Goal: Task Accomplishment & Management: Use online tool/utility

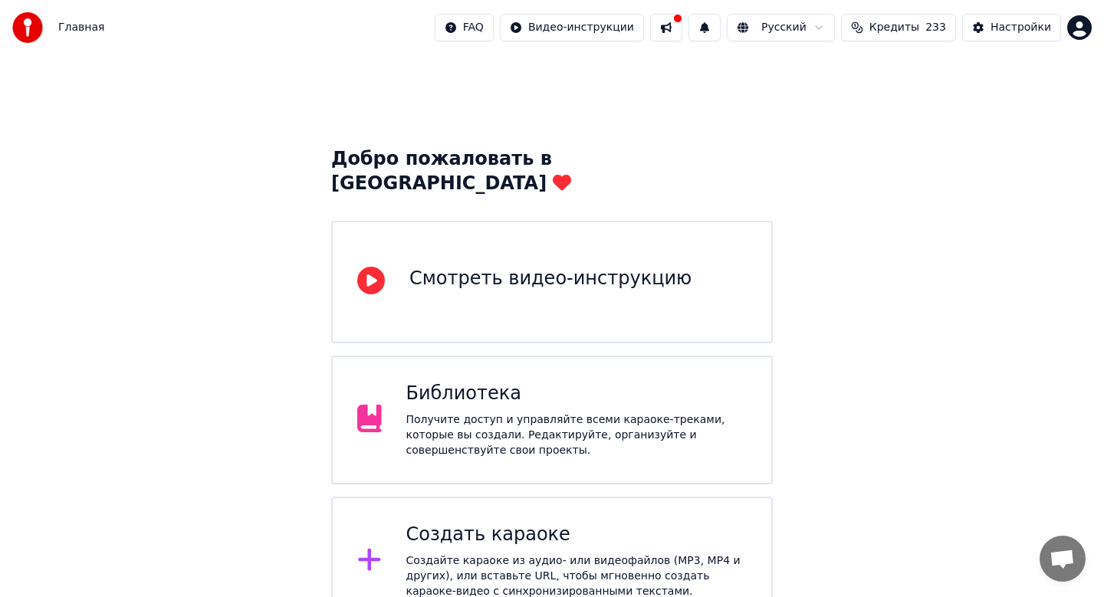
click at [442, 523] on div "Создать караоке" at bounding box center [576, 535] width 341 height 25
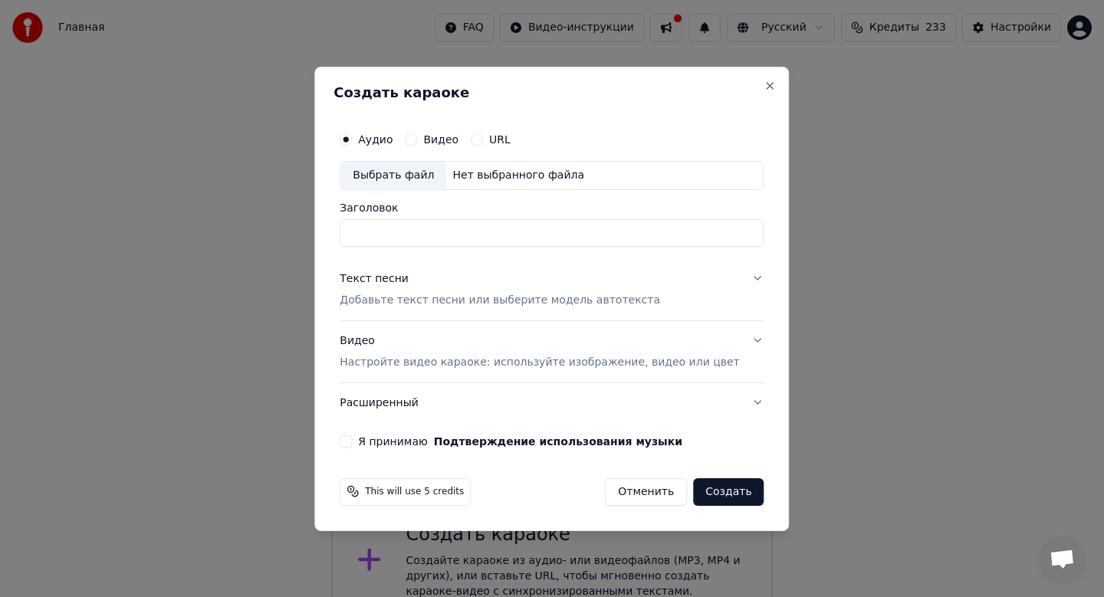
click at [400, 179] on div "Выбрать файл" at bounding box center [393, 176] width 106 height 28
type input "**********"
click at [469, 298] on p "Добавьте текст песни или выберите модель автотекста" at bounding box center [500, 300] width 320 height 15
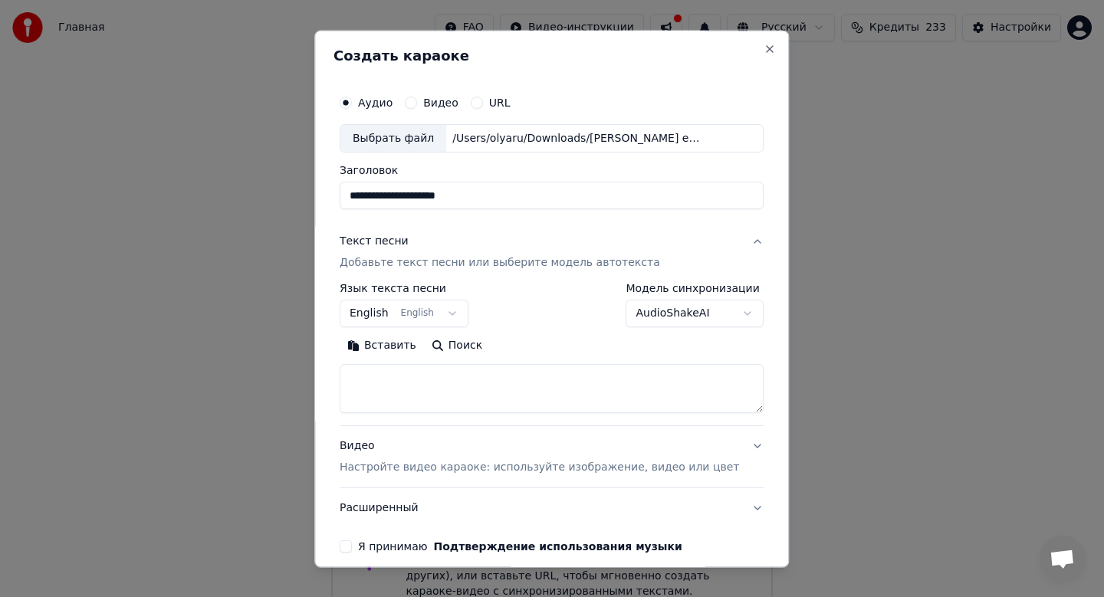
click at [400, 319] on button "English English" at bounding box center [404, 315] width 129 height 28
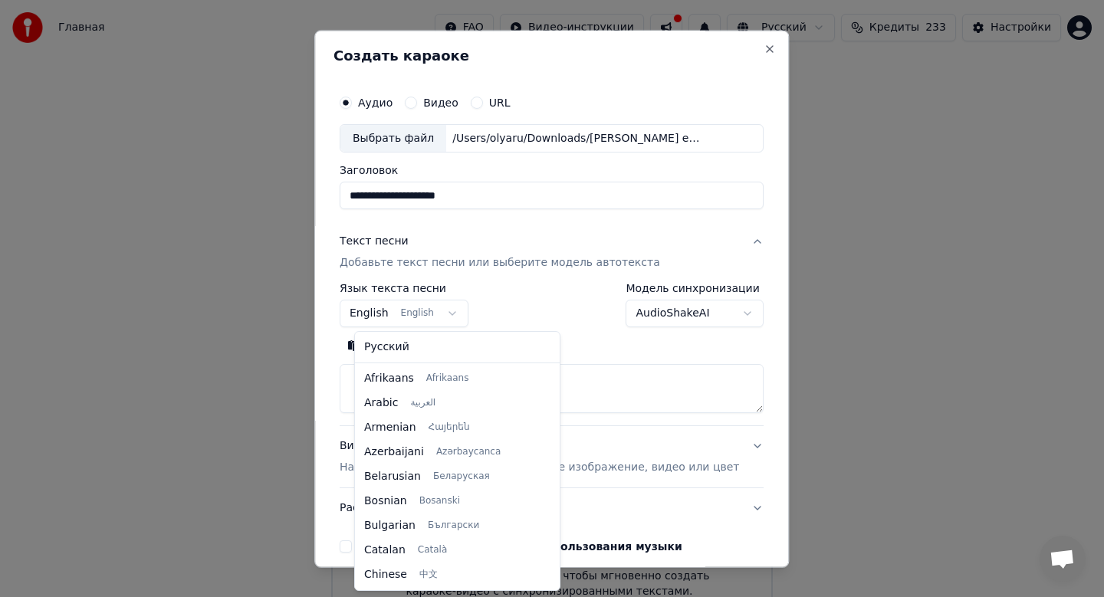
scroll to position [123, 0]
select select "**"
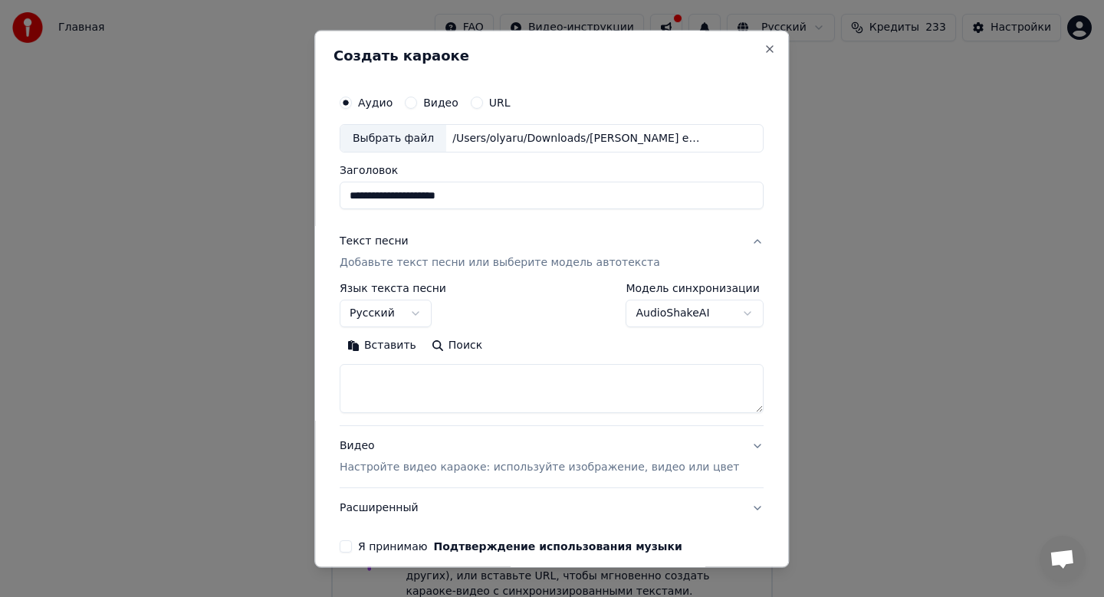
click at [390, 362] on div "Вставить Поиск" at bounding box center [552, 374] width 424 height 80
click at [391, 353] on button "Вставить" at bounding box center [382, 346] width 84 height 25
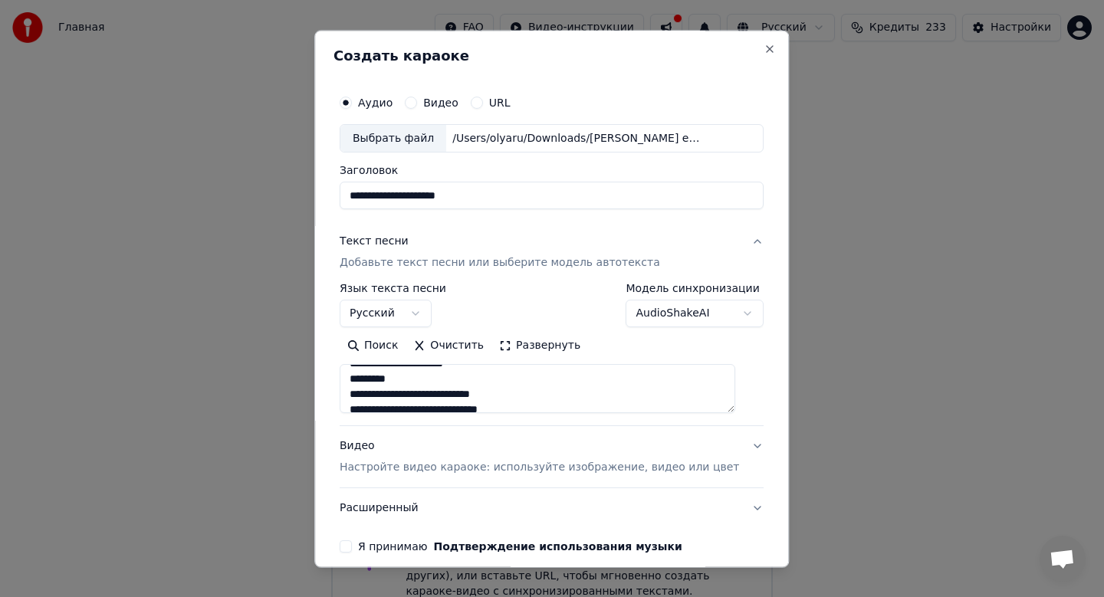
scroll to position [93, 0]
drag, startPoint x: 415, startPoint y: 380, endPoint x: 344, endPoint y: 380, distance: 70.5
click at [344, 380] on div "**********" at bounding box center [551, 298] width 475 height 537
click at [432, 389] on textarea at bounding box center [538, 389] width 396 height 49
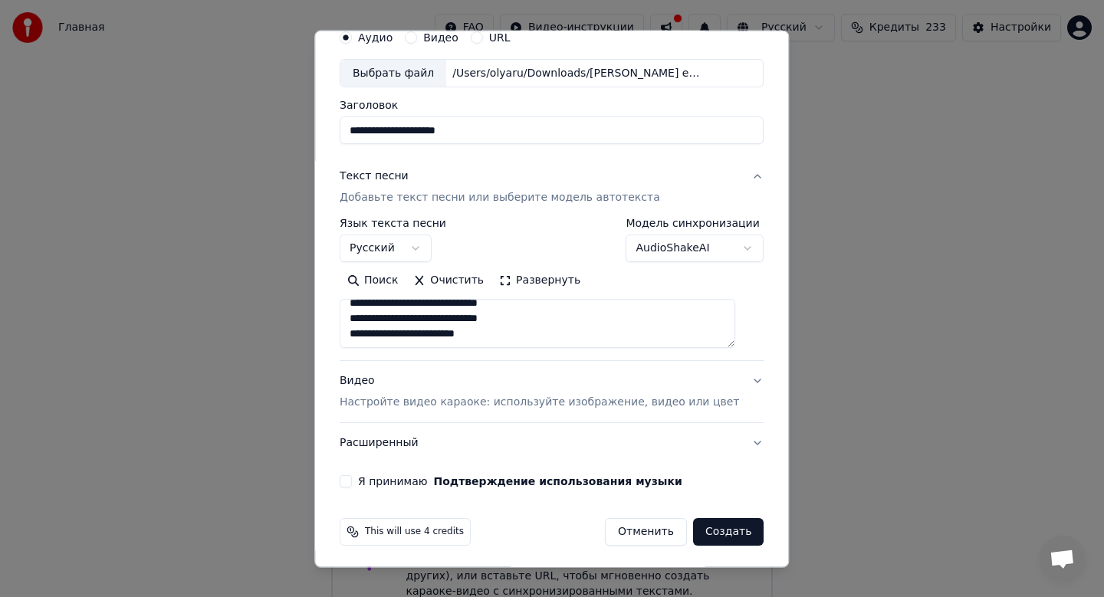
scroll to position [70, 0]
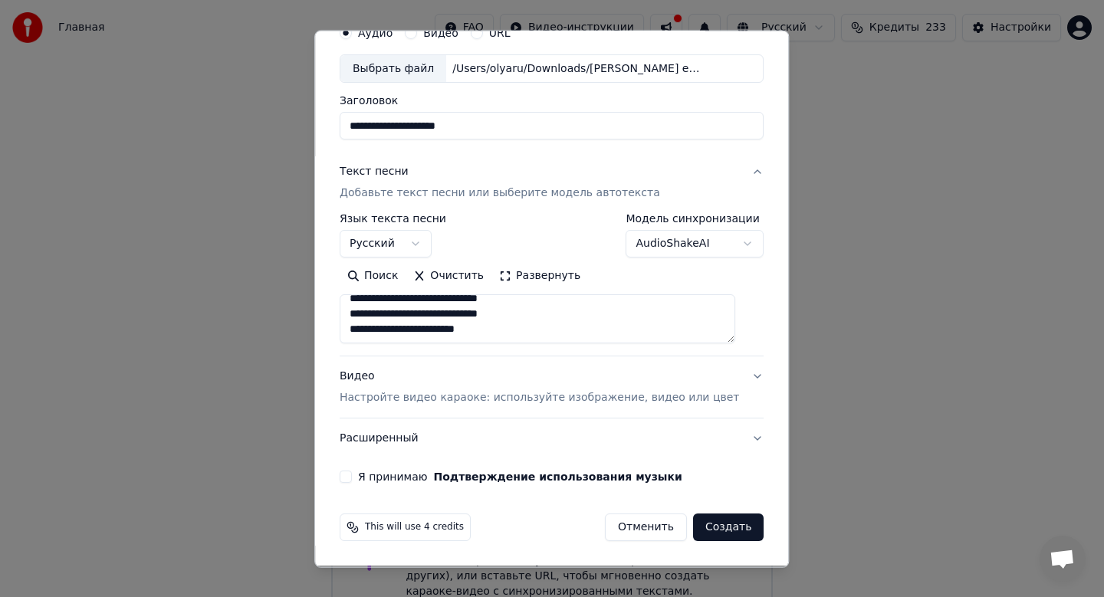
type textarea "**********"
click at [432, 401] on p "Настройте видео караоке: используйте изображение, видео или цвет" at bounding box center [539, 398] width 399 height 15
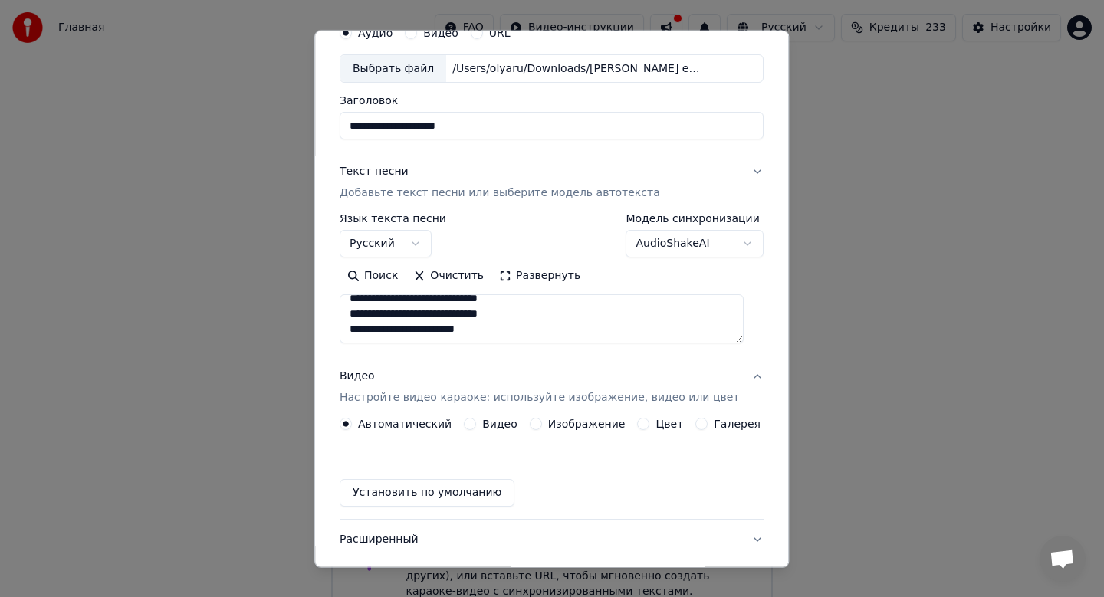
scroll to position [28, 0]
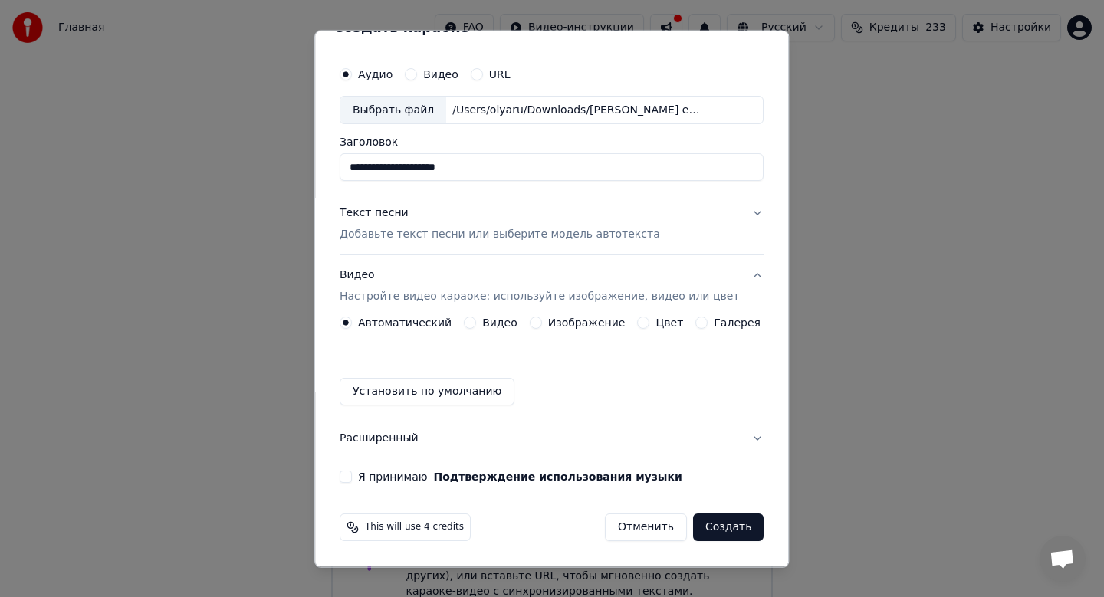
click at [591, 322] on label "Изображение" at bounding box center [586, 323] width 77 height 11
click at [542, 322] on button "Изображение" at bounding box center [536, 323] width 12 height 12
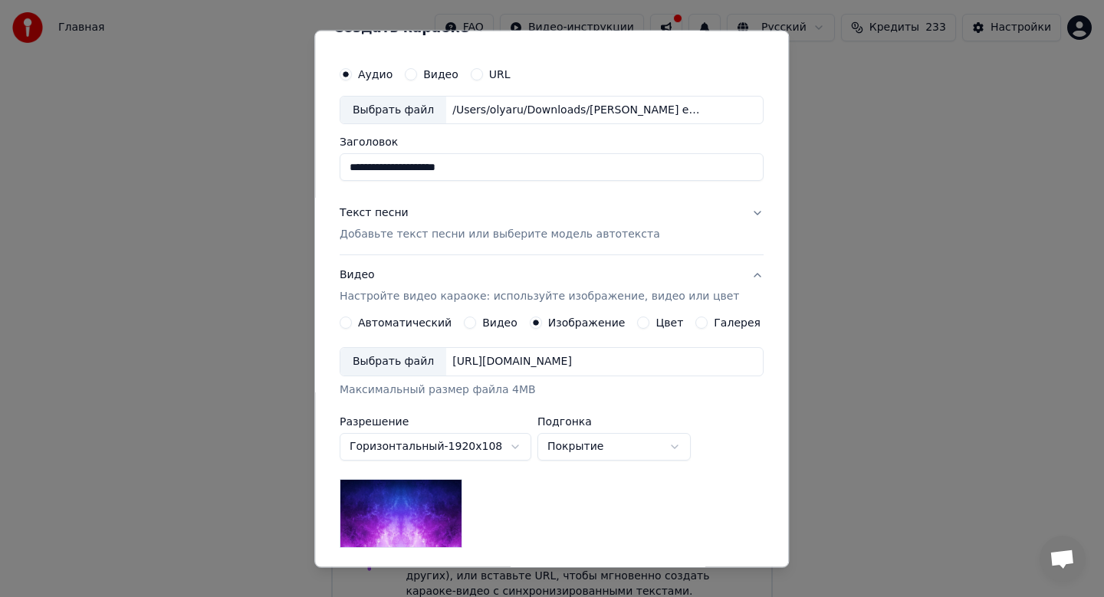
click at [432, 357] on div "Выбрать файл" at bounding box center [393, 363] width 106 height 28
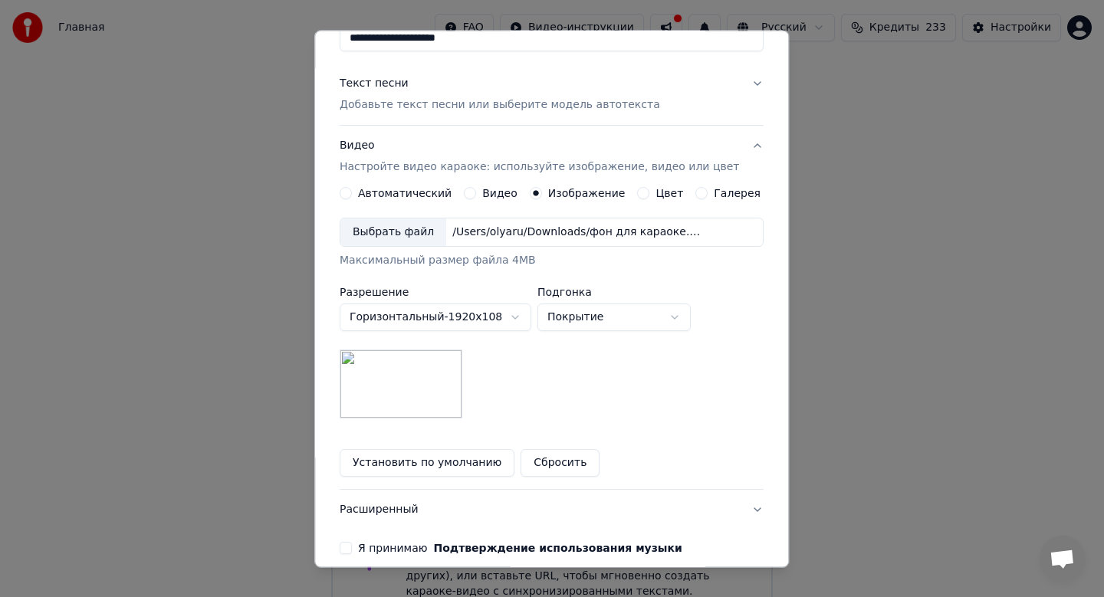
scroll to position [229, 0]
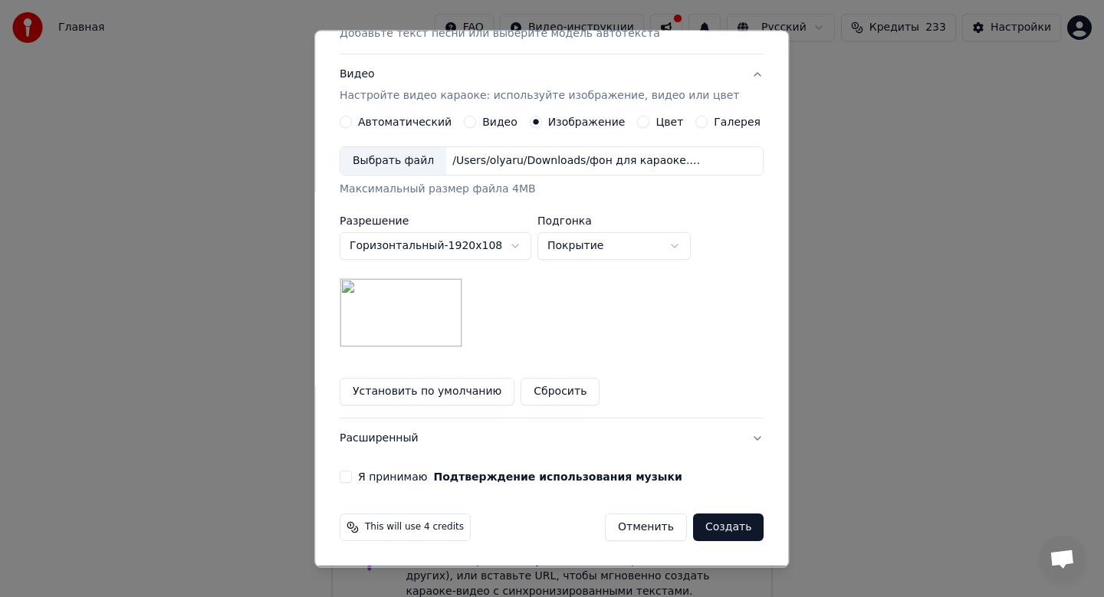
click at [352, 477] on button "Я принимаю Подтверждение использования музыки" at bounding box center [346, 478] width 12 height 12
click at [718, 529] on button "Создать" at bounding box center [728, 528] width 71 height 28
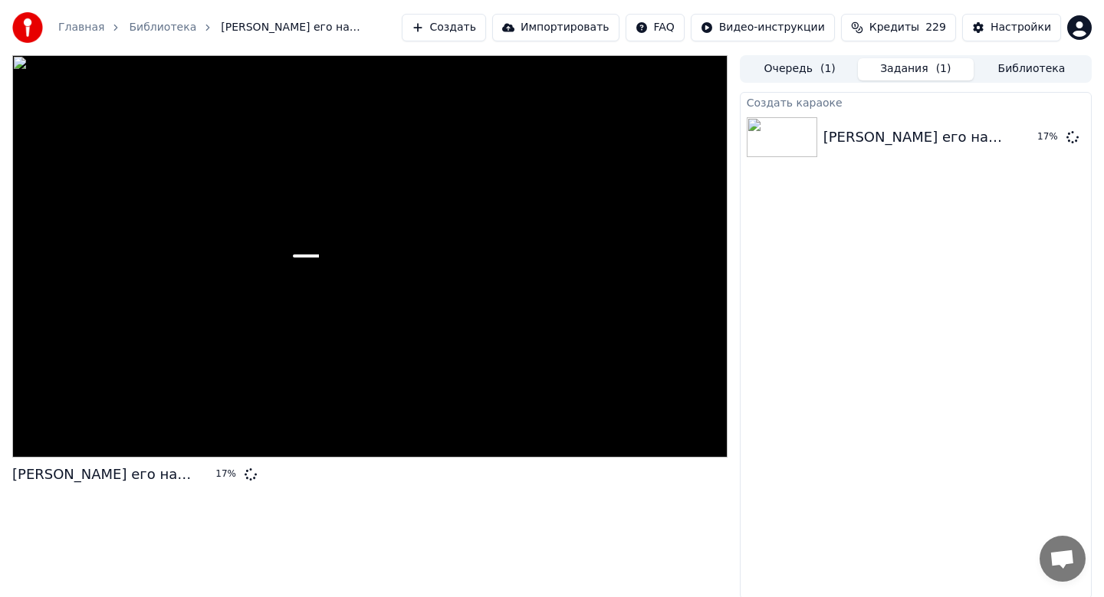
click at [460, 34] on button "Создать" at bounding box center [444, 28] width 84 height 28
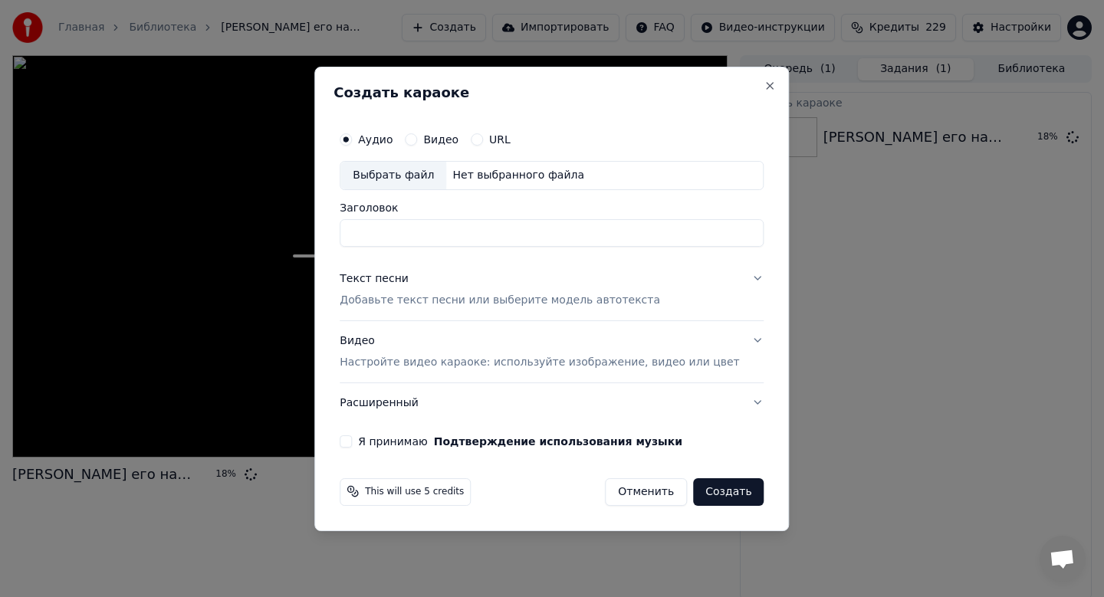
click at [401, 174] on div "Выбрать файл" at bounding box center [393, 176] width 106 height 28
type input "**********"
click at [431, 301] on p "Добавьте текст песни или выберите модель автотекста" at bounding box center [500, 300] width 320 height 15
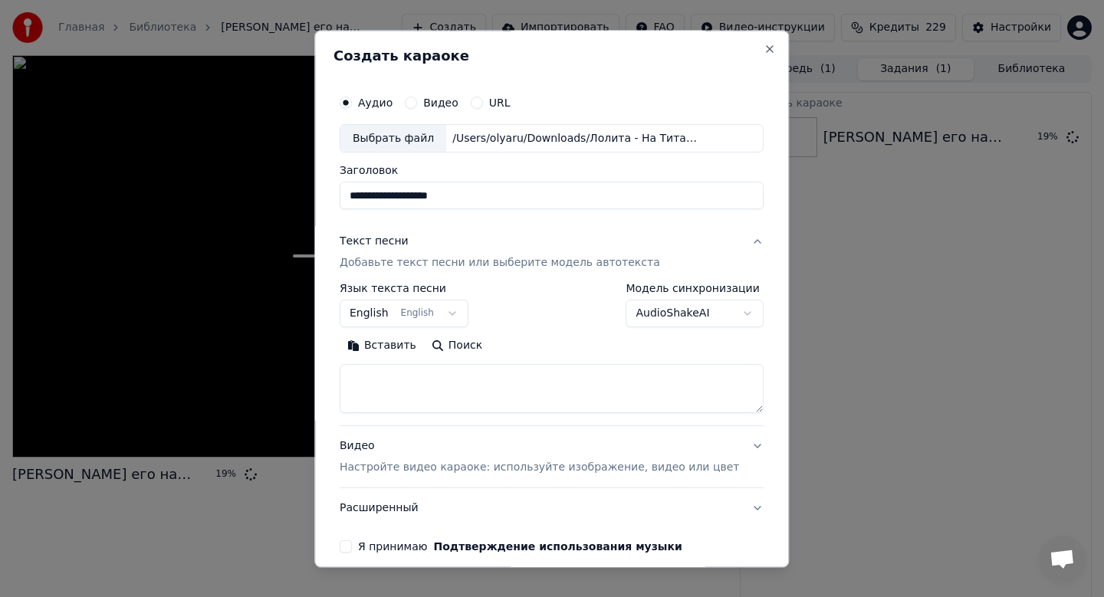
click at [410, 317] on button "English English" at bounding box center [404, 315] width 129 height 28
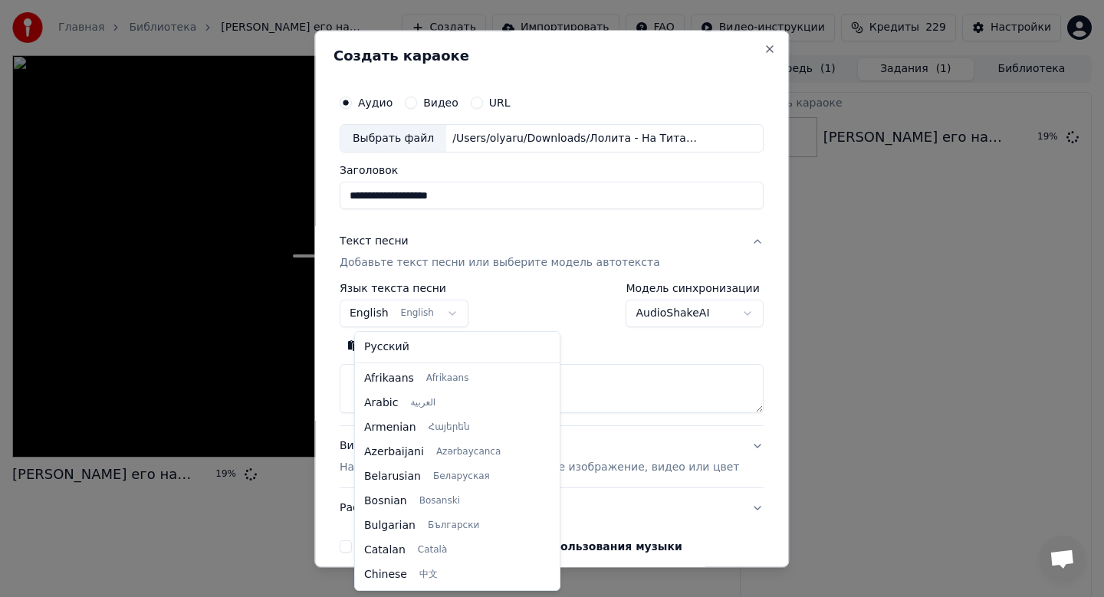
scroll to position [123, 0]
select select "**"
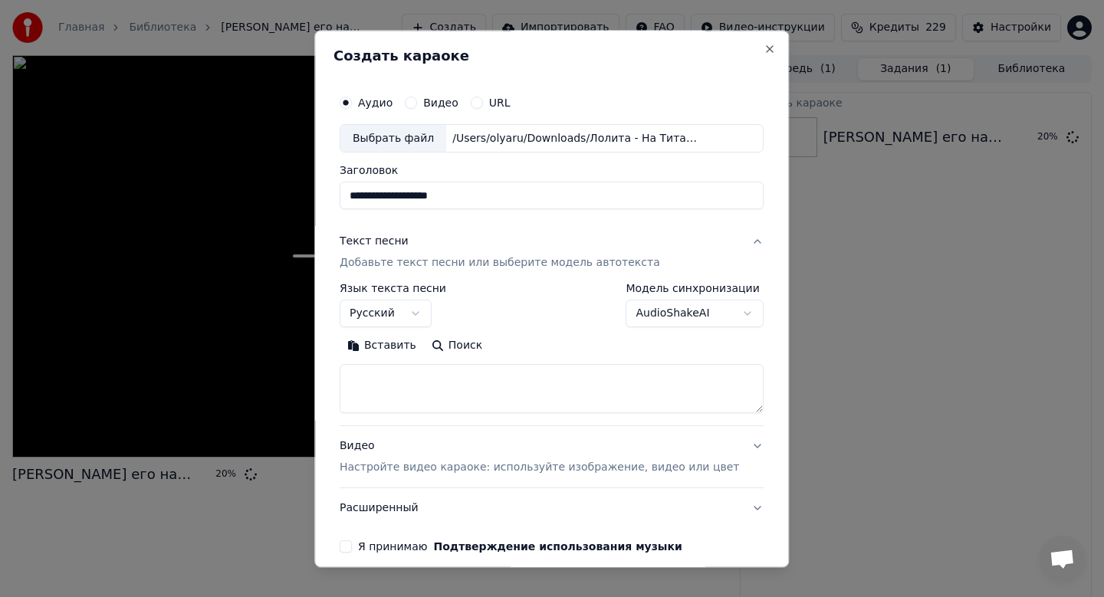
click at [406, 351] on button "Вставить" at bounding box center [382, 346] width 84 height 25
type textarea "**********"
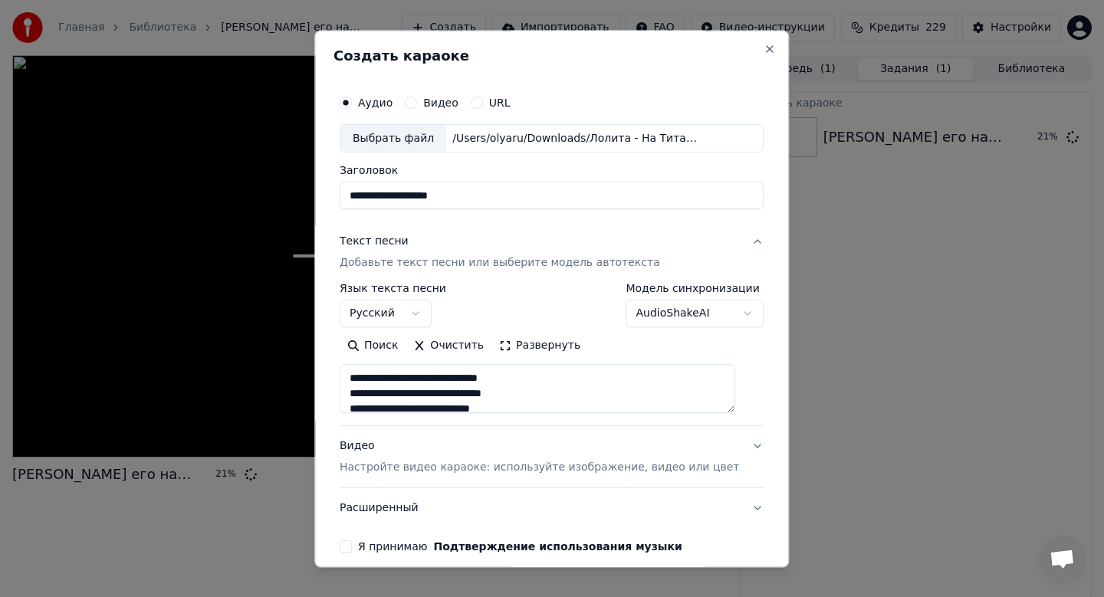
click at [417, 465] on p "Настройте видео караоке: используйте изображение, видео или цвет" at bounding box center [539, 468] width 399 height 15
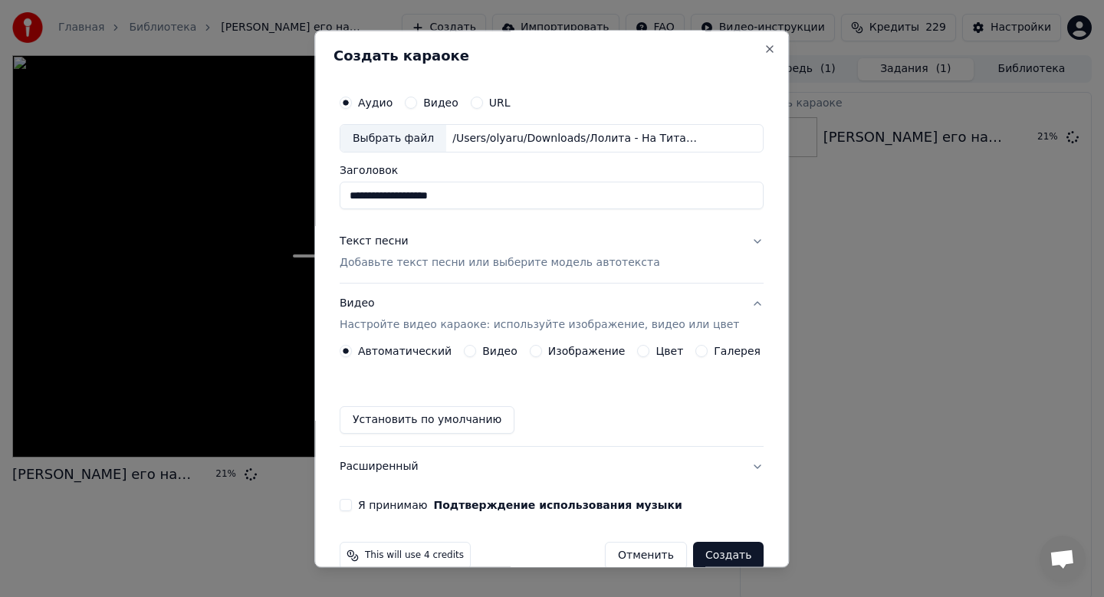
click at [587, 349] on label "Изображение" at bounding box center [586, 352] width 77 height 11
click at [542, 349] on button "Изображение" at bounding box center [536, 352] width 12 height 12
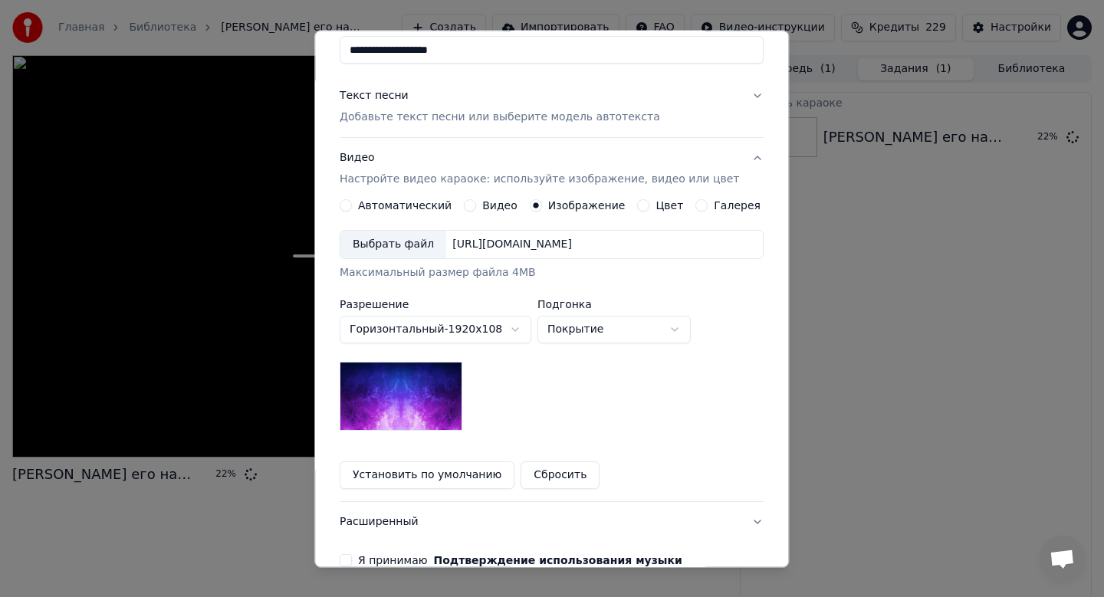
scroll to position [146, 0]
click at [404, 247] on div "Выбрать файл" at bounding box center [393, 245] width 106 height 28
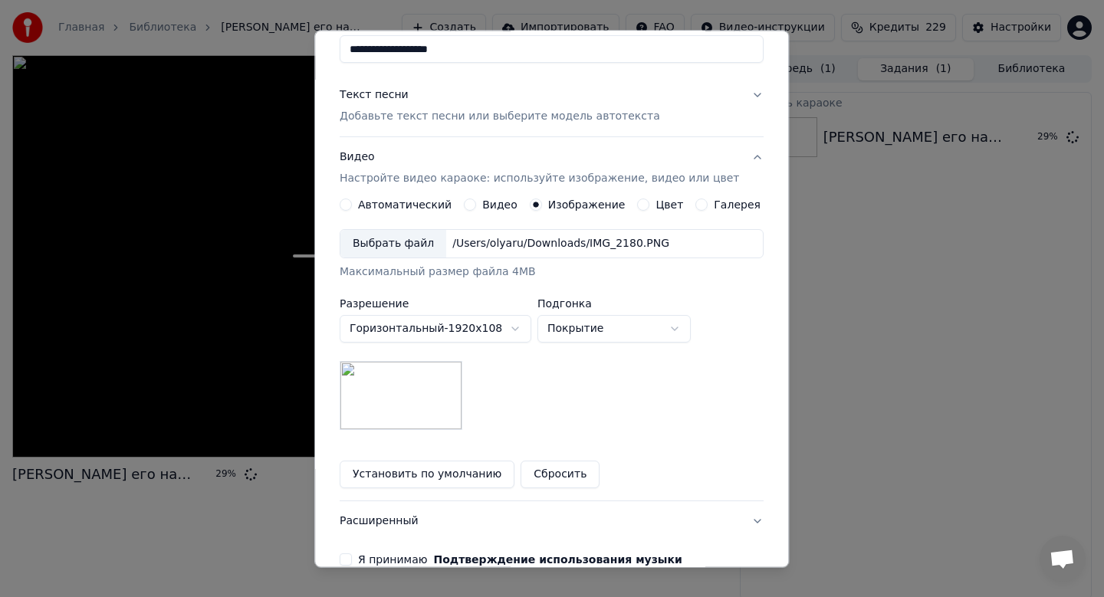
scroll to position [229, 0]
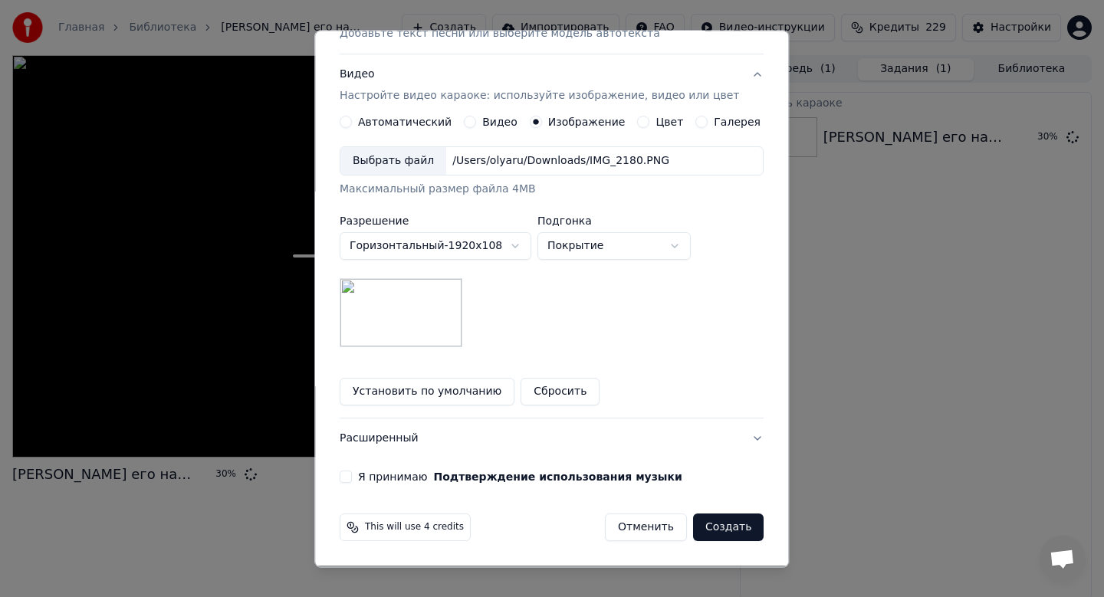
click at [352, 478] on button "Я принимаю Подтверждение использования музыки" at bounding box center [346, 478] width 12 height 12
click at [726, 527] on button "Создать" at bounding box center [728, 528] width 71 height 28
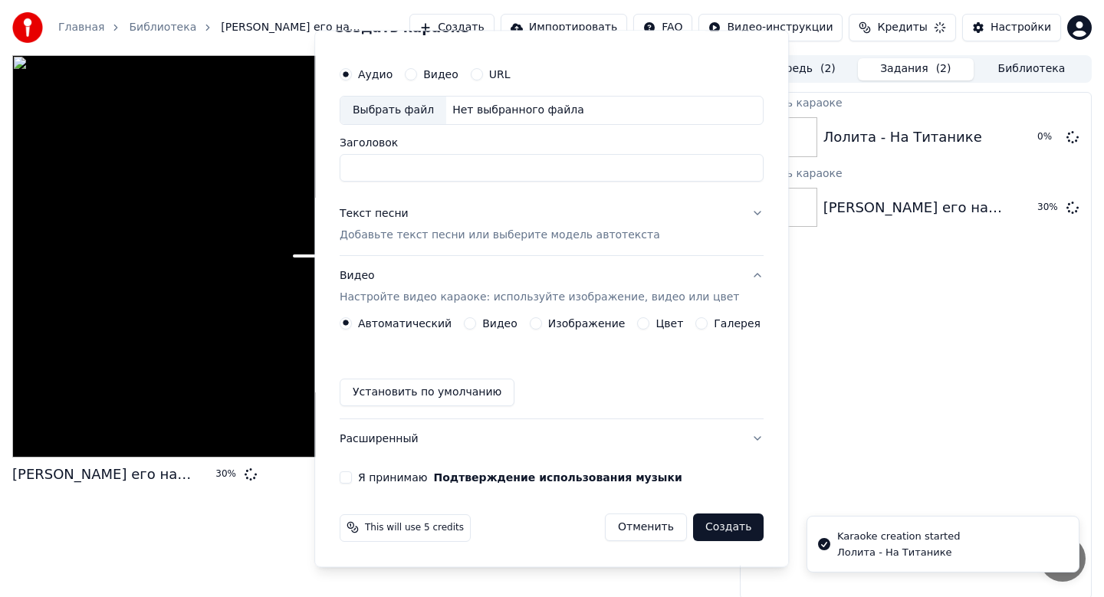
scroll to position [28, 0]
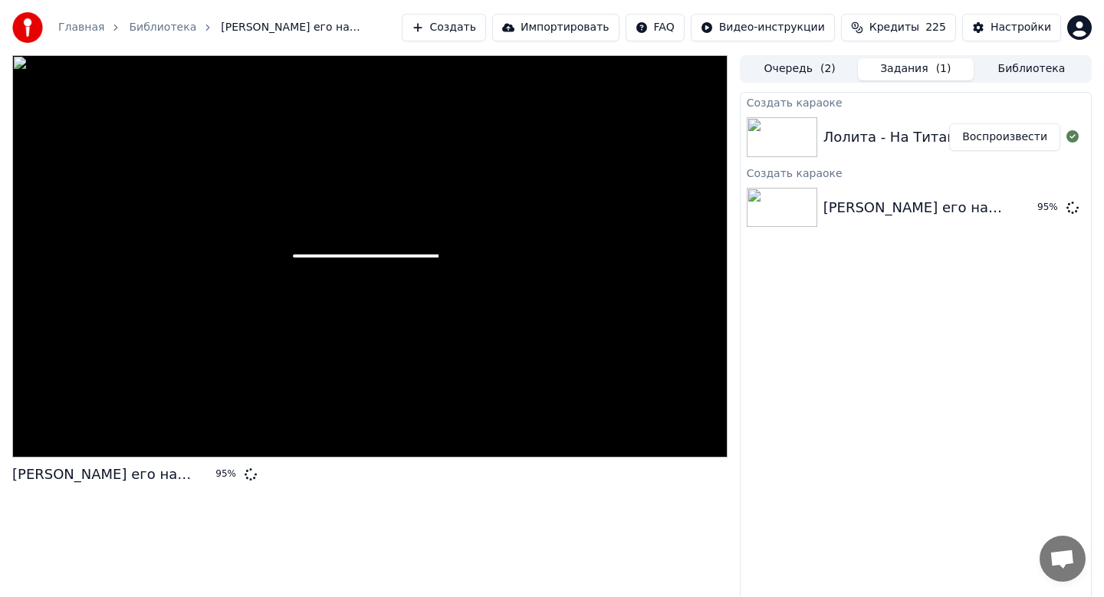
click at [1020, 137] on button "Воспроизвести" at bounding box center [1004, 137] width 111 height 28
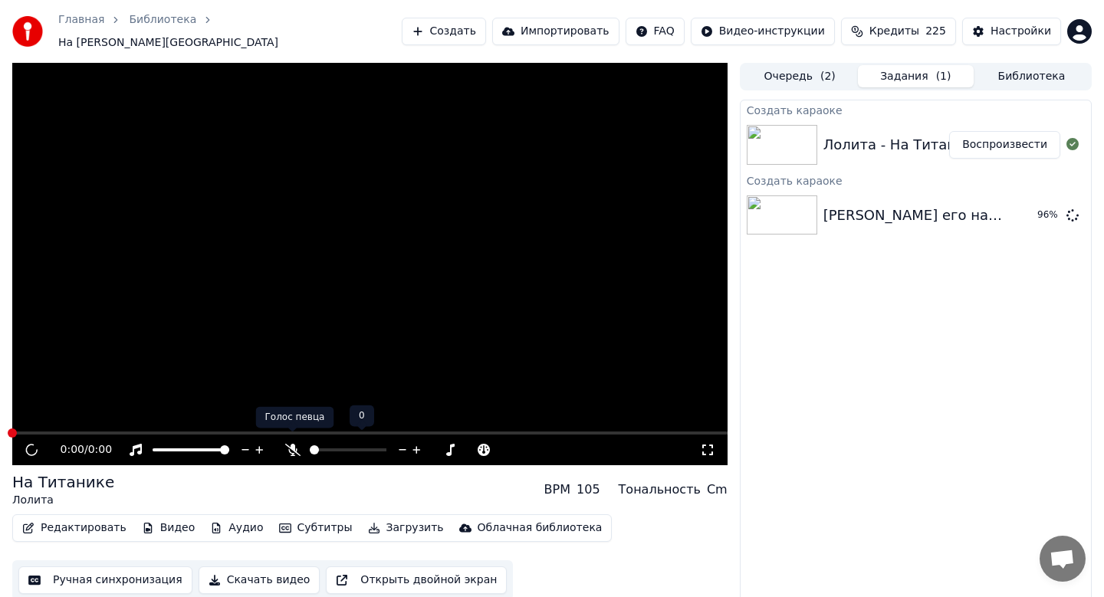
click at [293, 444] on icon at bounding box center [292, 450] width 15 height 12
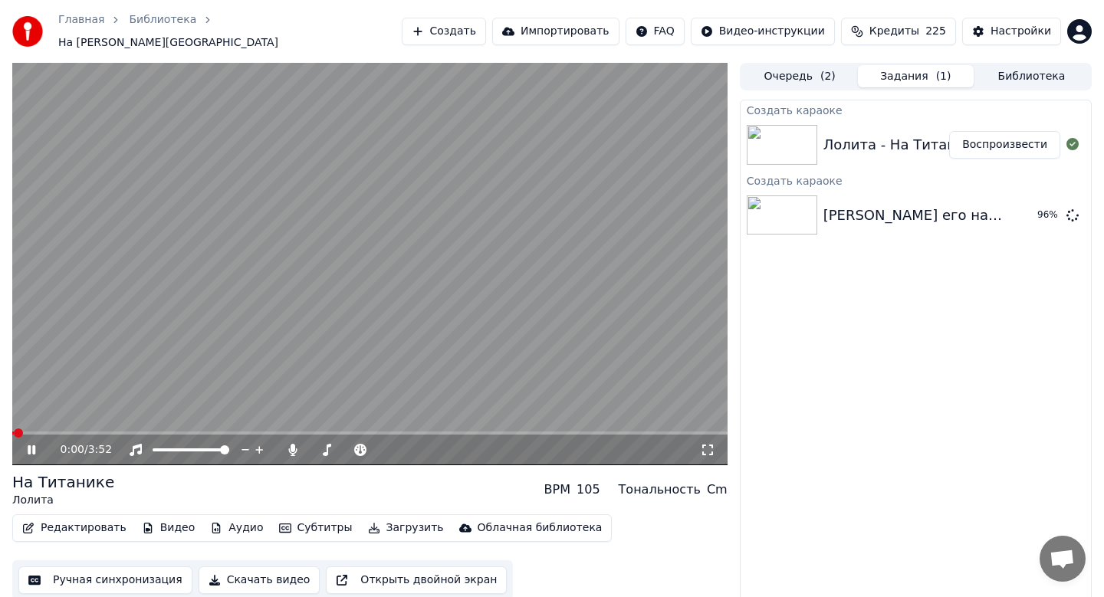
click at [29, 445] on icon at bounding box center [32, 449] width 8 height 9
click at [34, 445] on icon at bounding box center [32, 449] width 8 height 9
click at [31, 445] on icon at bounding box center [31, 450] width 9 height 11
click at [28, 448] on icon at bounding box center [43, 450] width 36 height 12
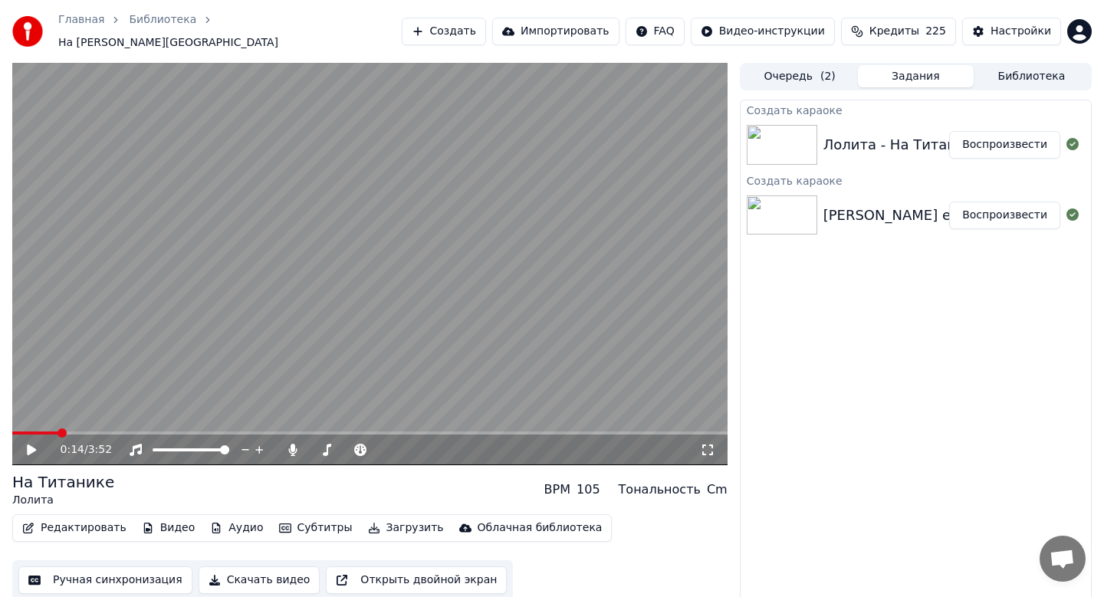
click at [374, 524] on button "Загрузить" at bounding box center [406, 528] width 88 height 21
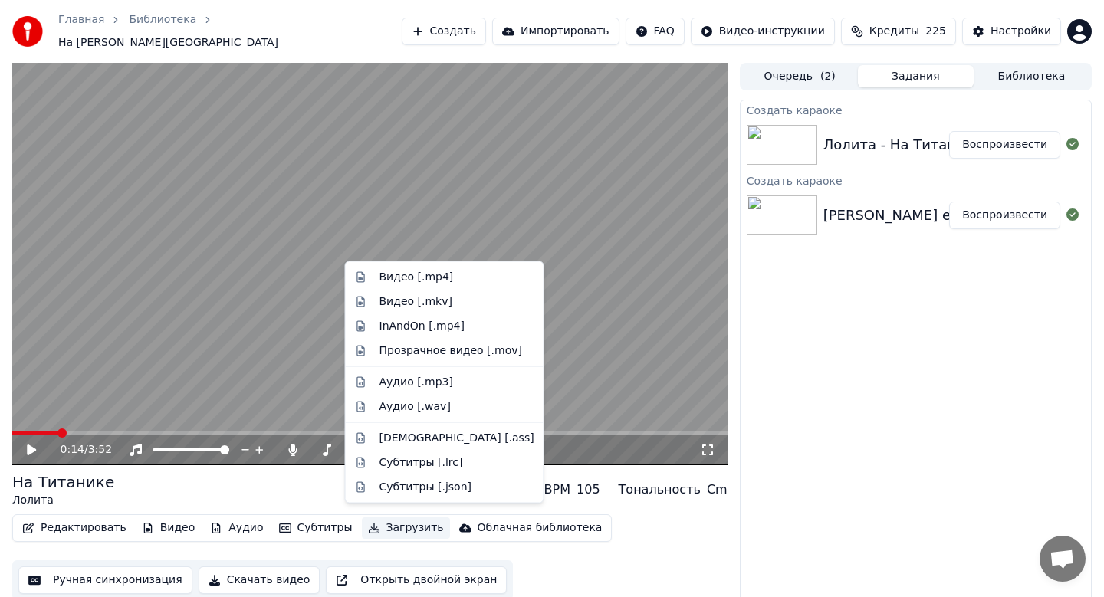
click at [373, 519] on button "Загрузить" at bounding box center [406, 528] width 88 height 21
click at [481, 272] on div "Видео [.mp4]" at bounding box center [457, 277] width 155 height 15
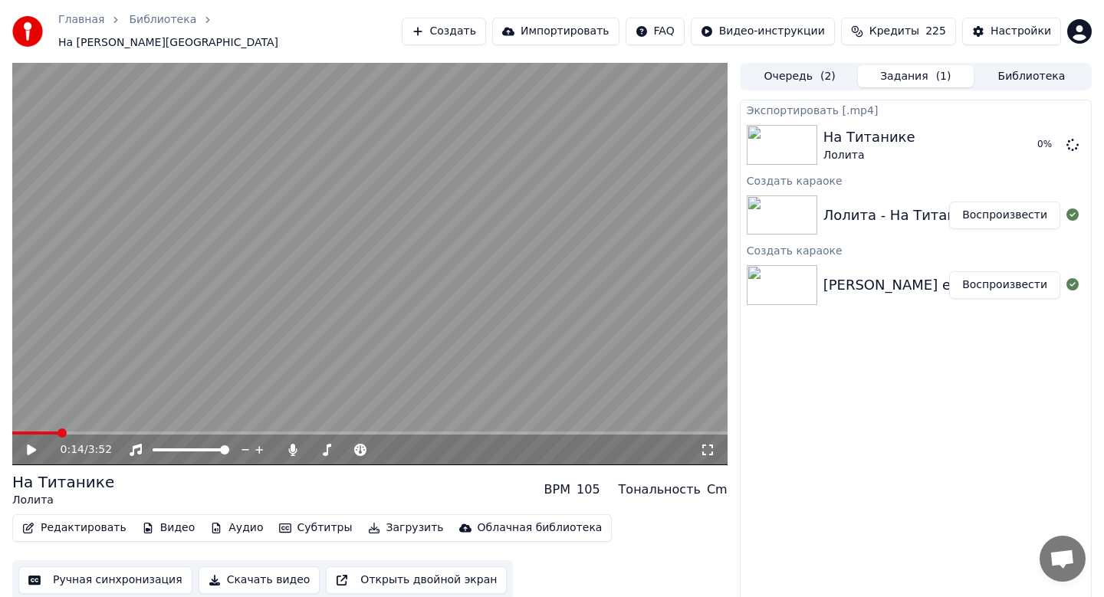
click at [997, 271] on button "Воспроизвести" at bounding box center [1004, 285] width 111 height 28
click at [949, 271] on button "Воспроизвести" at bounding box center [1004, 285] width 111 height 28
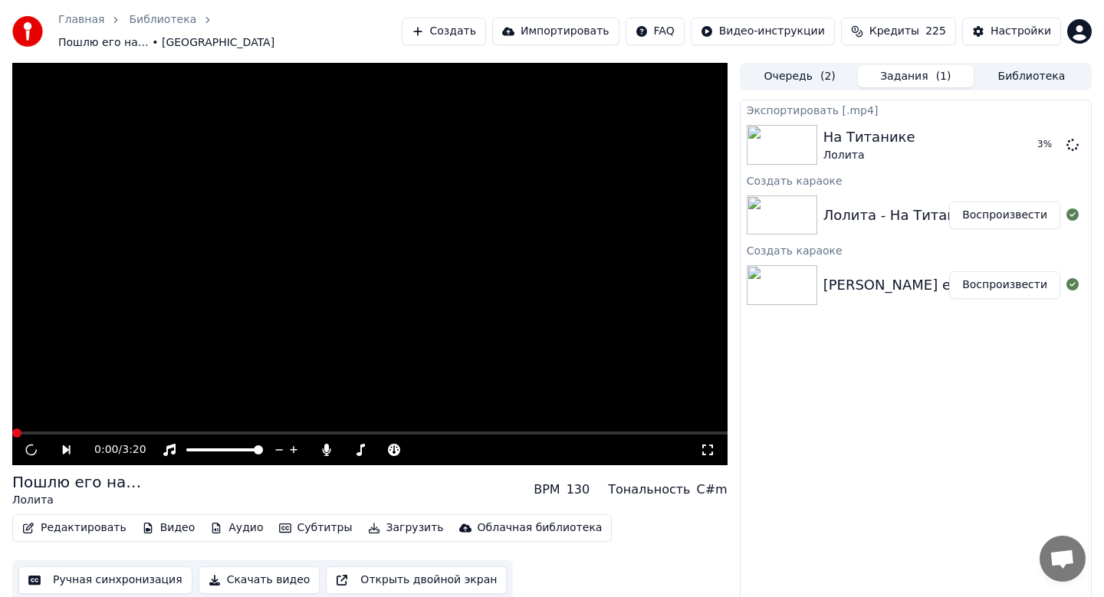
click at [386, 518] on button "Загрузить" at bounding box center [406, 528] width 88 height 21
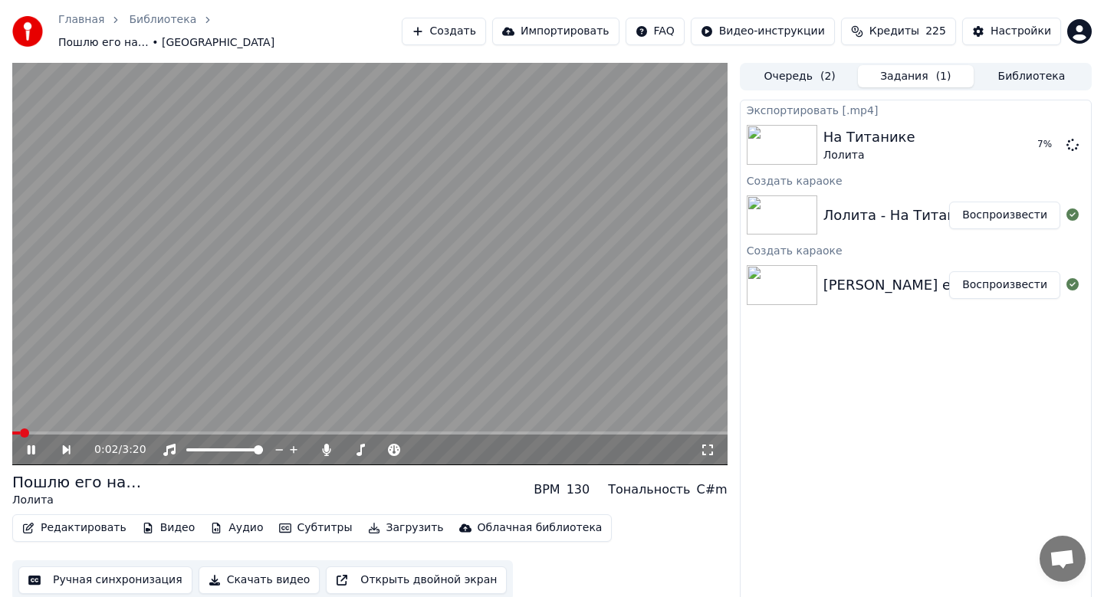
click at [919, 467] on div "Экспортировать [.mp4] На Титанике Лолита 7 % Создать караоке Лолита - На Титани…" at bounding box center [916, 354] width 352 height 508
click at [242, 578] on button "Скачать видео" at bounding box center [260, 581] width 122 height 28
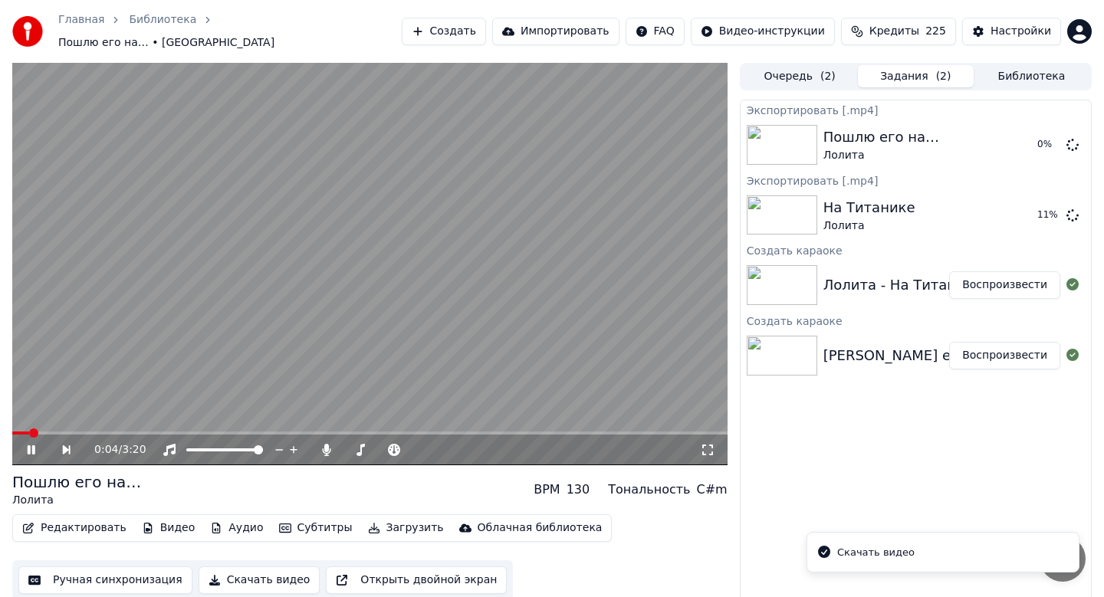
click at [28, 445] on icon at bounding box center [32, 449] width 8 height 9
click at [464, 37] on button "Создать" at bounding box center [444, 32] width 84 height 28
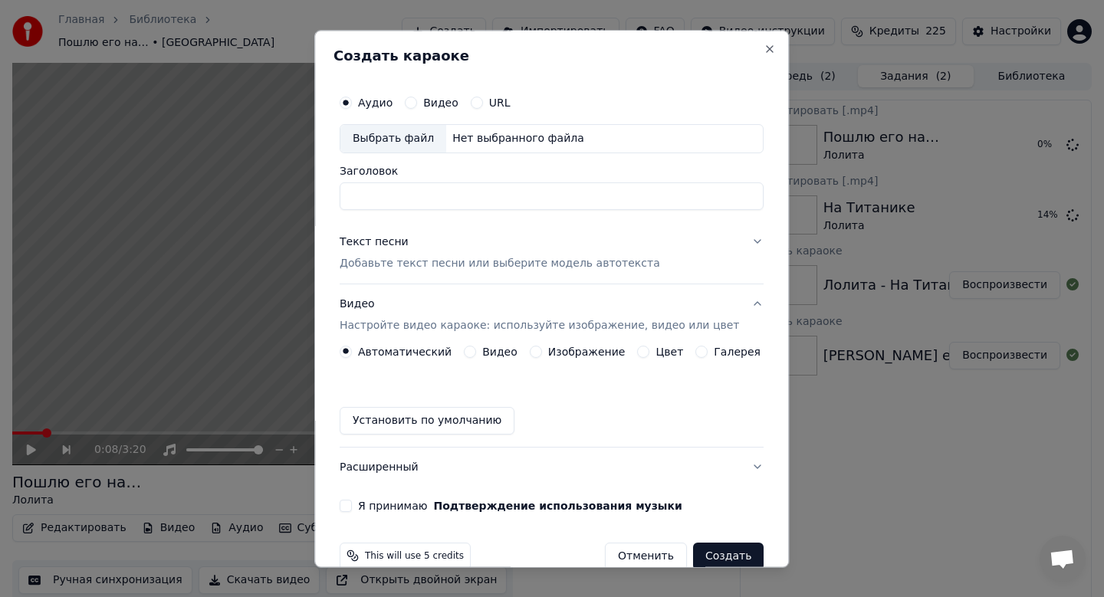
click at [404, 136] on div "Выбрать файл" at bounding box center [393, 139] width 106 height 28
type input "**********"
click at [475, 265] on p "Добавьте текст песни или выберите модель автотекста" at bounding box center [500, 263] width 320 height 15
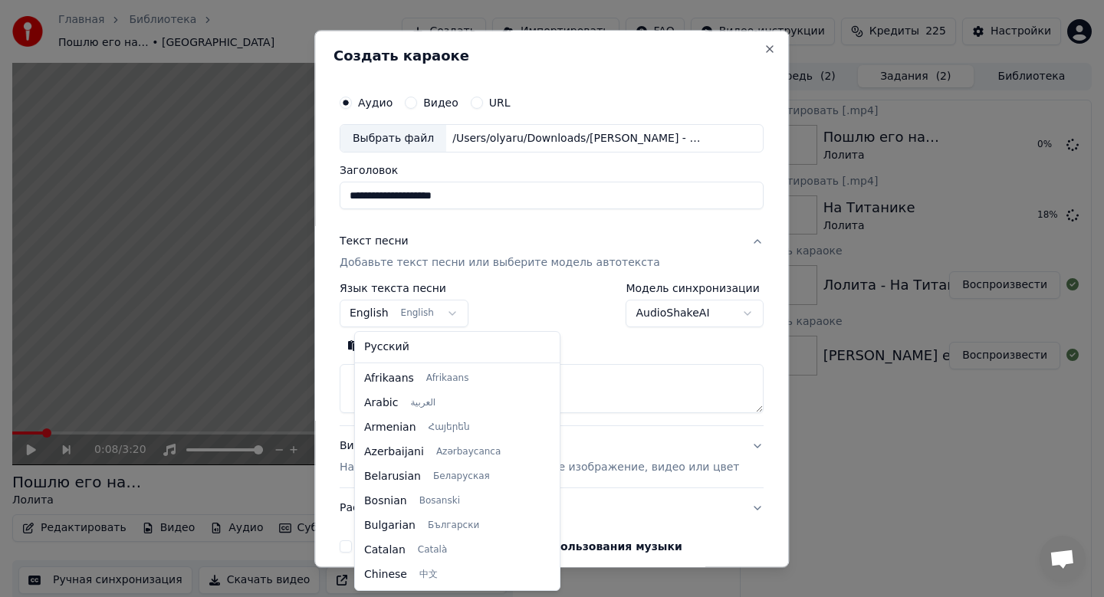
click at [400, 316] on body "Главная Библиотека Пошлю его на… • [PERSON_NAME] Импортировать FAQ Видео-инстру…" at bounding box center [552, 298] width 1104 height 597
select select "**"
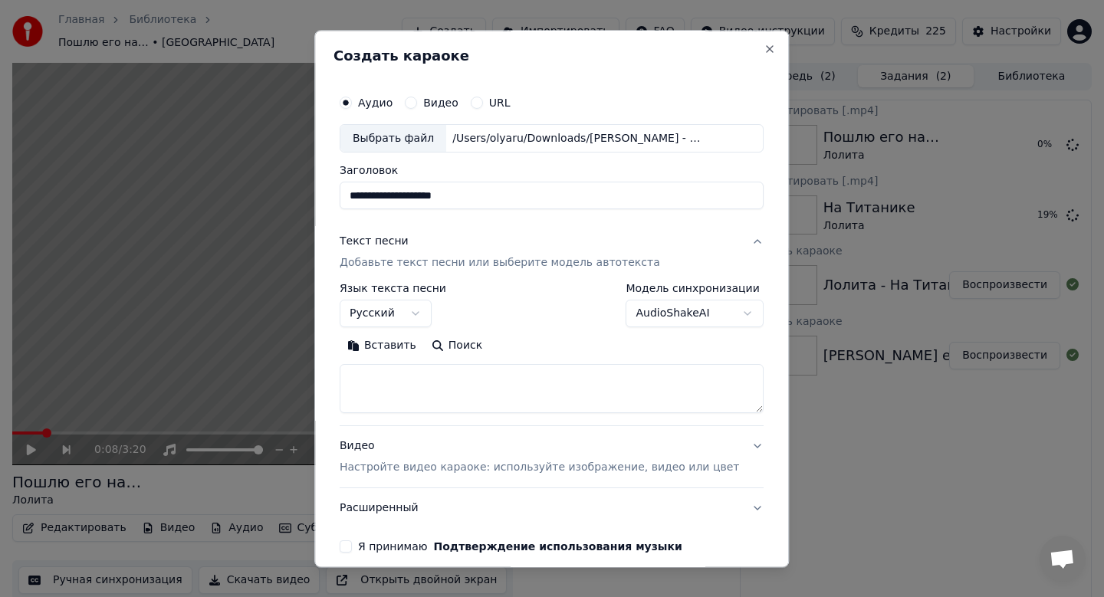
click at [405, 348] on button "Вставить" at bounding box center [382, 346] width 84 height 25
type textarea "**********"
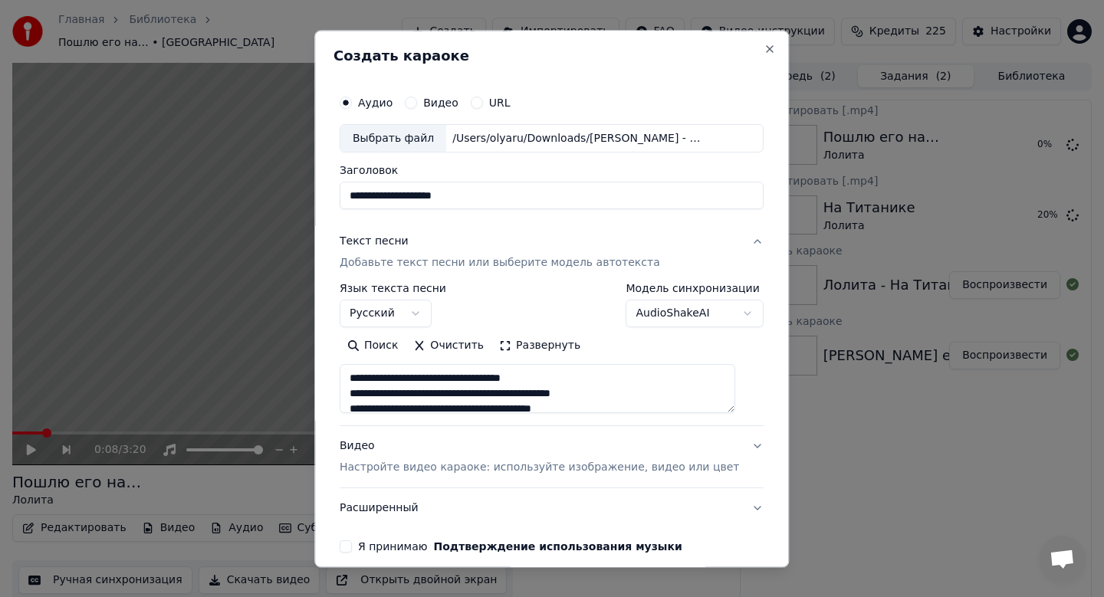
scroll to position [70, 0]
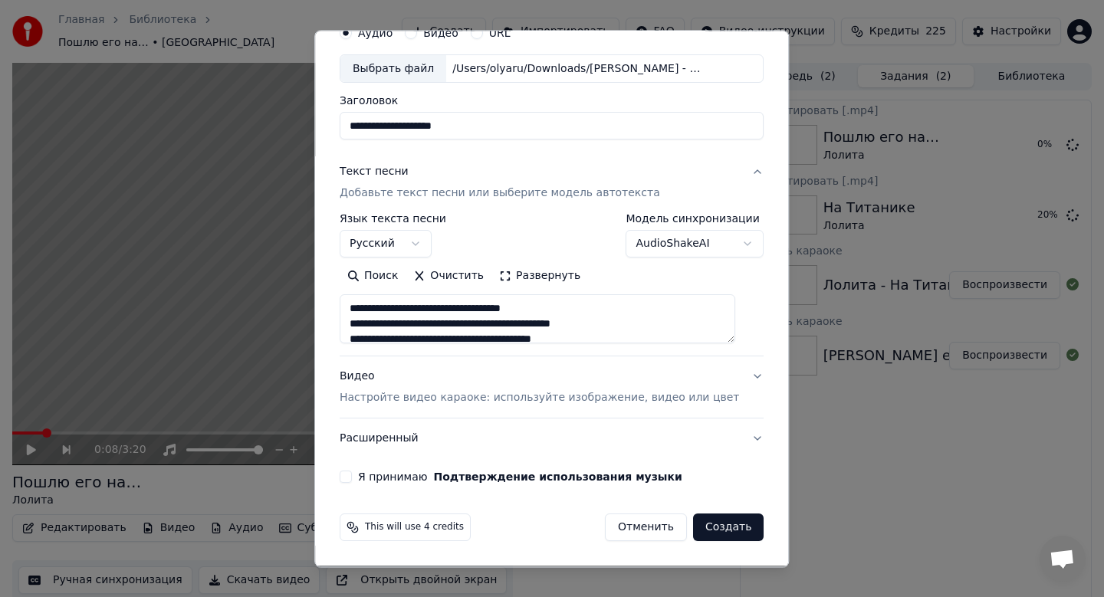
click at [373, 476] on label "Я принимаю Подтверждение использования музыки" at bounding box center [520, 477] width 324 height 11
click at [352, 476] on button "Я принимаю Подтверждение использования музыки" at bounding box center [346, 478] width 12 height 12
click at [388, 399] on p "Настройте видео караоке: используйте изображение, видео или цвет" at bounding box center [539, 398] width 399 height 15
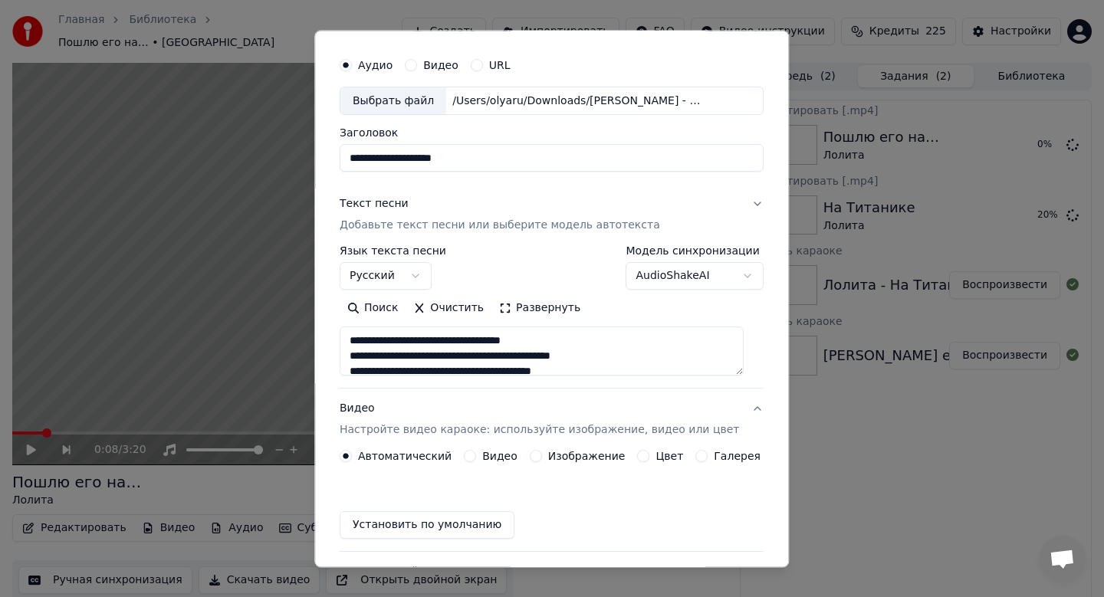
scroll to position [28, 0]
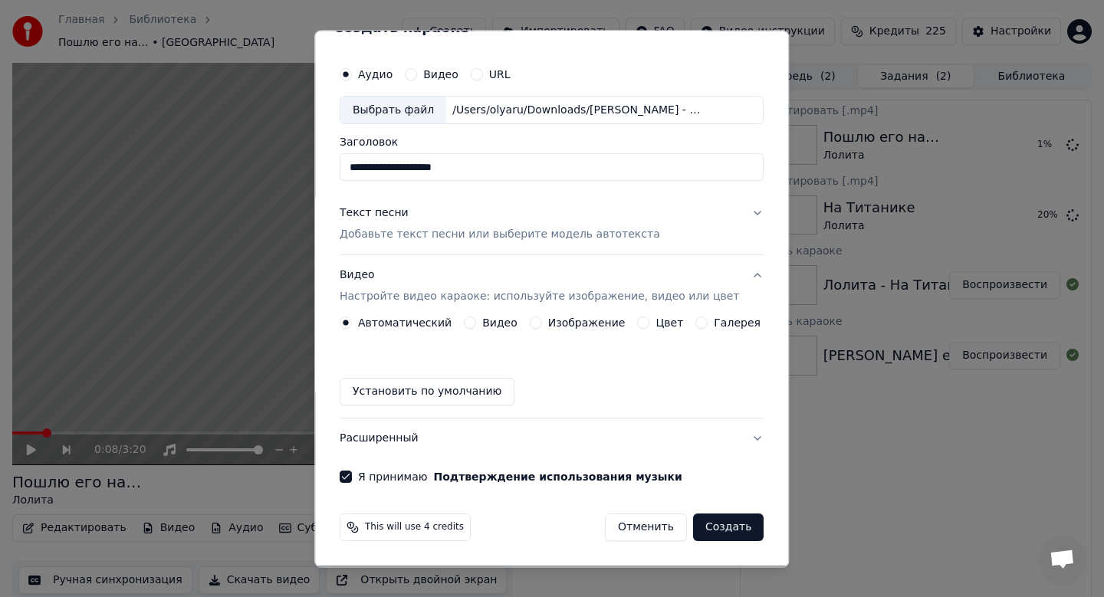
click at [586, 320] on label "Изображение" at bounding box center [586, 323] width 77 height 11
click at [542, 320] on button "Изображение" at bounding box center [536, 323] width 12 height 12
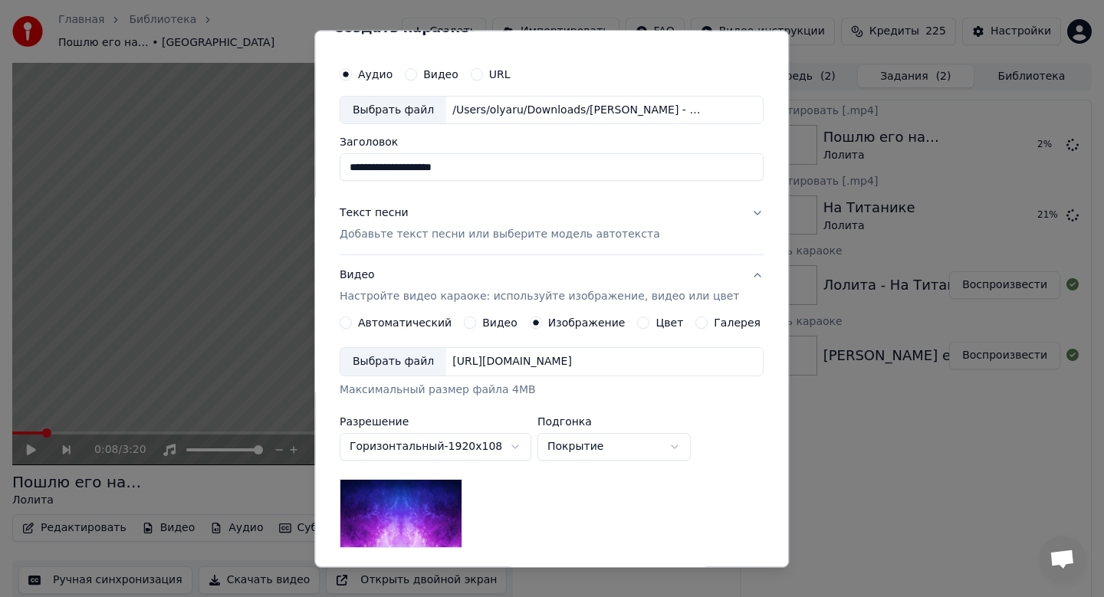
click at [418, 357] on div "Выбрать файл" at bounding box center [393, 363] width 106 height 28
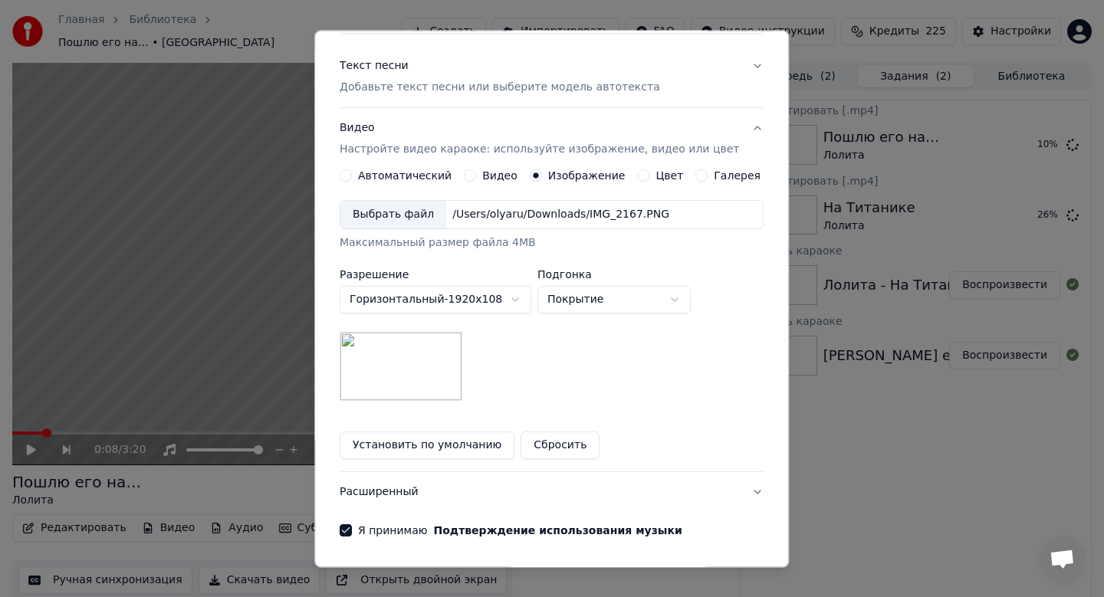
scroll to position [229, 0]
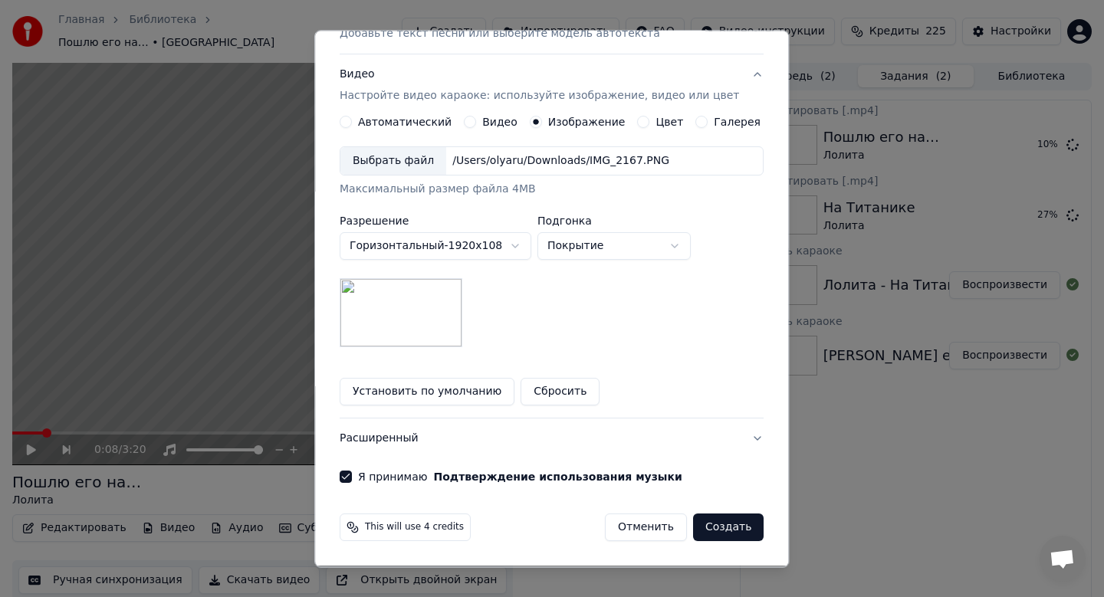
click at [720, 517] on button "Создать" at bounding box center [728, 528] width 71 height 28
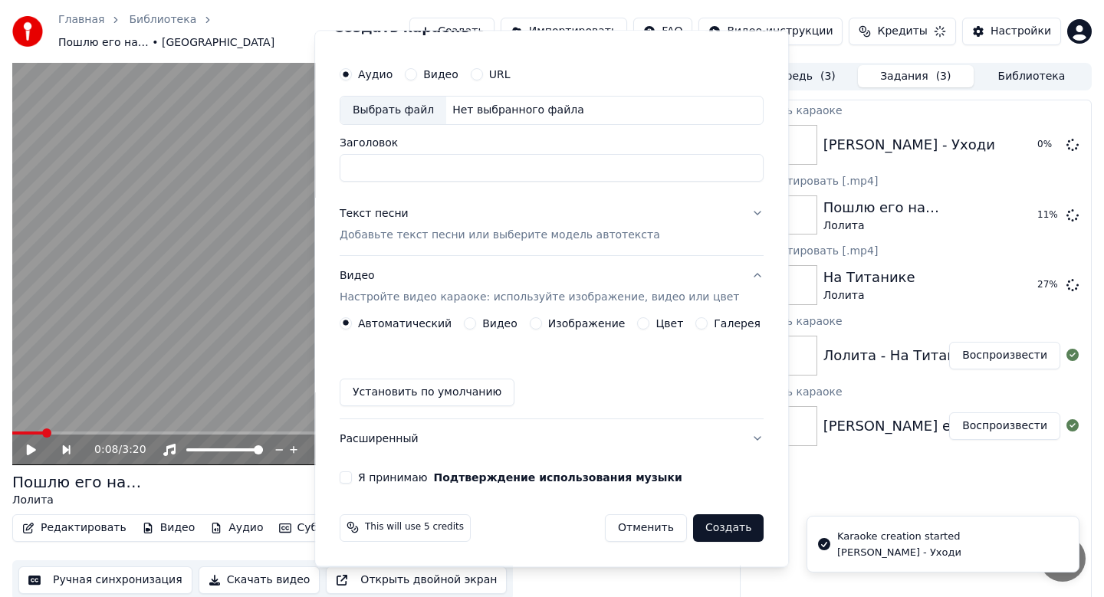
scroll to position [28, 0]
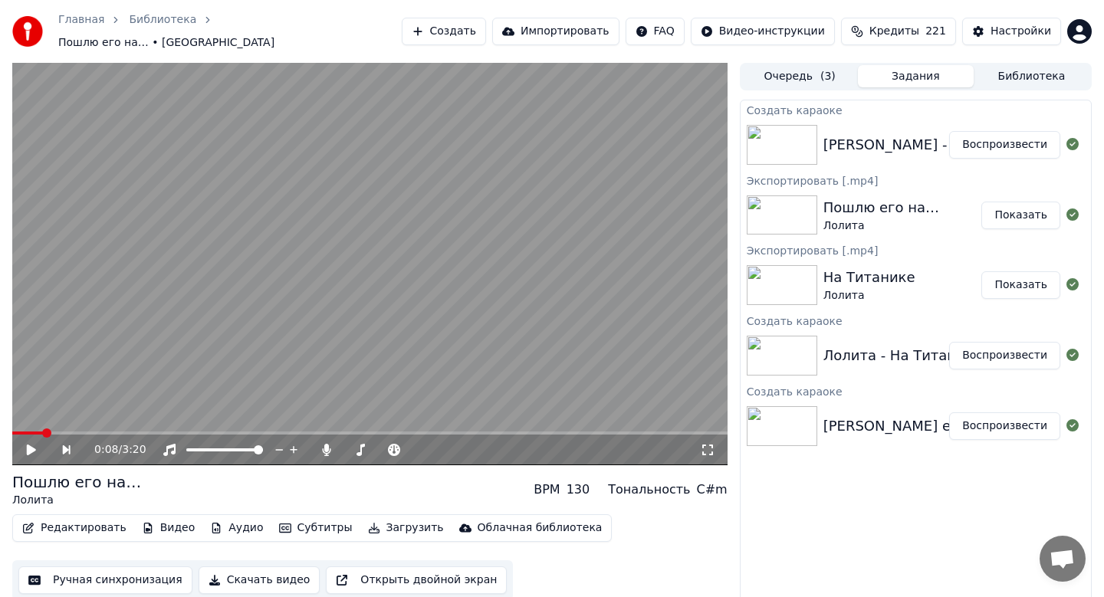
click at [1000, 133] on button "Воспроизвести" at bounding box center [1004, 145] width 111 height 28
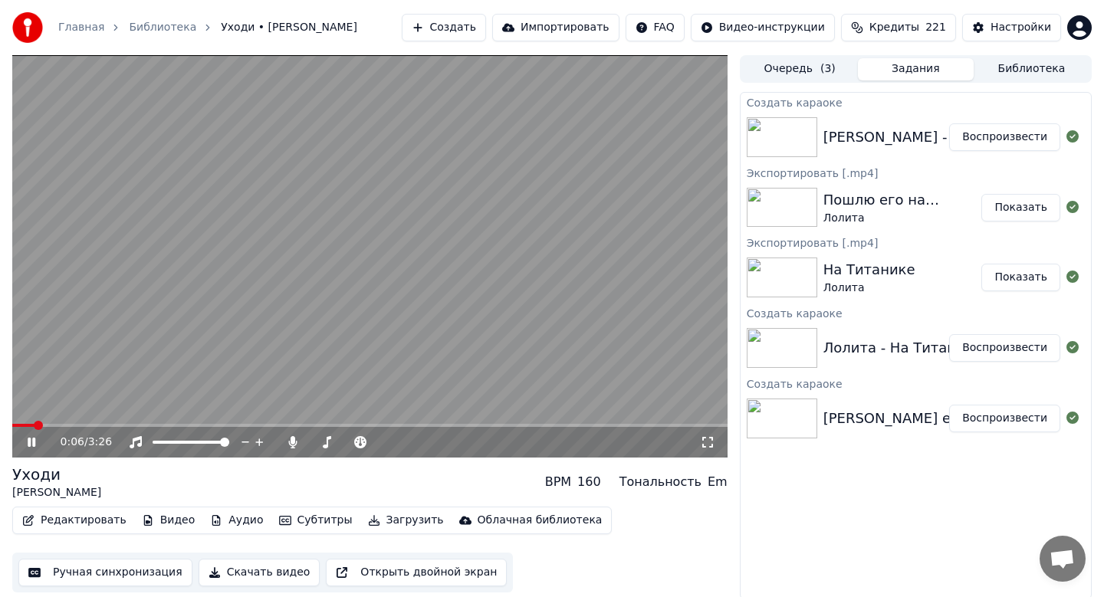
click at [33, 439] on icon at bounding box center [32, 442] width 8 height 9
click at [240, 576] on button "Скачать видео" at bounding box center [260, 573] width 122 height 28
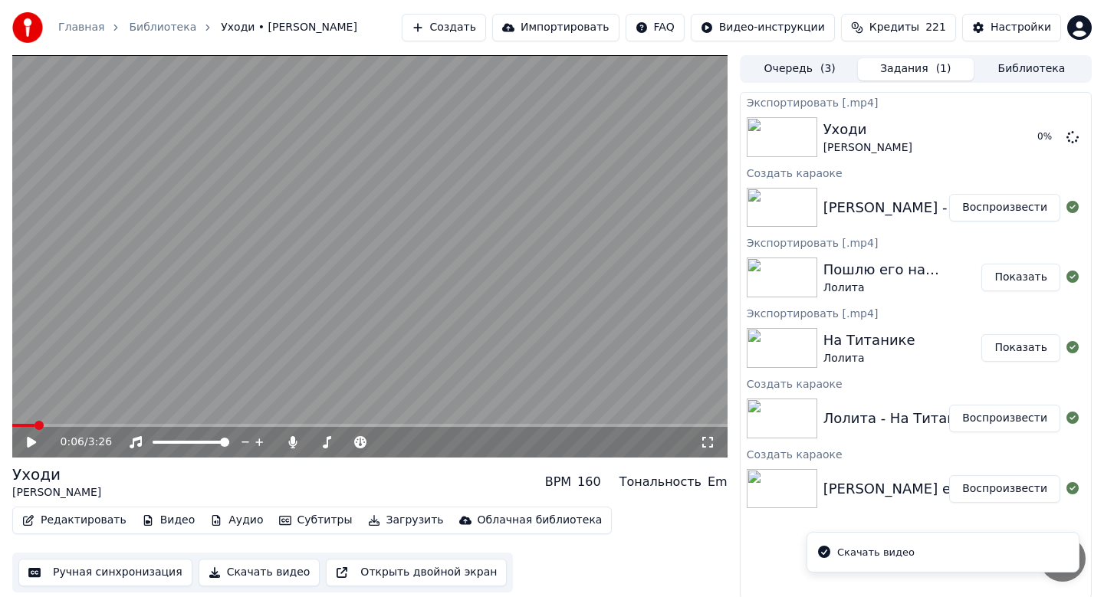
click at [454, 19] on button "Создать" at bounding box center [444, 28] width 84 height 28
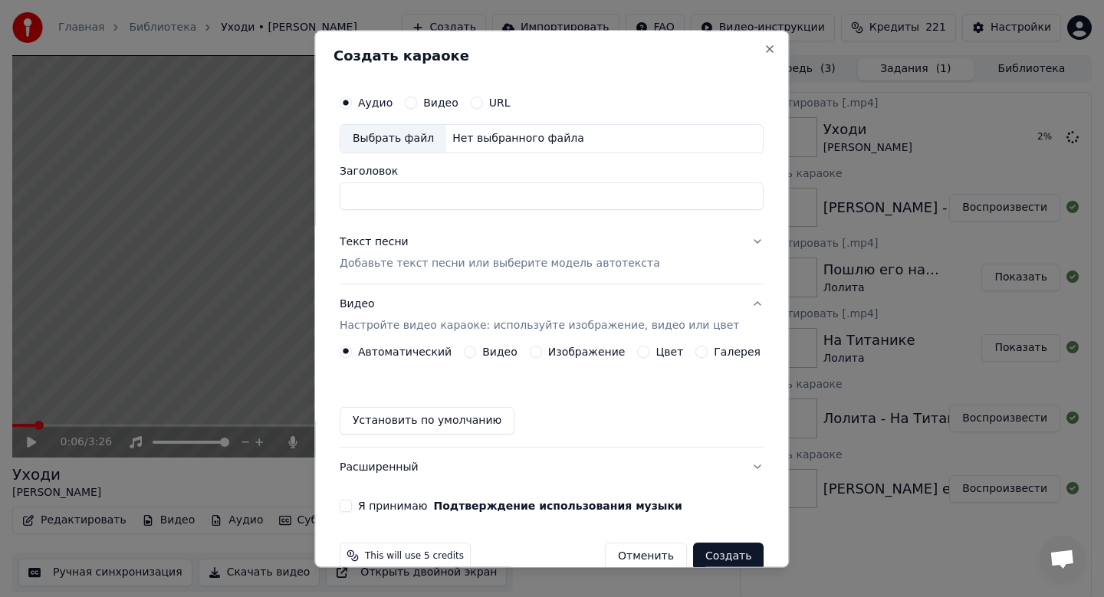
click at [410, 139] on div "Выбрать файл" at bounding box center [393, 139] width 106 height 28
click at [435, 198] on input "**********" at bounding box center [552, 196] width 424 height 28
type input "**********"
click at [403, 248] on div "Текст песни" at bounding box center [374, 242] width 69 height 15
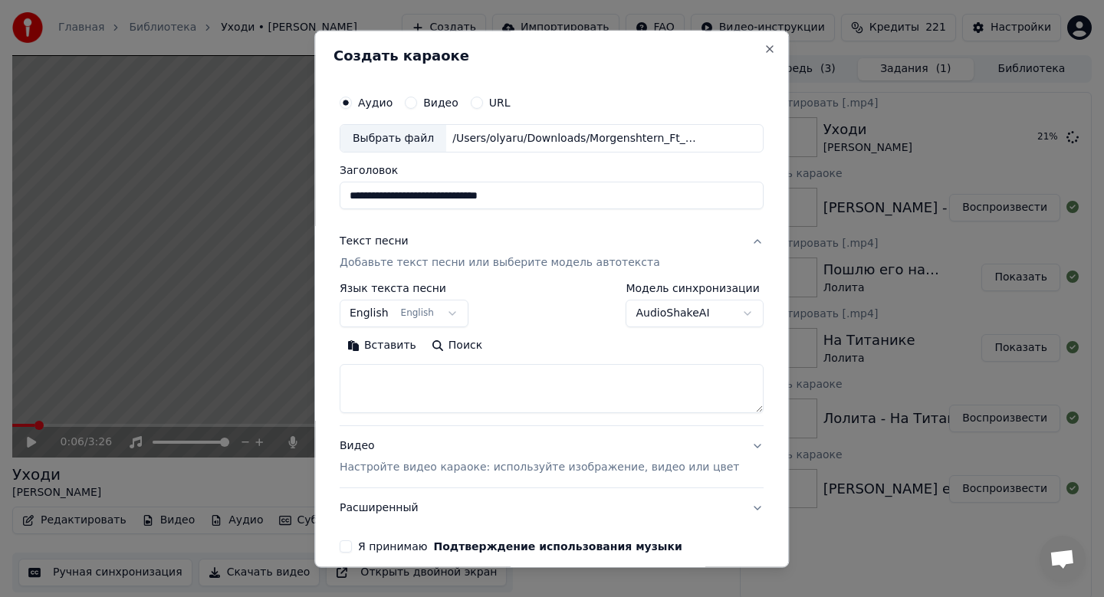
click at [373, 317] on body "Главная Библиотека Уходи • [PERSON_NAME] Создать Импортировать FAQ Видео-инстру…" at bounding box center [552, 298] width 1104 height 597
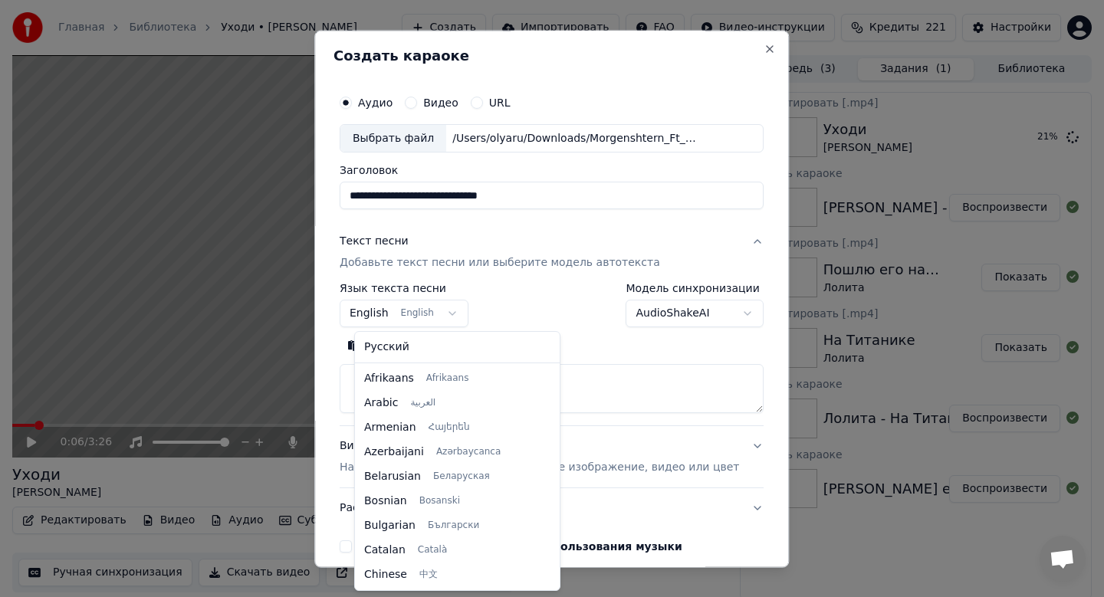
scroll to position [123, 0]
select select "**"
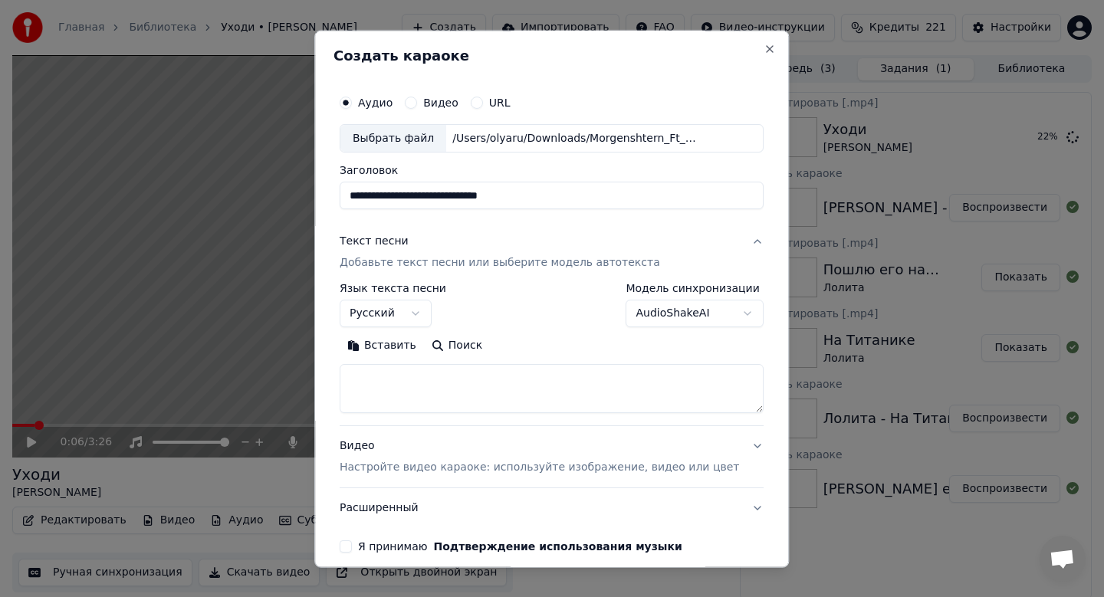
click at [393, 355] on button "Вставить" at bounding box center [382, 346] width 84 height 25
type textarea "**********"
click at [405, 467] on p "Настройте видео караоке: используйте изображение, видео или цвет" at bounding box center [539, 468] width 399 height 15
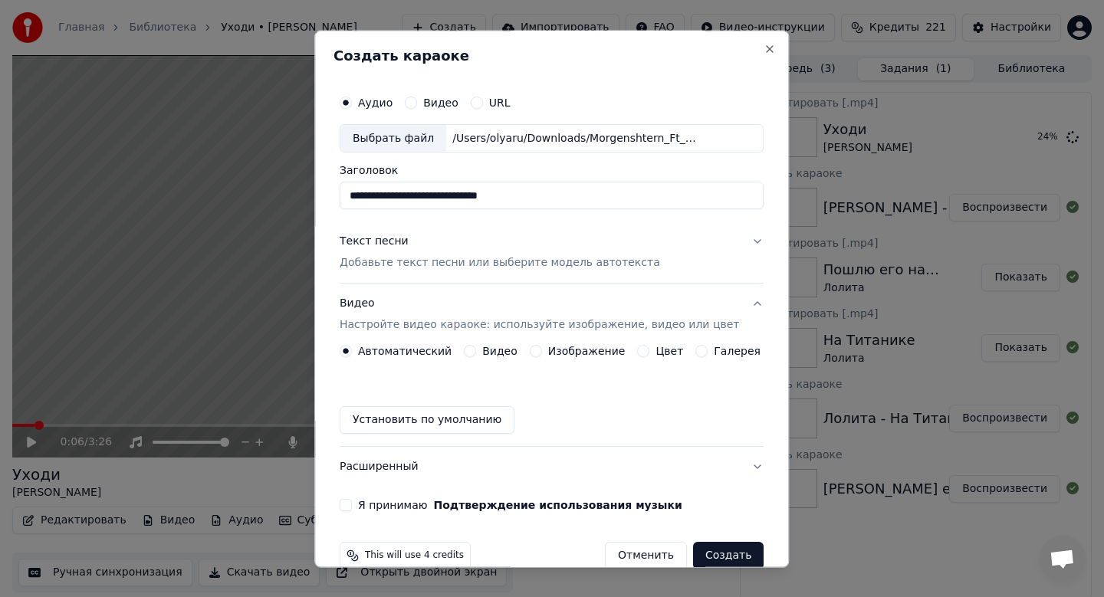
click at [597, 356] on label "Изображение" at bounding box center [586, 352] width 77 height 11
click at [542, 356] on button "Изображение" at bounding box center [536, 352] width 12 height 12
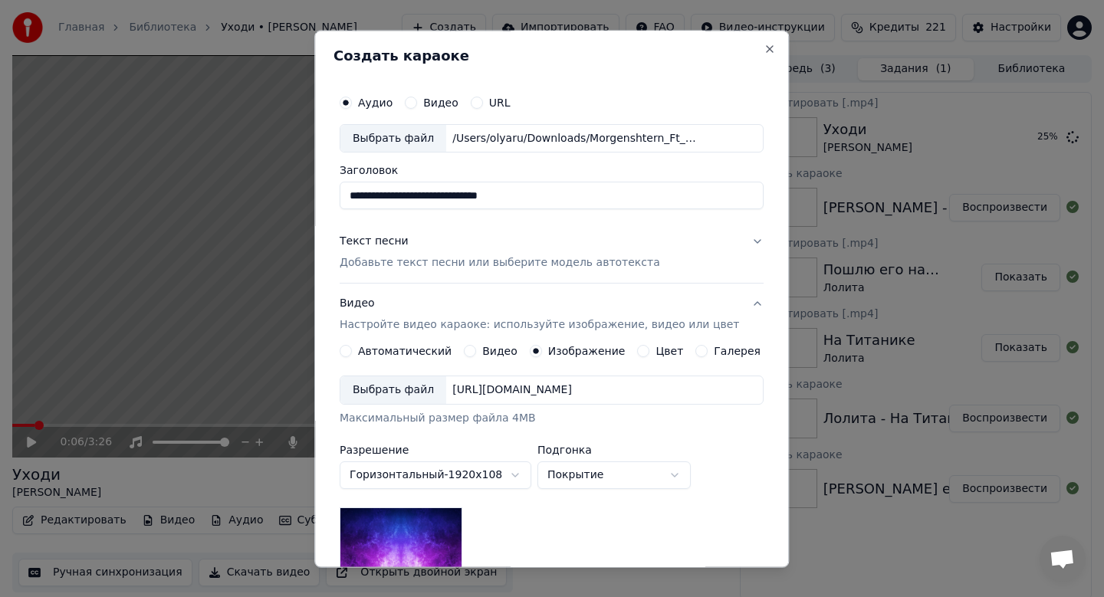
click at [398, 385] on div "Выбрать файл" at bounding box center [393, 391] width 106 height 28
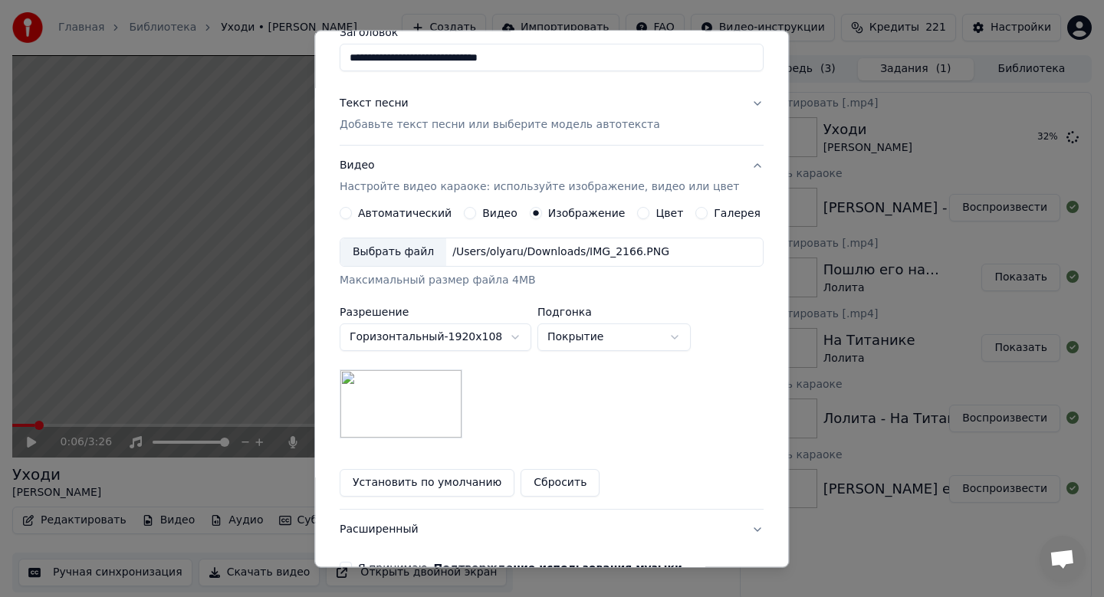
scroll to position [229, 0]
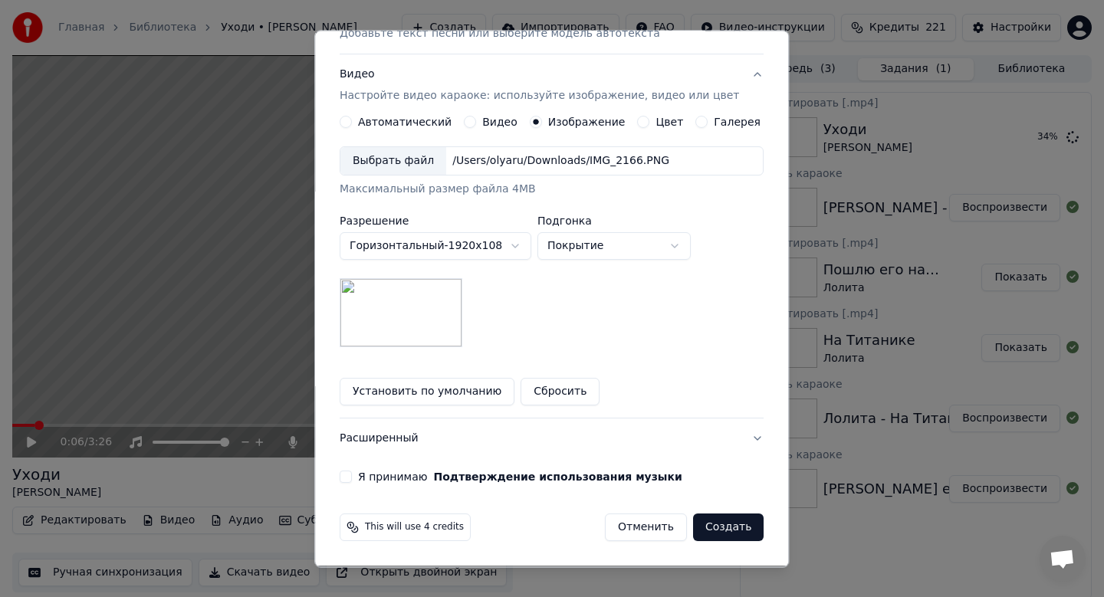
click at [399, 472] on label "Я принимаю Подтверждение использования музыки" at bounding box center [520, 477] width 324 height 11
click at [352, 472] on button "Я принимаю Подтверждение использования музыки" at bounding box center [346, 478] width 12 height 12
click at [717, 533] on button "Создать" at bounding box center [728, 528] width 71 height 28
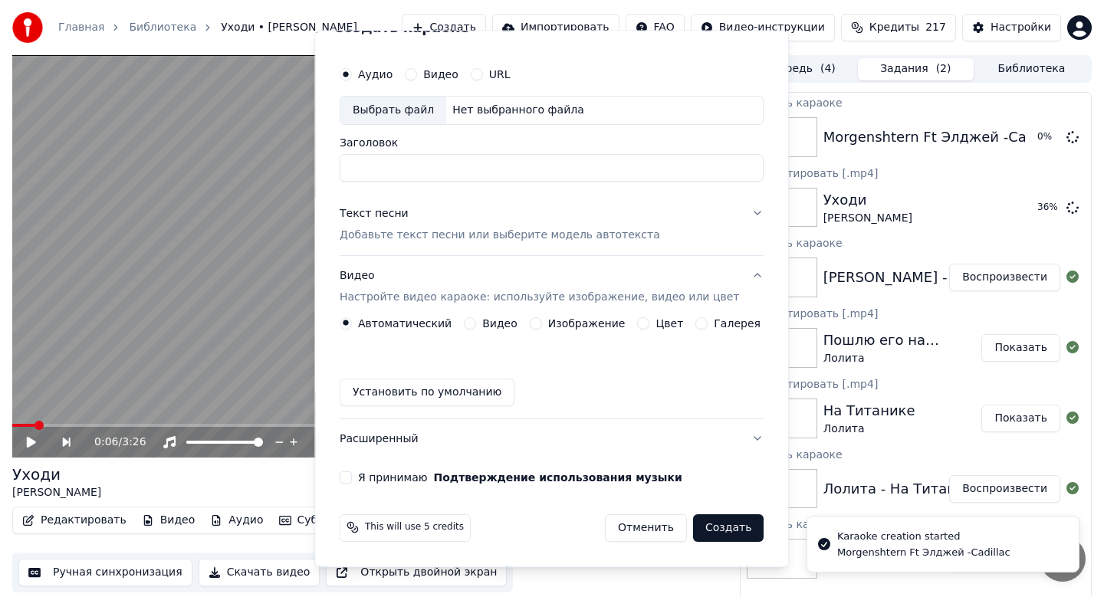
scroll to position [28, 0]
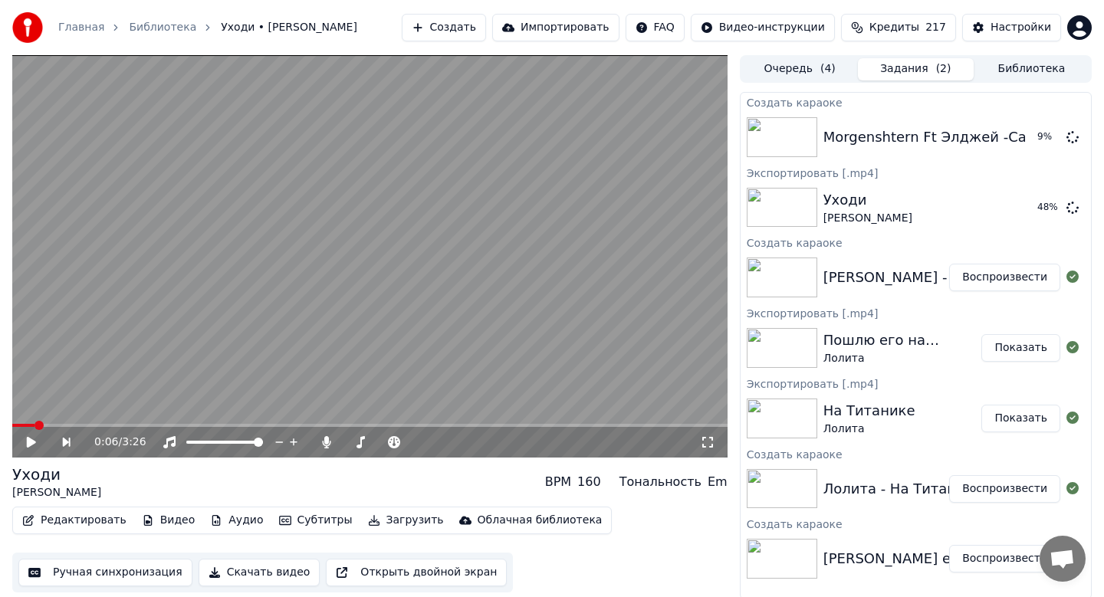
click at [447, 36] on button "Создать" at bounding box center [444, 28] width 84 height 28
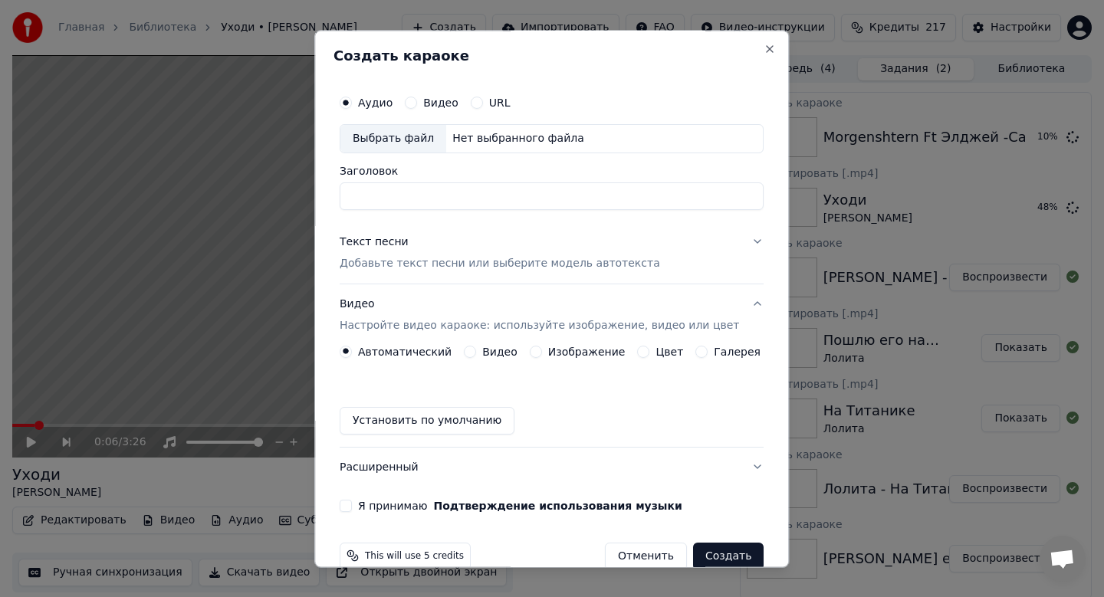
click at [398, 133] on div "Выбрать файл" at bounding box center [393, 139] width 106 height 28
type input "**********"
click at [458, 268] on p "Добавьте текст песни или выберите модель автотекста" at bounding box center [500, 263] width 320 height 15
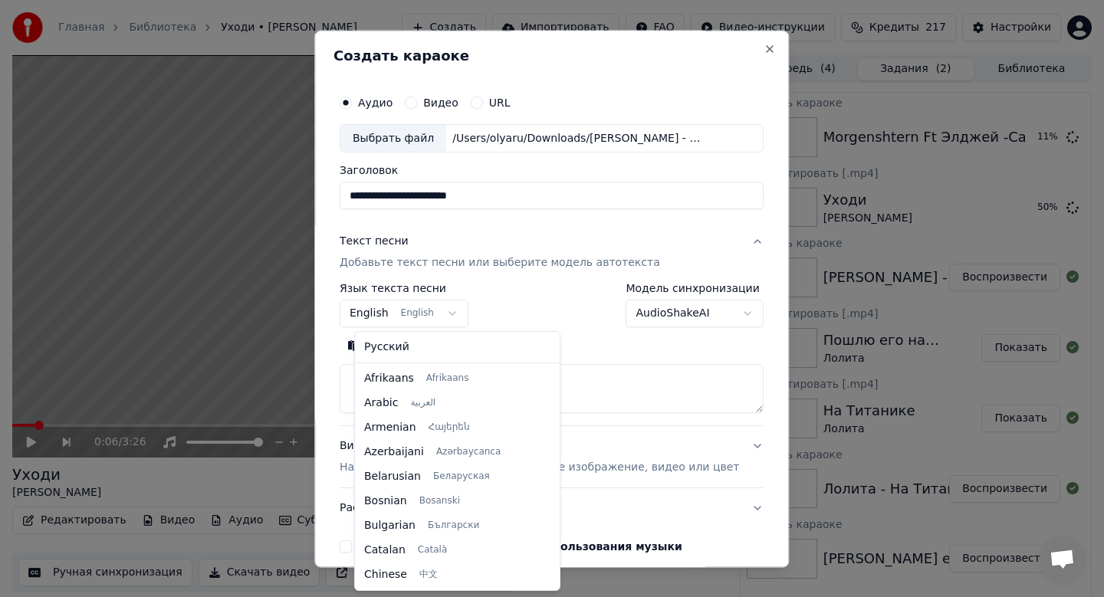
click at [404, 324] on body "Главная Библиотека Уходи • [PERSON_NAME] Создать Импортировать FAQ Видео-инстру…" at bounding box center [552, 298] width 1104 height 597
select select "**"
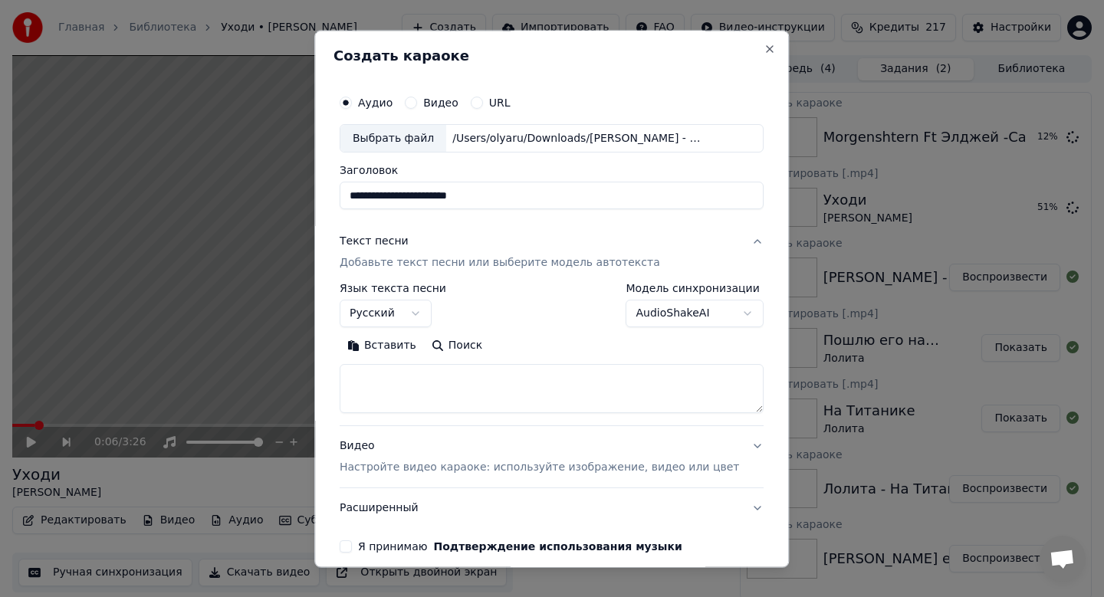
click at [394, 350] on button "Вставить" at bounding box center [382, 346] width 84 height 25
type textarea "**********"
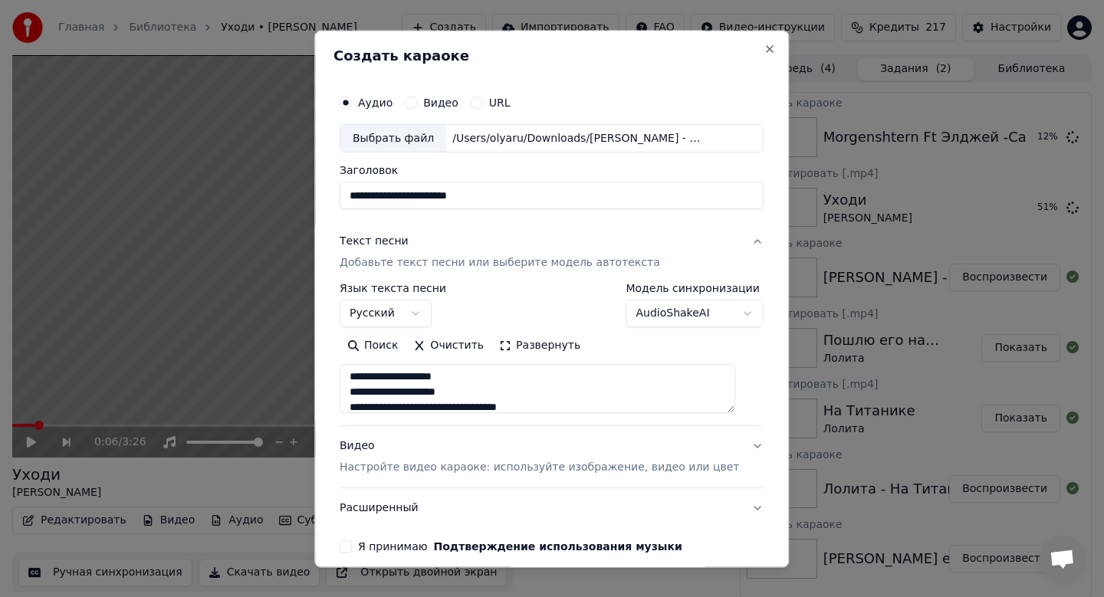
scroll to position [593, 0]
click at [414, 462] on p "Настройте видео караоке: используйте изображение, видео или цвет" at bounding box center [539, 468] width 399 height 15
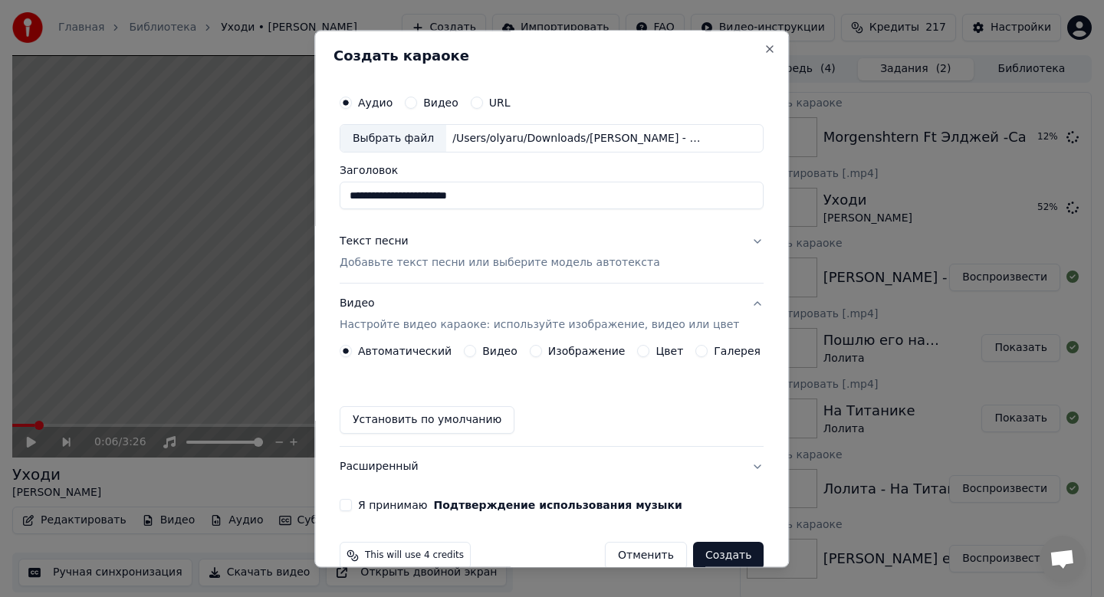
click at [570, 356] on label "Изображение" at bounding box center [586, 352] width 77 height 11
click at [542, 356] on button "Изображение" at bounding box center [536, 352] width 12 height 12
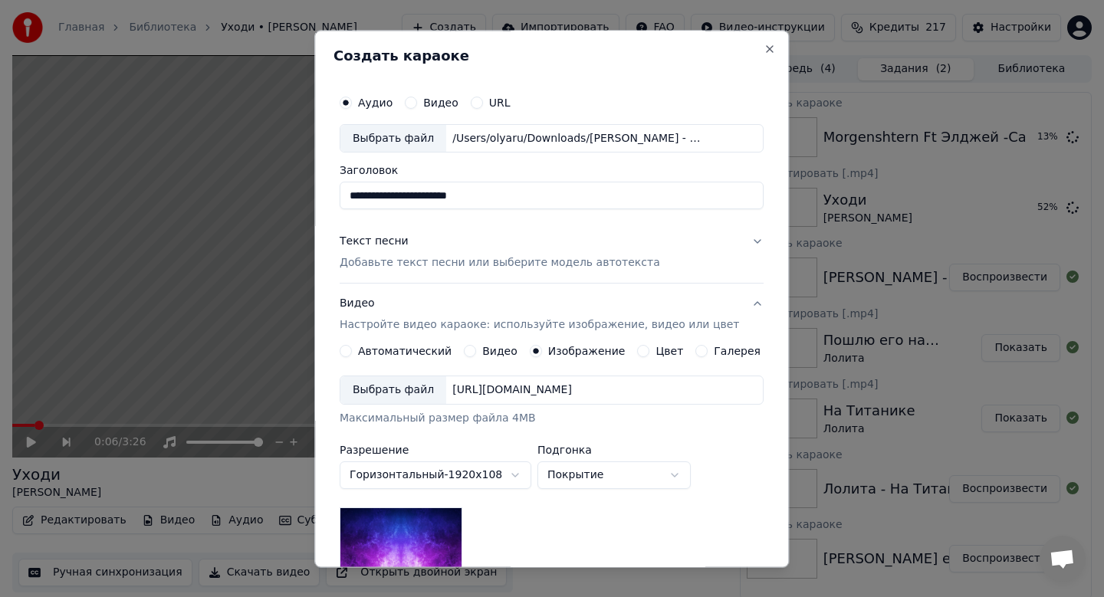
click at [412, 396] on div "Выбрать файл" at bounding box center [393, 391] width 106 height 28
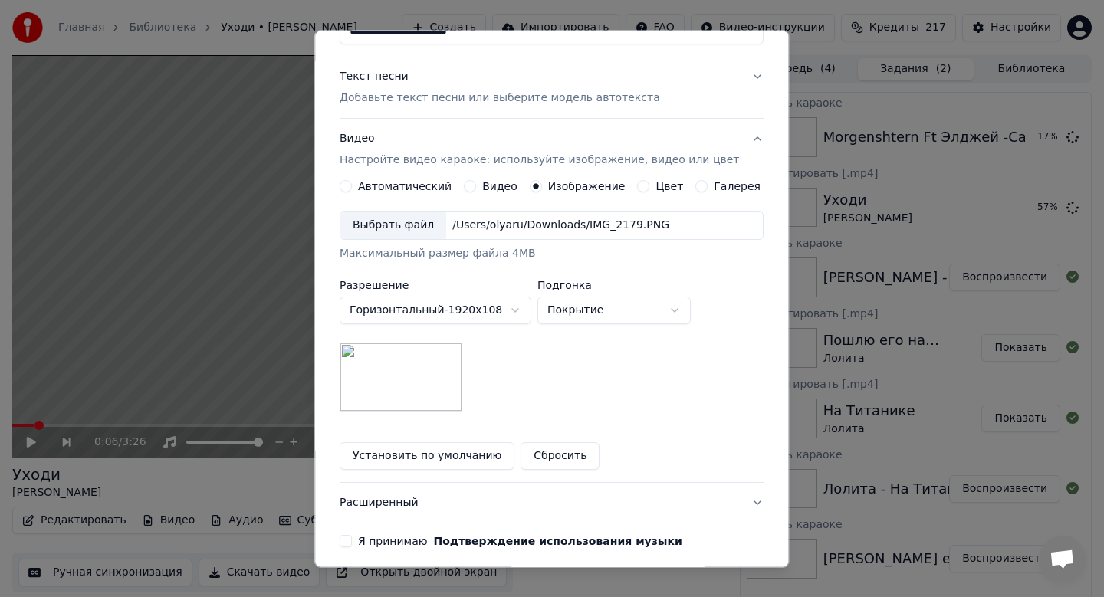
scroll to position [229, 0]
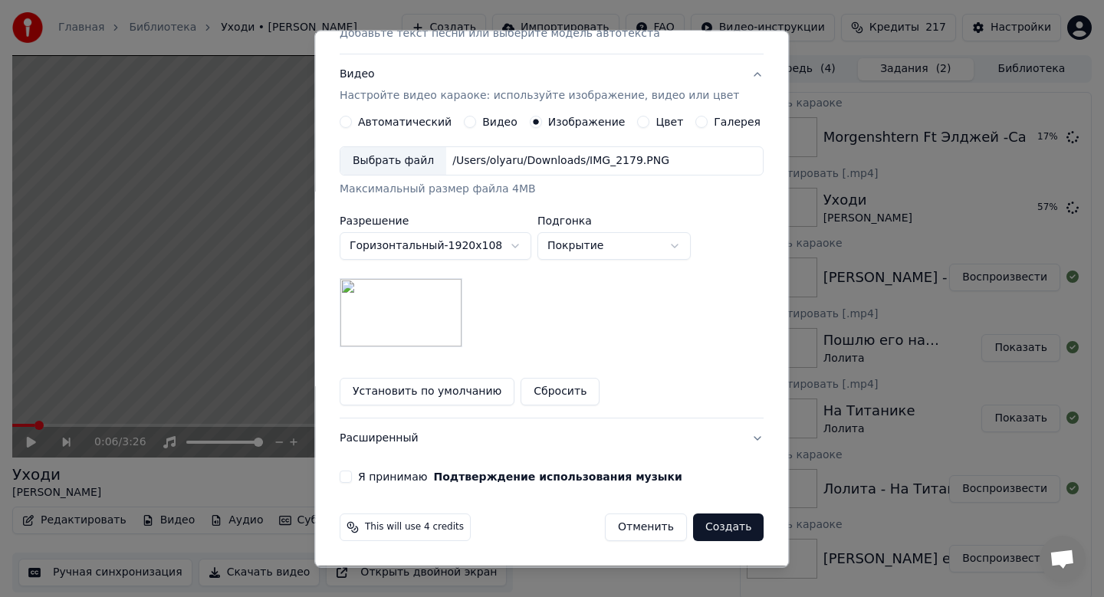
click at [363, 478] on div "Я принимаю Подтверждение использования музыки" at bounding box center [552, 478] width 424 height 12
click at [363, 475] on div "Я принимаю Подтверждение использования музыки" at bounding box center [552, 478] width 424 height 12
click at [352, 475] on button "Я принимаю Подтверждение использования музыки" at bounding box center [346, 478] width 12 height 12
click at [726, 509] on div "This will use 4 credits Отменить Создать" at bounding box center [552, 528] width 436 height 40
click at [726, 522] on button "Создать" at bounding box center [728, 528] width 71 height 28
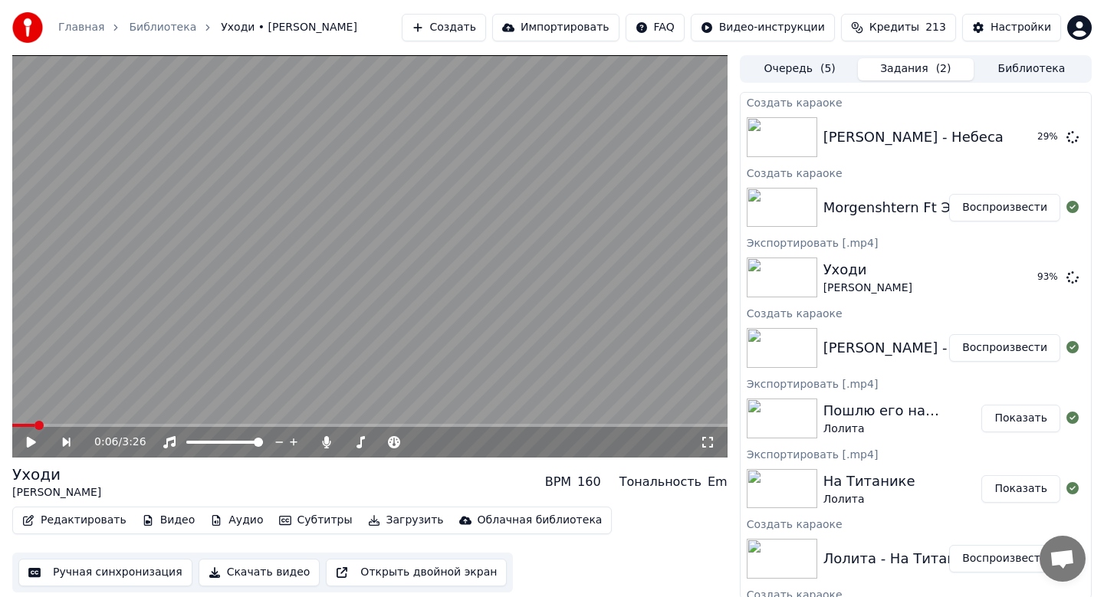
click at [1000, 209] on button "Воспроизвести" at bounding box center [1004, 208] width 111 height 28
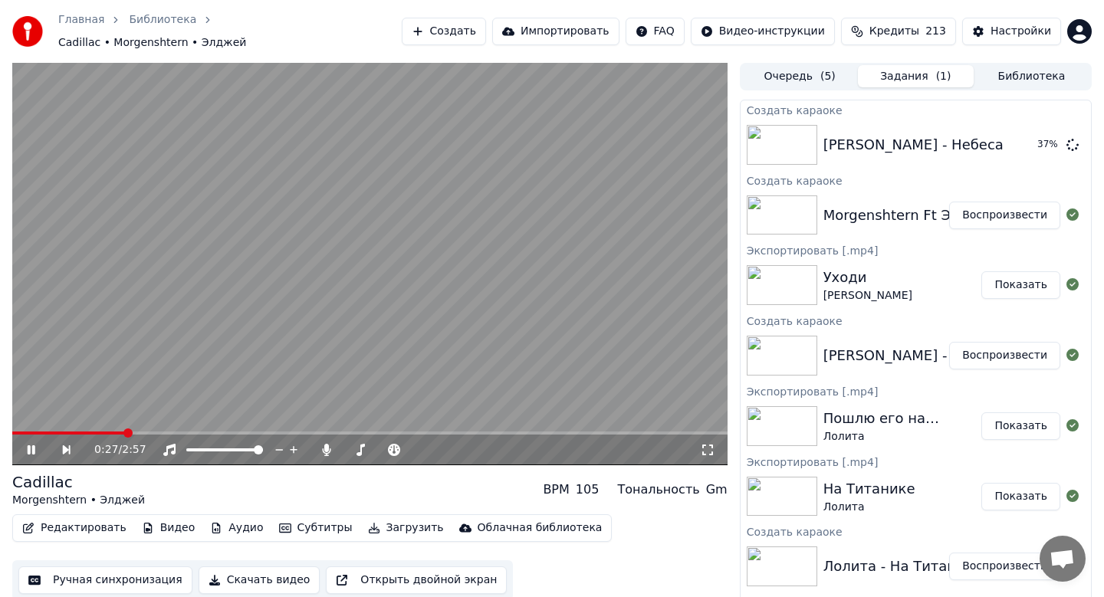
click at [389, 361] on video at bounding box center [369, 264] width 715 height 403
click at [263, 572] on button "Скачать видео" at bounding box center [260, 581] width 122 height 28
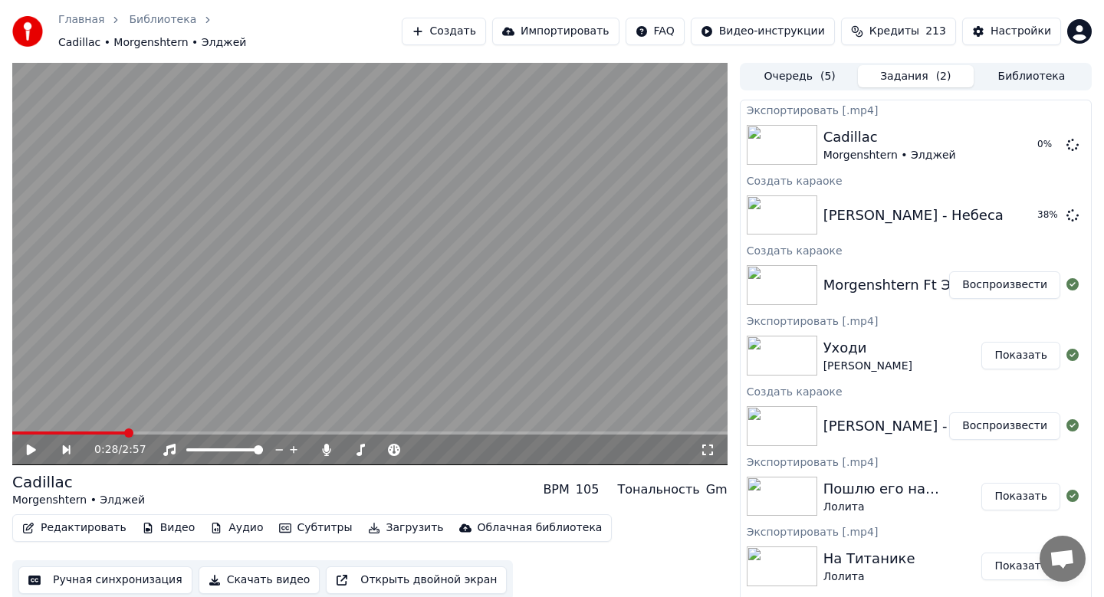
click at [467, 28] on button "Создать" at bounding box center [444, 32] width 84 height 28
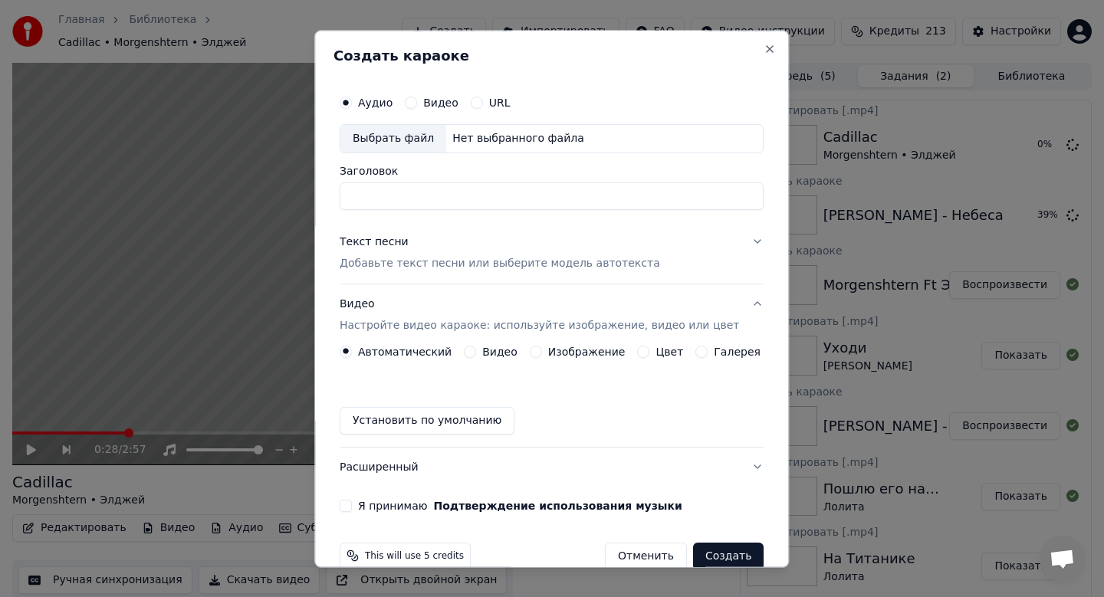
click at [406, 140] on div "Выбрать файл" at bounding box center [393, 139] width 106 height 28
type input "**********"
click at [446, 262] on p "Добавьте текст песни или выберите модель автотекста" at bounding box center [500, 263] width 320 height 15
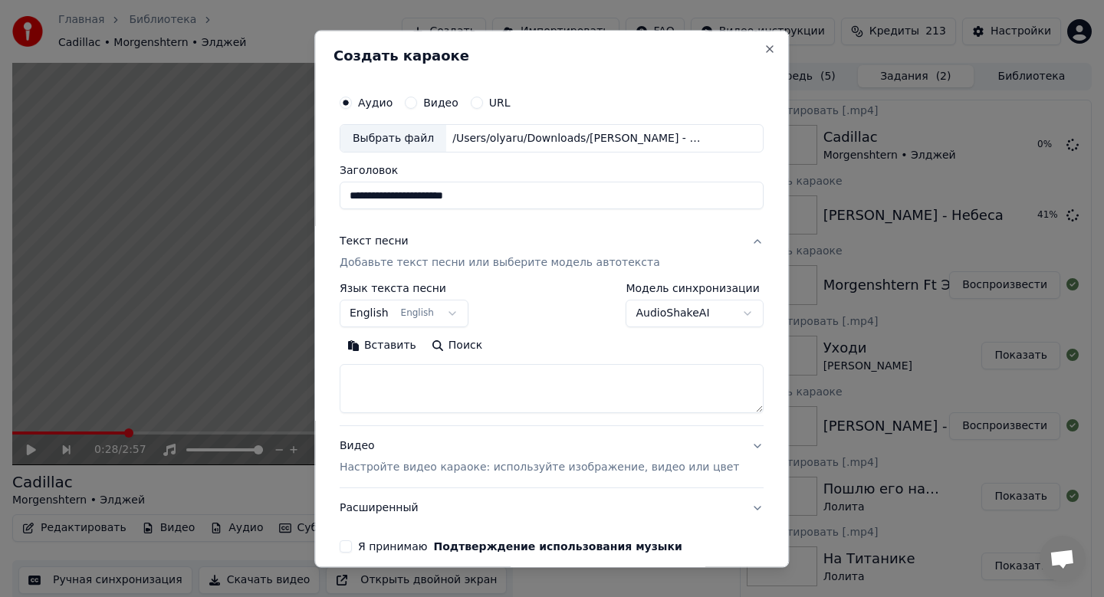
click at [427, 314] on body "Главная Библиотека Cadillac • Morgenshtern • Элджей Создать Импортировать FAQ В…" at bounding box center [552, 298] width 1104 height 597
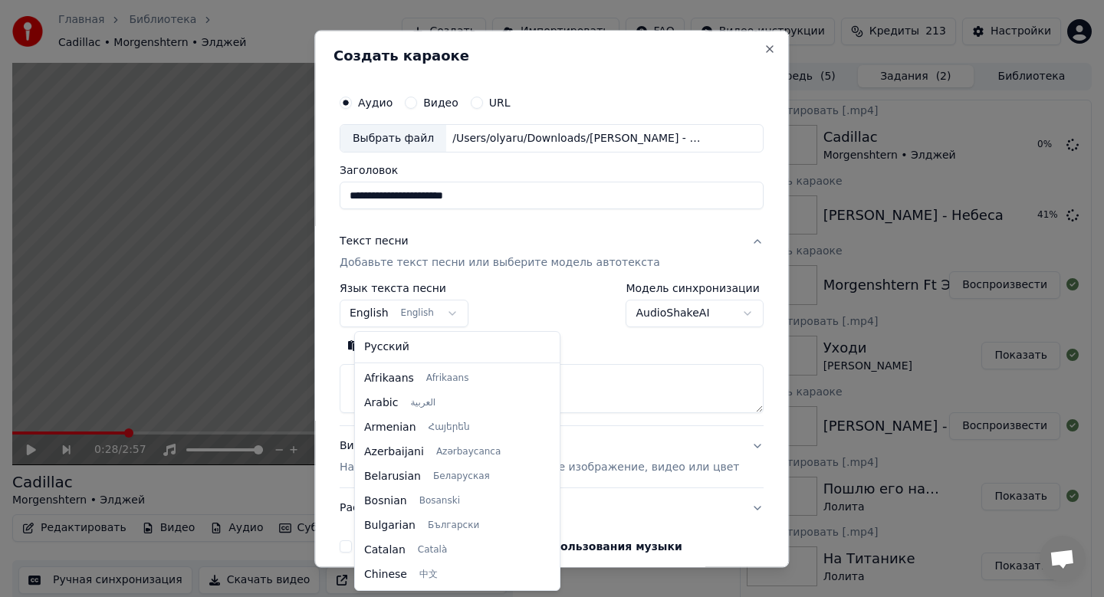
scroll to position [123, 0]
select select "**"
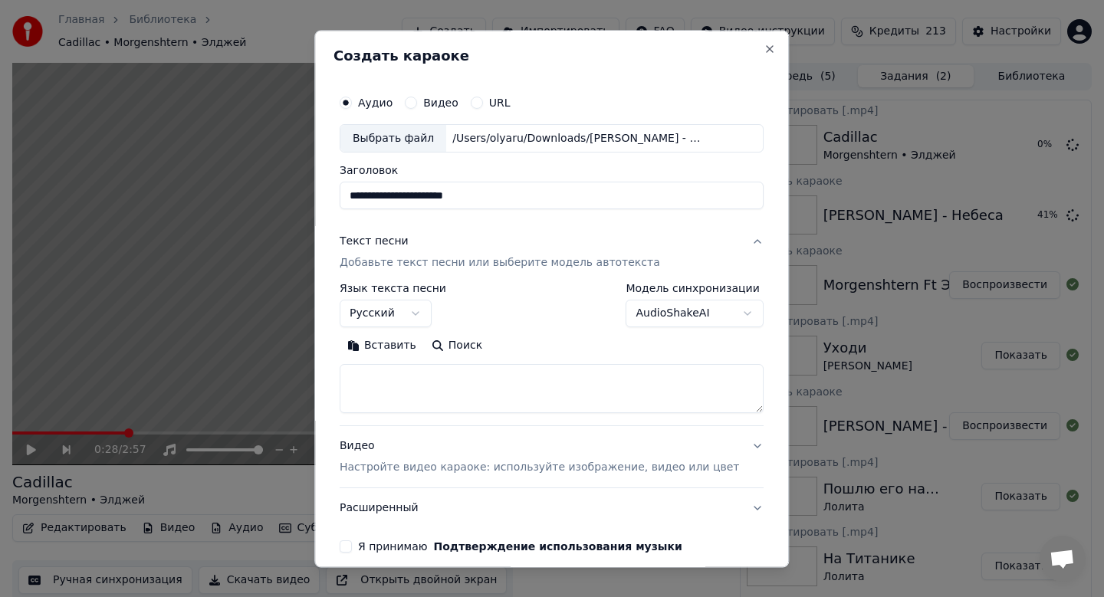
click at [408, 343] on button "Вставить" at bounding box center [382, 346] width 84 height 25
type textarea "**********"
click at [416, 454] on div "Видео Настройте видео караоке: используйте изображение, видео или цвет" at bounding box center [539, 457] width 399 height 37
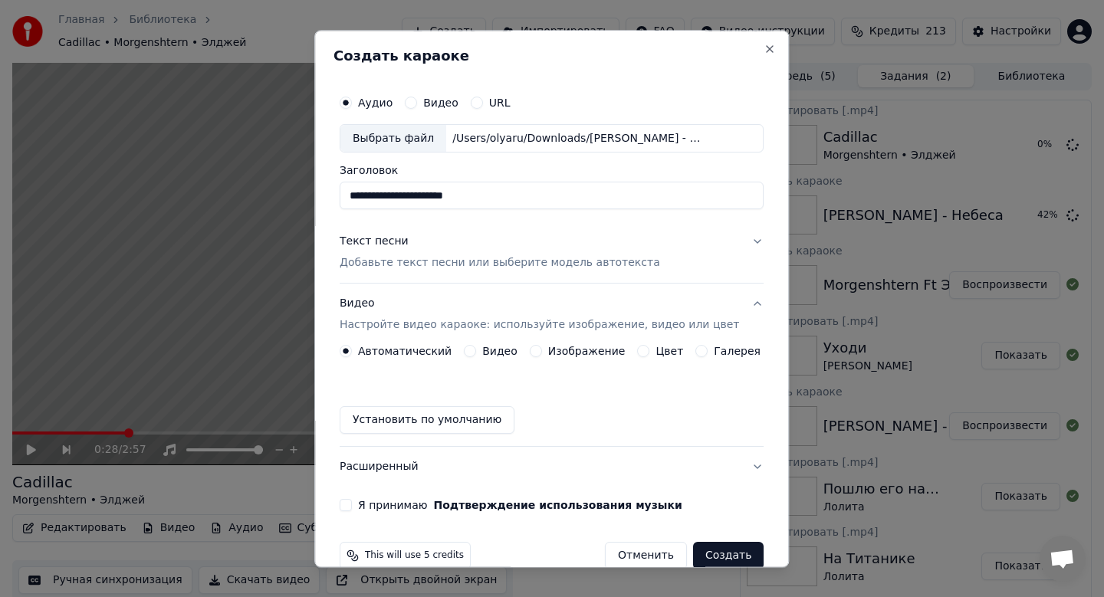
click at [580, 352] on label "Изображение" at bounding box center [586, 352] width 77 height 11
click at [542, 352] on button "Изображение" at bounding box center [536, 352] width 12 height 12
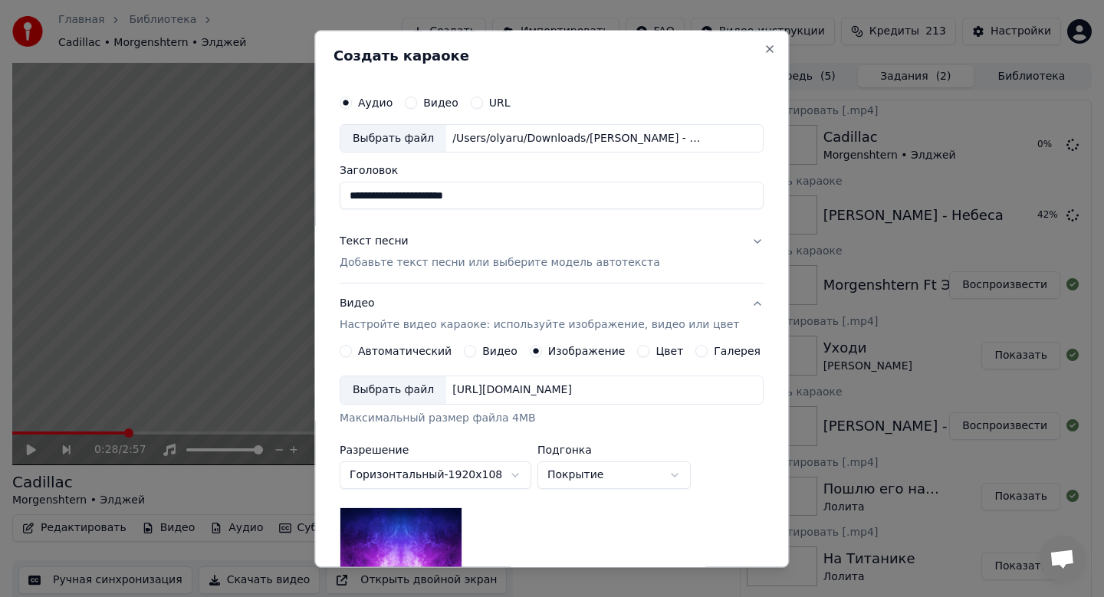
click at [403, 400] on div "Выбрать файл" at bounding box center [393, 391] width 106 height 28
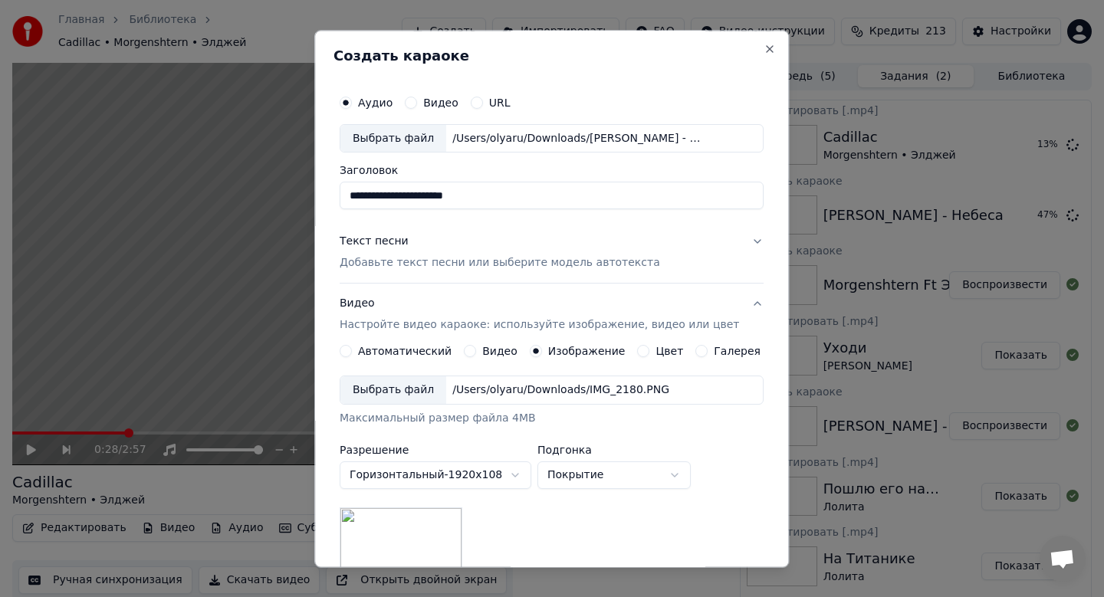
scroll to position [229, 0]
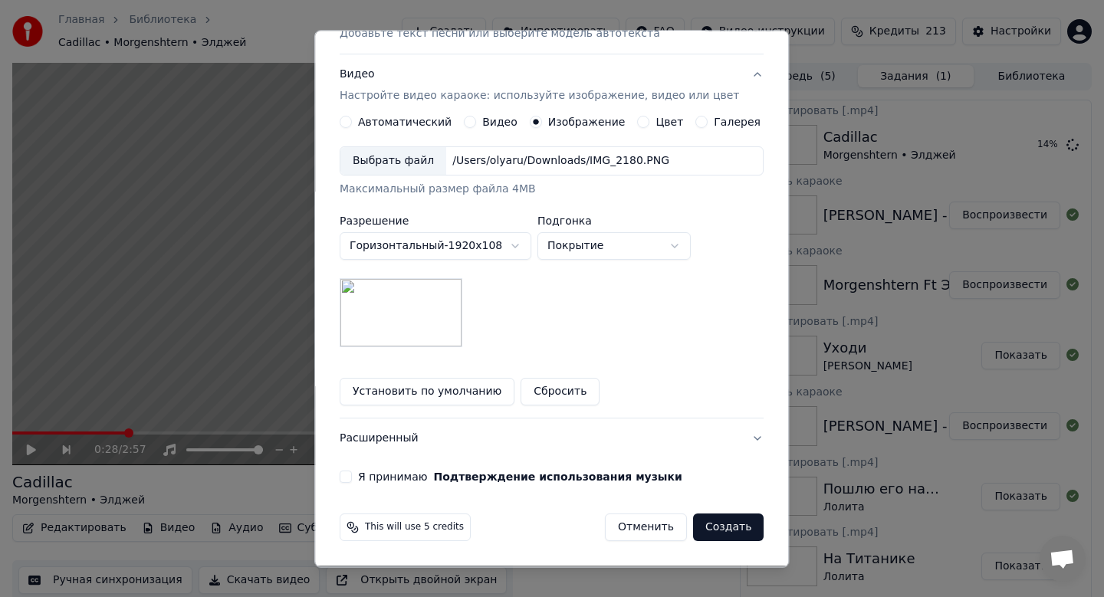
click at [352, 476] on button "Я принимаю Подтверждение использования музыки" at bounding box center [346, 478] width 12 height 12
click at [700, 526] on button "Создать" at bounding box center [728, 528] width 71 height 28
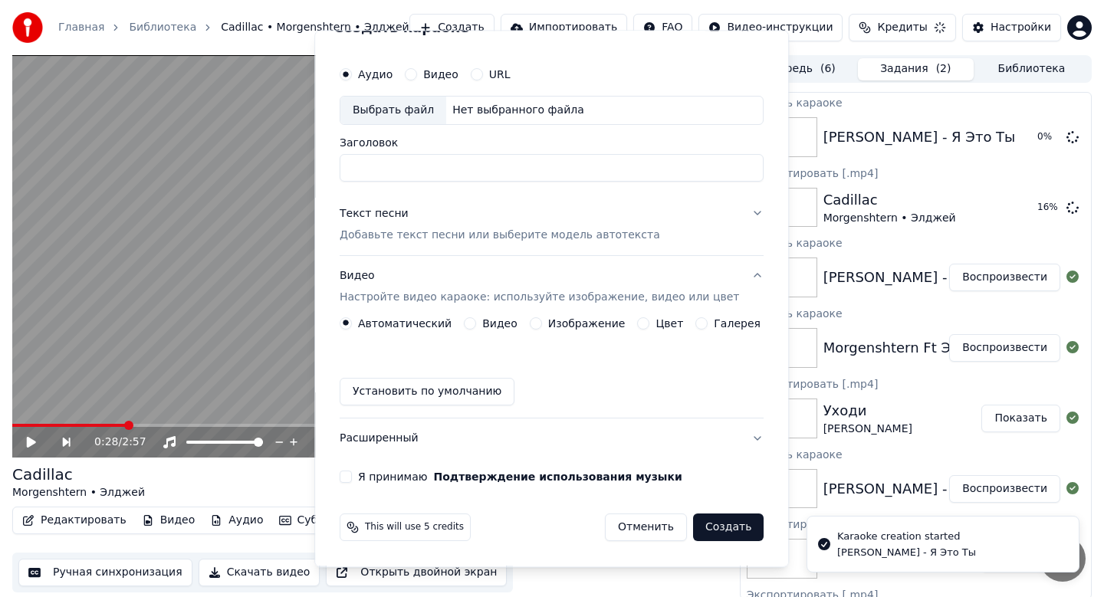
scroll to position [28, 0]
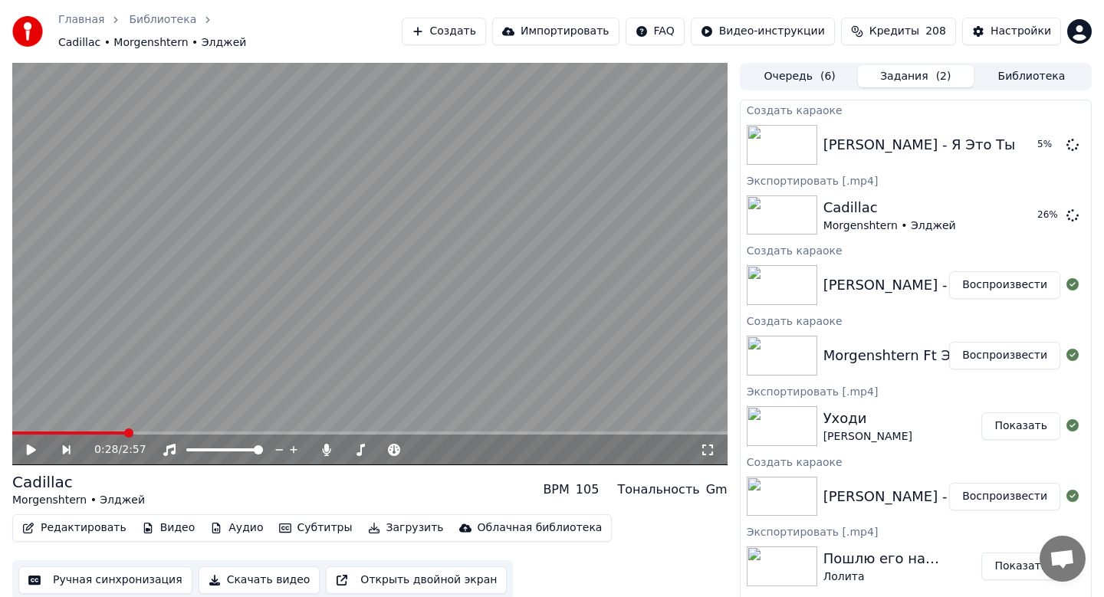
click at [973, 274] on button "Воспроизвести" at bounding box center [1004, 285] width 111 height 28
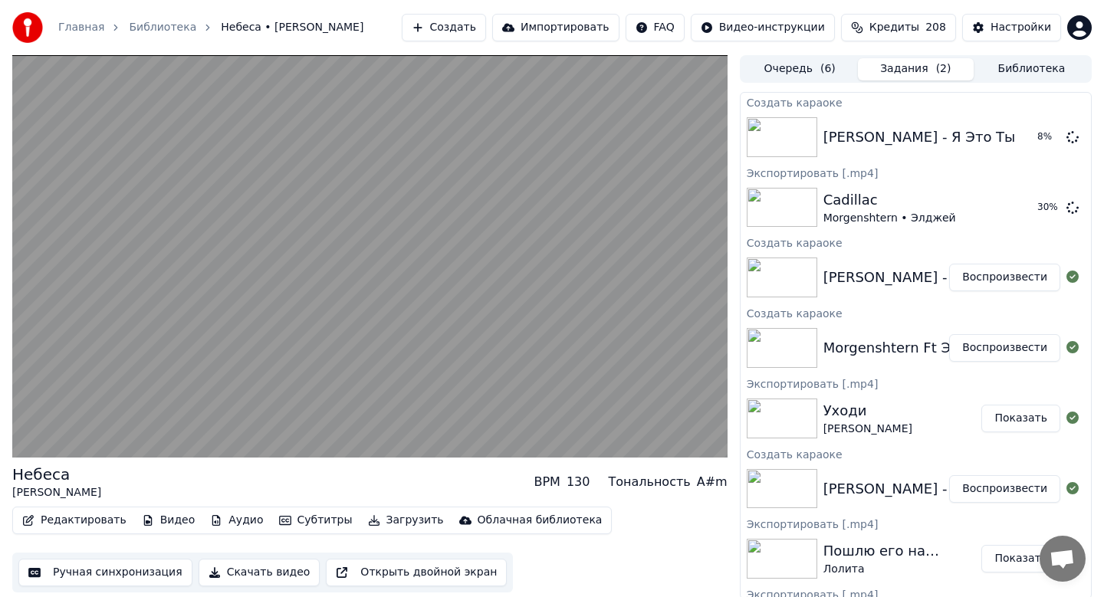
click at [949, 264] on button "Воспроизвести" at bounding box center [1004, 278] width 111 height 28
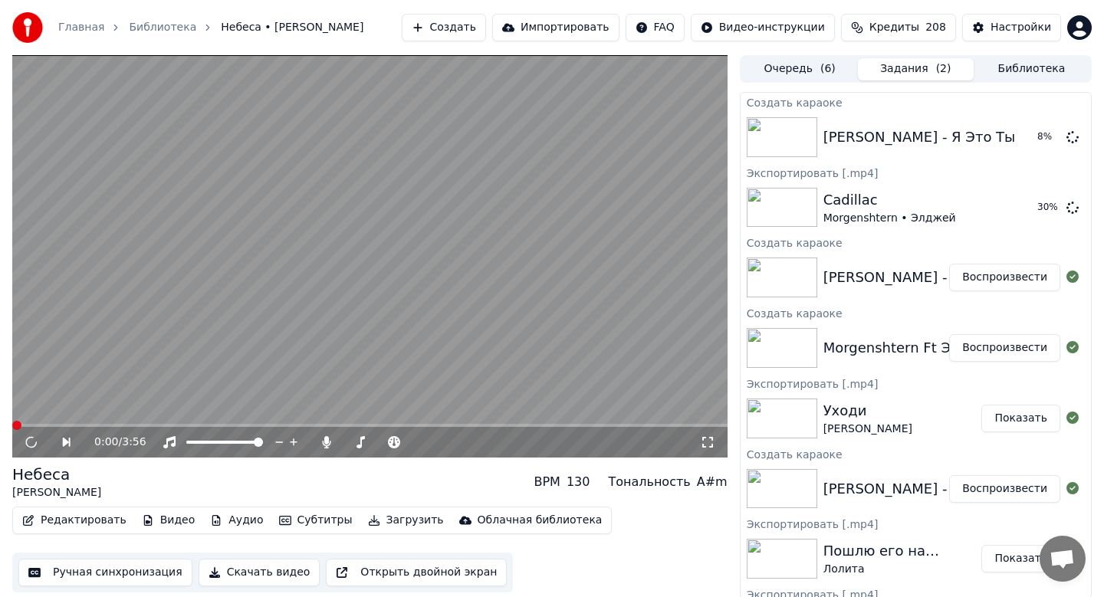
click at [264, 579] on button "Скачать видео" at bounding box center [260, 573] width 122 height 28
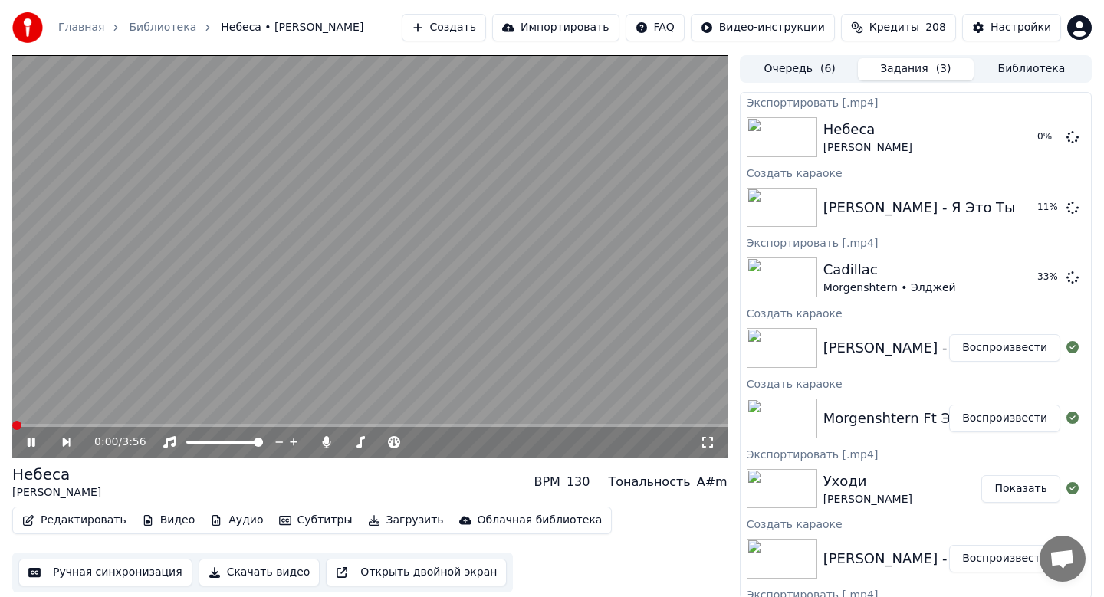
click at [34, 441] on icon at bounding box center [32, 442] width 8 height 9
click at [1017, 211] on button "Воспроизвести" at bounding box center [1004, 208] width 111 height 28
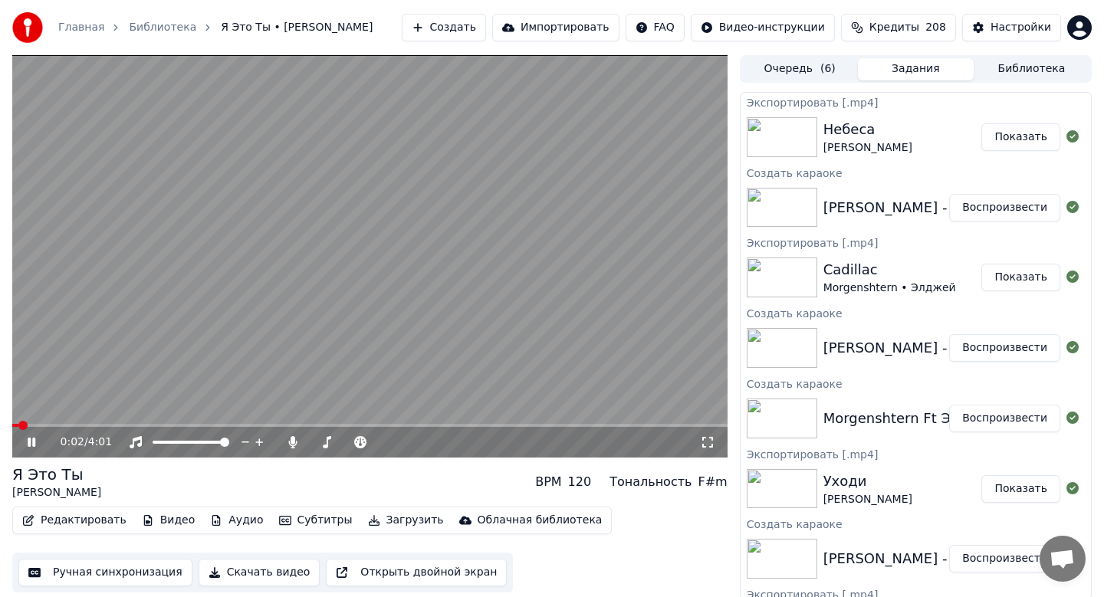
click at [38, 442] on icon at bounding box center [43, 442] width 36 height 12
click at [245, 570] on button "Скачать видео" at bounding box center [260, 573] width 122 height 28
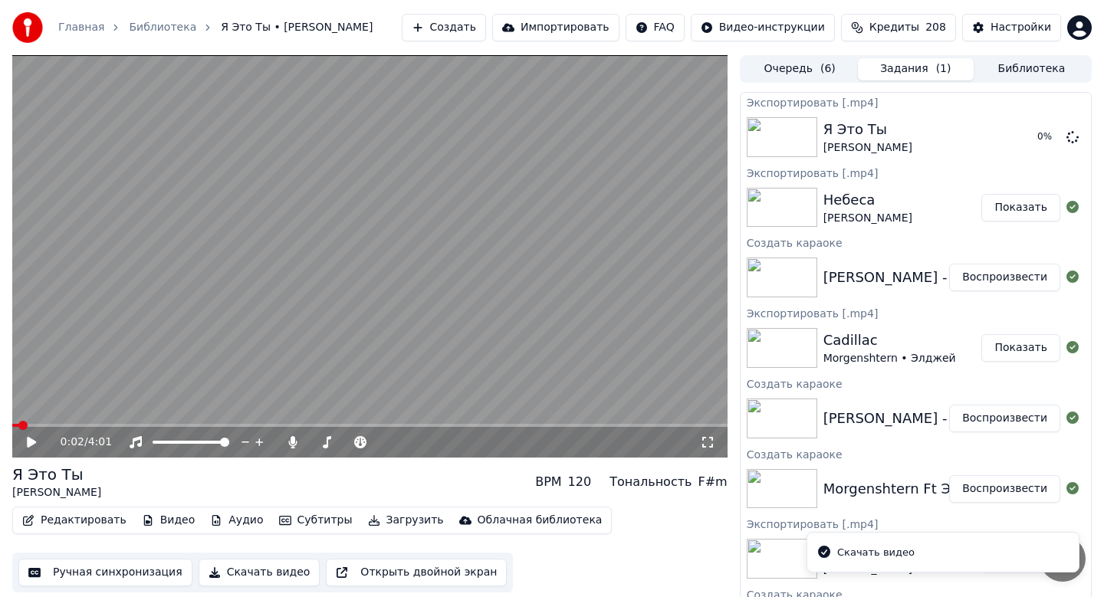
click at [466, 28] on button "Создать" at bounding box center [444, 28] width 84 height 28
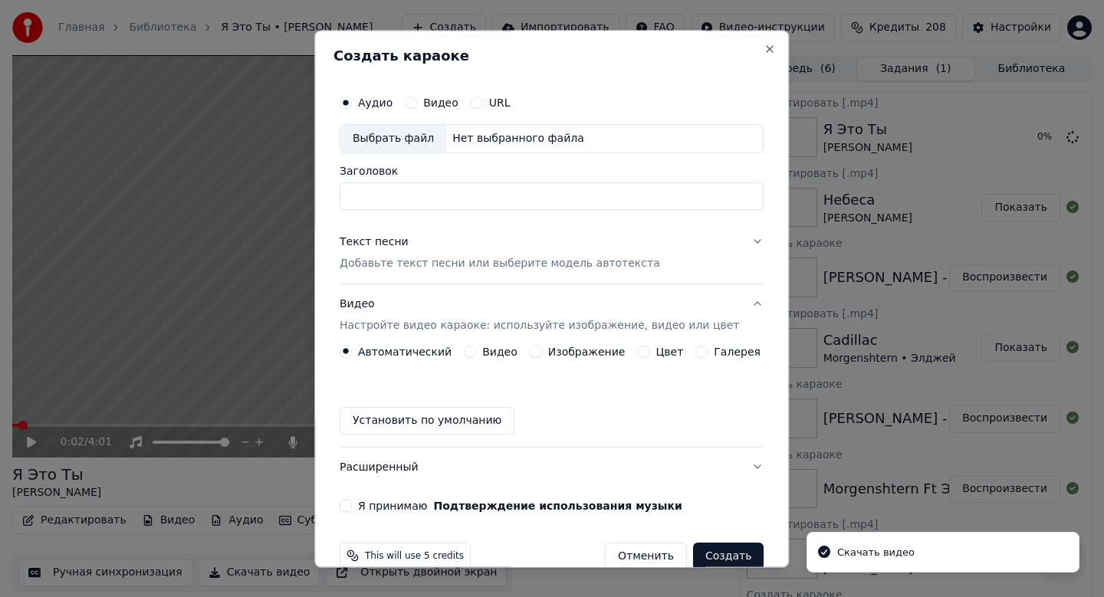
click at [399, 140] on div "Выбрать файл" at bounding box center [393, 139] width 106 height 28
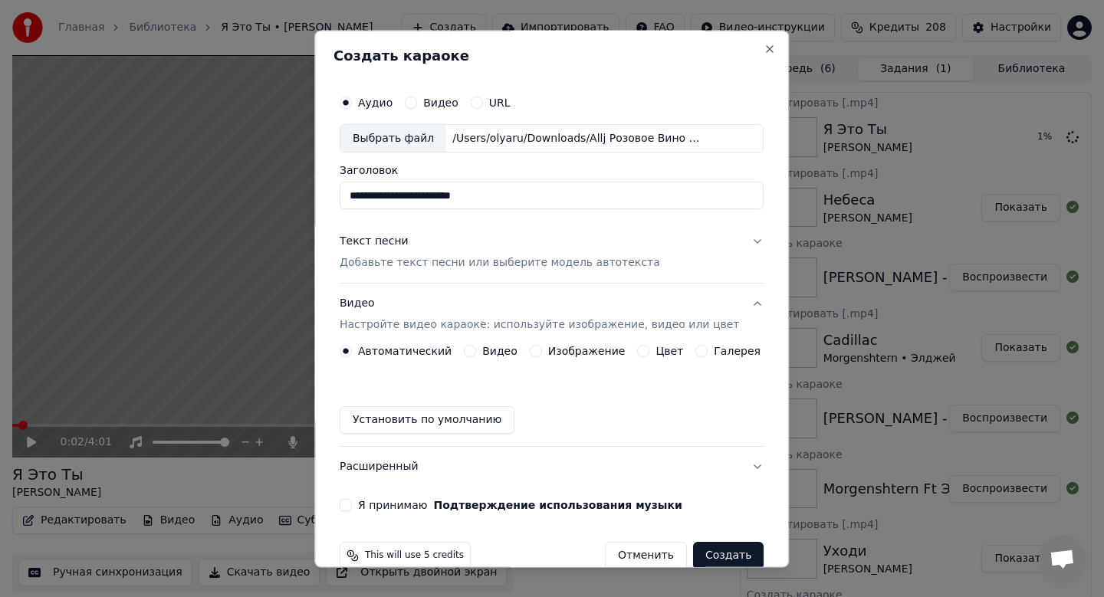
click at [376, 192] on input "**********" at bounding box center [552, 196] width 424 height 28
click at [376, 193] on input "**********" at bounding box center [552, 196] width 424 height 28
click at [380, 193] on input "**********" at bounding box center [552, 196] width 424 height 28
type input "**********"
click at [475, 262] on p "Добавьте текст песни или выберите модель автотекста" at bounding box center [500, 263] width 320 height 15
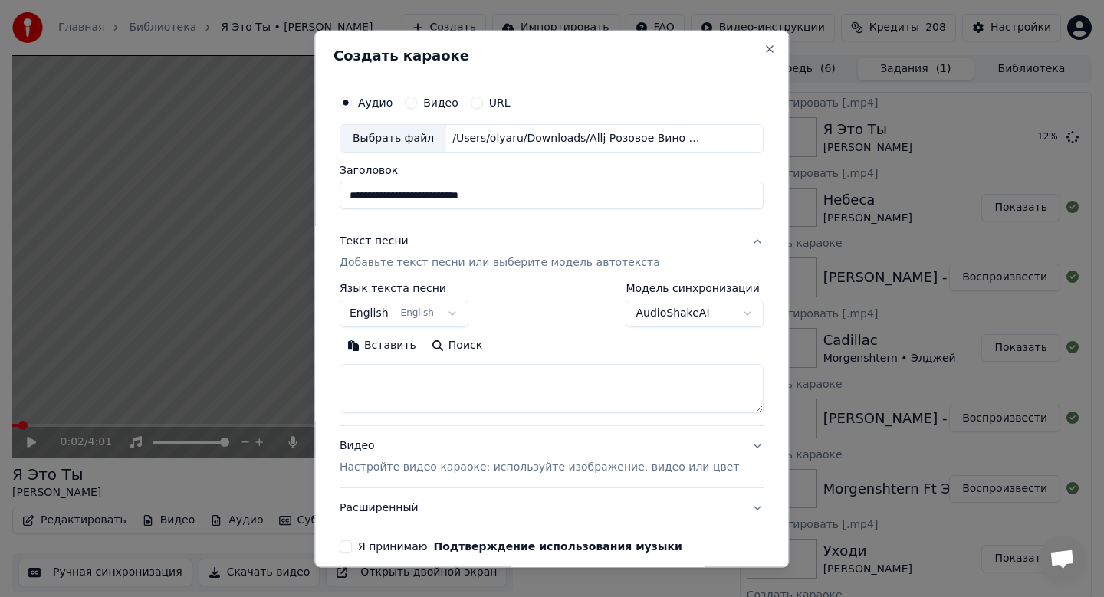
click at [432, 312] on body "Главная Библиотека Я Это Ты • [PERSON_NAME] Создать Импортировать FAQ Видео-инс…" at bounding box center [552, 298] width 1104 height 597
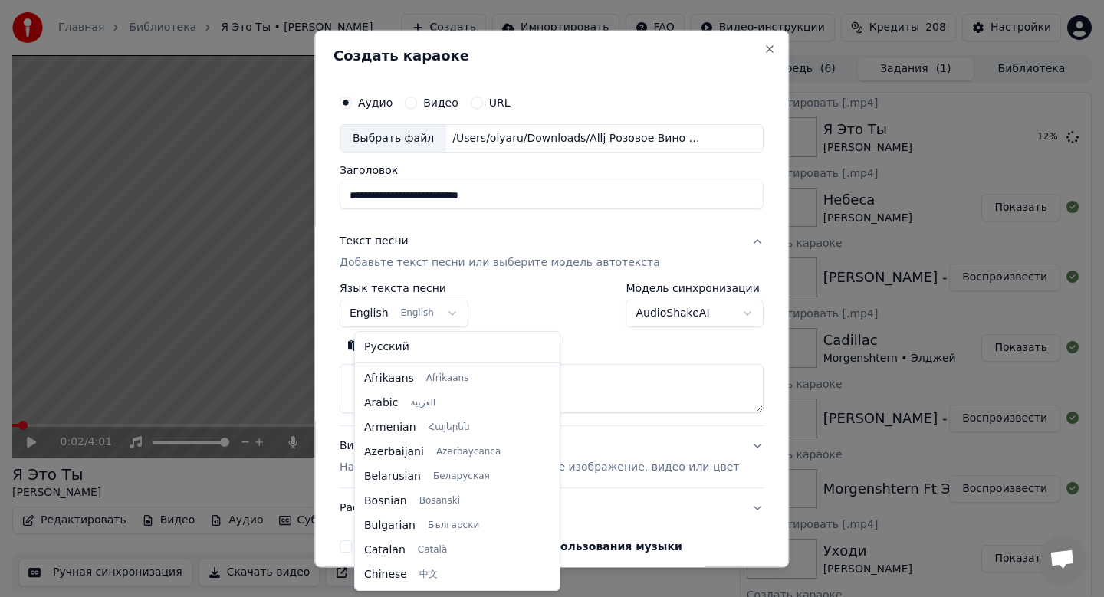
scroll to position [123, 0]
select select "**"
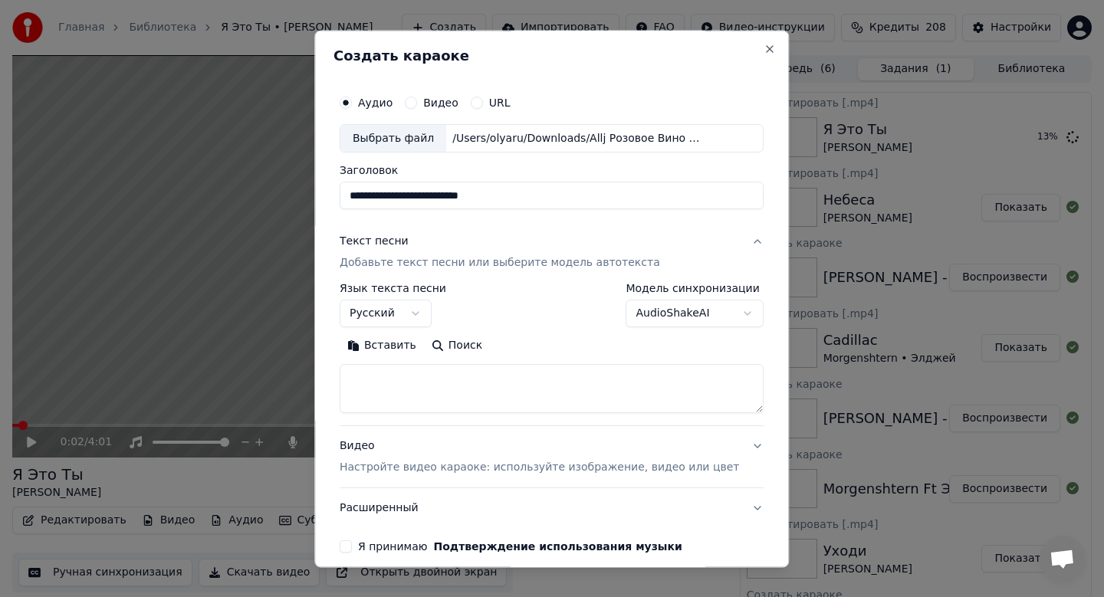
click at [405, 345] on button "Вставить" at bounding box center [382, 346] width 84 height 25
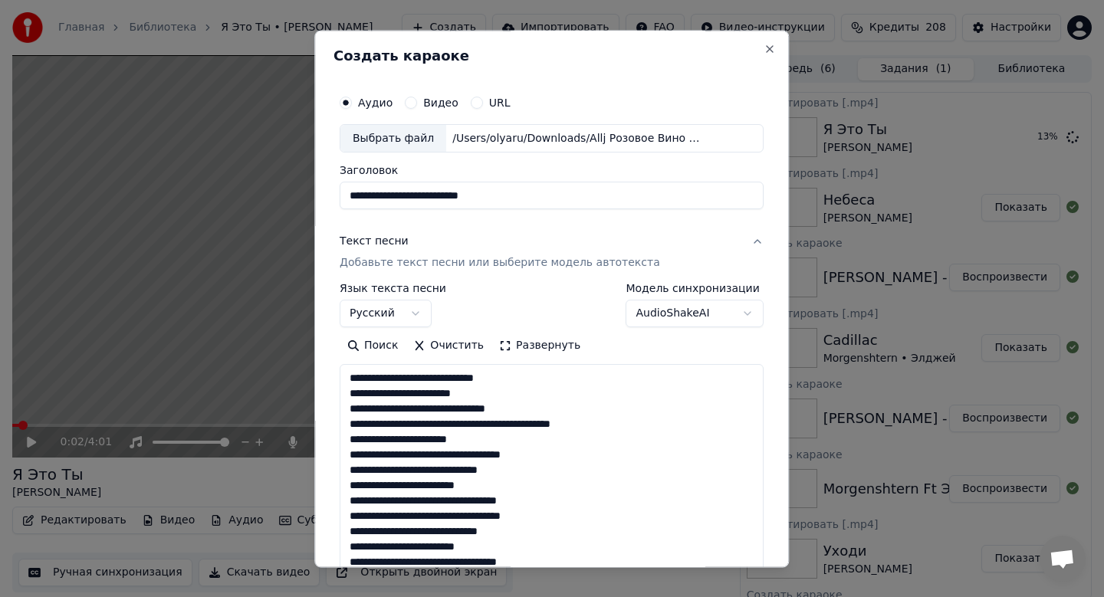
type textarea "**********"
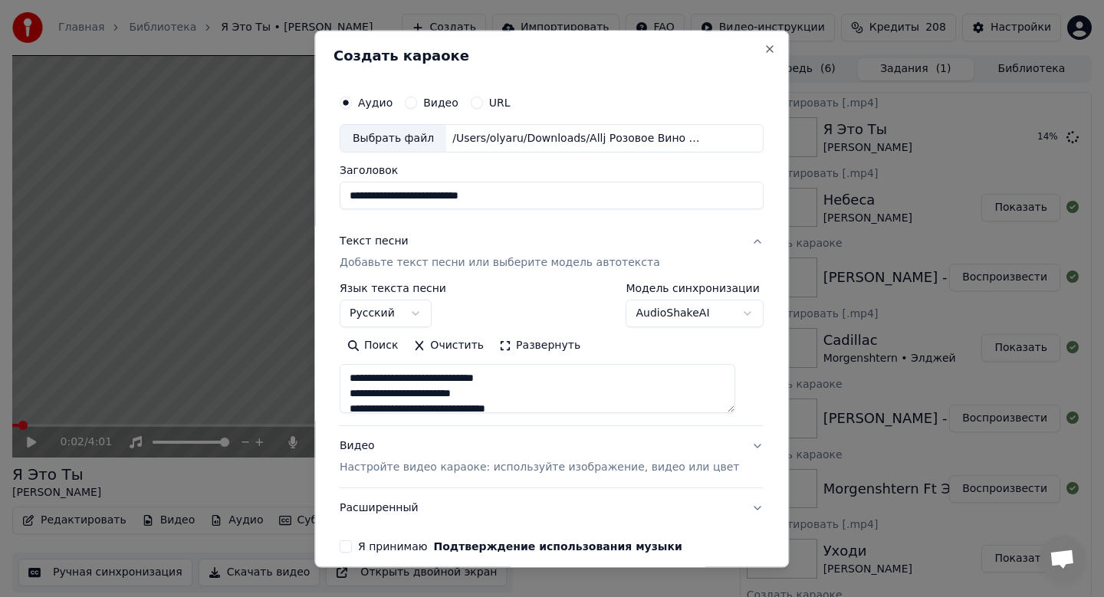
click at [444, 485] on button "Видео Настройте видео караоке: используйте изображение, видео или цвет" at bounding box center [552, 457] width 424 height 61
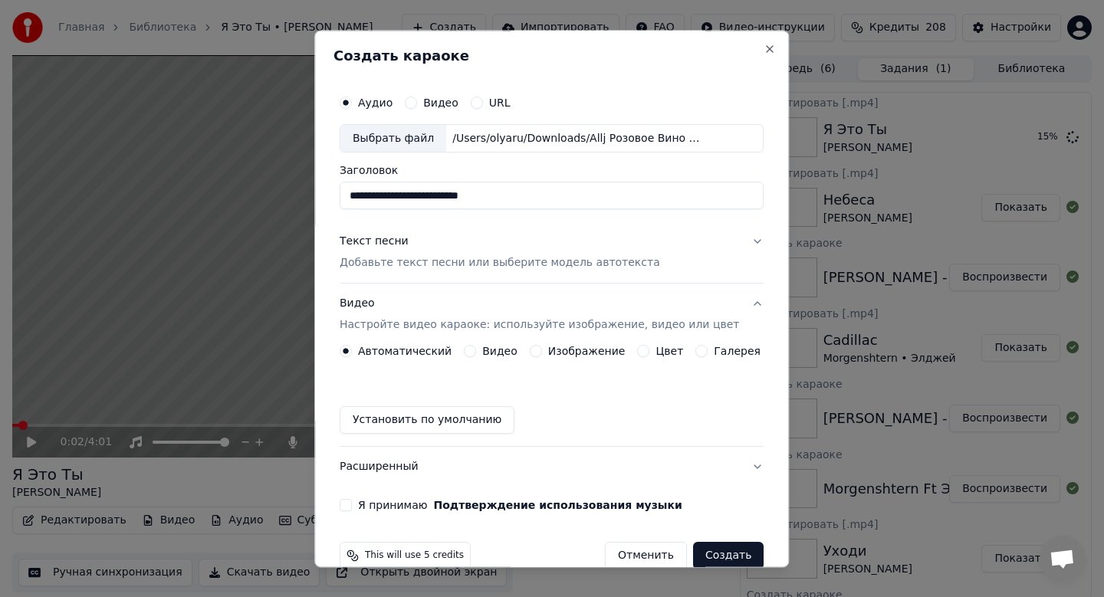
click at [596, 353] on label "Изображение" at bounding box center [586, 352] width 77 height 11
click at [542, 353] on button "Изображение" at bounding box center [536, 352] width 12 height 12
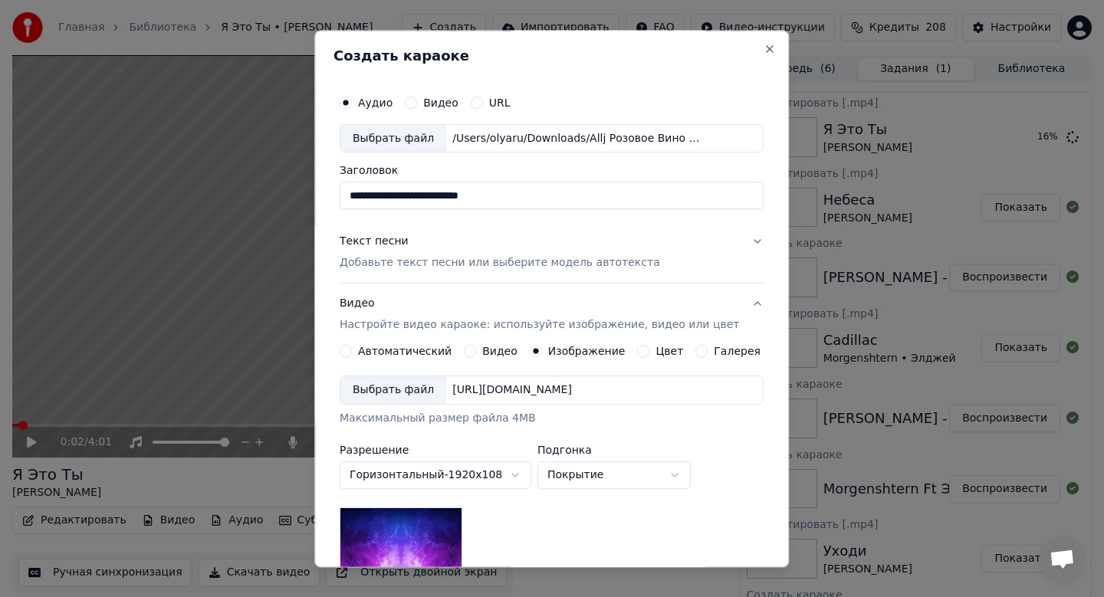
click at [407, 376] on div "Выбрать файл [URL][DOMAIN_NAME]" at bounding box center [552, 390] width 424 height 29
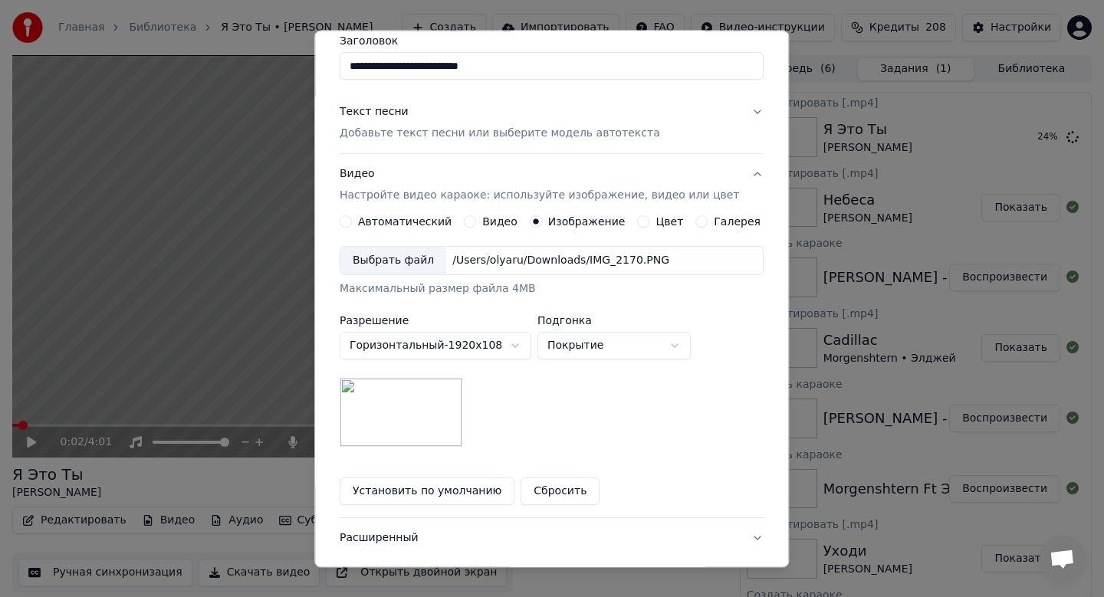
scroll to position [229, 0]
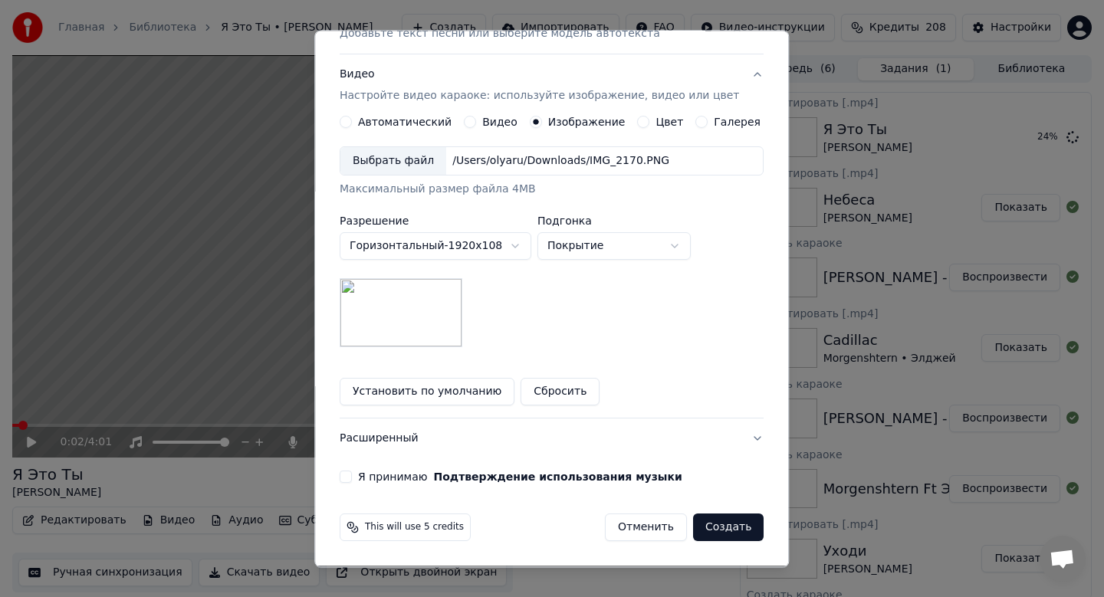
click at [393, 481] on label "Я принимаю Подтверждение использования музыки" at bounding box center [520, 477] width 324 height 11
click at [352, 481] on button "Я принимаю Подтверждение использования музыки" at bounding box center [346, 478] width 12 height 12
click at [728, 527] on button "Создать" at bounding box center [728, 528] width 71 height 28
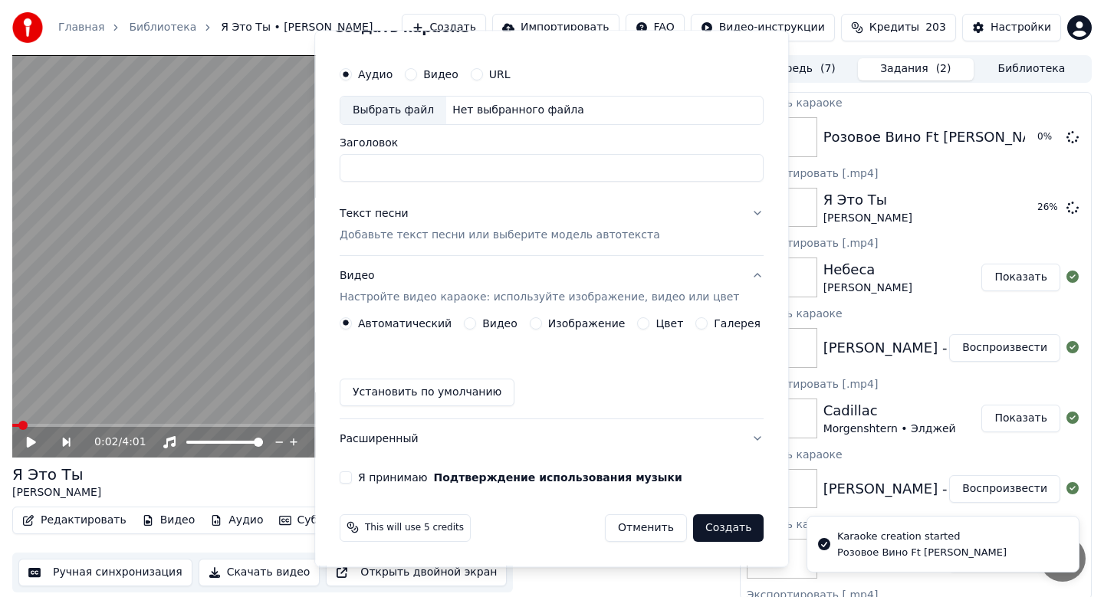
scroll to position [0, 0]
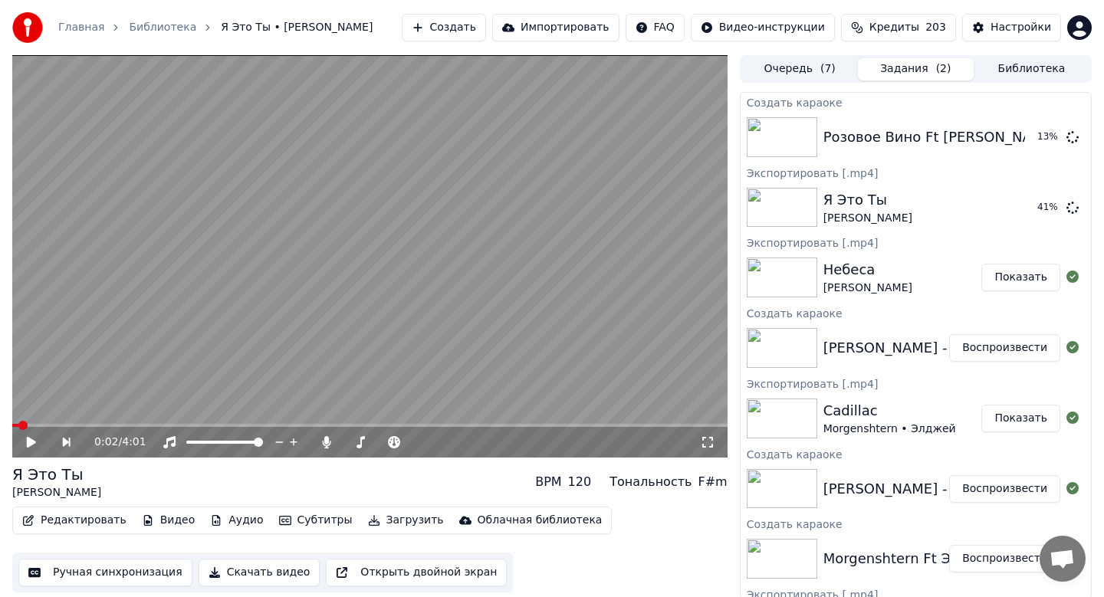
click at [457, 29] on button "Создать" at bounding box center [444, 28] width 84 height 28
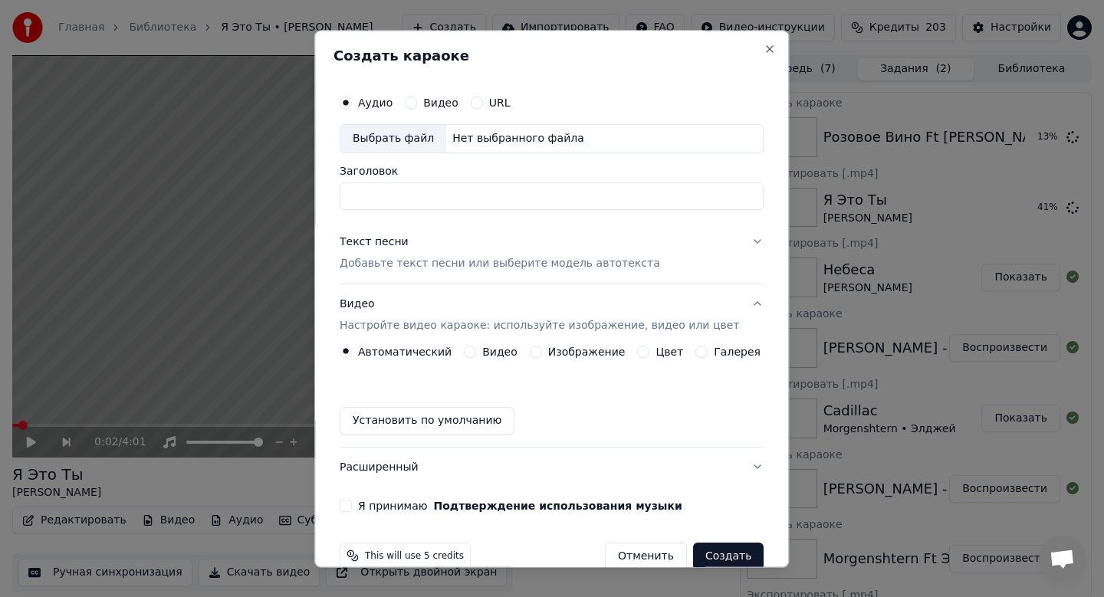
click at [419, 140] on div "Выбрать файл" at bounding box center [393, 139] width 106 height 28
type input "**********"
click at [426, 265] on p "Добавьте текст песни или выберите модель автотекста" at bounding box center [500, 263] width 320 height 15
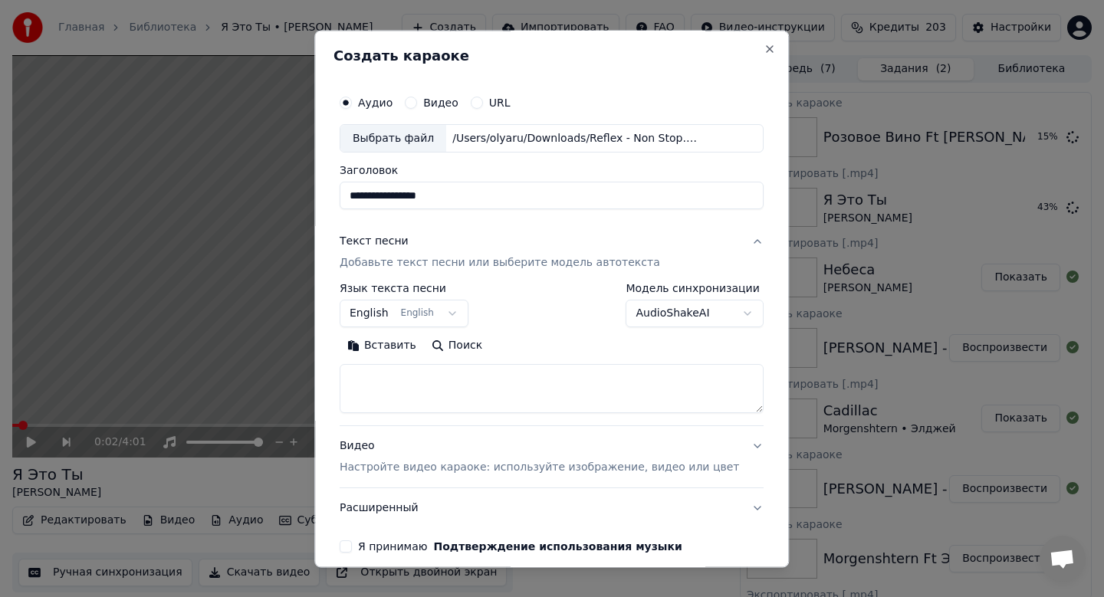
click at [402, 314] on button "English English" at bounding box center [404, 315] width 129 height 28
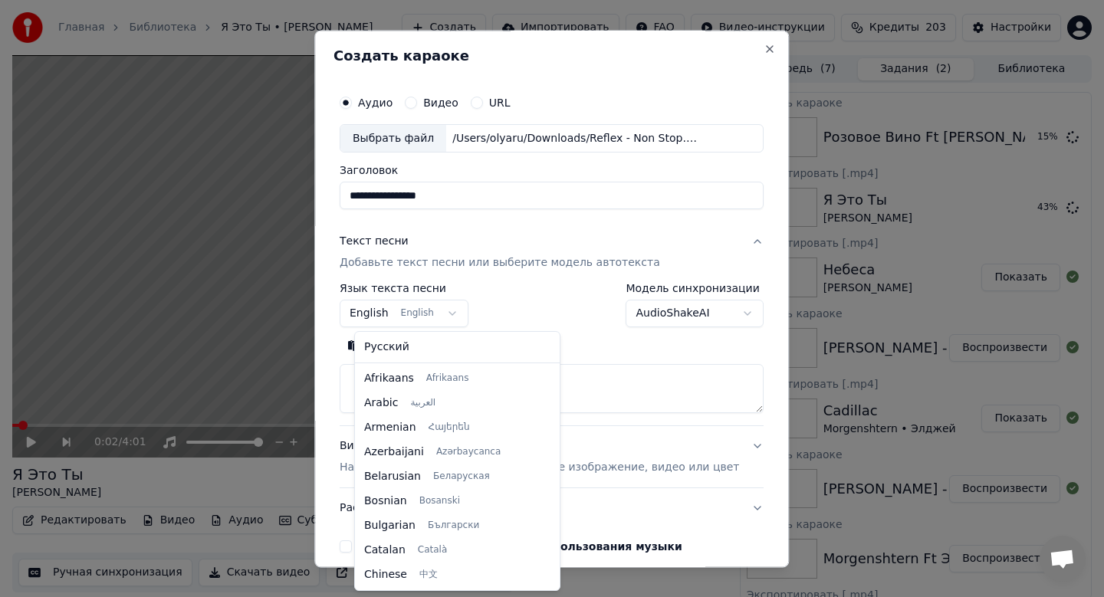
scroll to position [123, 0]
select select "**"
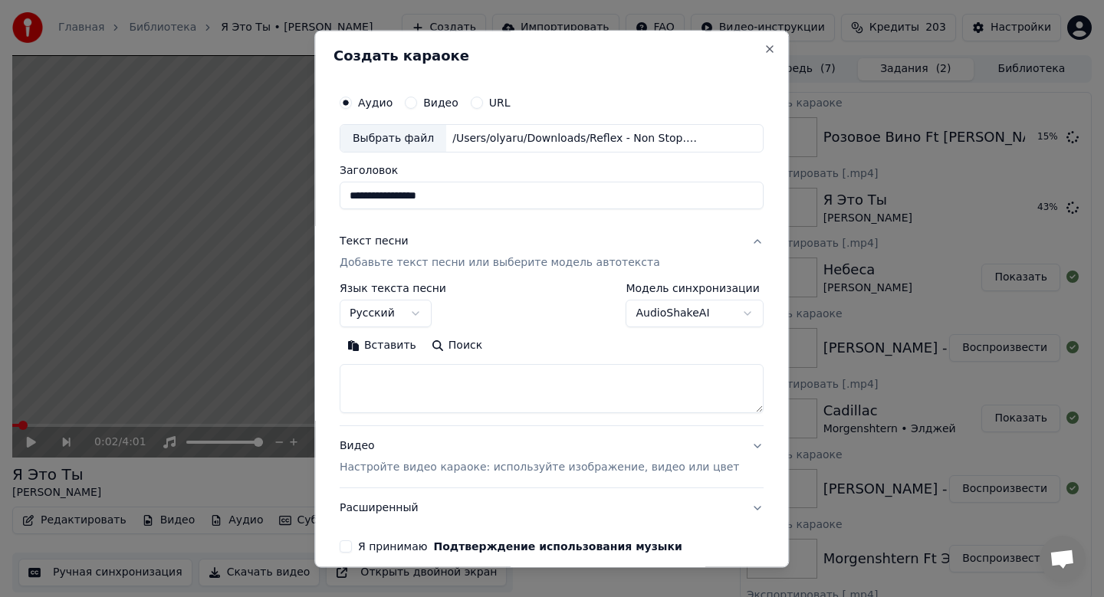
click at [401, 352] on button "Вставить" at bounding box center [382, 346] width 84 height 25
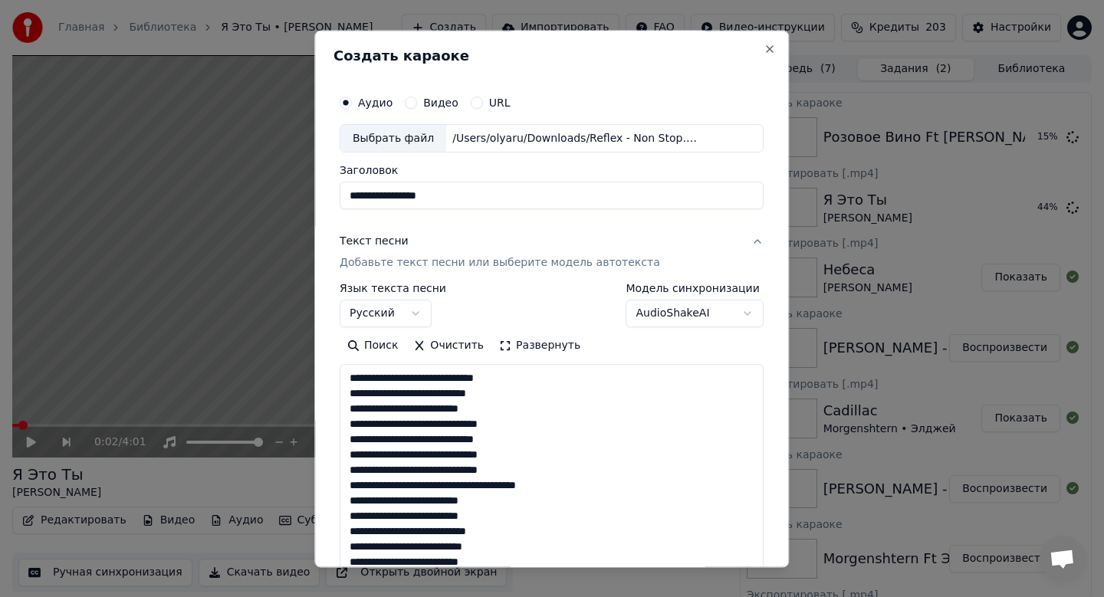
type textarea "**********"
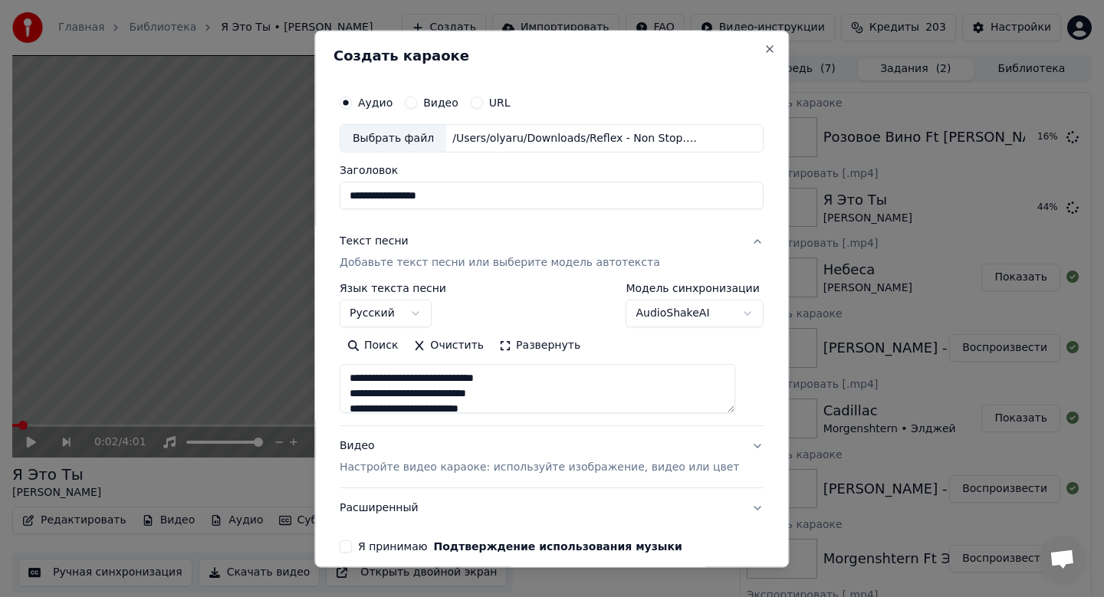
scroll to position [70, 0]
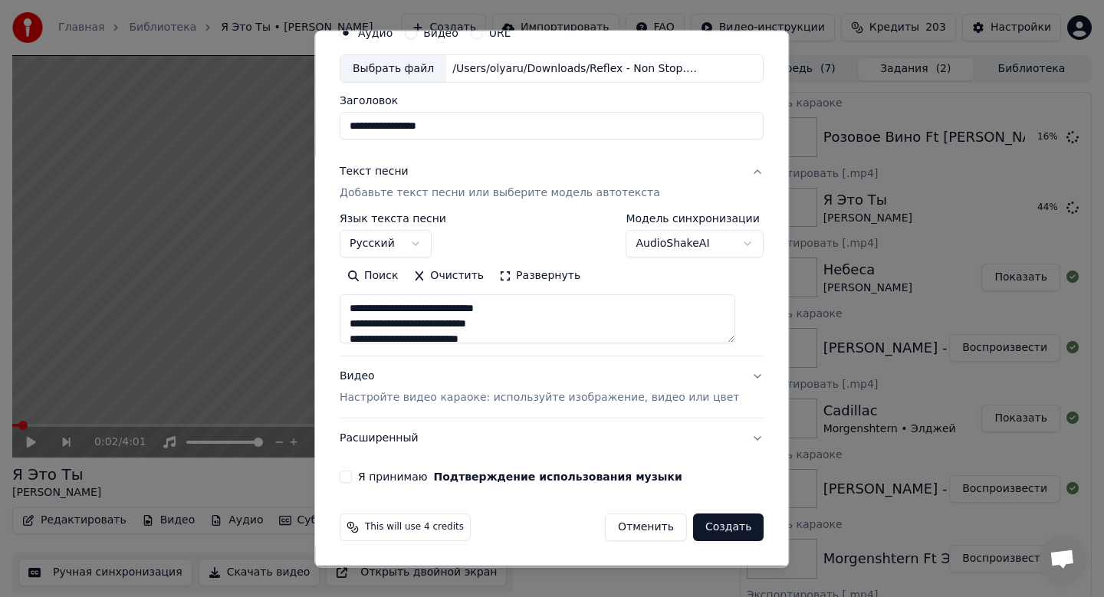
click at [386, 389] on div "Видео Настройте видео караоке: используйте изображение, видео или цвет" at bounding box center [539, 388] width 399 height 37
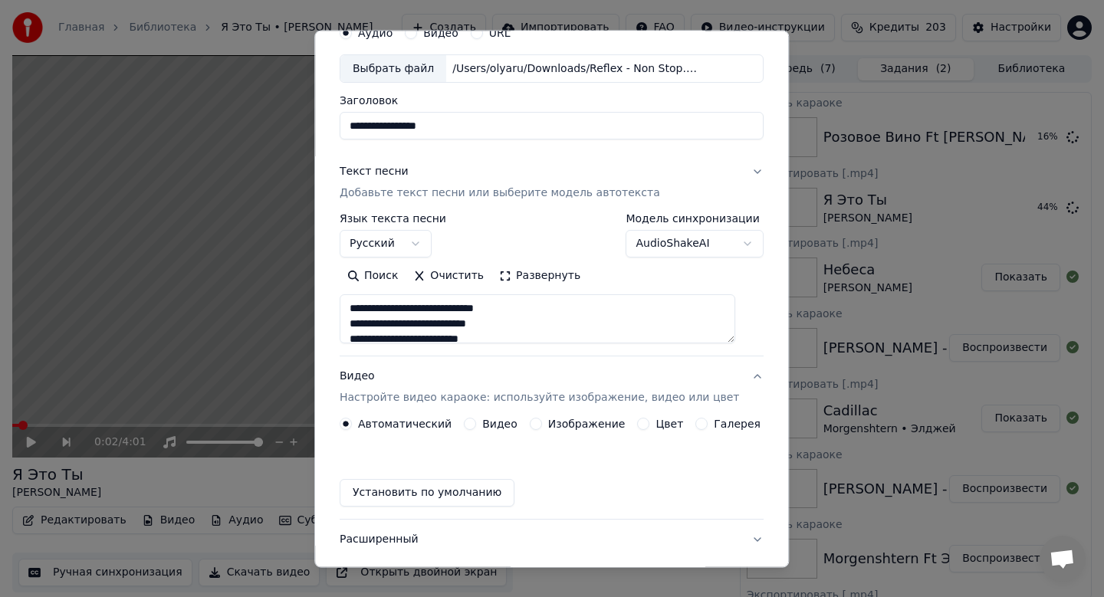
scroll to position [28, 0]
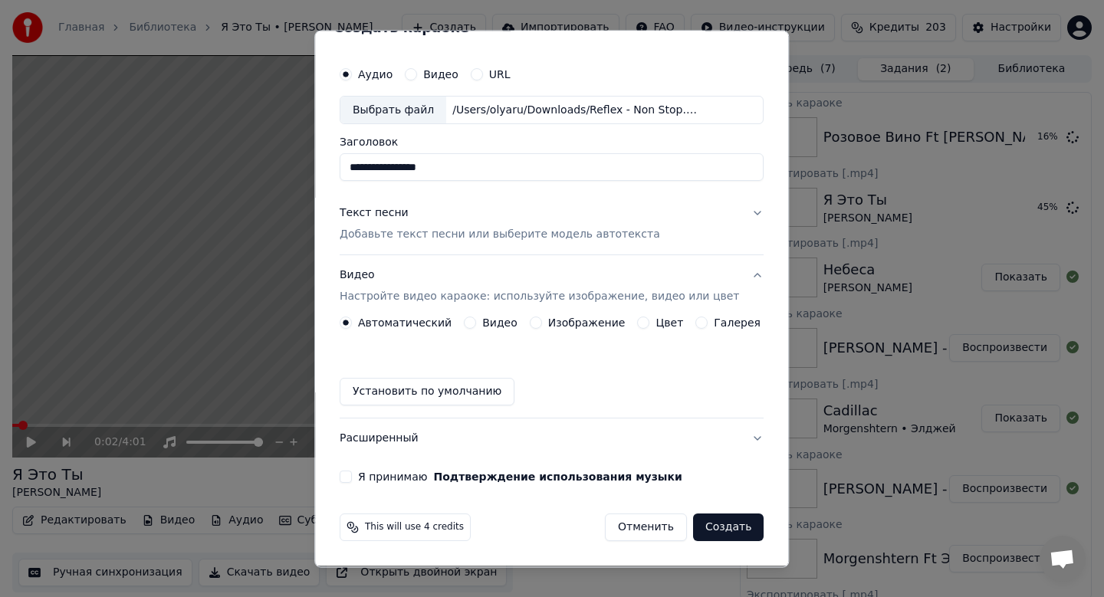
click at [587, 323] on label "Изображение" at bounding box center [586, 323] width 77 height 11
click at [542, 323] on button "Изображение" at bounding box center [536, 323] width 12 height 12
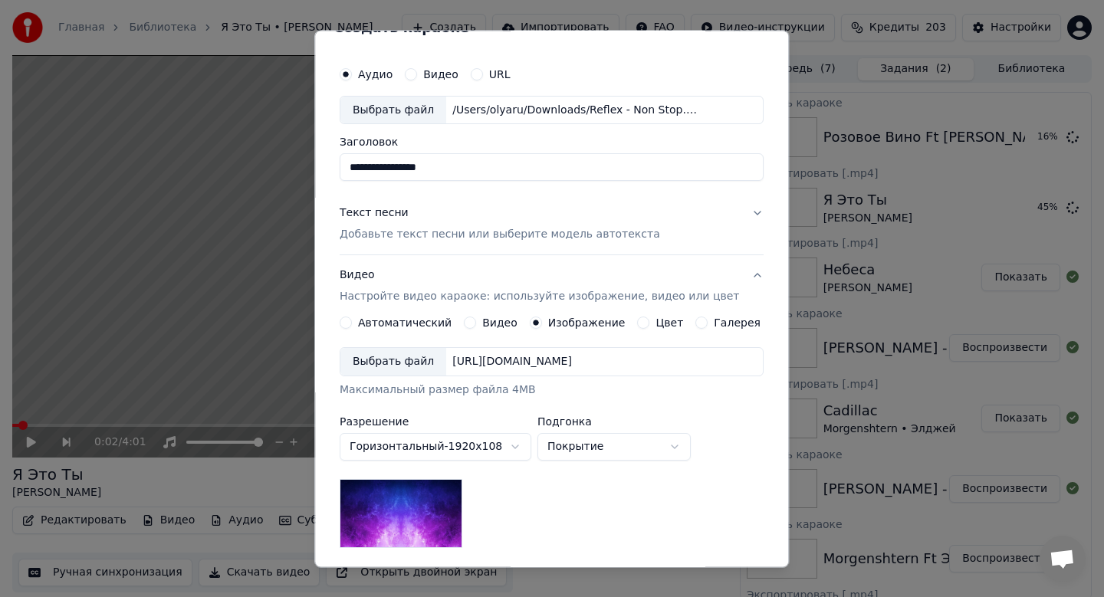
click at [406, 360] on div "Выбрать файл" at bounding box center [393, 363] width 106 height 28
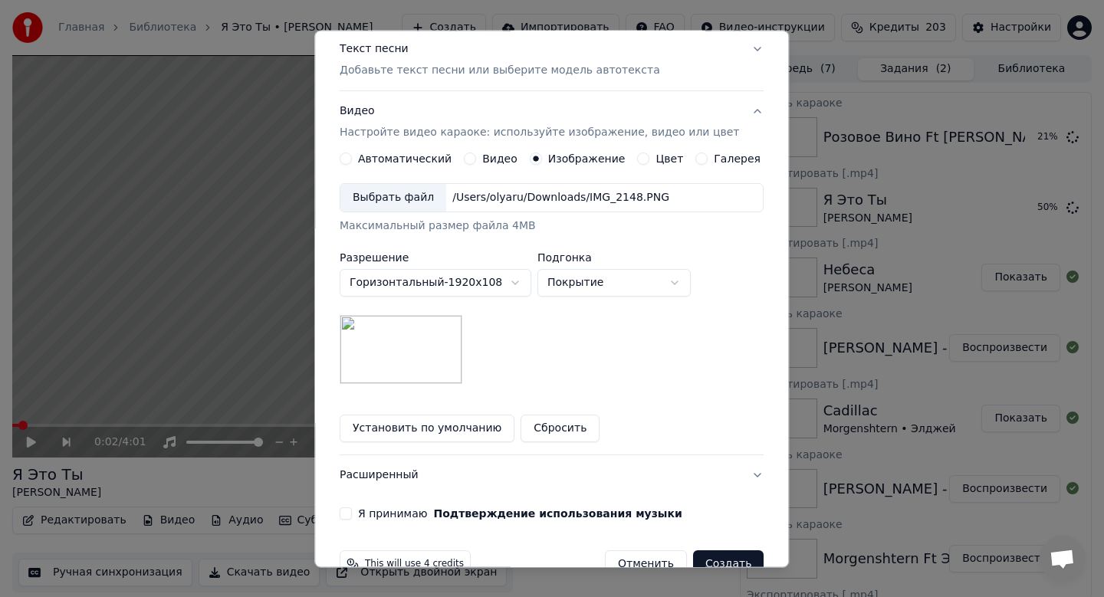
scroll to position [208, 0]
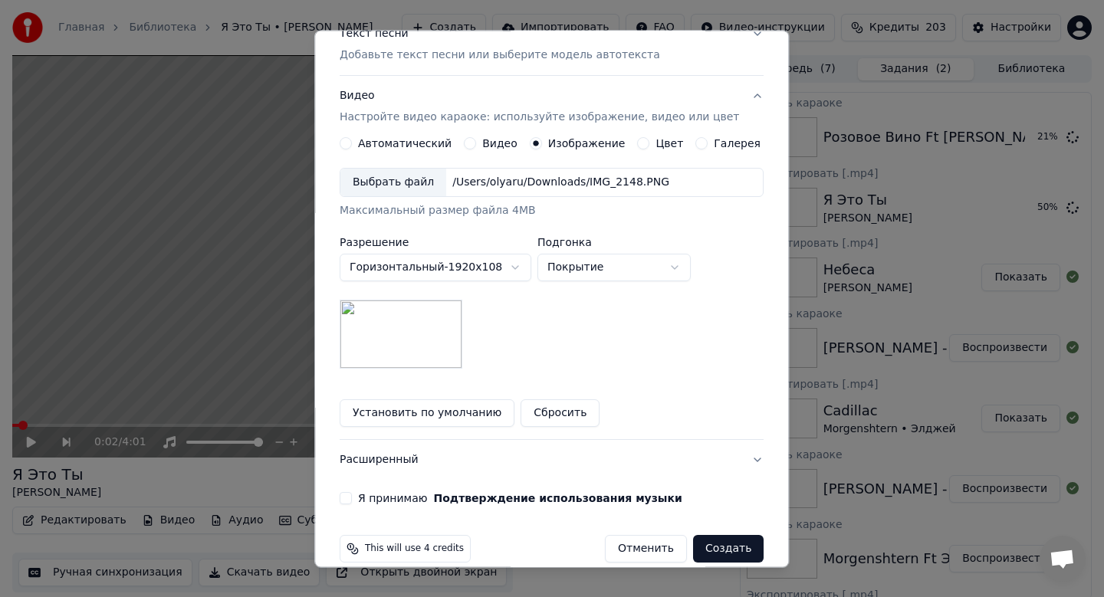
click at [352, 496] on button "Я принимаю Подтверждение использования музыки" at bounding box center [346, 499] width 12 height 12
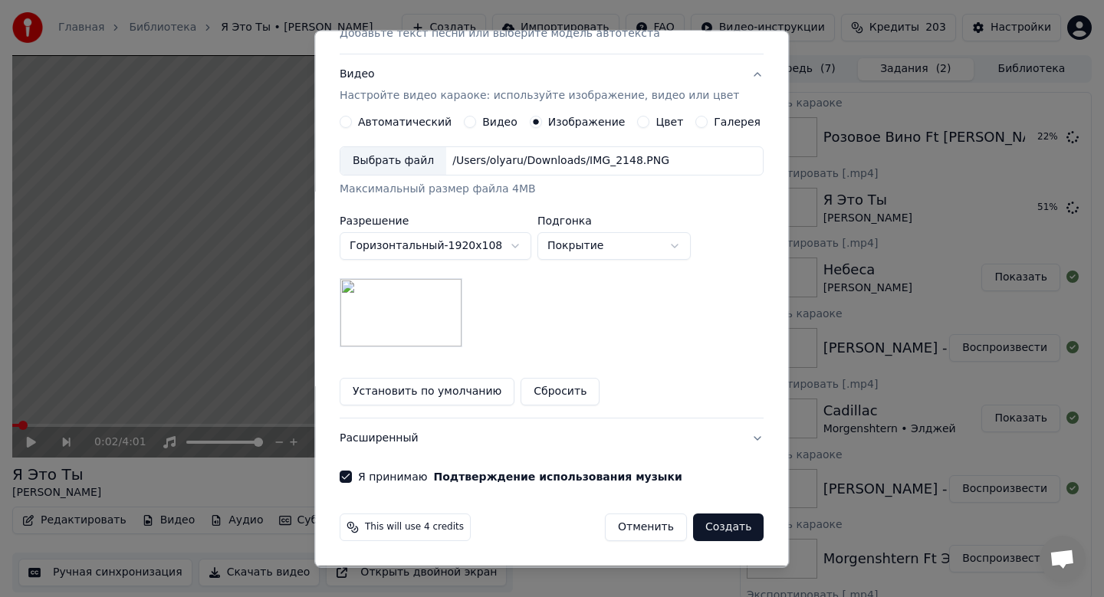
click at [724, 533] on button "Создать" at bounding box center [728, 528] width 71 height 28
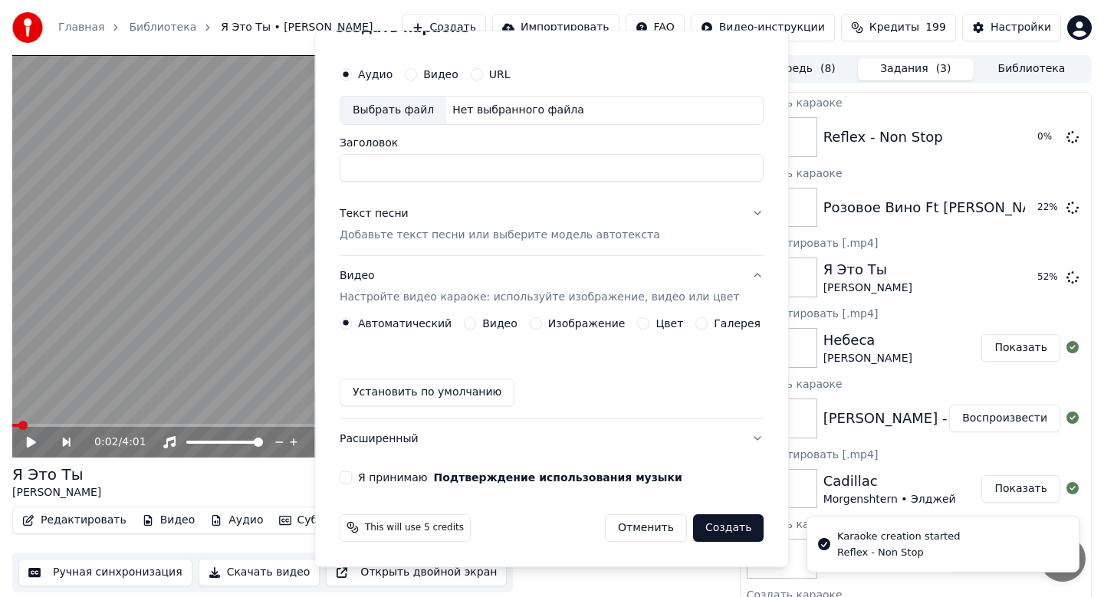
scroll to position [0, 0]
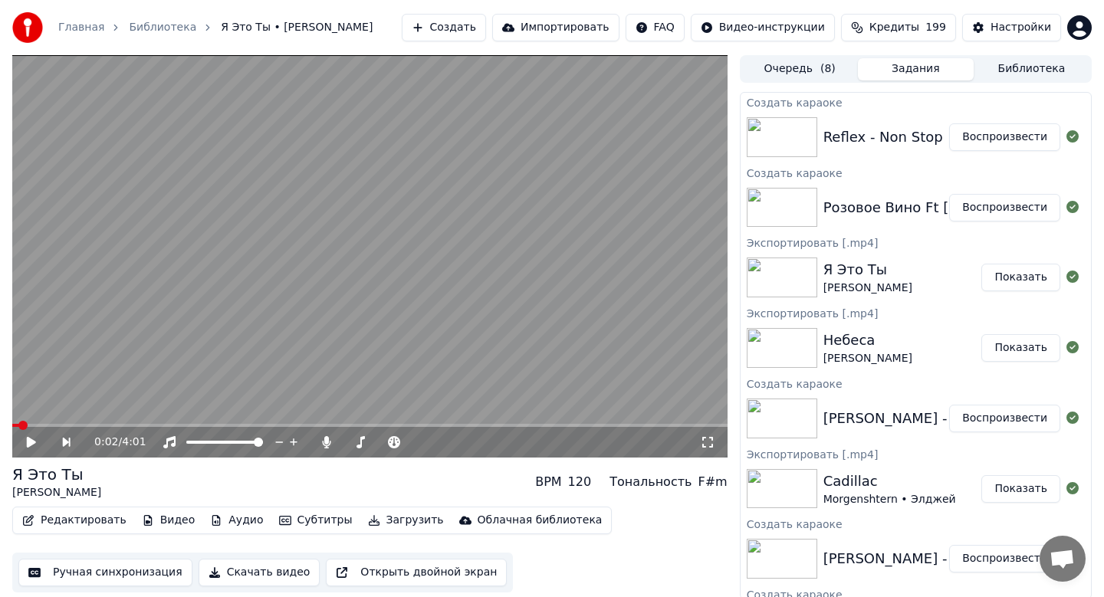
click at [982, 208] on button "Воспроизвести" at bounding box center [1004, 208] width 111 height 28
click at [33, 438] on icon at bounding box center [32, 442] width 8 height 9
click at [219, 574] on button "Скачать видео" at bounding box center [260, 573] width 122 height 28
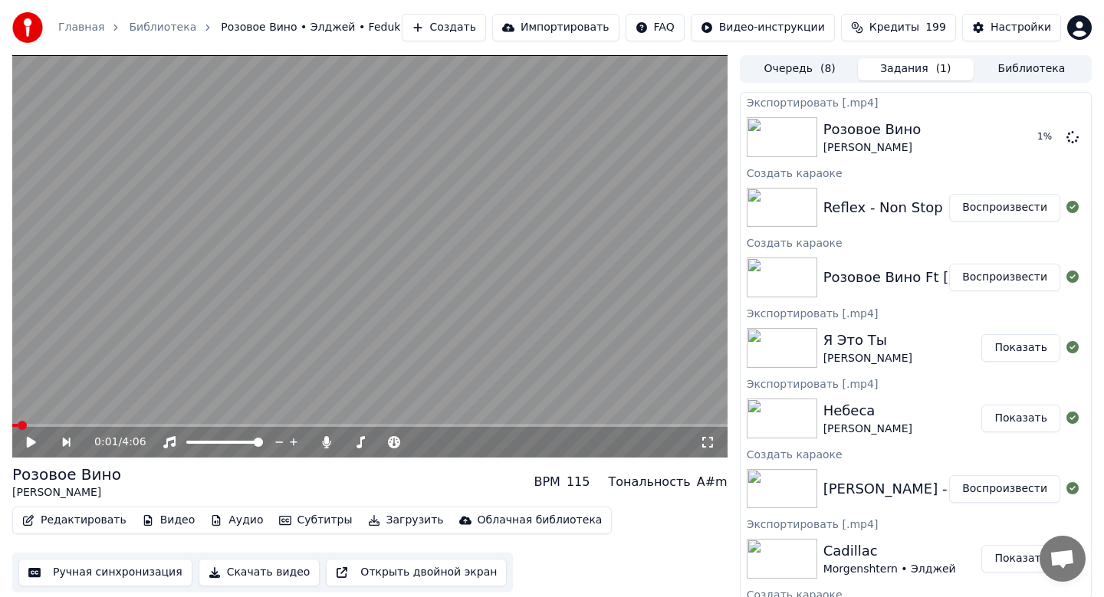
click at [986, 213] on button "Воспроизвести" at bounding box center [1004, 208] width 111 height 28
click at [255, 569] on button "Скачать видео" at bounding box center [260, 573] width 122 height 28
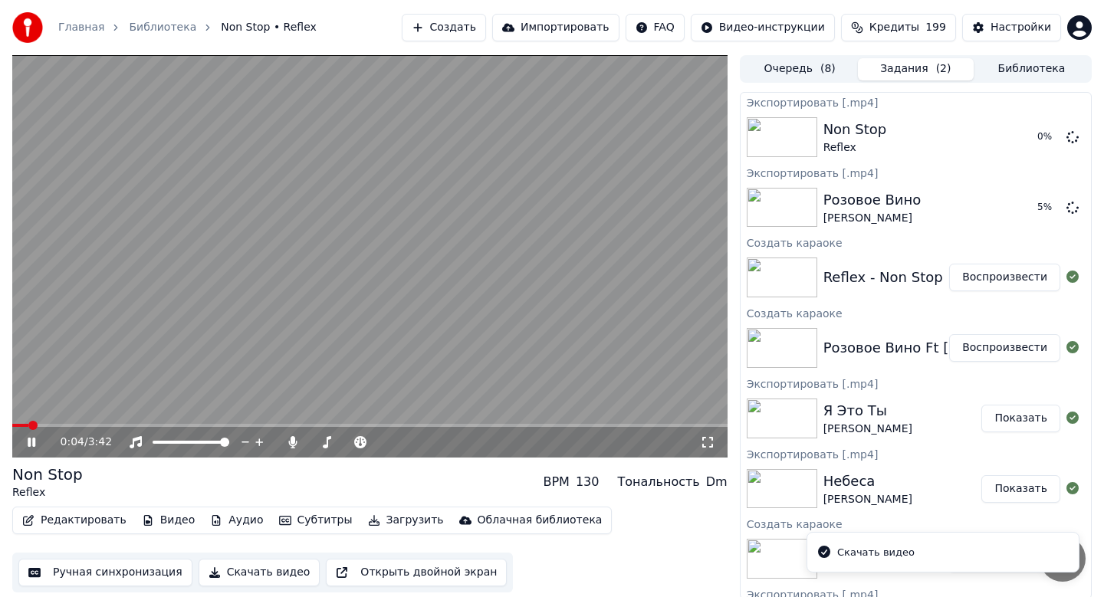
click at [33, 442] on icon at bounding box center [32, 442] width 8 height 9
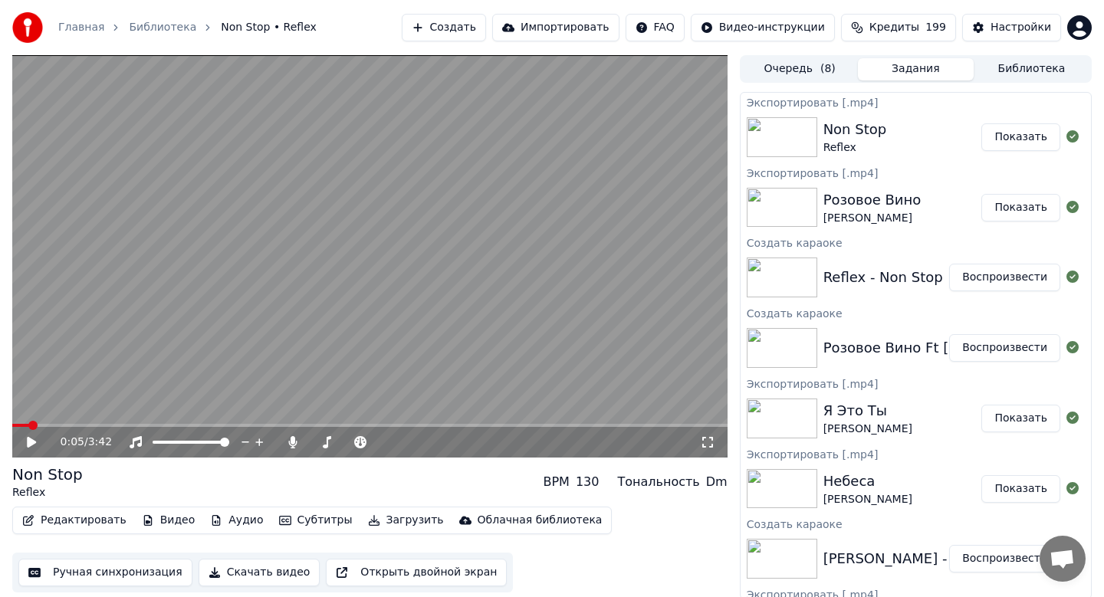
click at [484, 25] on button "Создать" at bounding box center [444, 28] width 84 height 28
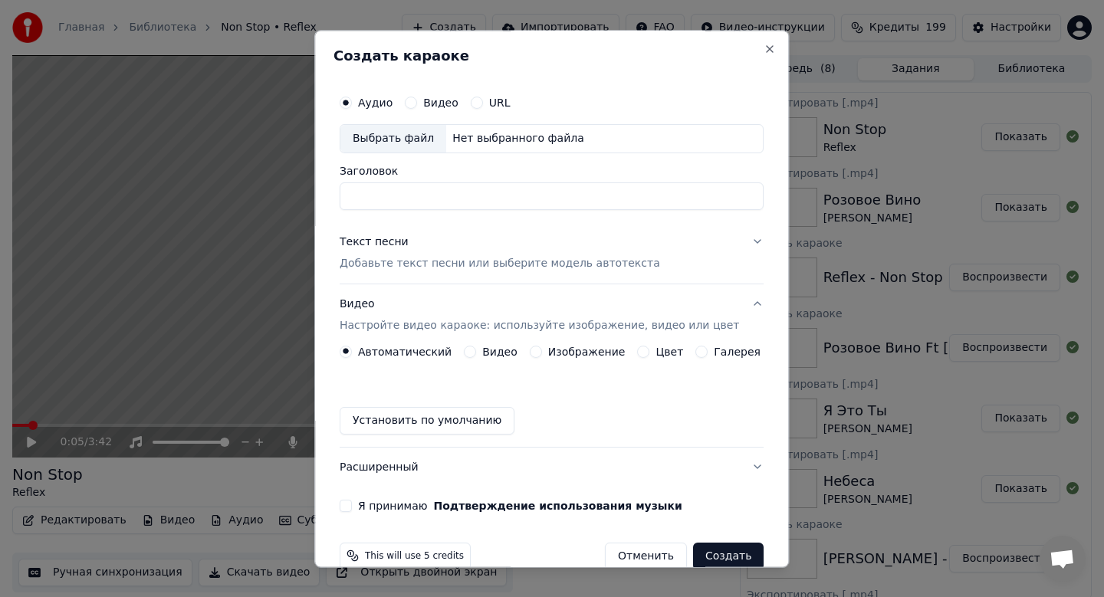
click at [416, 140] on div "Выбрать файл" at bounding box center [393, 139] width 106 height 28
type input "**********"
click at [433, 259] on p "Добавьте текст песни или выберите модель автотекста" at bounding box center [500, 263] width 320 height 15
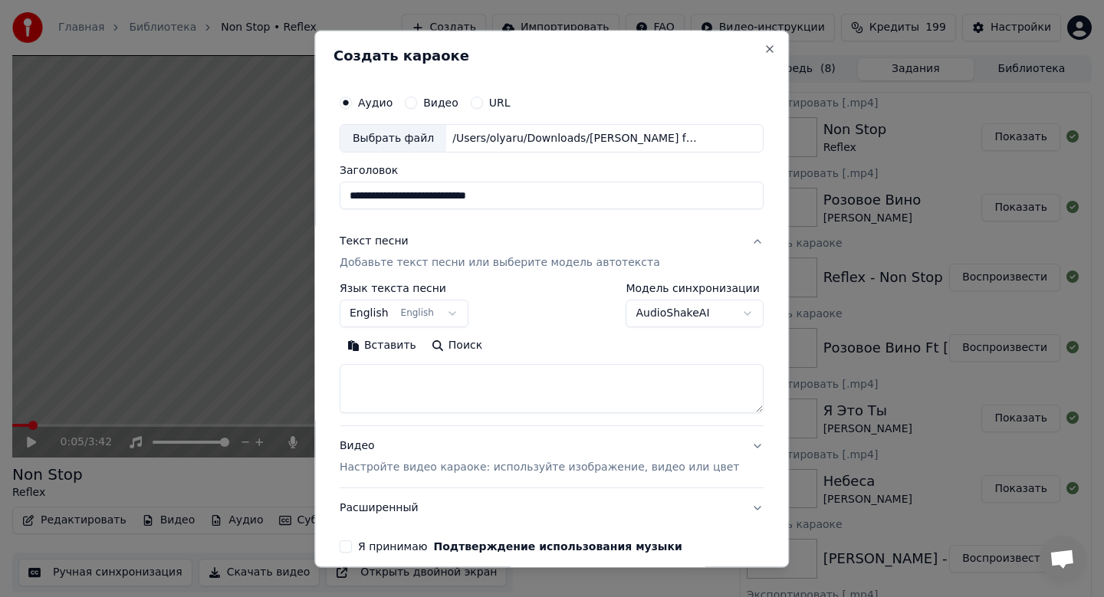
click at [417, 304] on body "Главная Библиотека Non Stop • Reflex Создать Импортировать FAQ Видео-инструкции…" at bounding box center [552, 298] width 1104 height 597
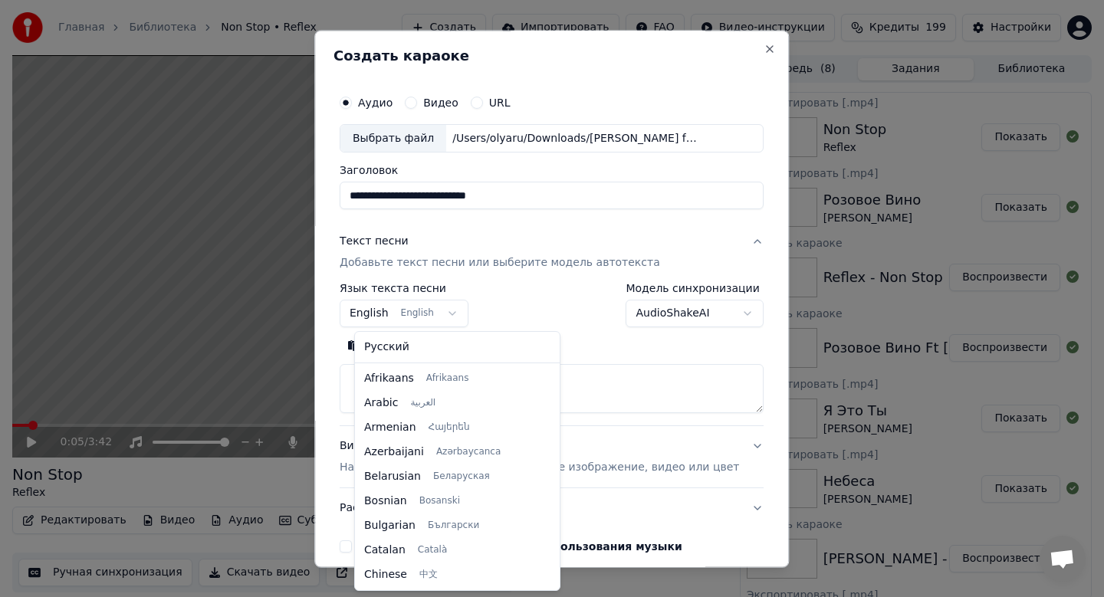
scroll to position [123, 0]
select select "**"
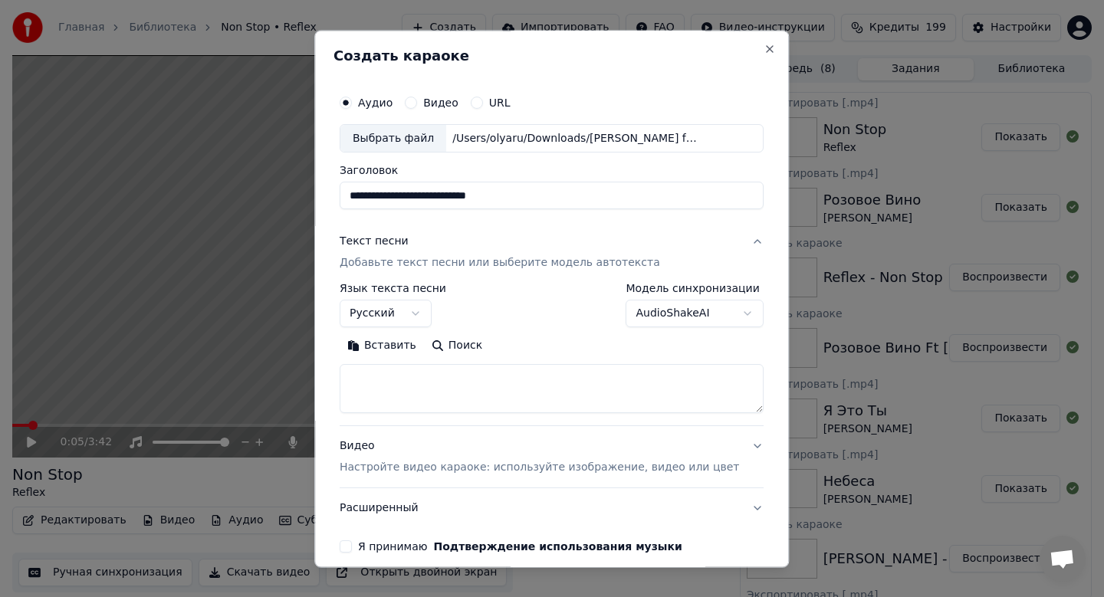
click at [390, 347] on button "Вставить" at bounding box center [382, 346] width 84 height 25
type textarea "**********"
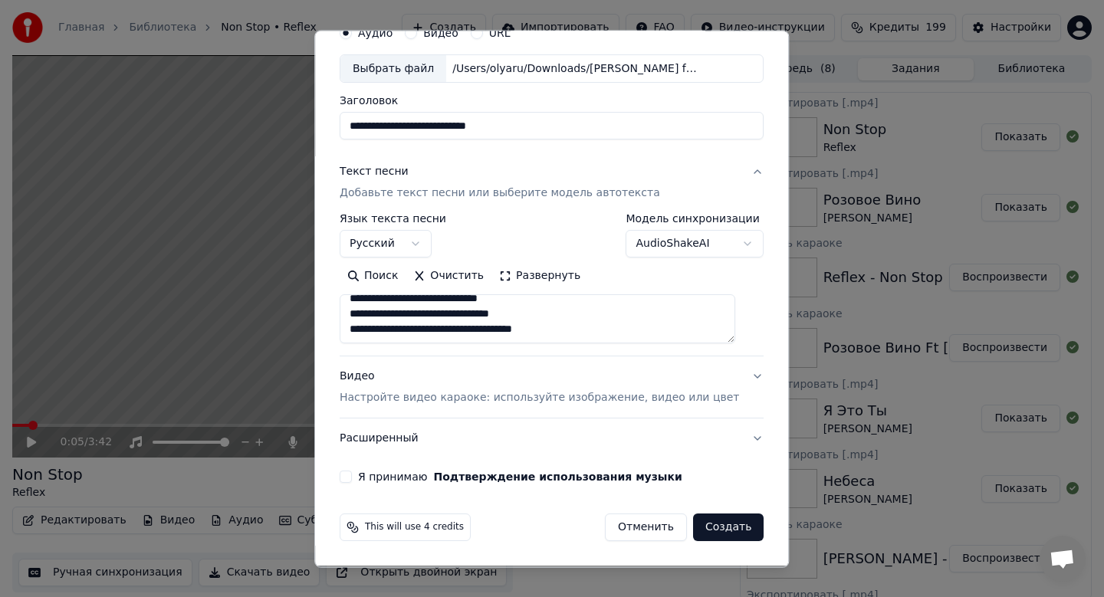
click at [586, 395] on p "Настройте видео караоке: используйте изображение, видео или цвет" at bounding box center [539, 398] width 399 height 15
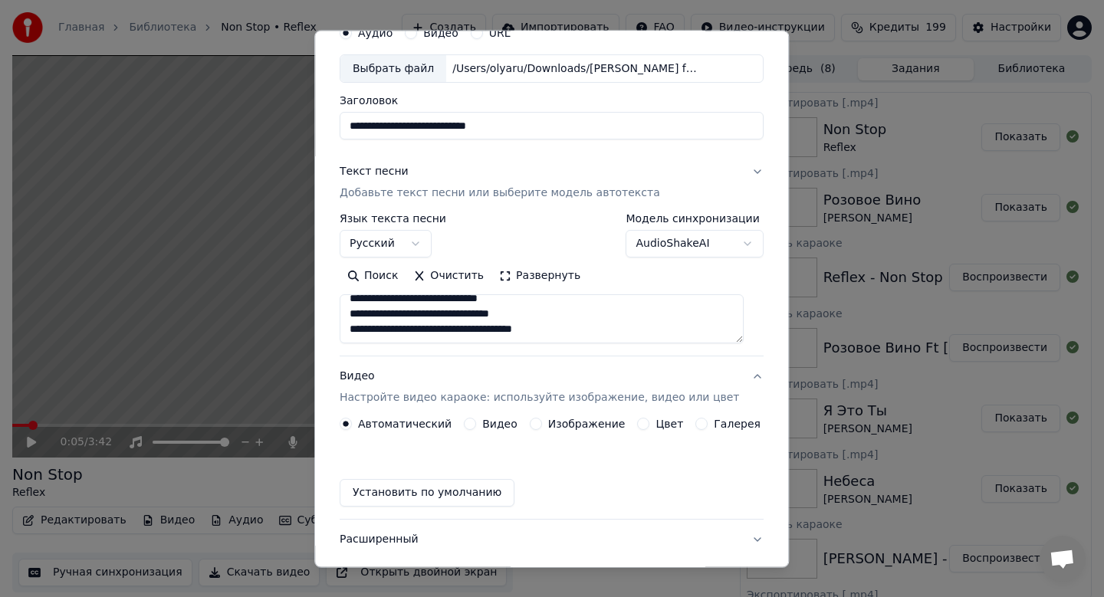
scroll to position [28, 0]
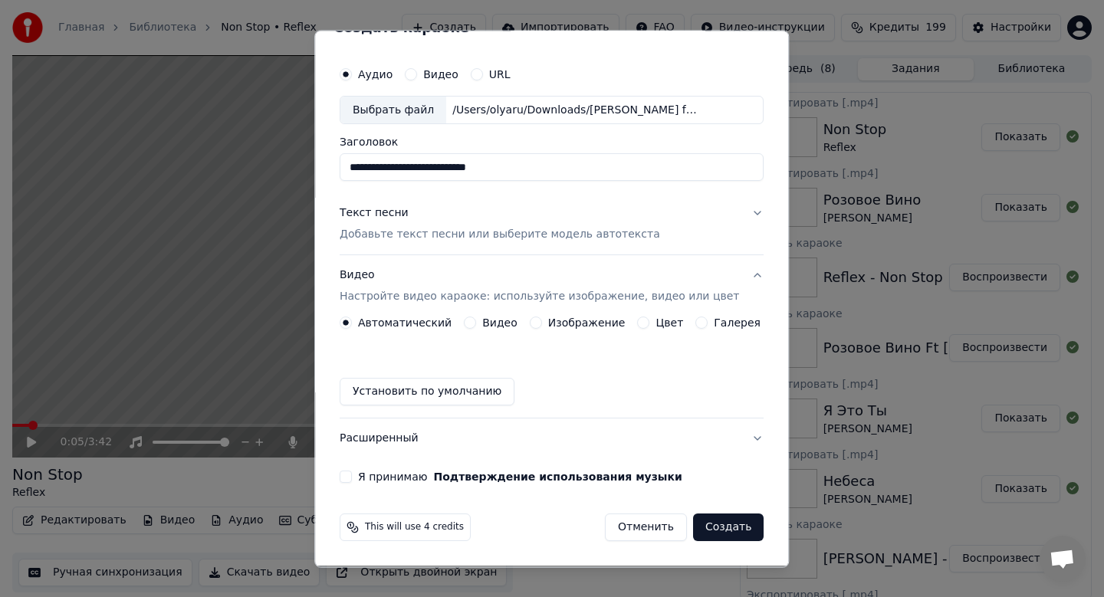
click at [554, 321] on label "Изображение" at bounding box center [586, 323] width 77 height 11
click at [542, 321] on button "Изображение" at bounding box center [536, 323] width 12 height 12
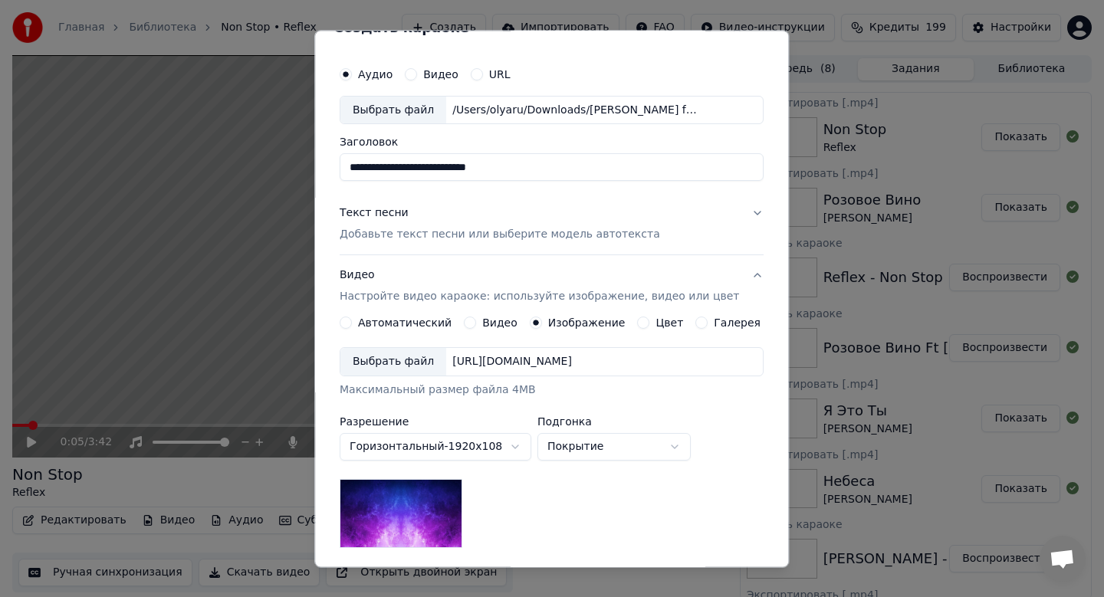
click at [414, 359] on div "Выбрать файл" at bounding box center [393, 363] width 106 height 28
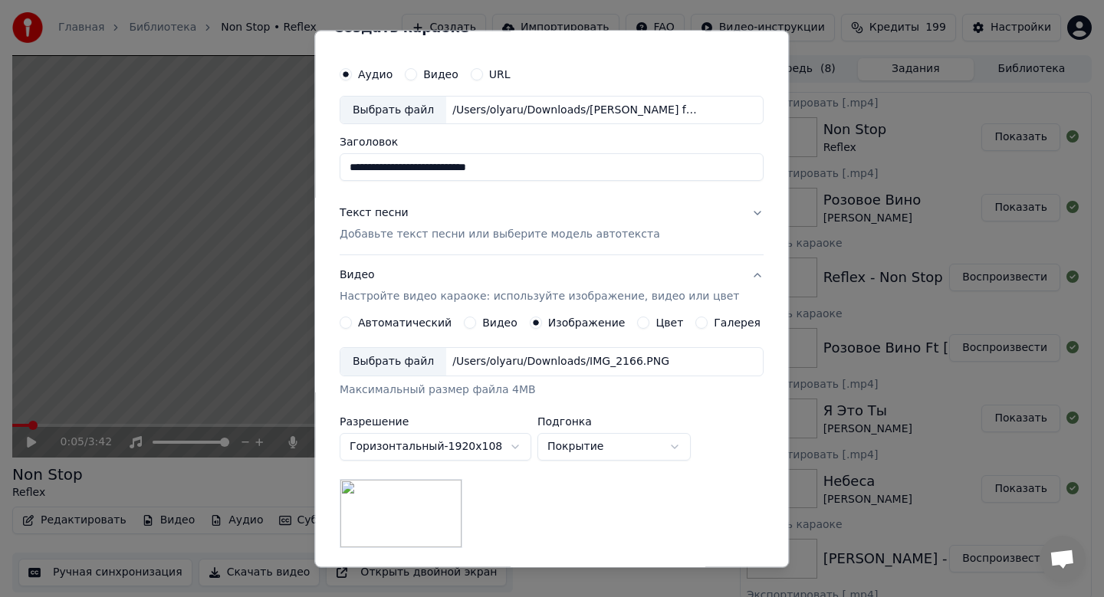
scroll to position [229, 0]
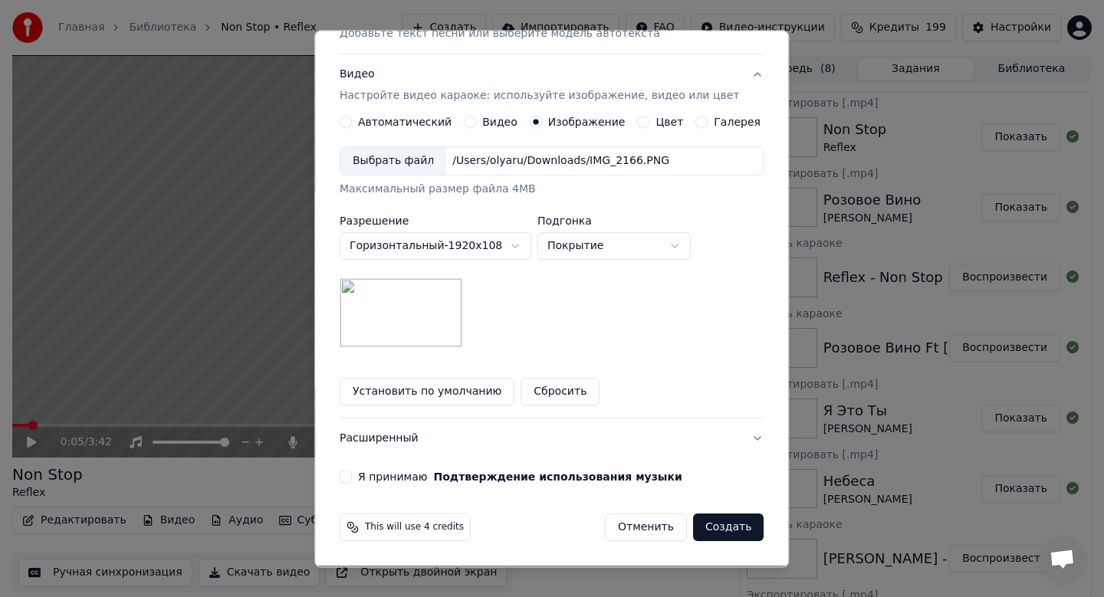
click at [359, 487] on div "**********" at bounding box center [552, 171] width 436 height 638
click at [352, 472] on button "Я принимаю Подтверждение использования музыки" at bounding box center [346, 478] width 12 height 12
click at [708, 536] on button "Создать" at bounding box center [728, 528] width 71 height 28
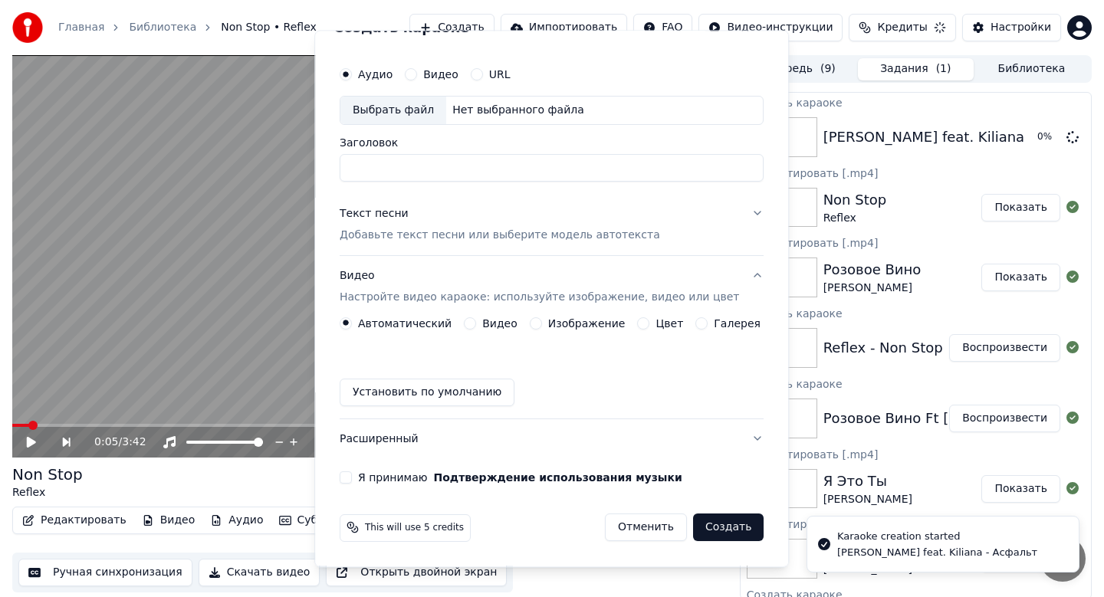
scroll to position [28, 0]
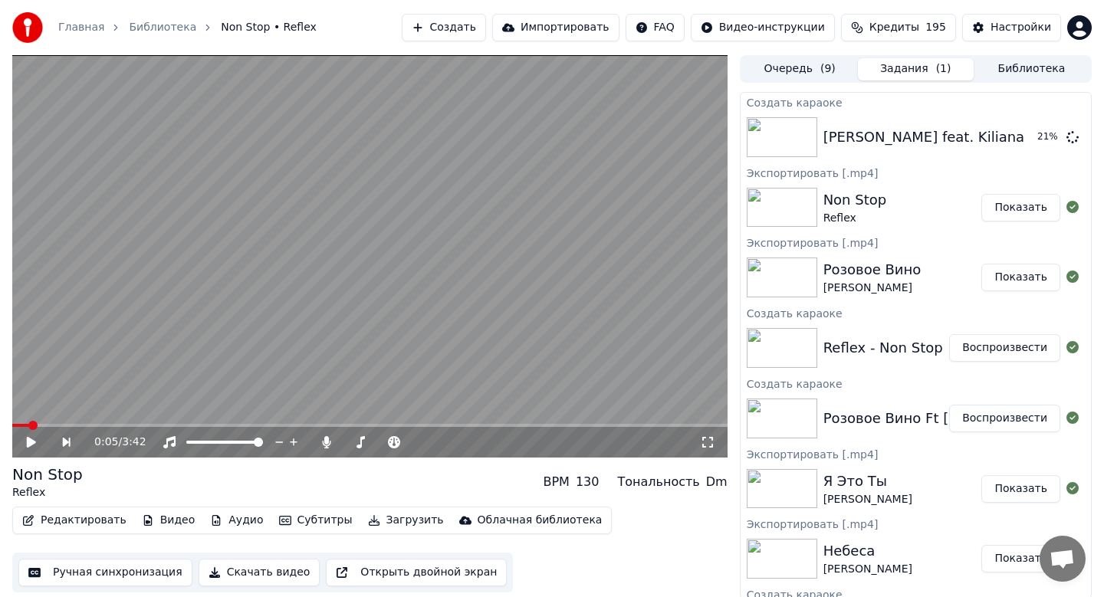
click at [471, 29] on button "Создать" at bounding box center [444, 28] width 84 height 28
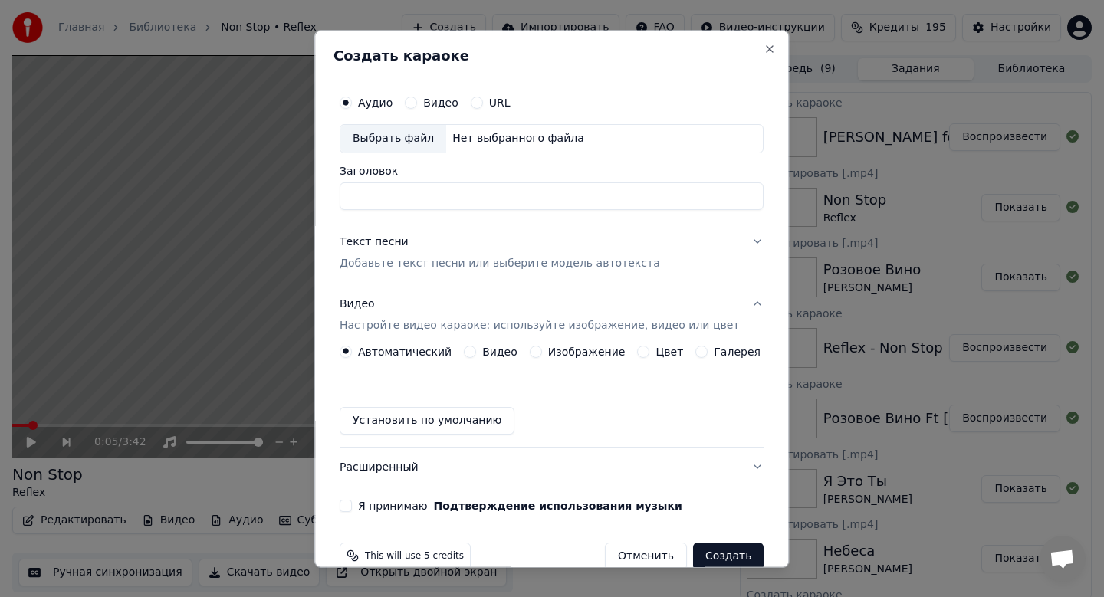
click at [405, 135] on div "Выбрать файл" at bounding box center [393, 139] width 106 height 28
type input "**********"
click at [403, 261] on p "Добавьте текст песни или выберите модель автотекста" at bounding box center [500, 263] width 320 height 15
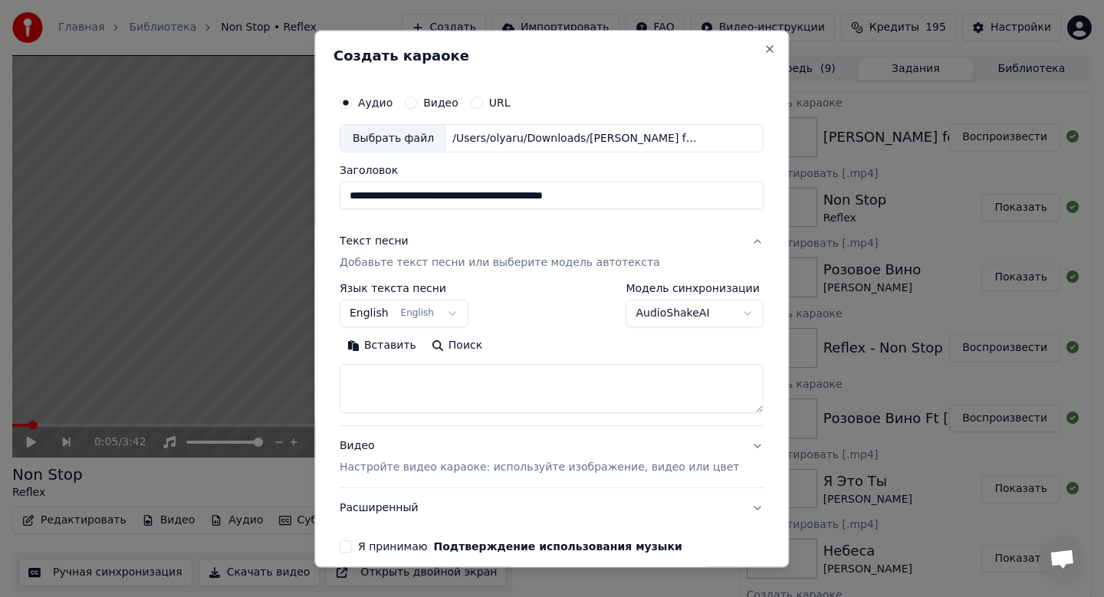
click at [400, 314] on body "Главная Библиотека Non Stop • Reflex Создать Импортировать FAQ Видео-инструкции…" at bounding box center [552, 298] width 1104 height 597
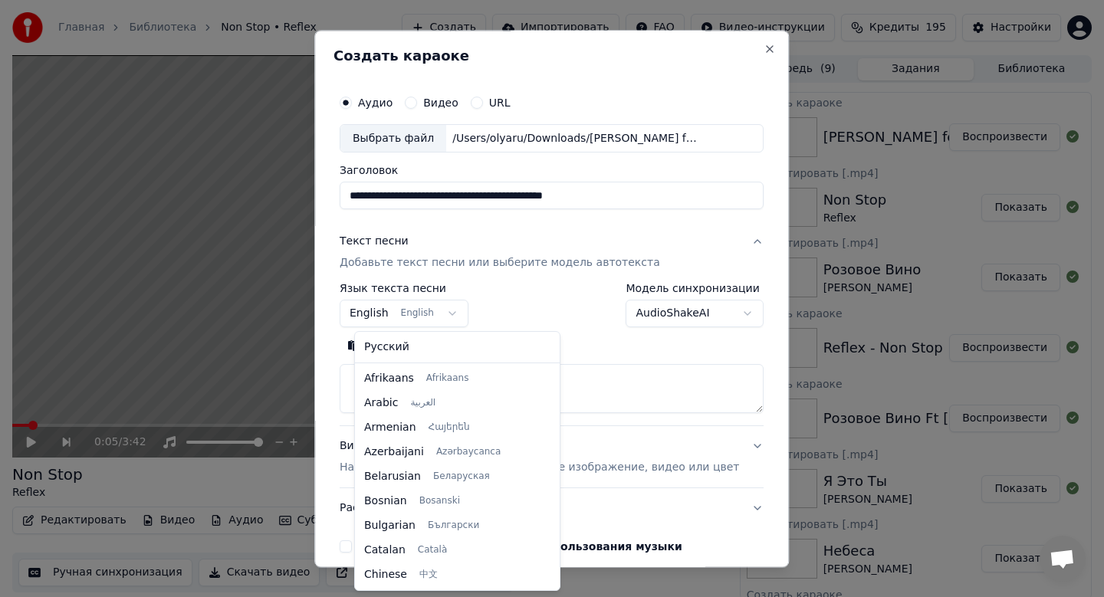
scroll to position [123, 0]
select select "**"
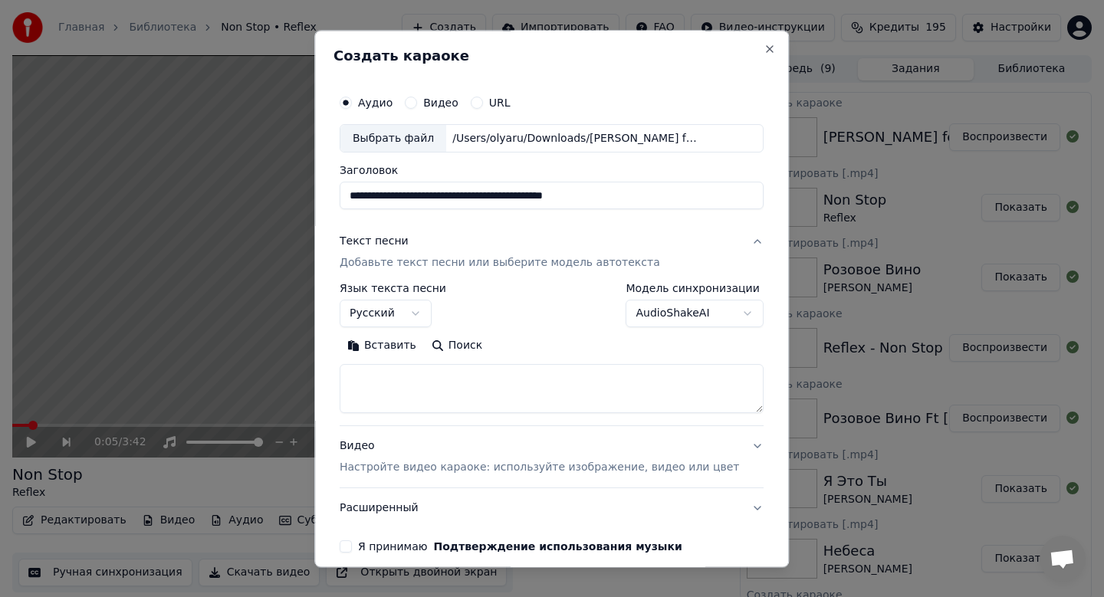
click at [395, 347] on button "Вставить" at bounding box center [382, 346] width 84 height 25
type textarea "**********"
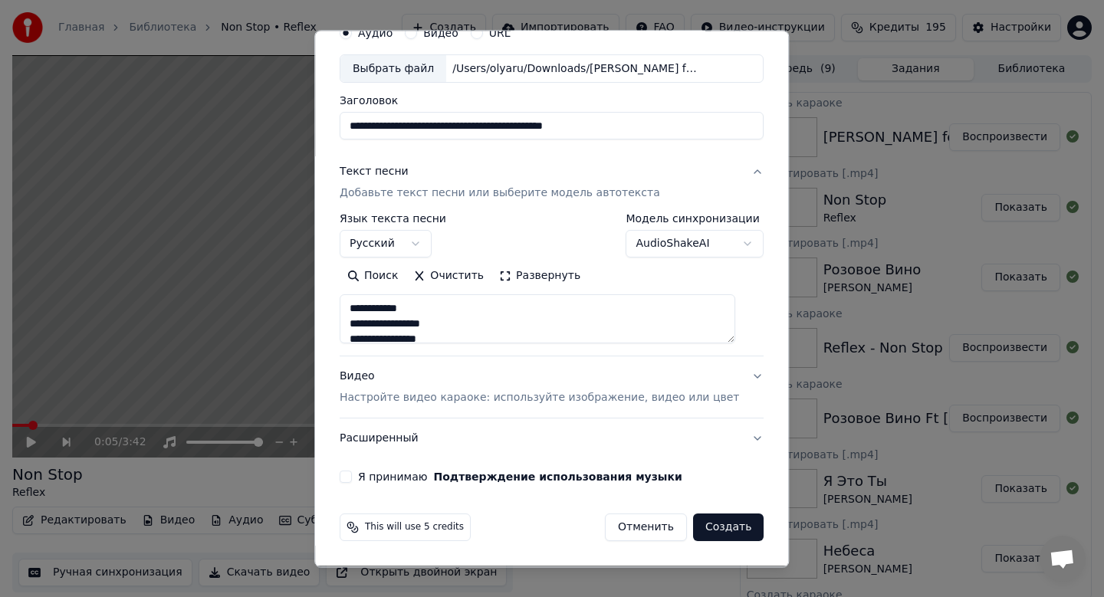
click at [373, 474] on label "Я принимаю Подтверждение использования музыки" at bounding box center [520, 477] width 324 height 11
click at [352, 474] on button "Я принимаю Подтверждение использования музыки" at bounding box center [346, 478] width 12 height 12
click at [429, 396] on p "Настройте видео караоке: используйте изображение, видео или цвет" at bounding box center [539, 398] width 399 height 15
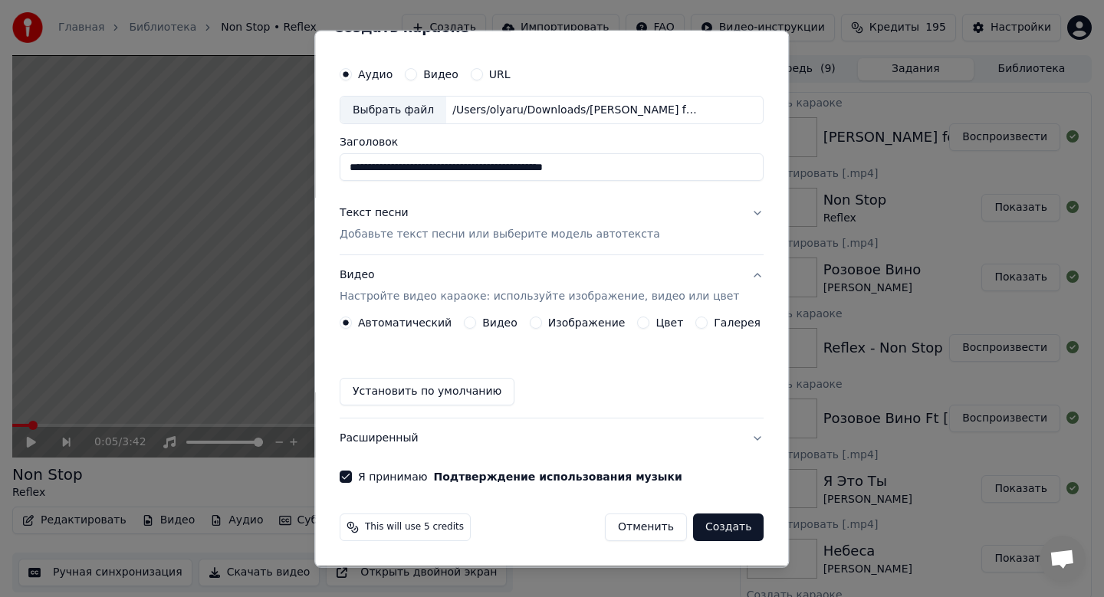
scroll to position [28, 0]
click at [603, 320] on label "Изображение" at bounding box center [586, 323] width 77 height 11
click at [542, 320] on button "Изображение" at bounding box center [536, 323] width 12 height 12
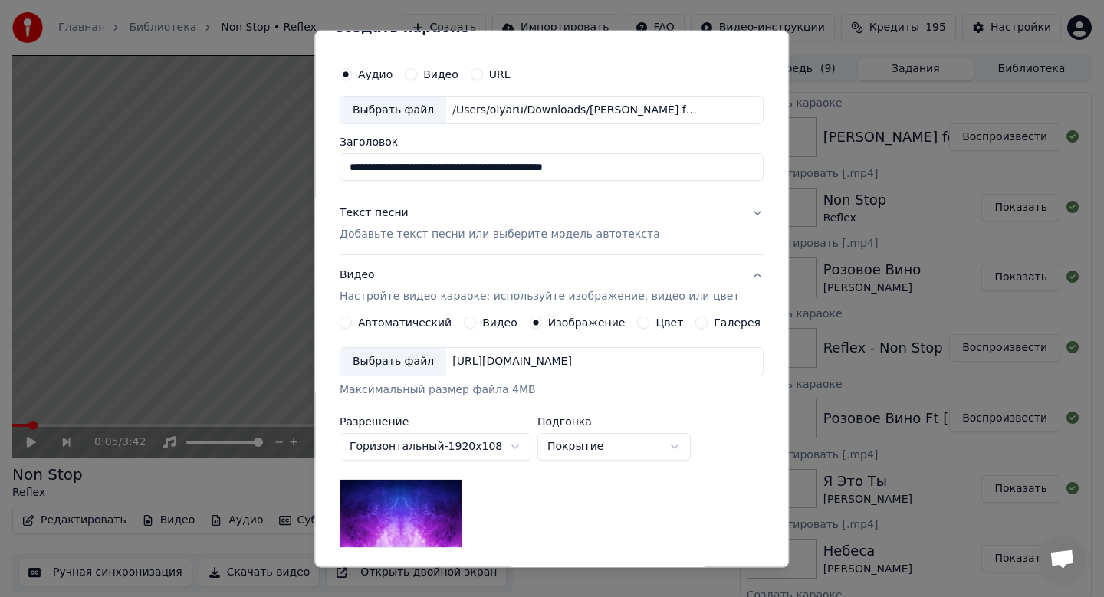
click at [428, 353] on div "Выбрать файл" at bounding box center [393, 363] width 106 height 28
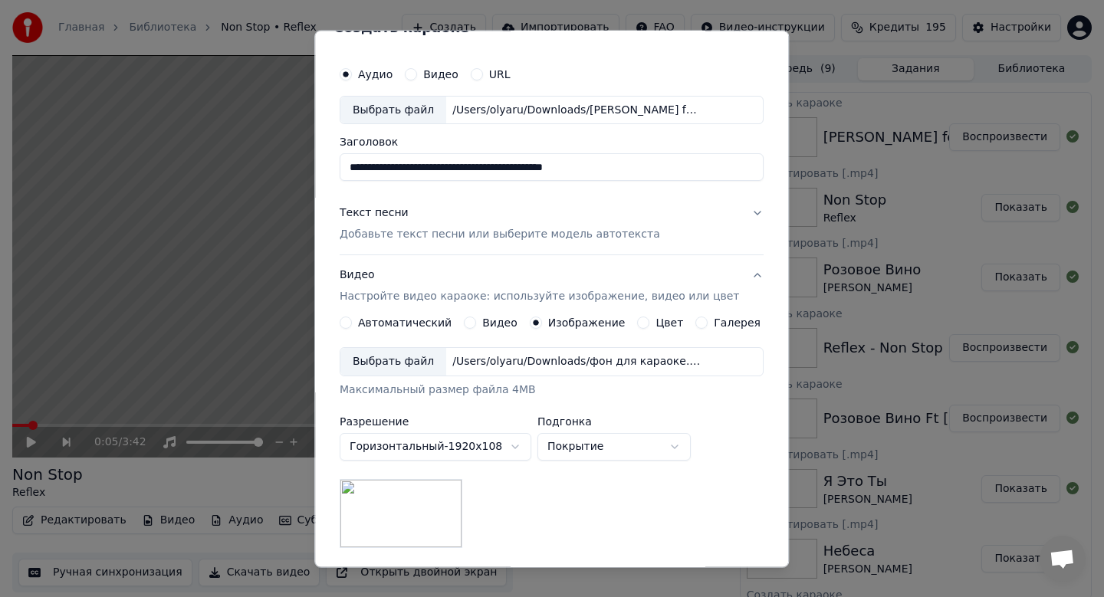
scroll to position [229, 0]
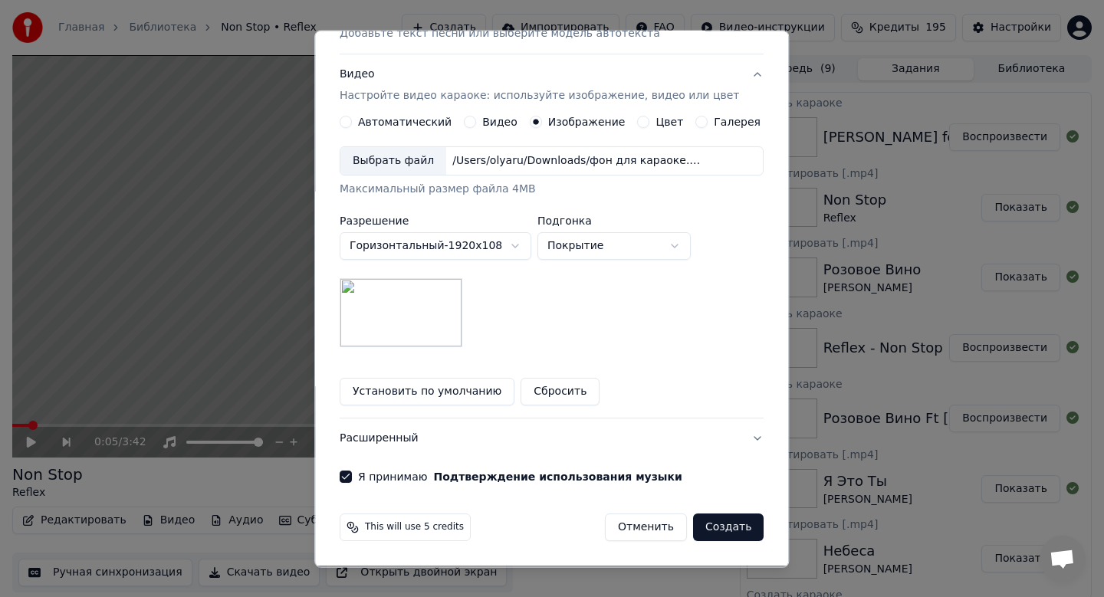
click at [721, 536] on button "Создать" at bounding box center [728, 528] width 71 height 28
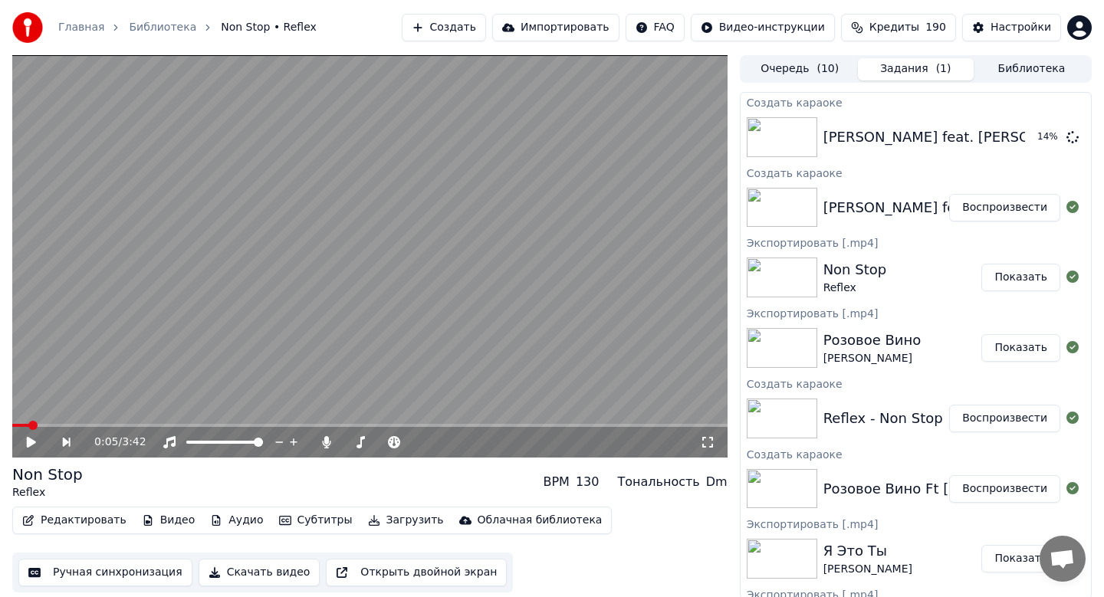
click at [993, 214] on button "Воспроизвести" at bounding box center [1004, 208] width 111 height 28
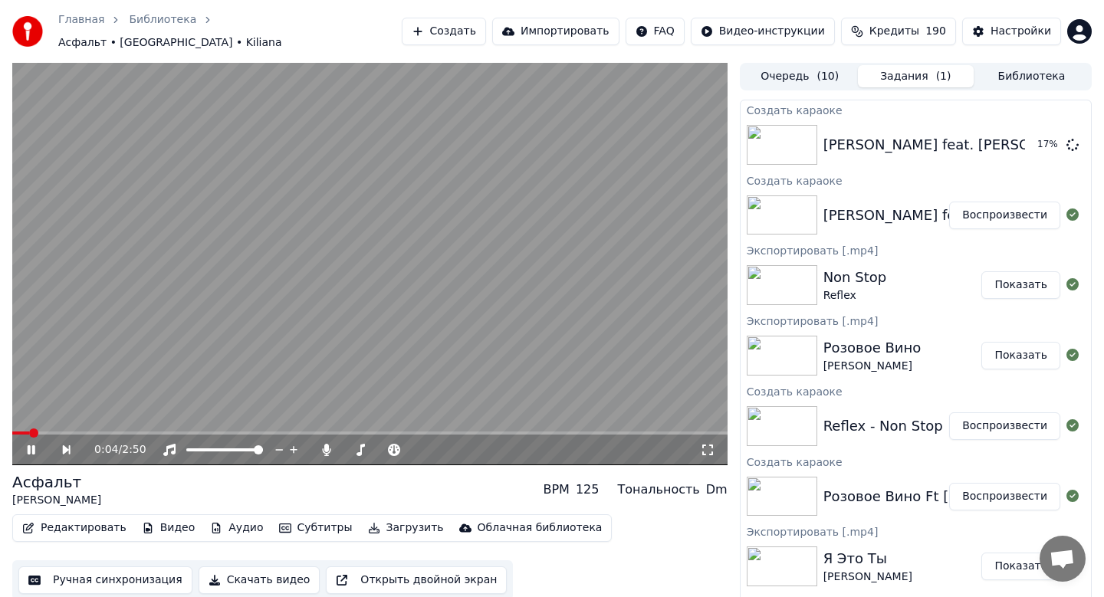
click at [27, 432] on span at bounding box center [20, 433] width 17 height 3
click at [32, 445] on icon at bounding box center [32, 449] width 8 height 9
click at [475, 25] on button "Создать" at bounding box center [444, 32] width 84 height 28
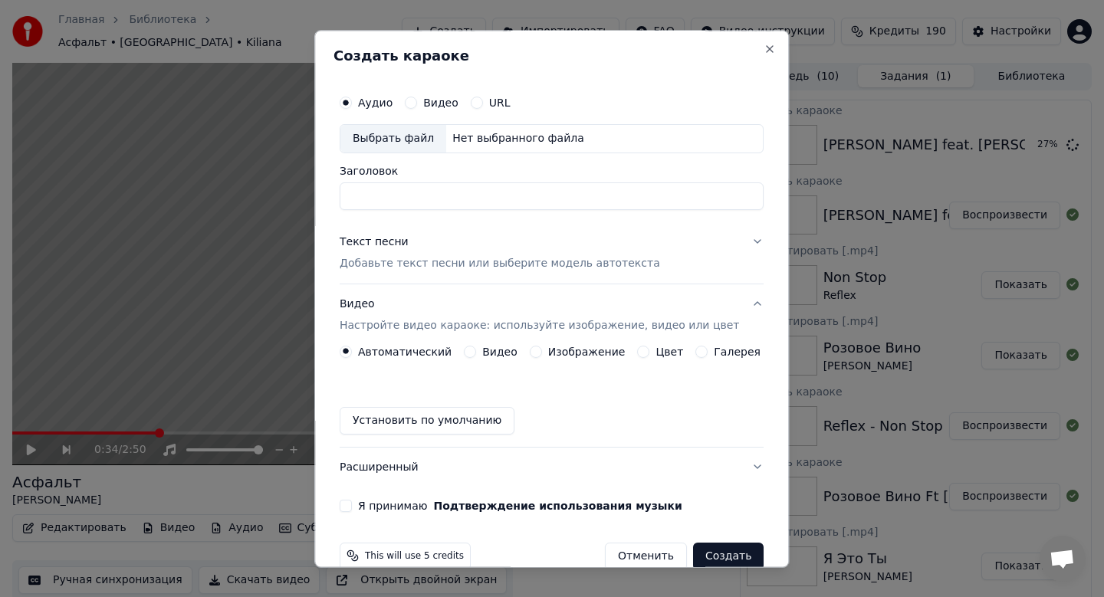
click at [380, 134] on div "Выбрать файл" at bounding box center [393, 139] width 106 height 28
type input "**********"
click at [468, 263] on p "Добавьте текст песни или выберите модель автотекста" at bounding box center [500, 263] width 320 height 15
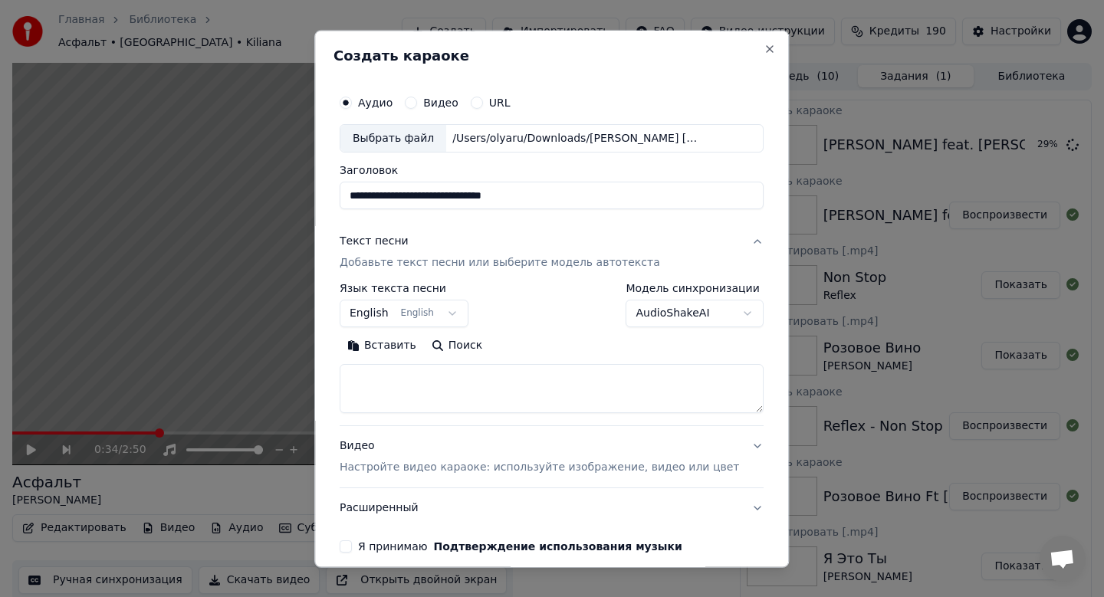
click at [419, 311] on button "English English" at bounding box center [404, 315] width 129 height 28
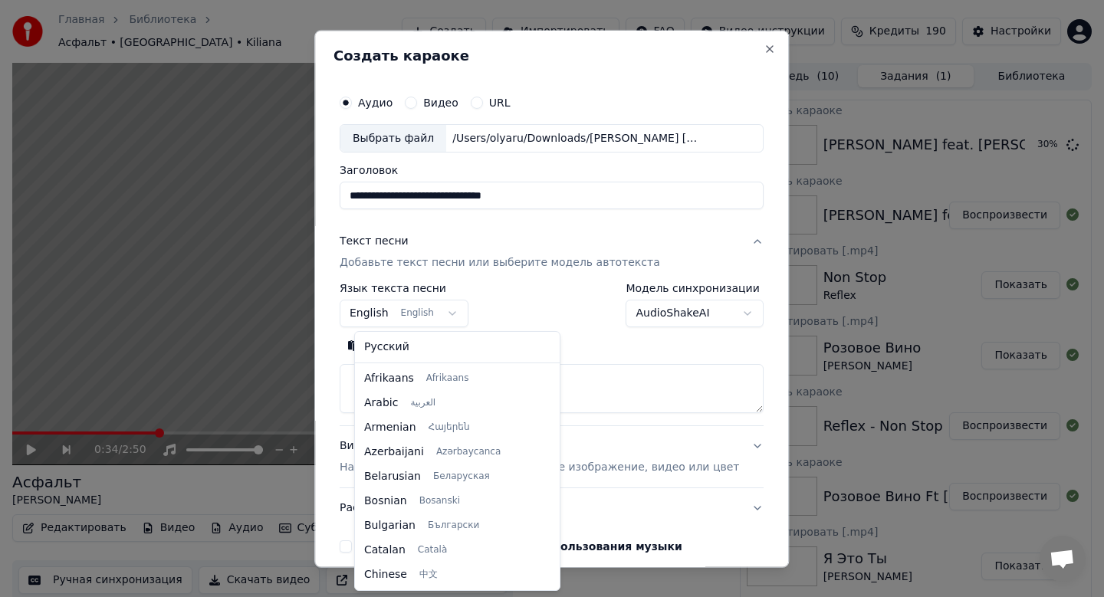
scroll to position [123, 0]
select select "**"
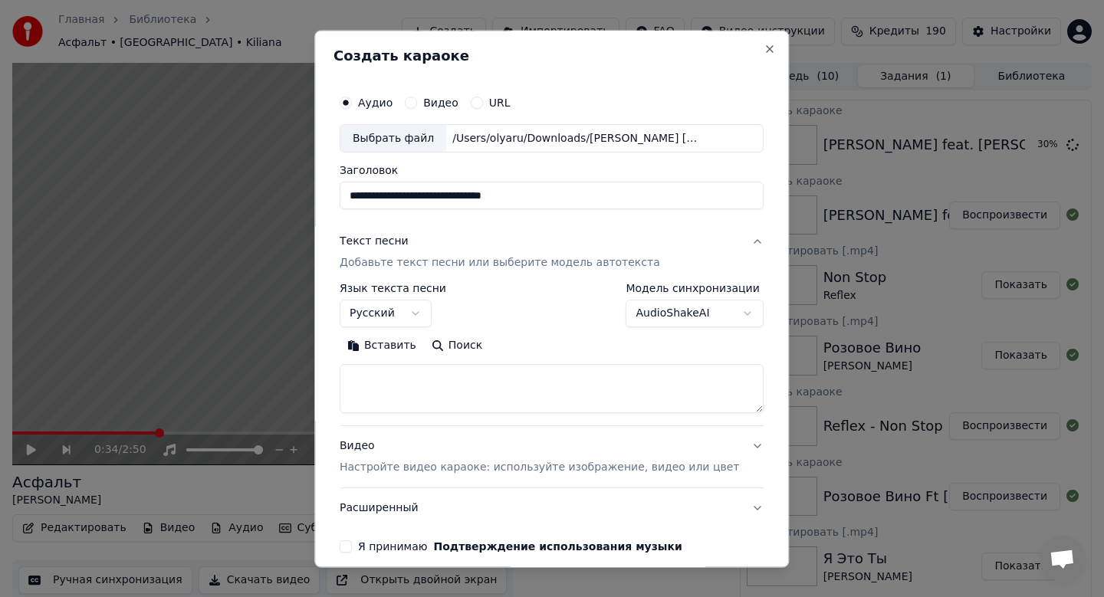
click at [401, 347] on button "Вставить" at bounding box center [382, 346] width 84 height 25
type textarea "**********"
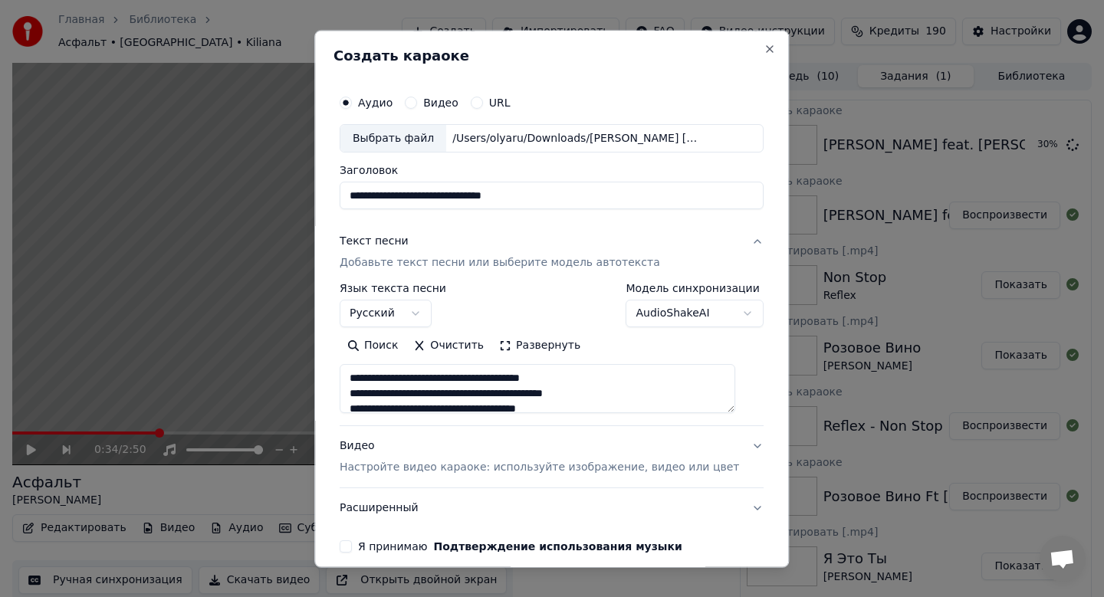
click at [475, 468] on p "Настройте видео караоке: используйте изображение, видео или цвет" at bounding box center [539, 468] width 399 height 15
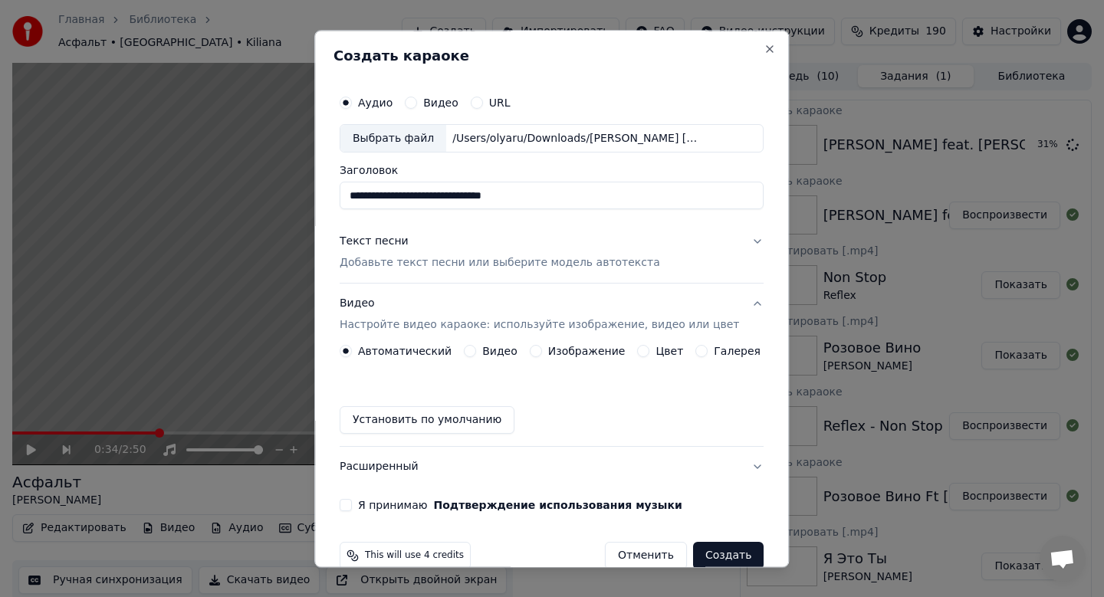
click at [598, 261] on p "Добавьте текст песни или выберите модель автотекста" at bounding box center [500, 263] width 320 height 15
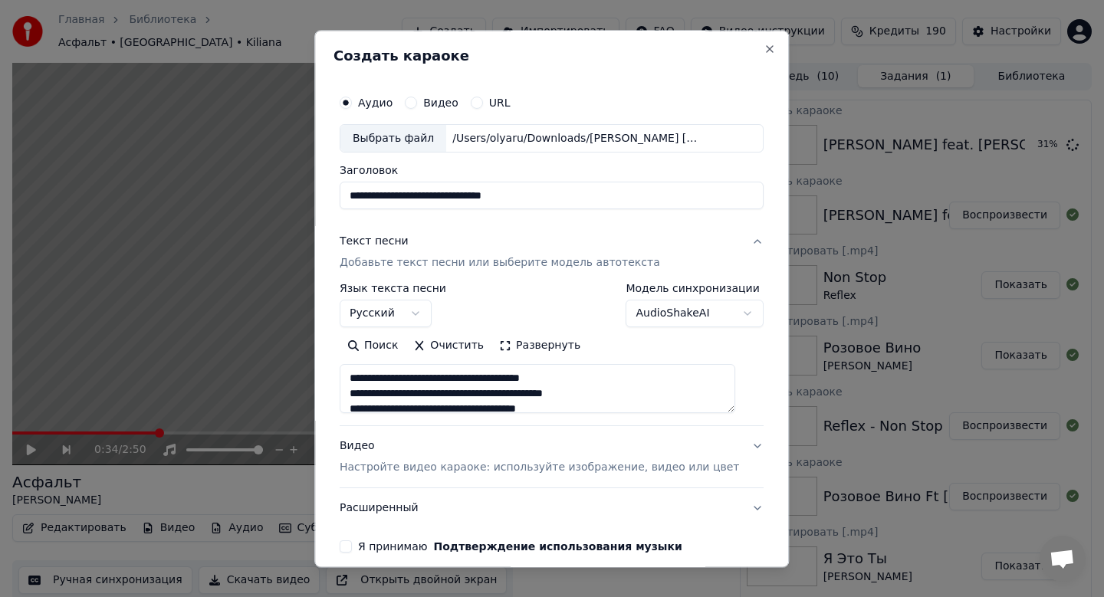
click at [565, 344] on button "Развернуть" at bounding box center [539, 346] width 97 height 25
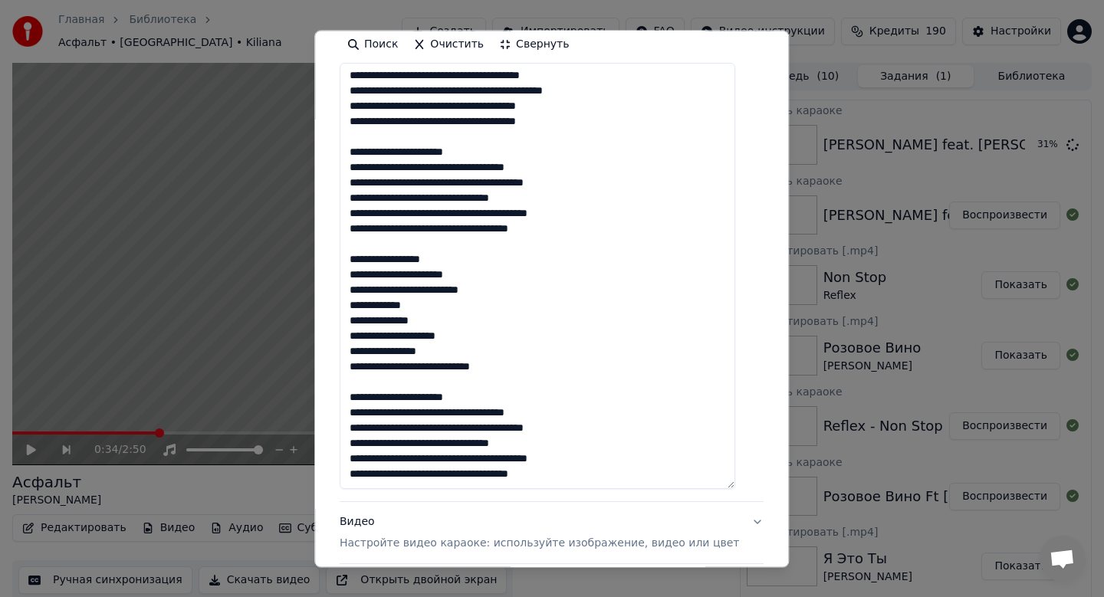
scroll to position [447, 0]
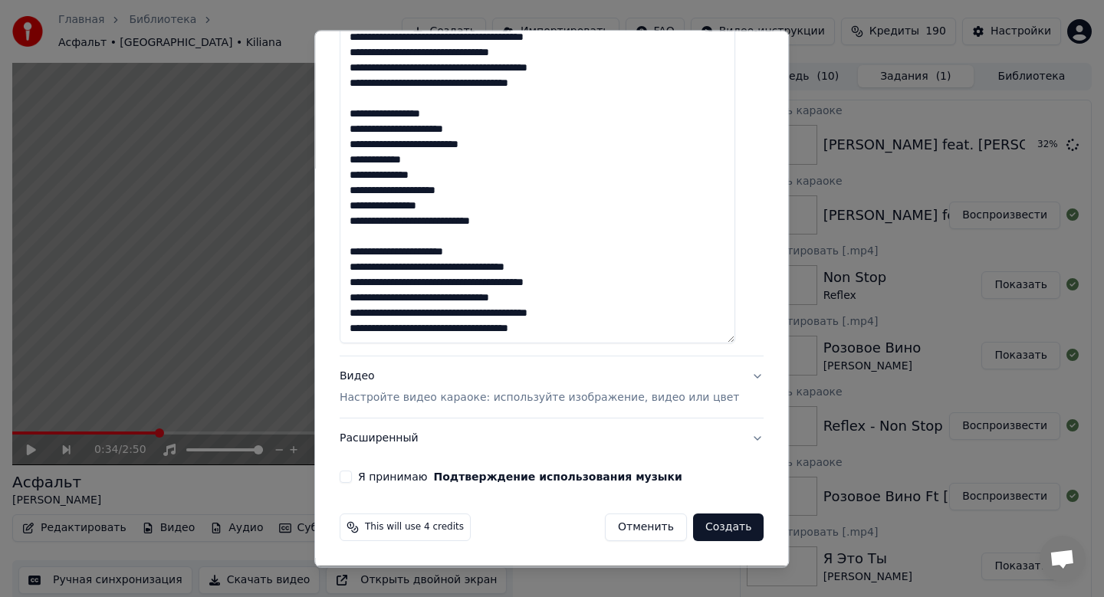
click at [525, 399] on p "Настройте видео караоке: используйте изображение, видео или цвет" at bounding box center [539, 398] width 399 height 15
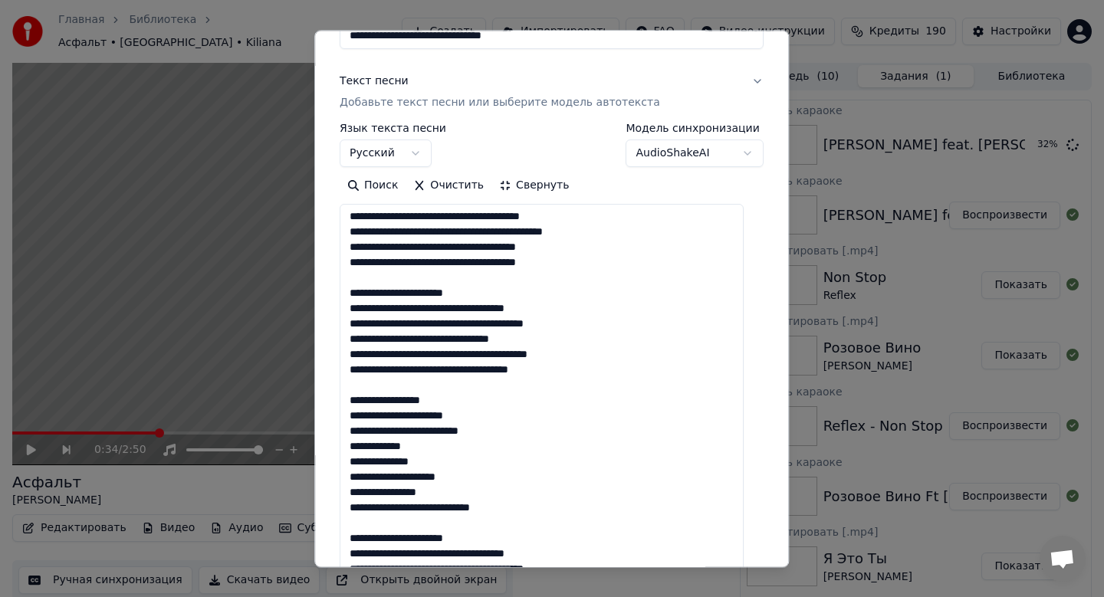
scroll to position [28, 0]
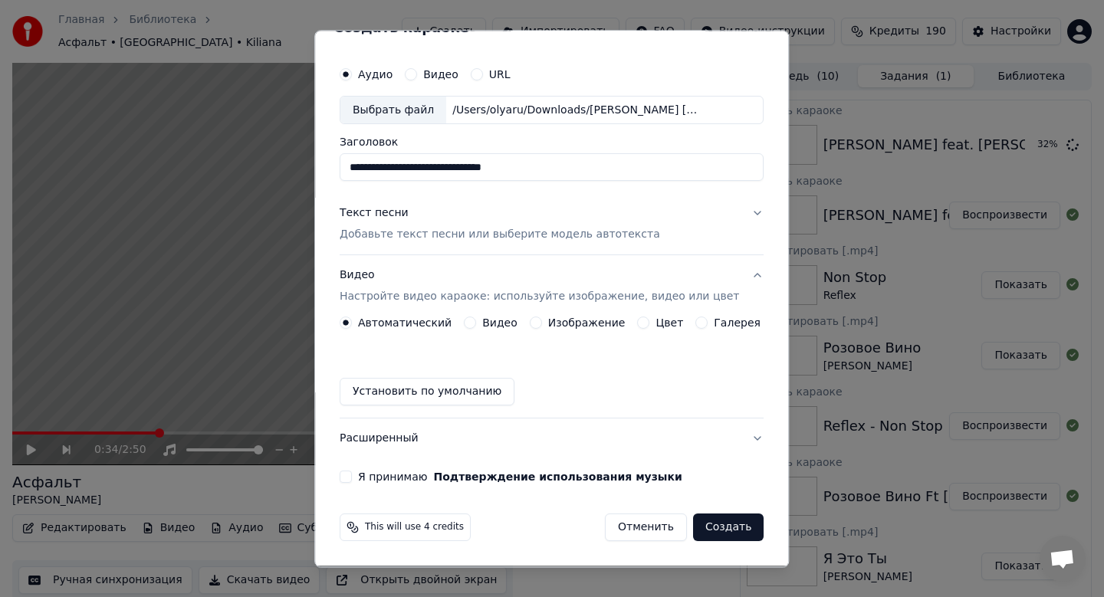
click at [565, 327] on label "Изображение" at bounding box center [586, 323] width 77 height 11
click at [542, 327] on button "Изображение" at bounding box center [536, 323] width 12 height 12
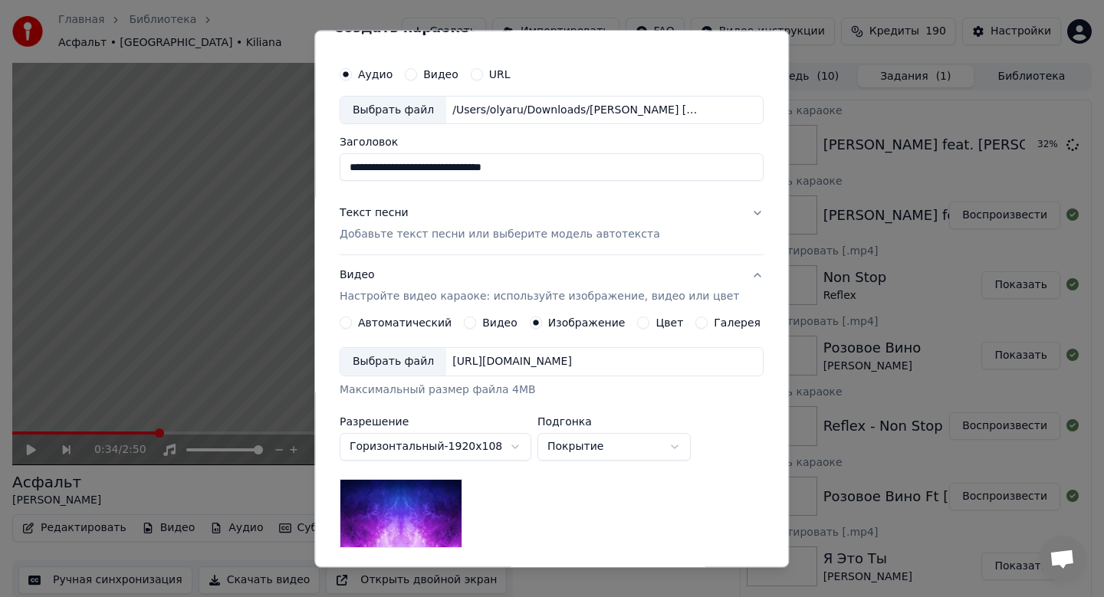
click at [403, 365] on div "Выбрать файл" at bounding box center [393, 363] width 106 height 28
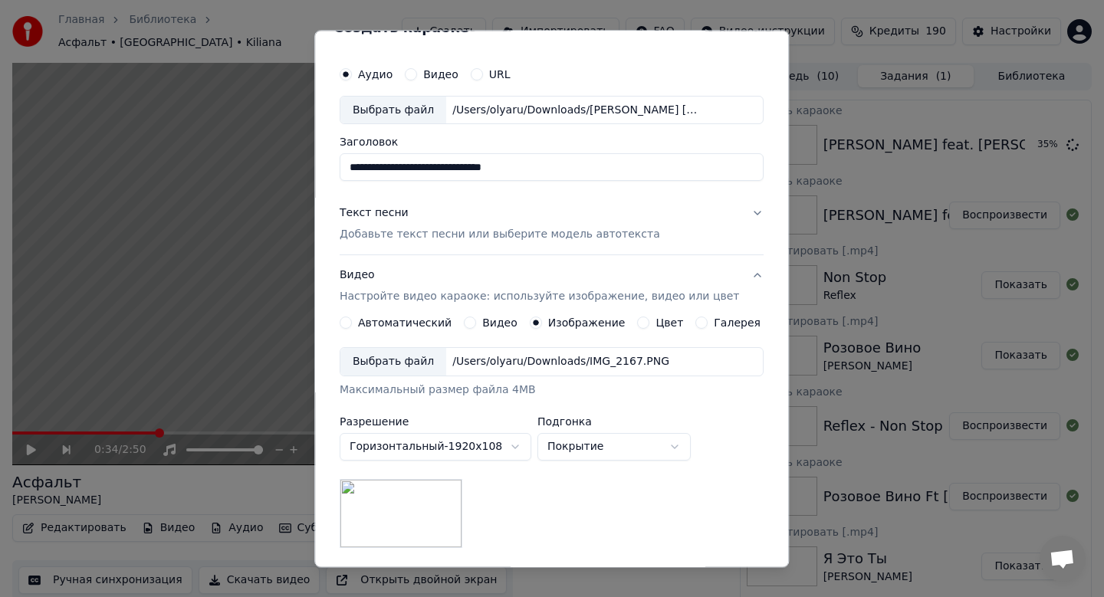
scroll to position [229, 0]
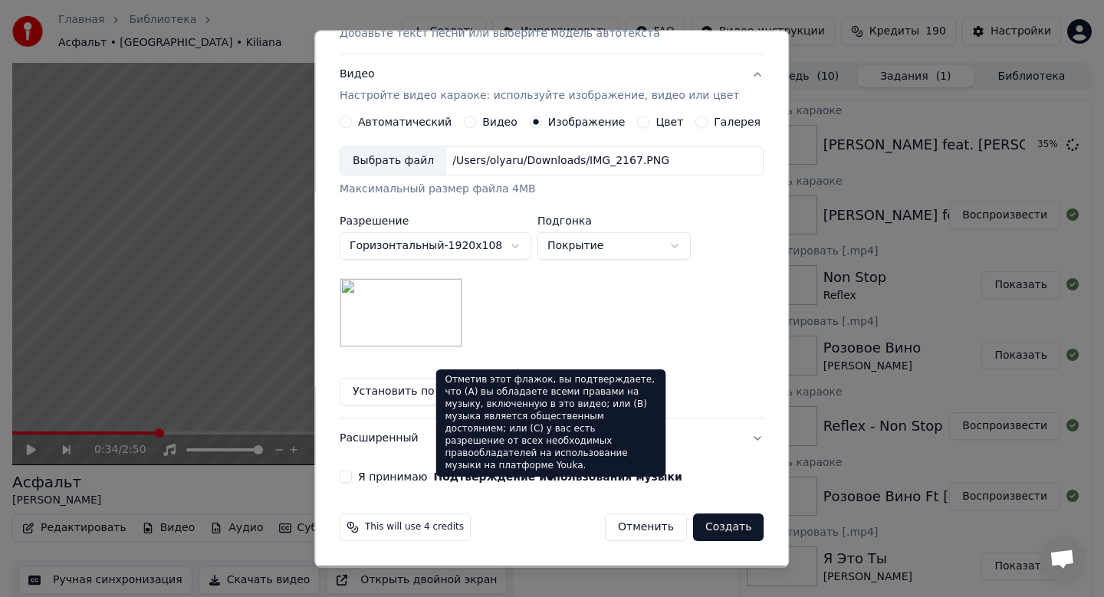
click at [405, 480] on label "Я принимаю Подтверждение использования музыки" at bounding box center [520, 477] width 324 height 11
click at [352, 480] on button "Я принимаю Подтверждение использования музыки" at bounding box center [346, 478] width 12 height 12
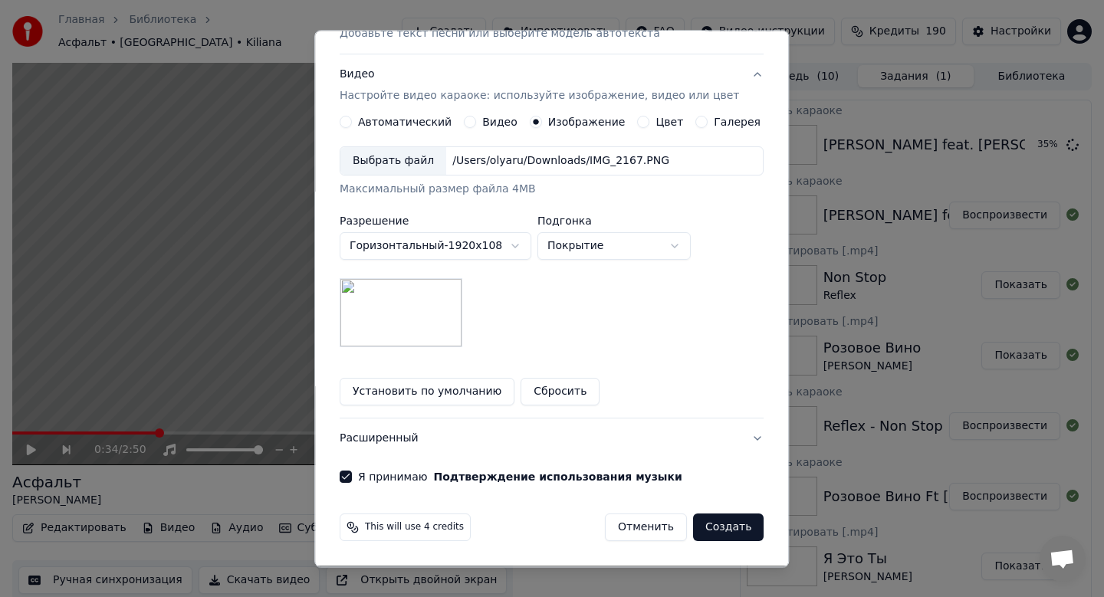
click at [705, 531] on button "Создать" at bounding box center [728, 528] width 71 height 28
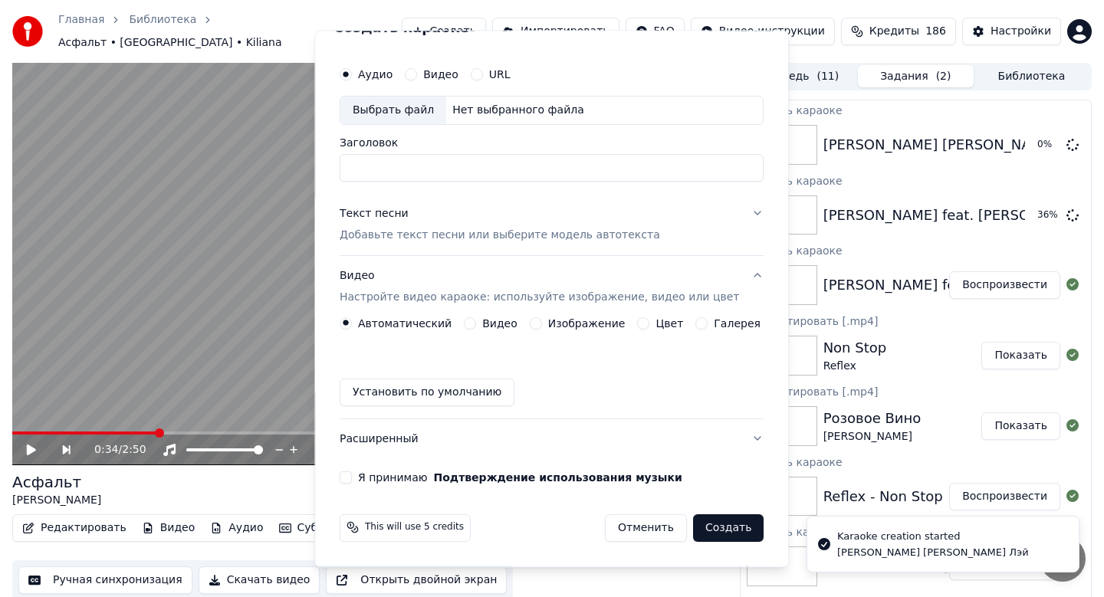
scroll to position [28, 0]
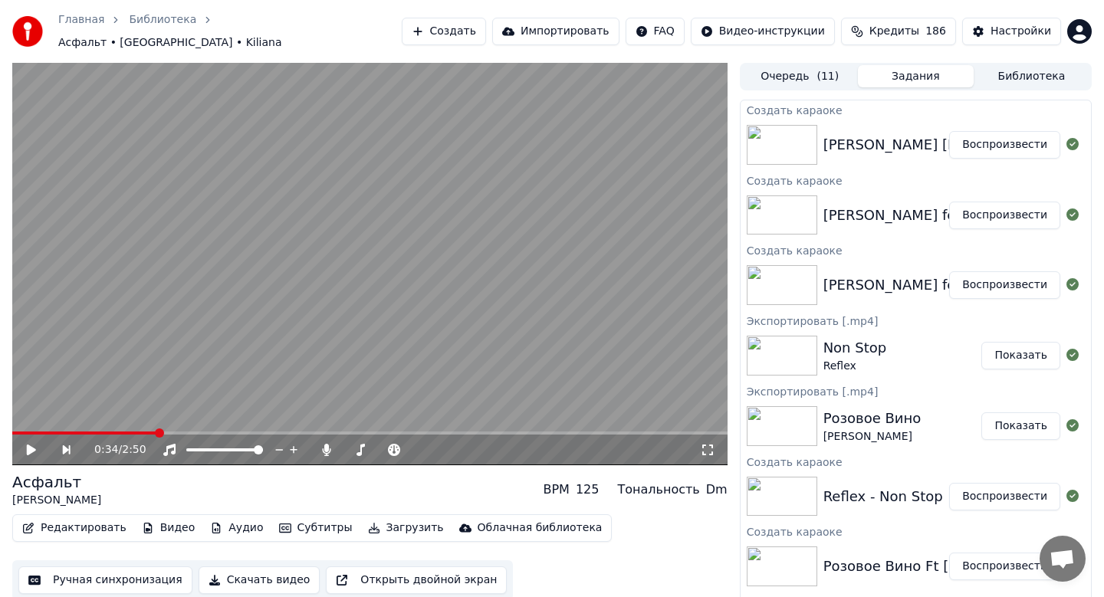
click at [1024, 210] on button "Воспроизвести" at bounding box center [1004, 216] width 111 height 28
click at [248, 579] on button "Скачать видео" at bounding box center [260, 581] width 122 height 28
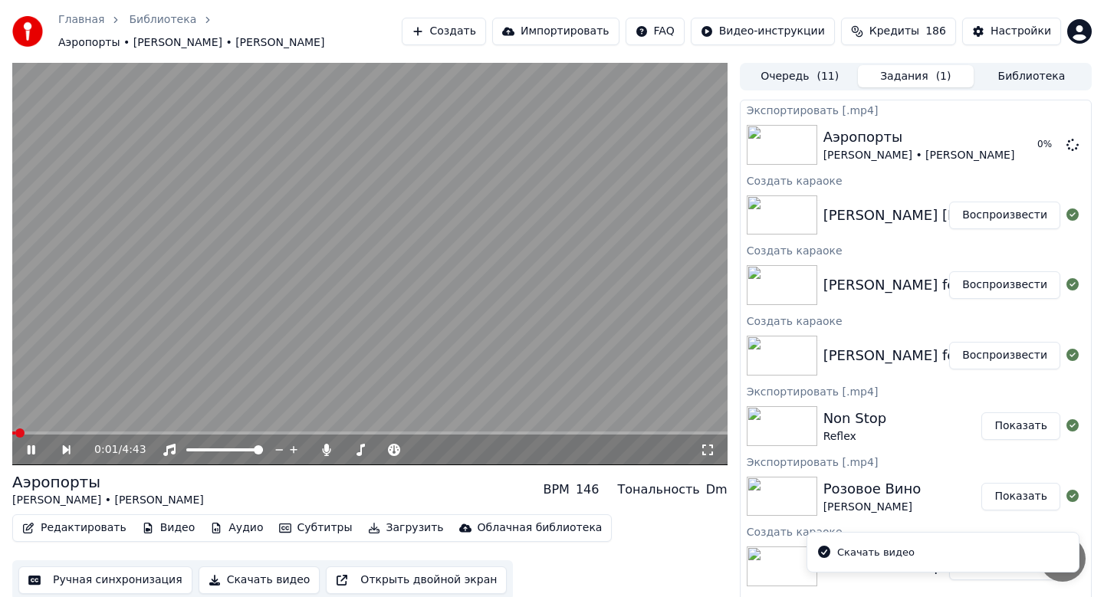
click at [28, 449] on icon at bounding box center [32, 449] width 8 height 9
click at [982, 217] on button "Воспроизвести" at bounding box center [1004, 216] width 111 height 28
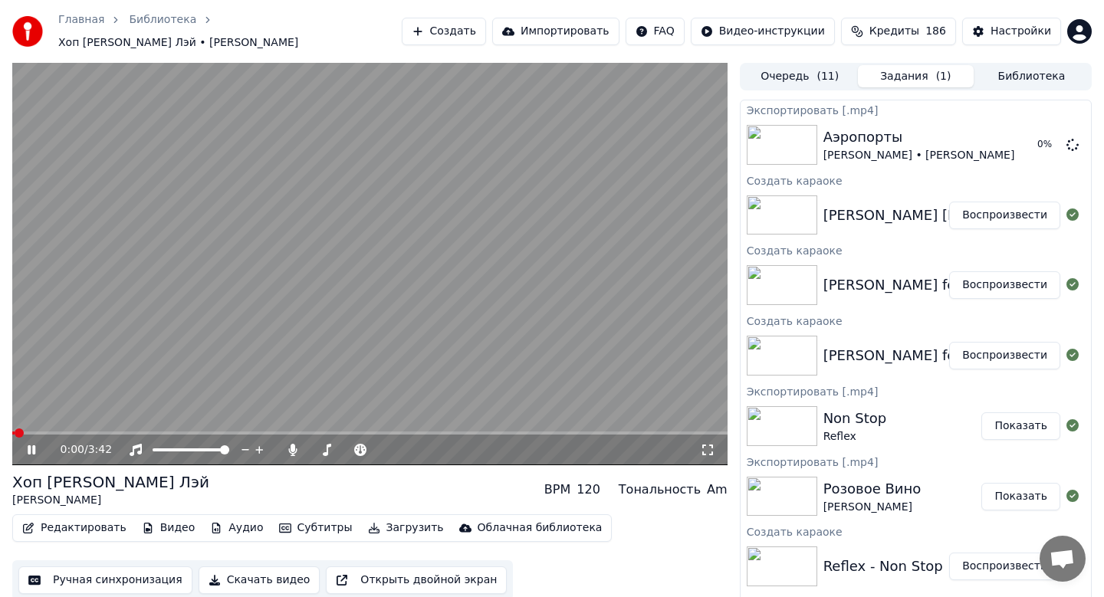
click at [264, 576] on button "Скачать видео" at bounding box center [260, 581] width 122 height 28
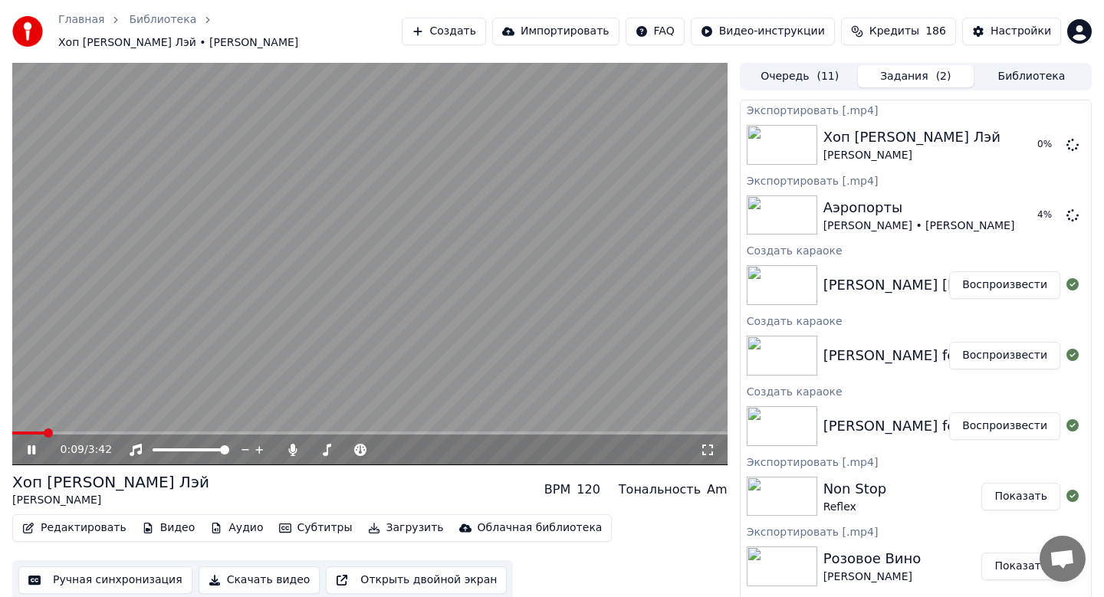
click at [33, 444] on icon at bounding box center [43, 450] width 36 height 12
click at [479, 28] on button "Создать" at bounding box center [444, 32] width 84 height 28
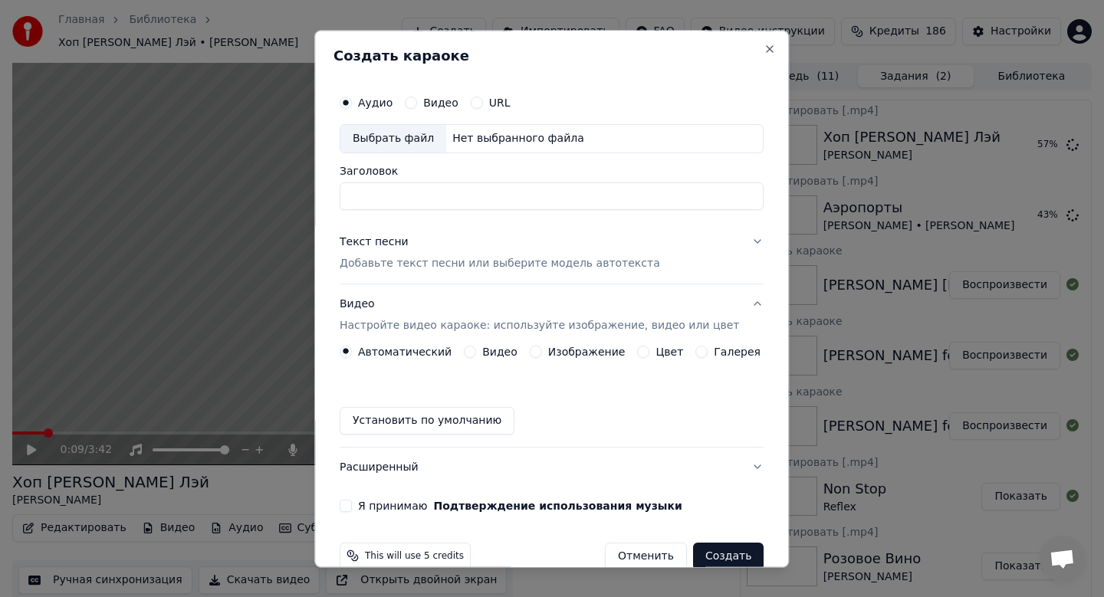
click at [408, 136] on div "Выбрать файл" at bounding box center [393, 139] width 106 height 28
type input "**********"
click at [393, 260] on p "Добавьте текст песни или выберите модель автотекста" at bounding box center [500, 263] width 320 height 15
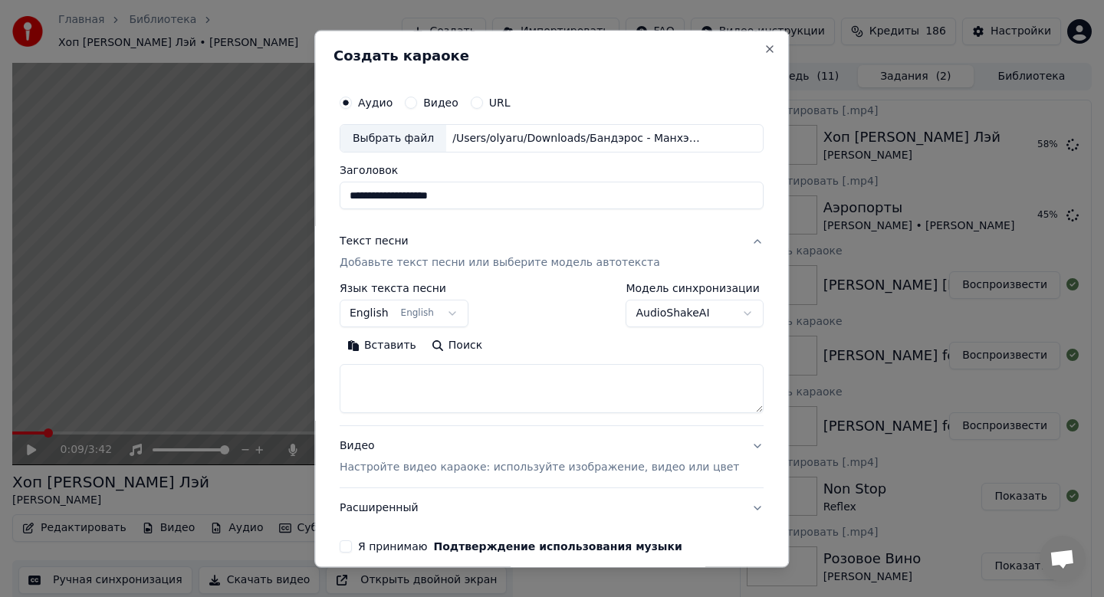
click at [385, 312] on button "English English" at bounding box center [404, 315] width 129 height 28
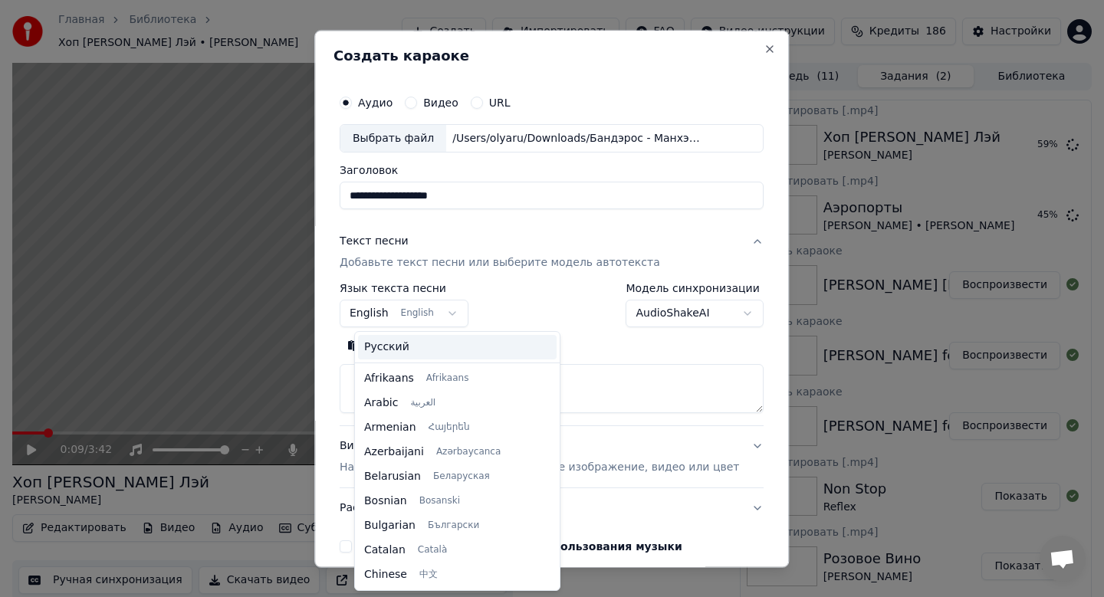
scroll to position [123, 0]
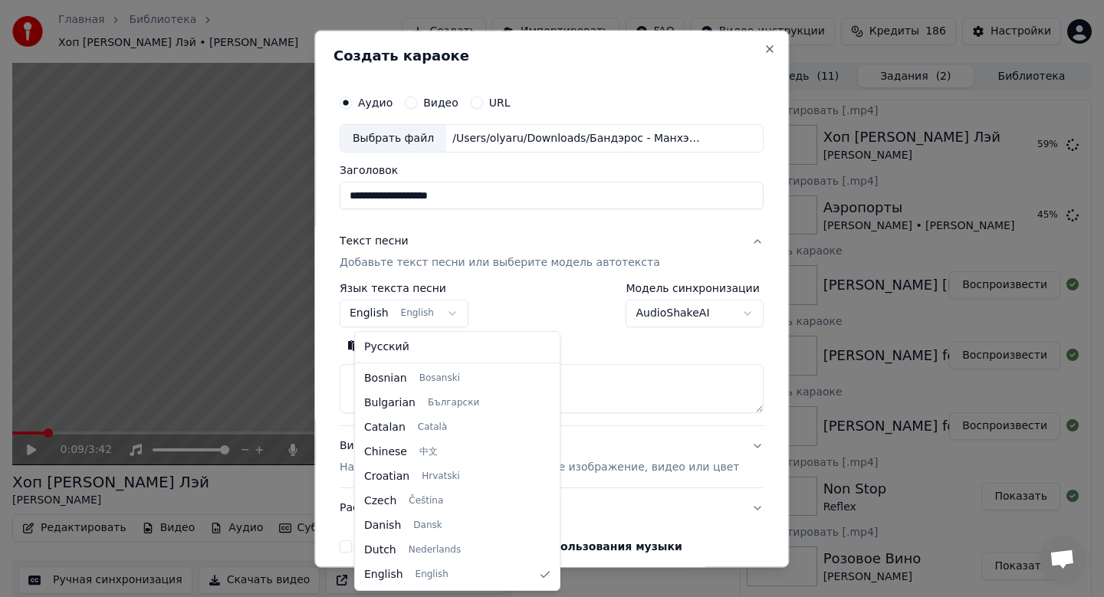
select select "**"
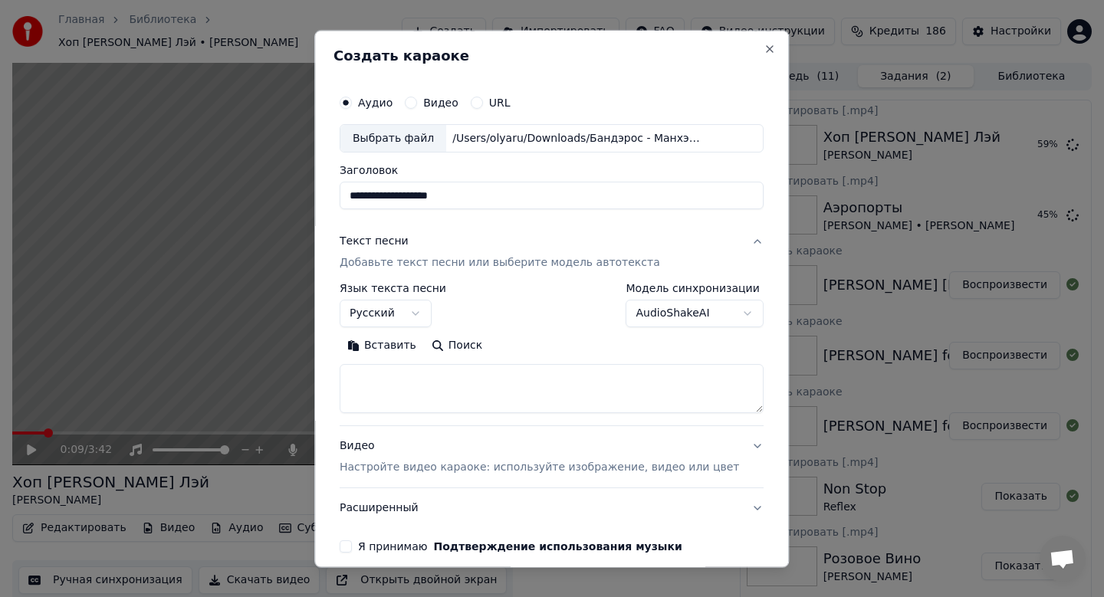
click at [396, 345] on button "Вставить" at bounding box center [382, 346] width 84 height 25
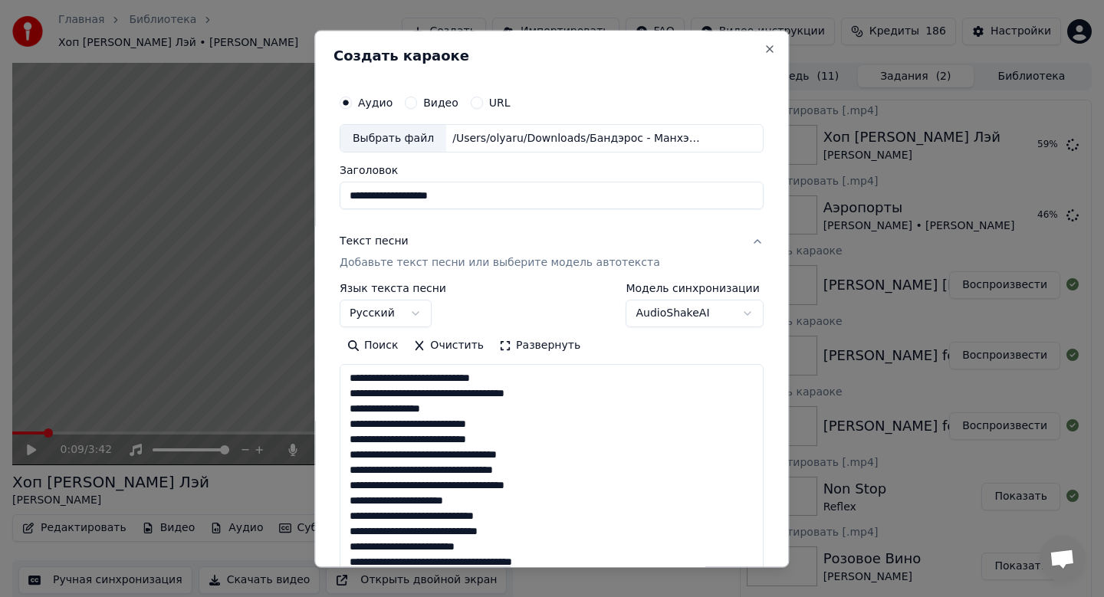
type textarea "**********"
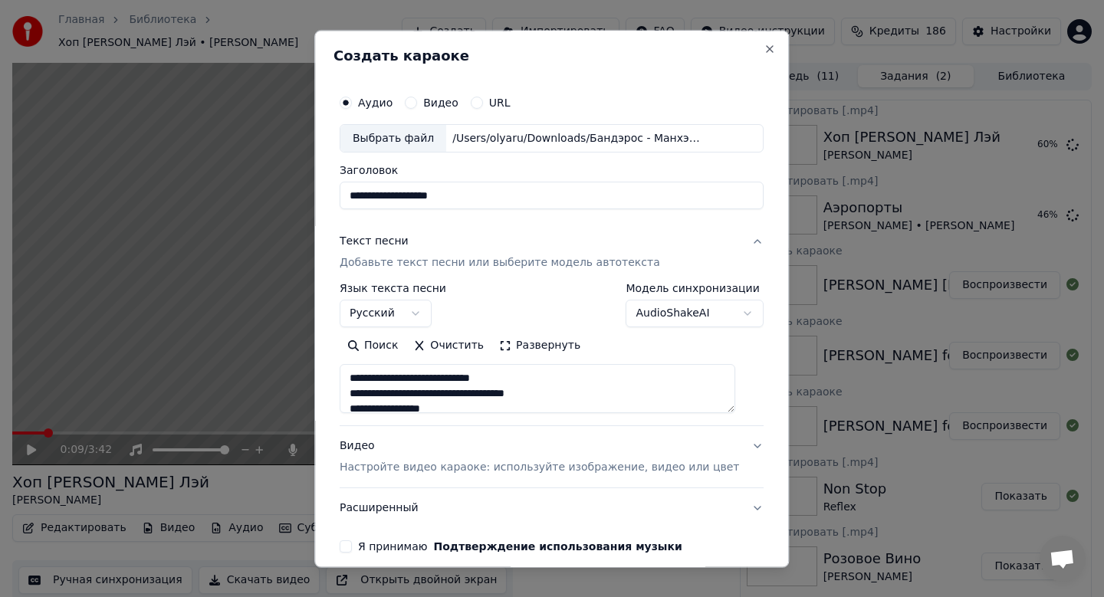
scroll to position [110, 0]
click at [439, 473] on p "Настройте видео караоке: используйте изображение, видео или цвет" at bounding box center [539, 468] width 399 height 15
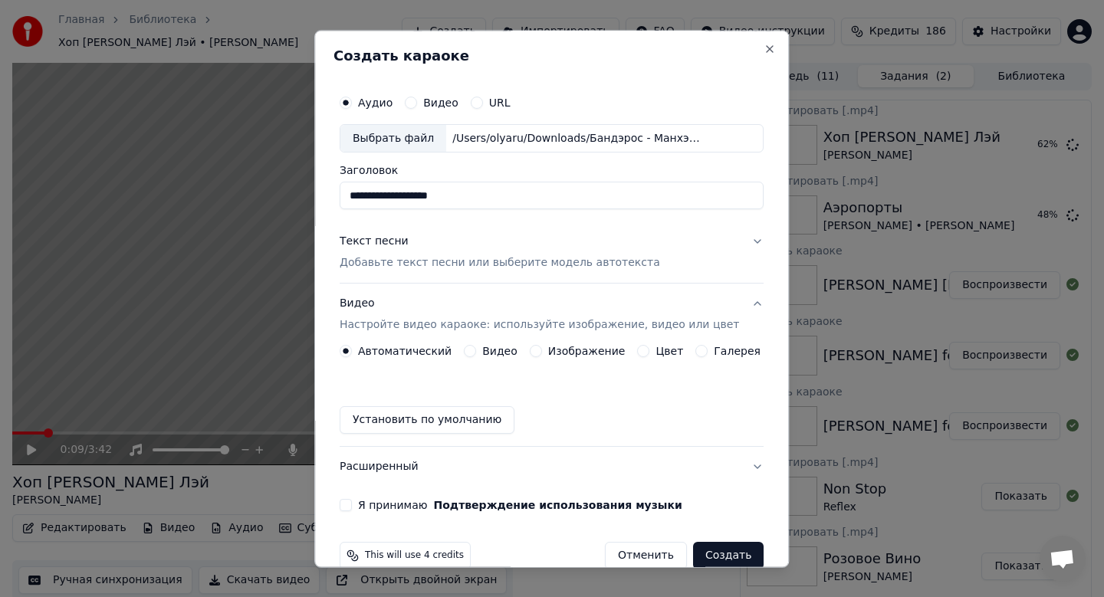
click at [554, 353] on label "Изображение" at bounding box center [586, 352] width 77 height 11
click at [542, 353] on button "Изображение" at bounding box center [536, 352] width 12 height 12
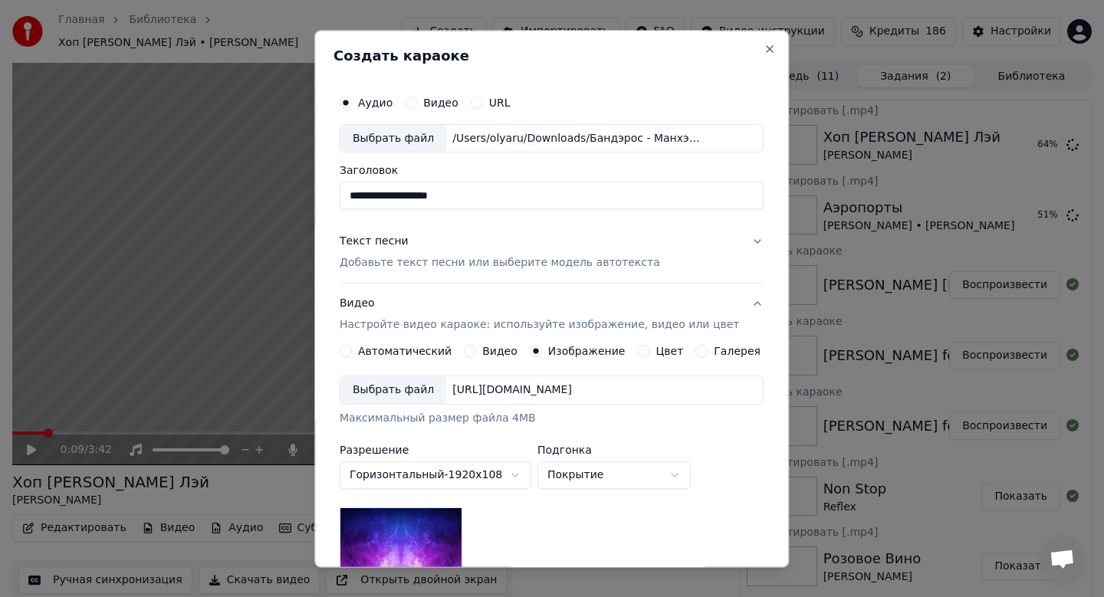
click at [399, 390] on div "Выбрать файл" at bounding box center [393, 391] width 106 height 28
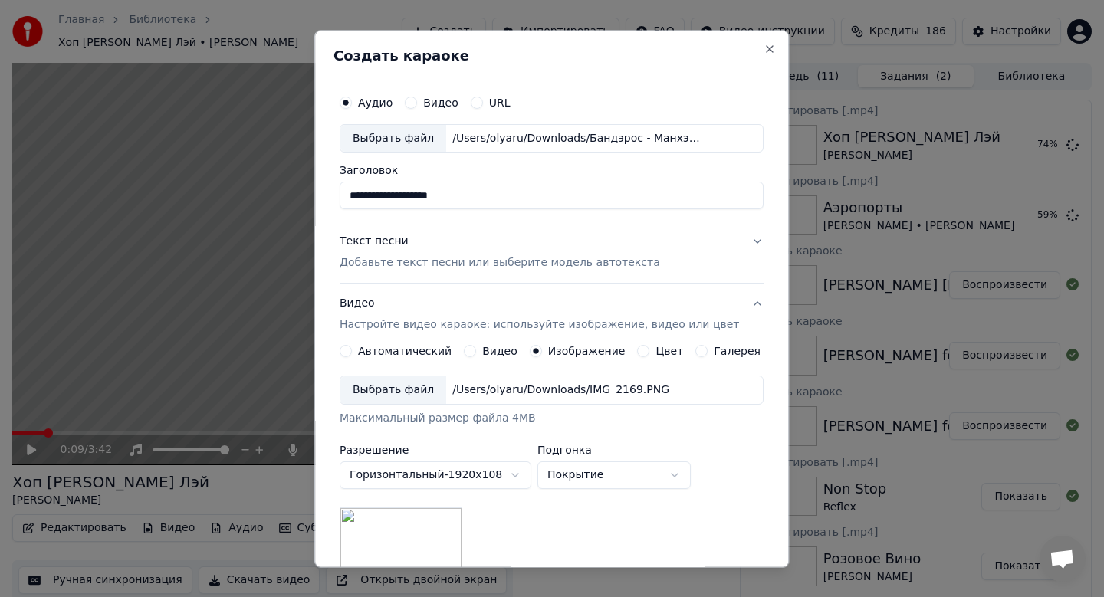
click at [408, 258] on p "Добавьте текст песни или выберите модель автотекста" at bounding box center [500, 263] width 320 height 15
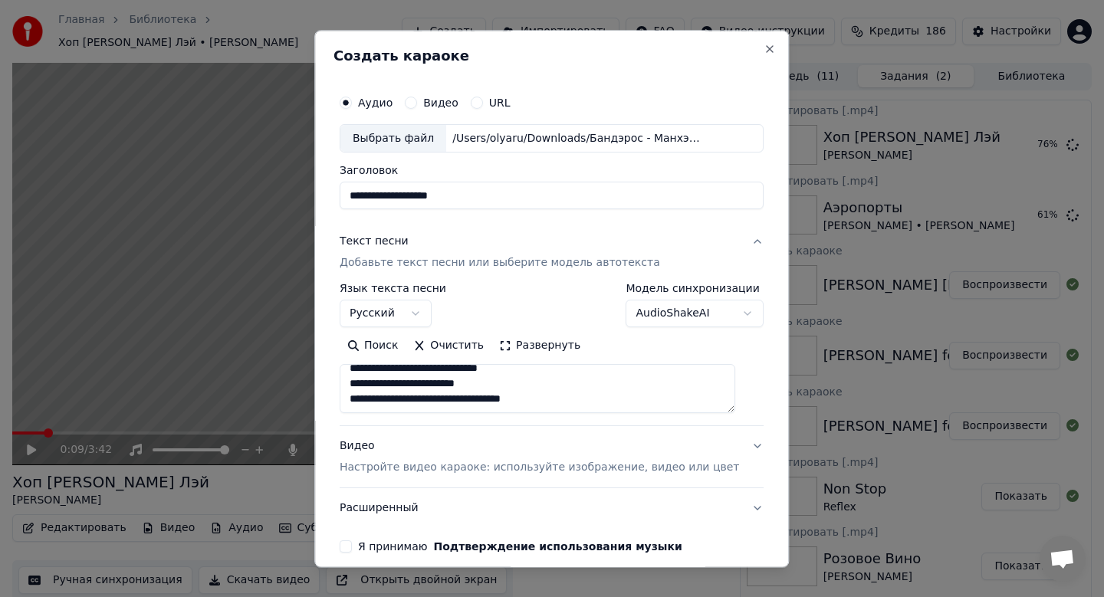
scroll to position [70, 0]
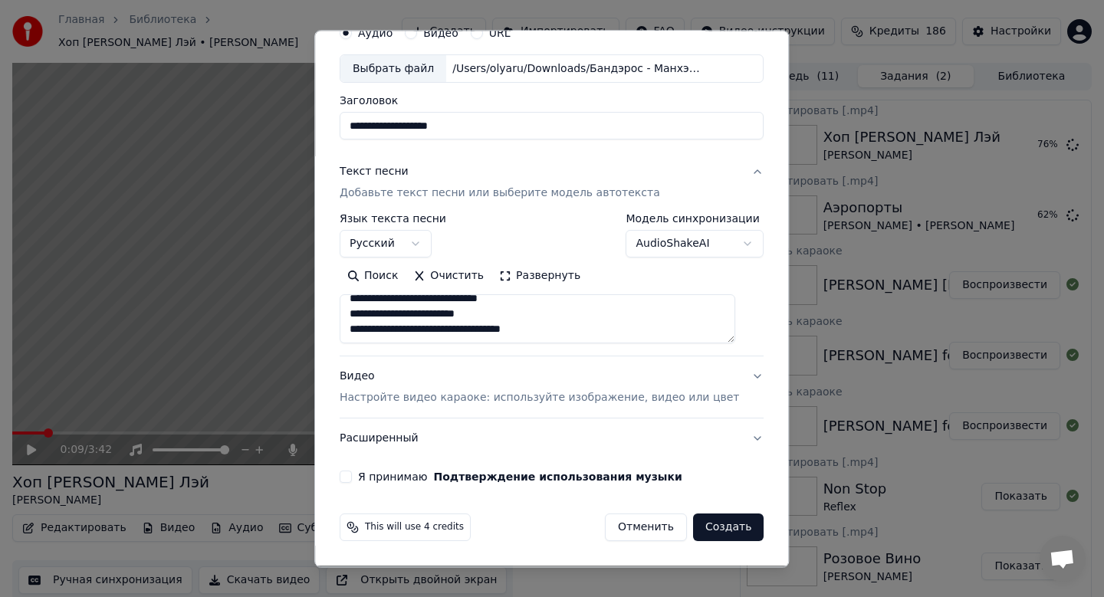
click at [410, 470] on div "**********" at bounding box center [552, 251] width 436 height 478
click at [397, 487] on div "**********" at bounding box center [552, 251] width 436 height 478
click at [398, 475] on label "Я принимаю Подтверждение использования музыки" at bounding box center [520, 477] width 324 height 11
click at [352, 475] on button "Я принимаю Подтверждение использования музыки" at bounding box center [346, 478] width 12 height 12
click at [516, 405] on p "Настройте видео караоке: используйте изображение, видео или цвет" at bounding box center [539, 398] width 399 height 15
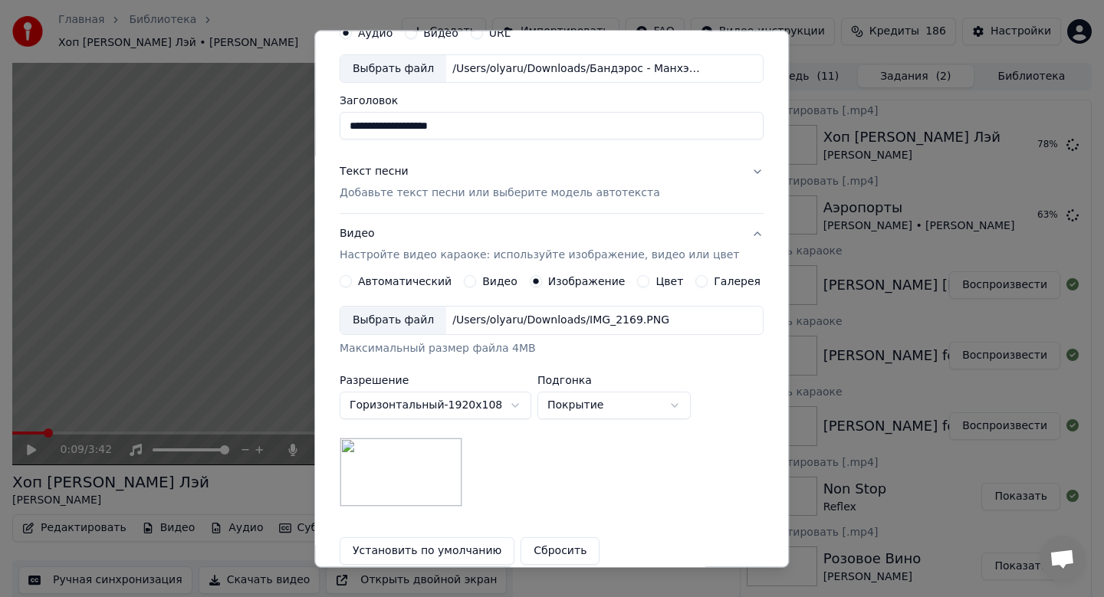
scroll to position [229, 0]
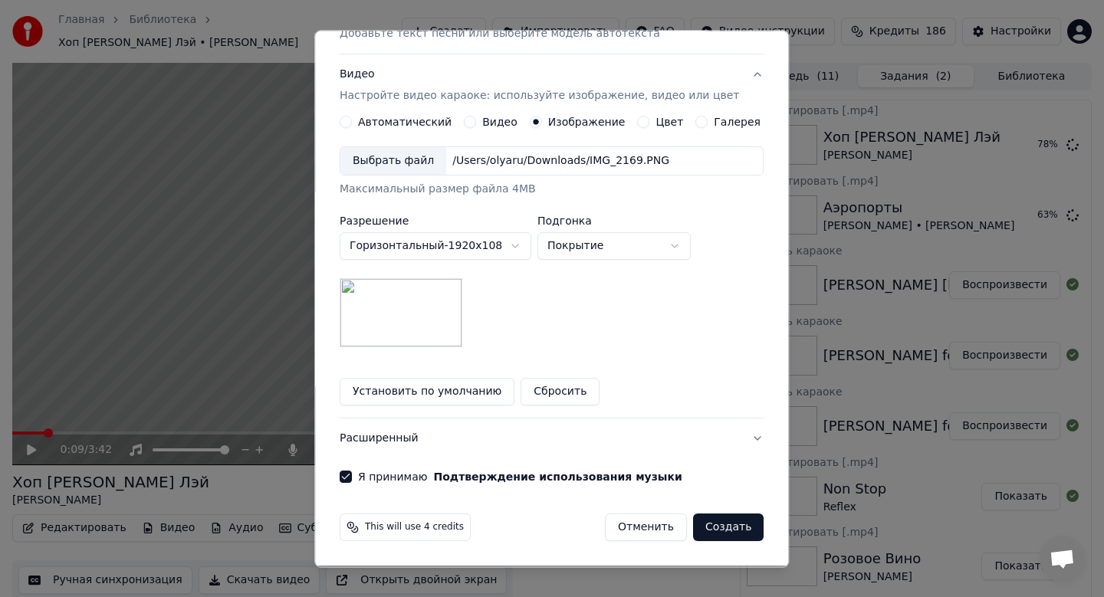
click at [707, 528] on button "Создать" at bounding box center [728, 528] width 71 height 28
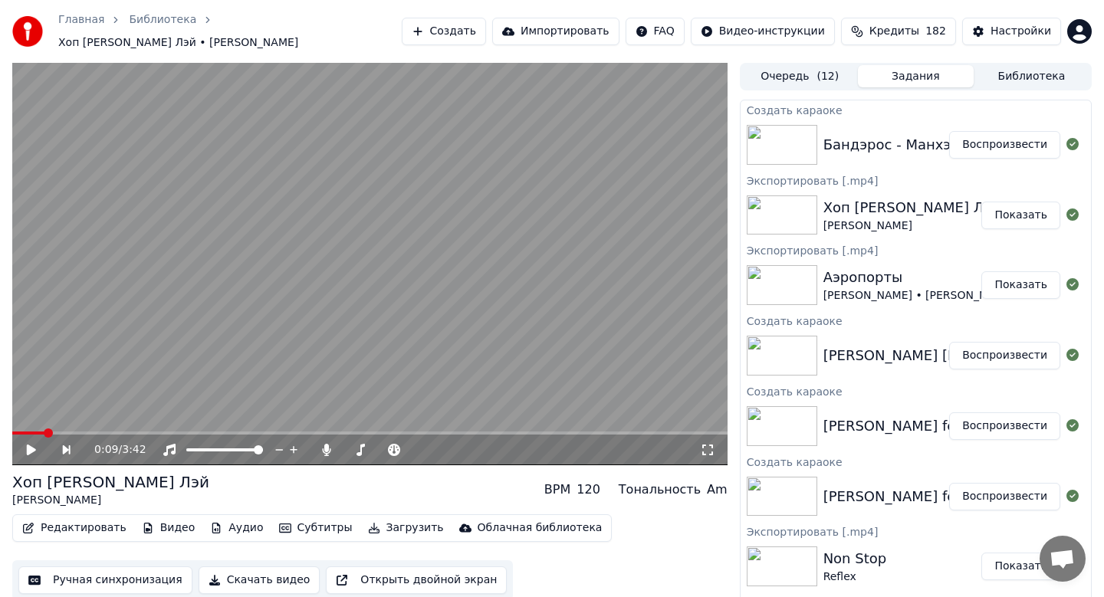
click at [455, 32] on button "Создать" at bounding box center [444, 32] width 84 height 28
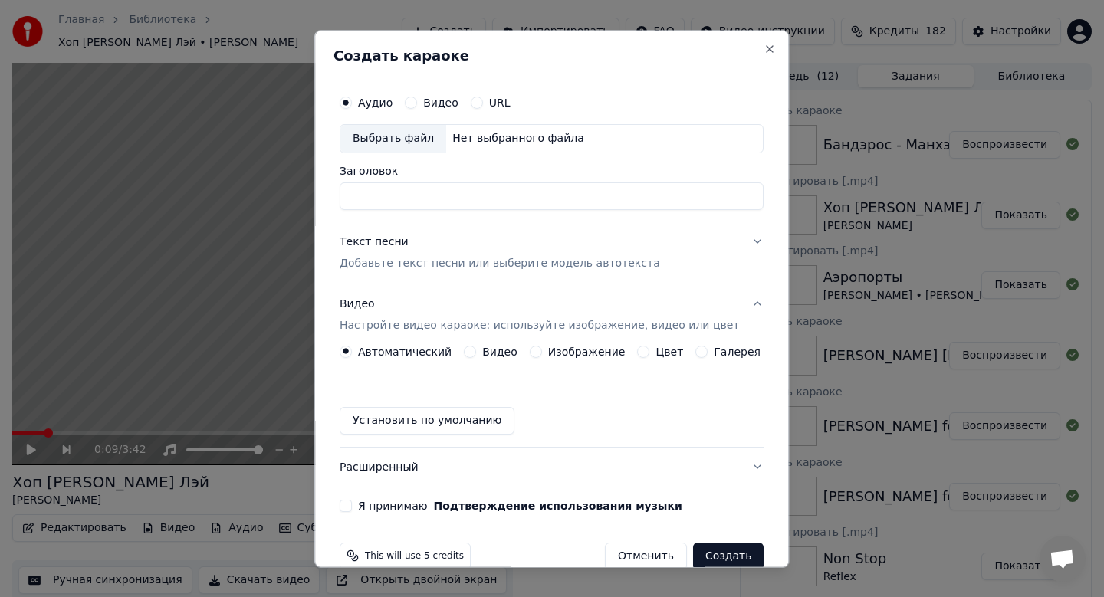
click at [409, 146] on div "Выбрать файл" at bounding box center [393, 139] width 106 height 28
type input "**********"
click at [510, 247] on div "Текст песни Добавьте текст песни или выберите модель автотекста" at bounding box center [500, 253] width 320 height 37
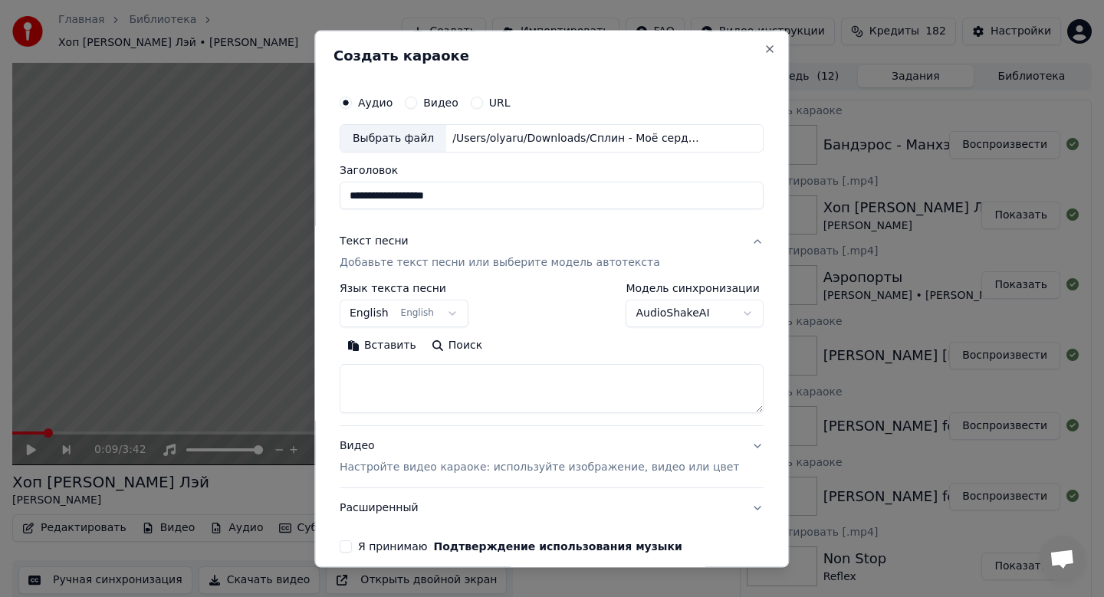
click at [450, 315] on body "Главная Библиотека Хоп [PERSON_NAME] Лэй • [PERSON_NAME] Создать Импортировать…" at bounding box center [552, 298] width 1104 height 597
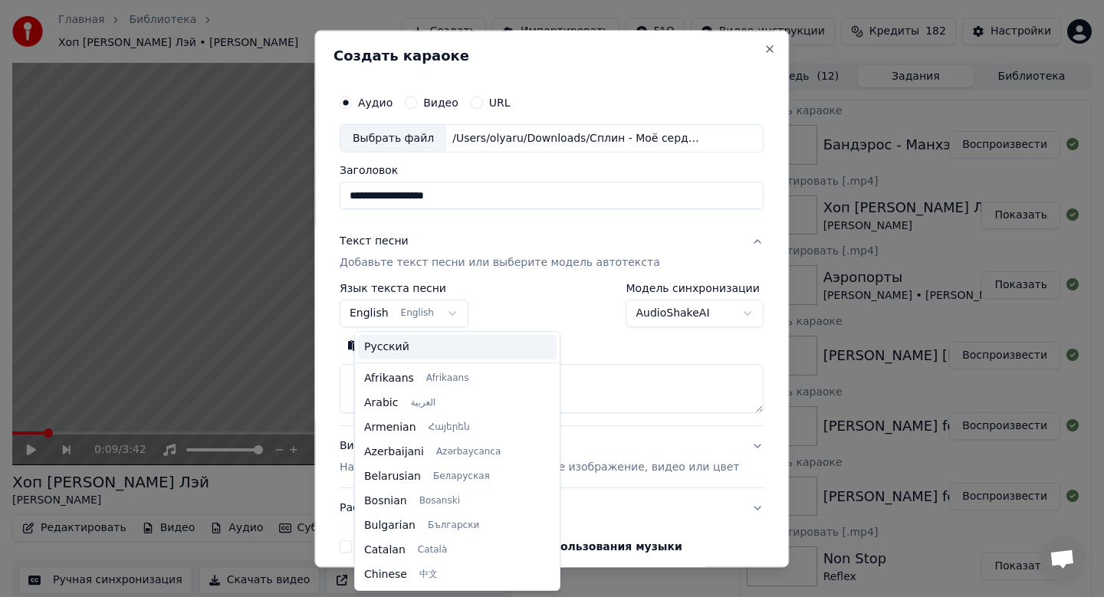
scroll to position [123, 0]
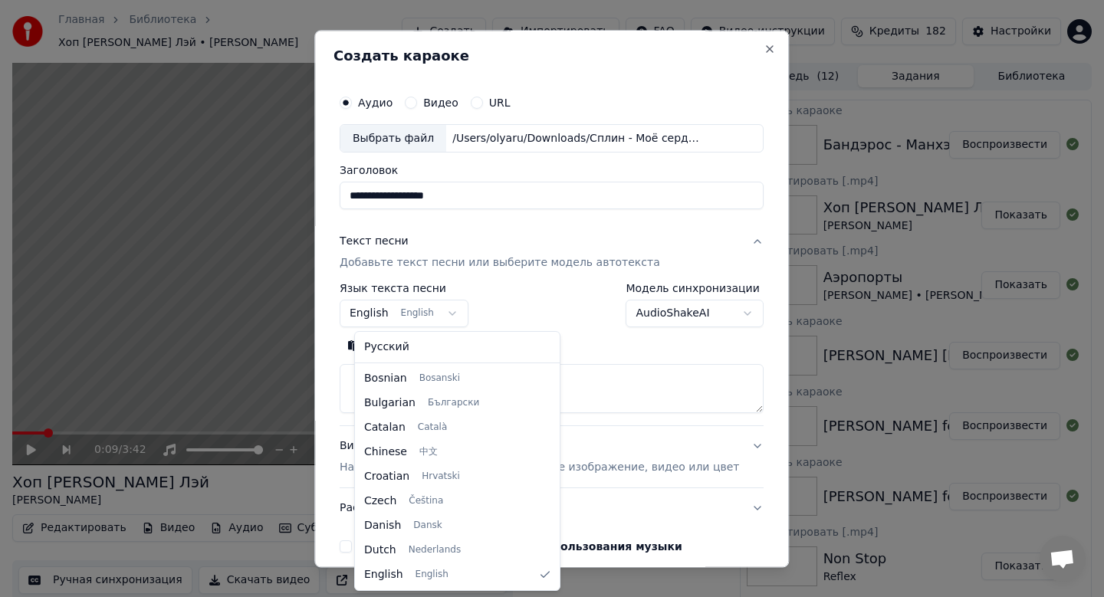
select select "**"
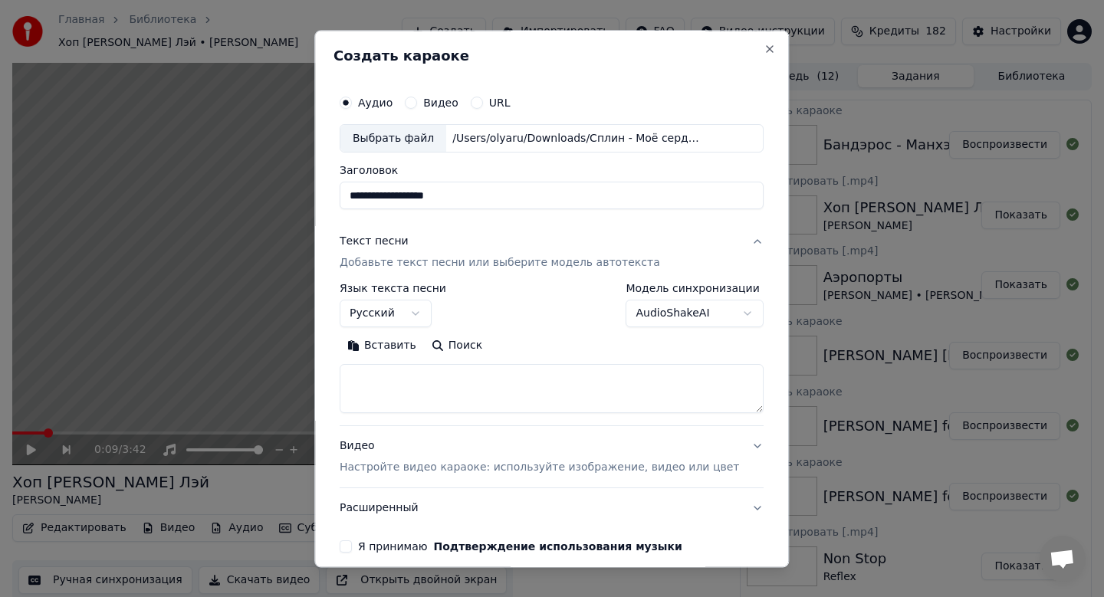
click at [412, 350] on button "Вставить" at bounding box center [382, 346] width 84 height 25
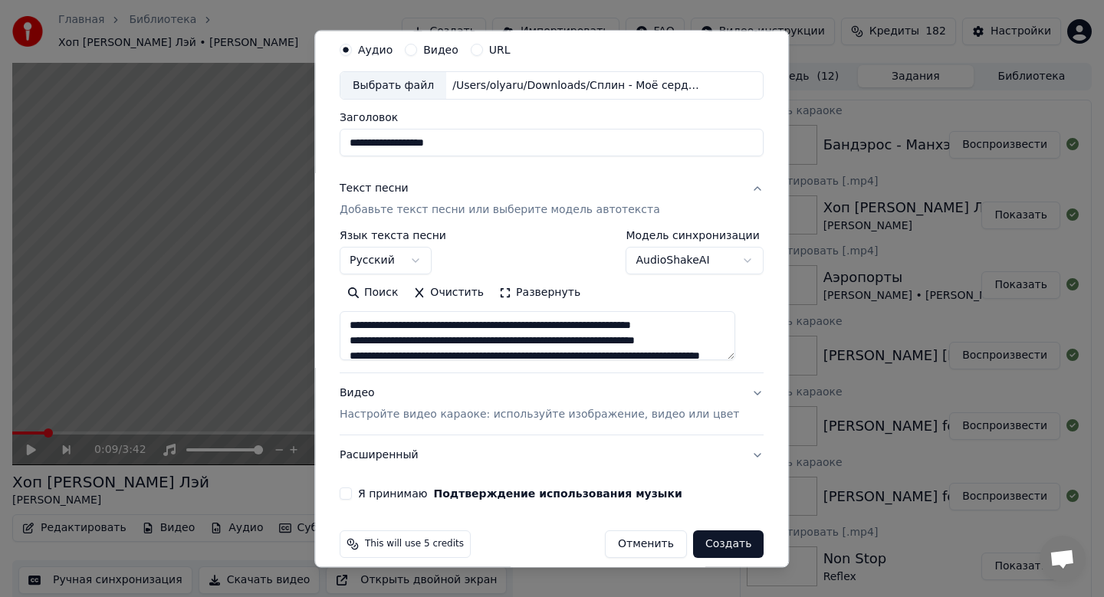
scroll to position [54, 0]
click at [567, 327] on textarea at bounding box center [538, 335] width 396 height 49
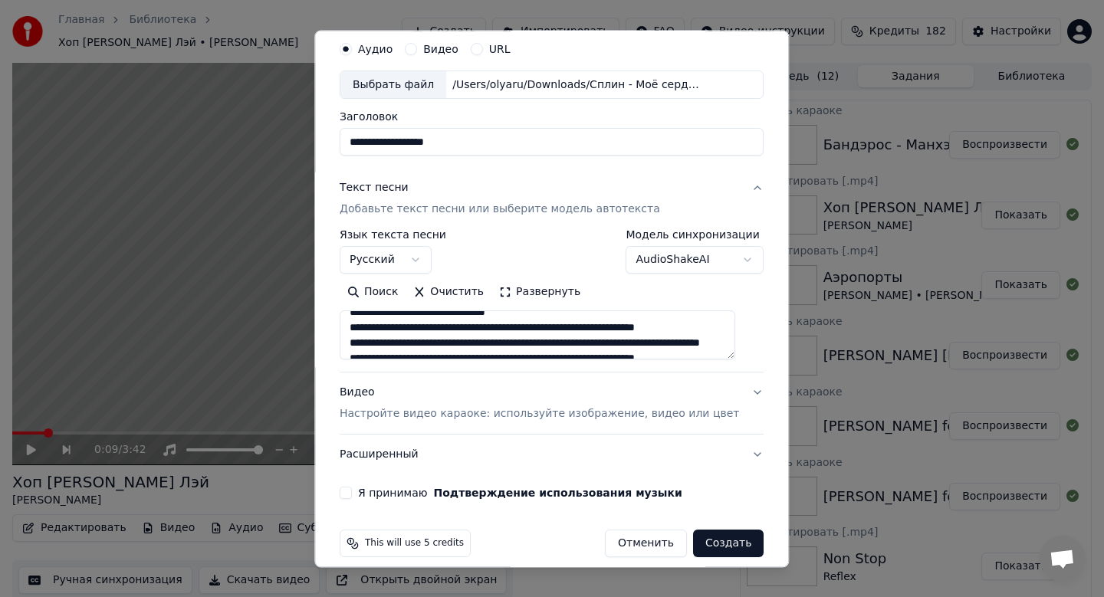
scroll to position [30, 0]
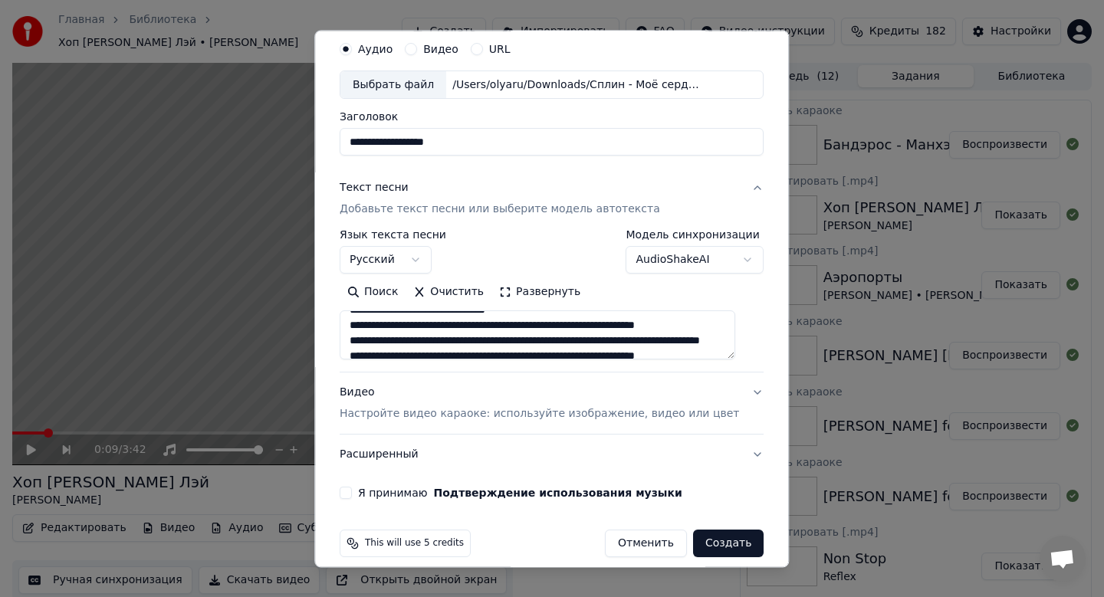
click at [585, 327] on textarea at bounding box center [538, 335] width 396 height 49
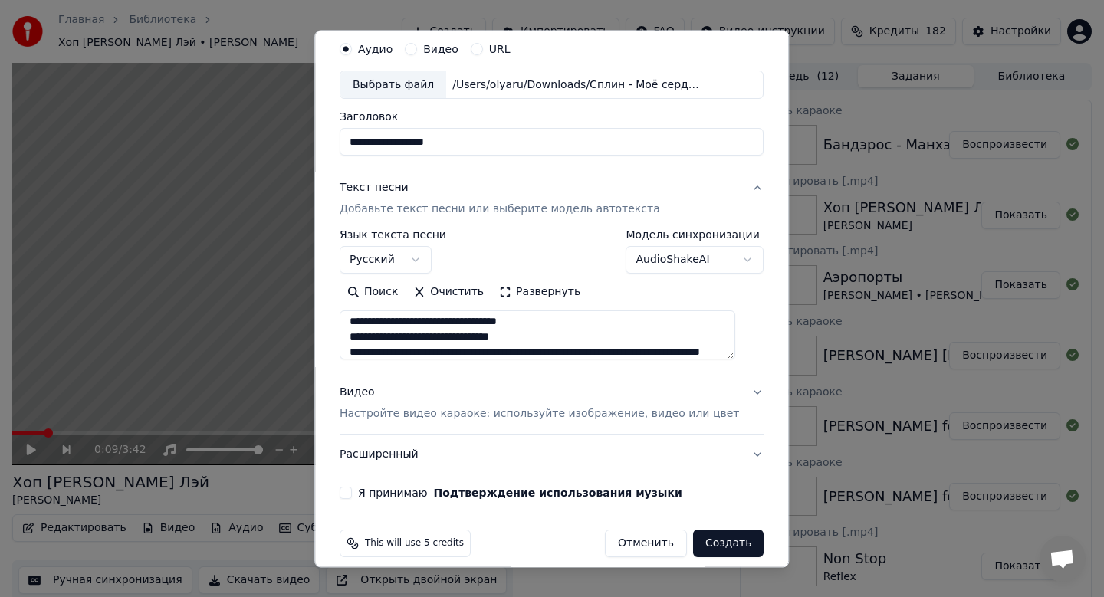
scroll to position [51, 0]
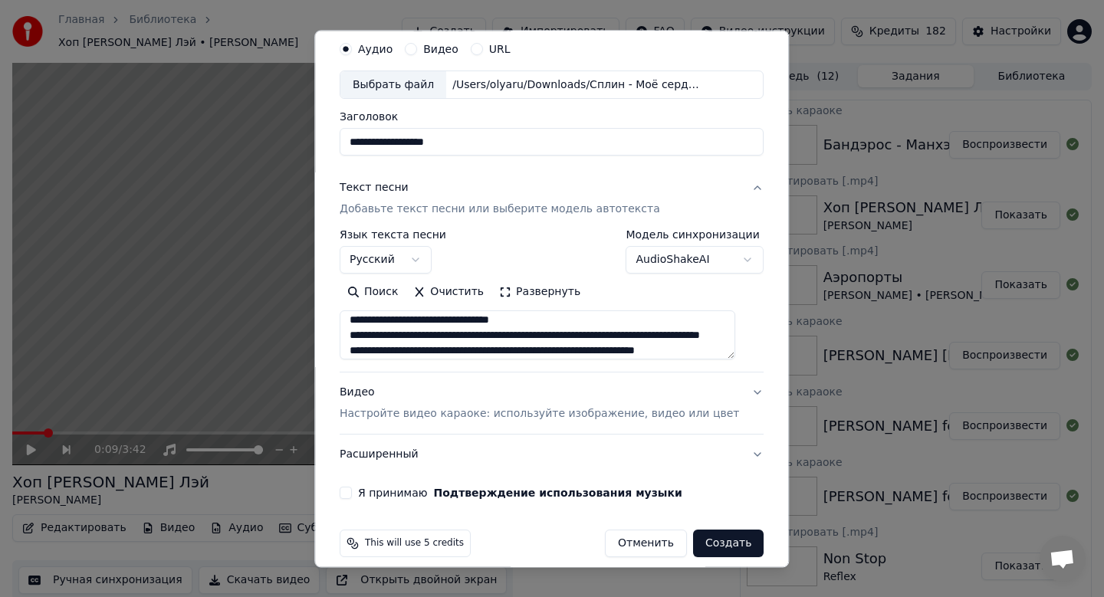
click at [632, 337] on textarea at bounding box center [538, 335] width 396 height 49
click at [596, 337] on textarea at bounding box center [538, 335] width 396 height 49
click at [594, 336] on textarea at bounding box center [538, 335] width 396 height 49
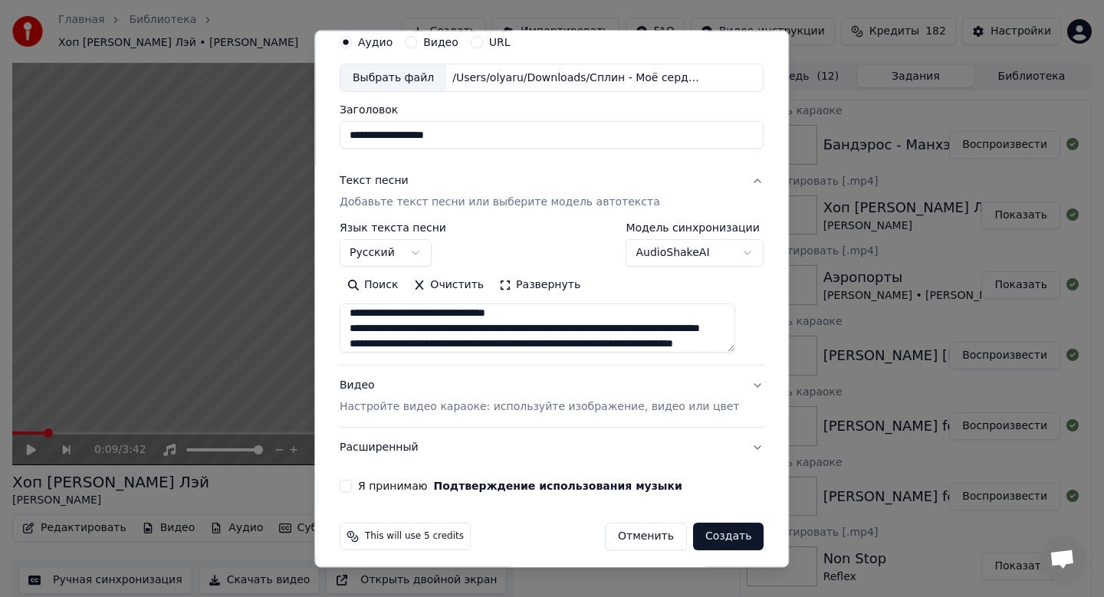
scroll to position [61, 0]
click at [633, 330] on textarea at bounding box center [538, 328] width 396 height 49
click at [623, 330] on textarea at bounding box center [538, 328] width 396 height 49
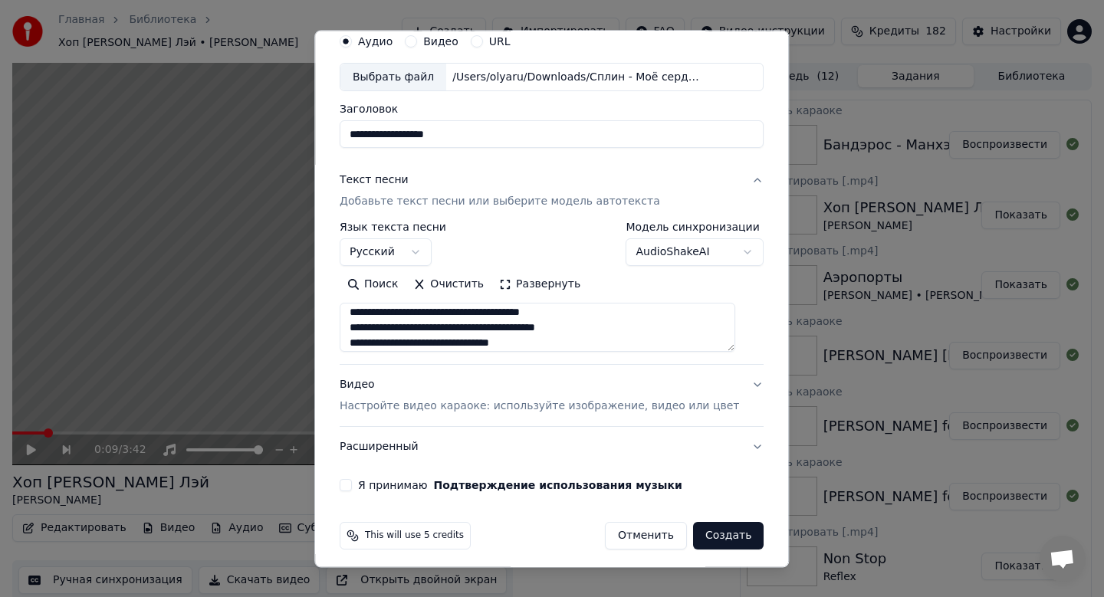
scroll to position [204, 0]
click at [540, 331] on textarea at bounding box center [538, 328] width 396 height 49
click at [583, 329] on textarea at bounding box center [538, 328] width 396 height 49
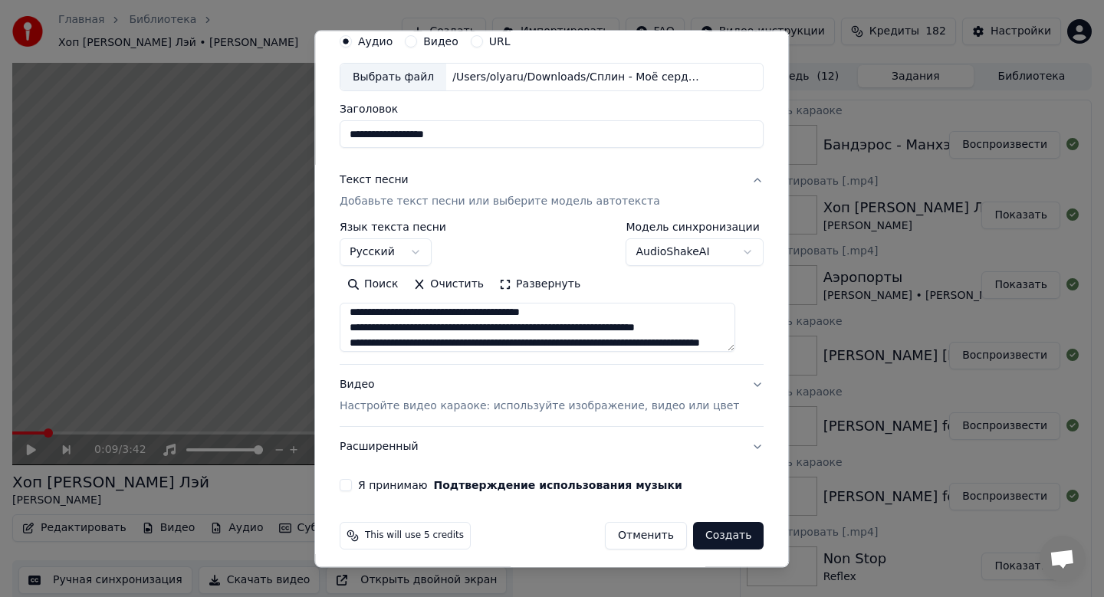
click at [578, 325] on textarea at bounding box center [538, 328] width 396 height 49
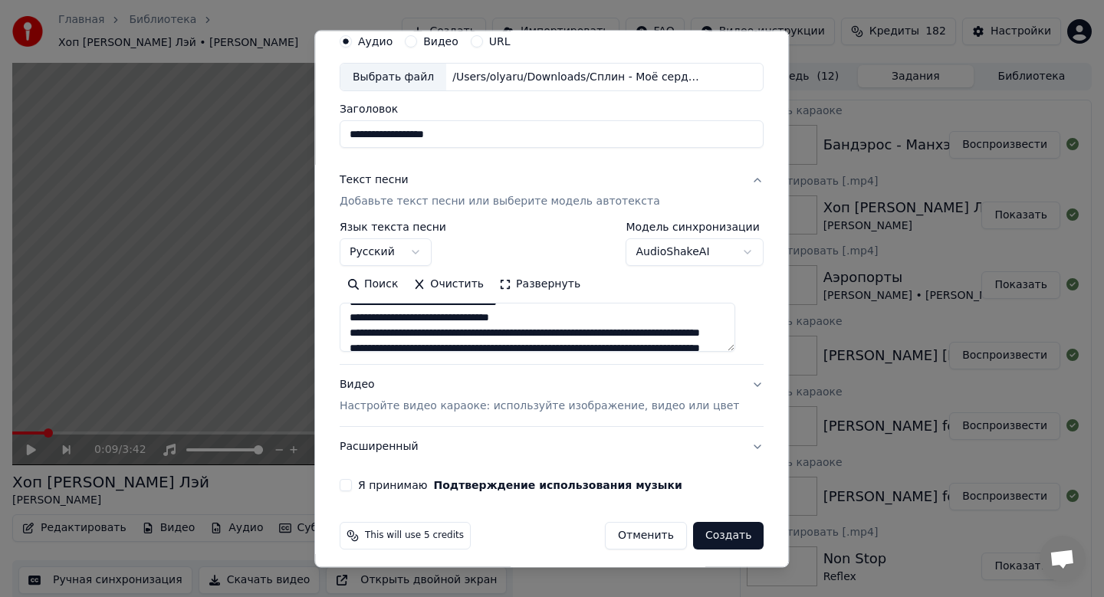
scroll to position [290, 0]
click at [629, 338] on textarea at bounding box center [538, 328] width 396 height 49
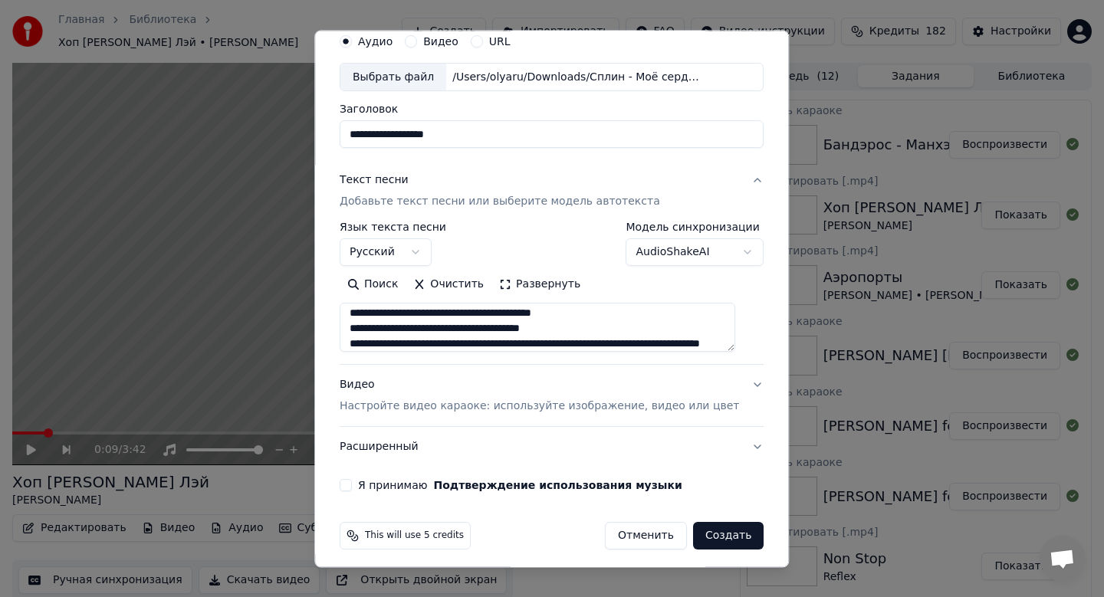
scroll to position [327, 0]
click at [611, 326] on textarea at bounding box center [538, 328] width 396 height 49
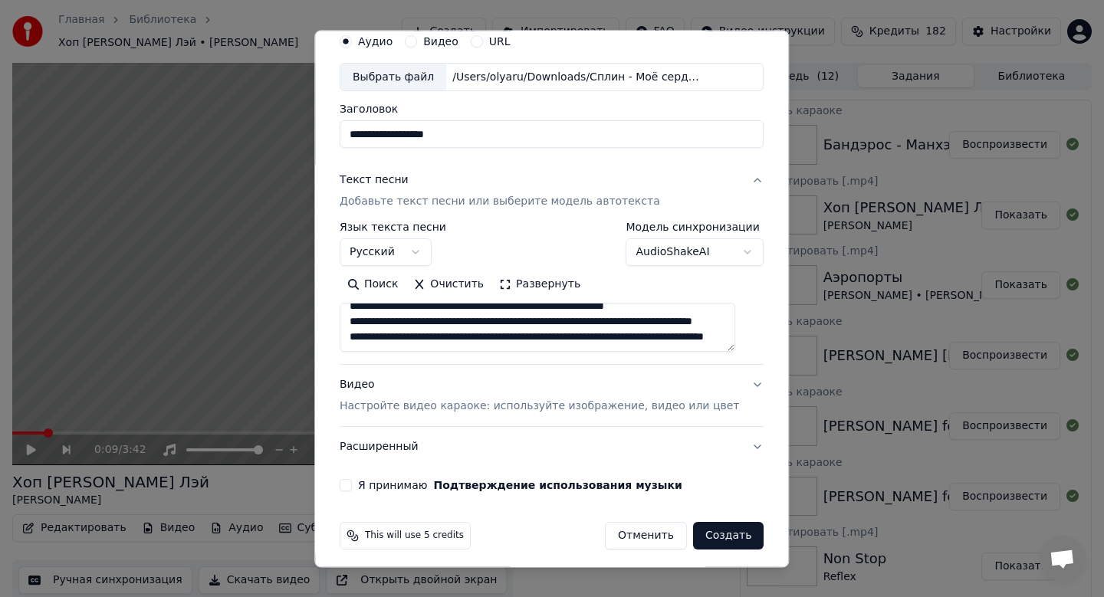
scroll to position [383, 0]
click at [622, 318] on textarea at bounding box center [538, 328] width 396 height 49
click at [620, 326] on textarea at bounding box center [538, 328] width 396 height 49
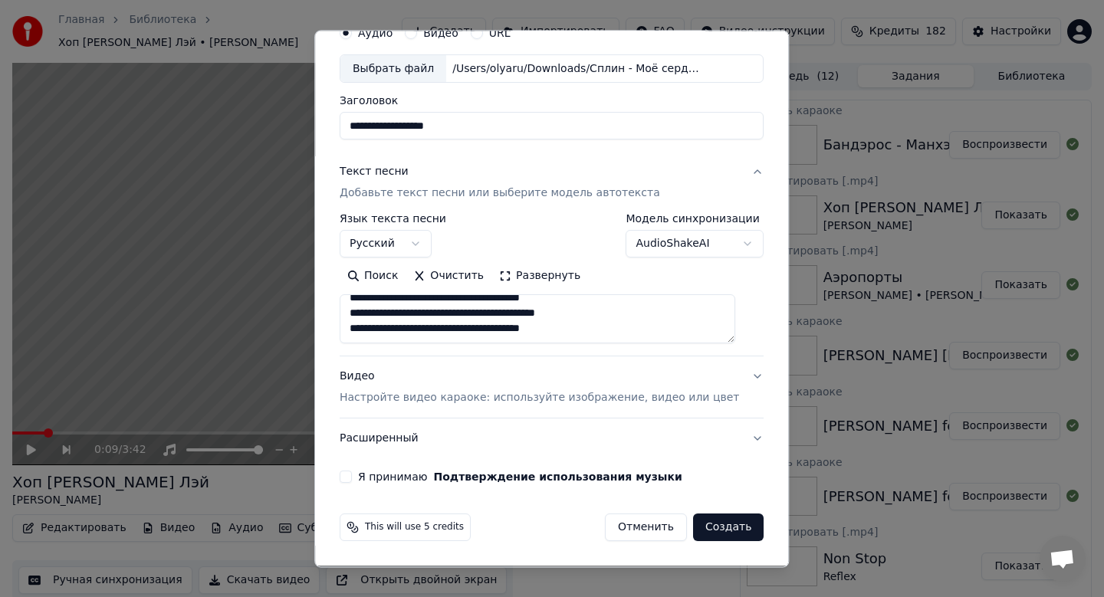
type textarea "**********"
click at [530, 395] on p "Настройте видео караоке: используйте изображение, видео или цвет" at bounding box center [539, 398] width 399 height 15
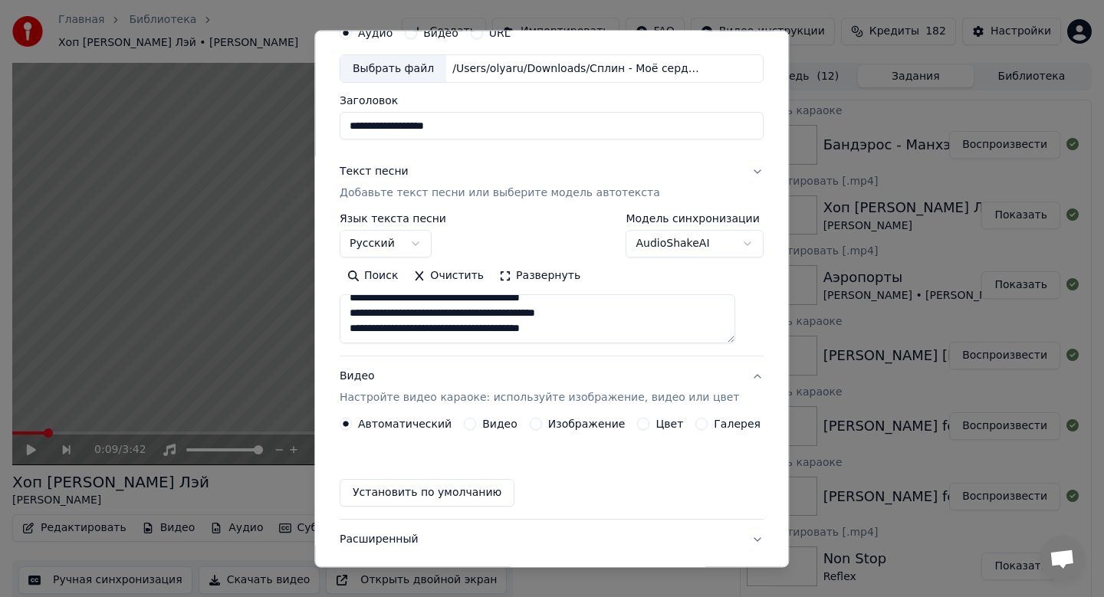
scroll to position [28, 0]
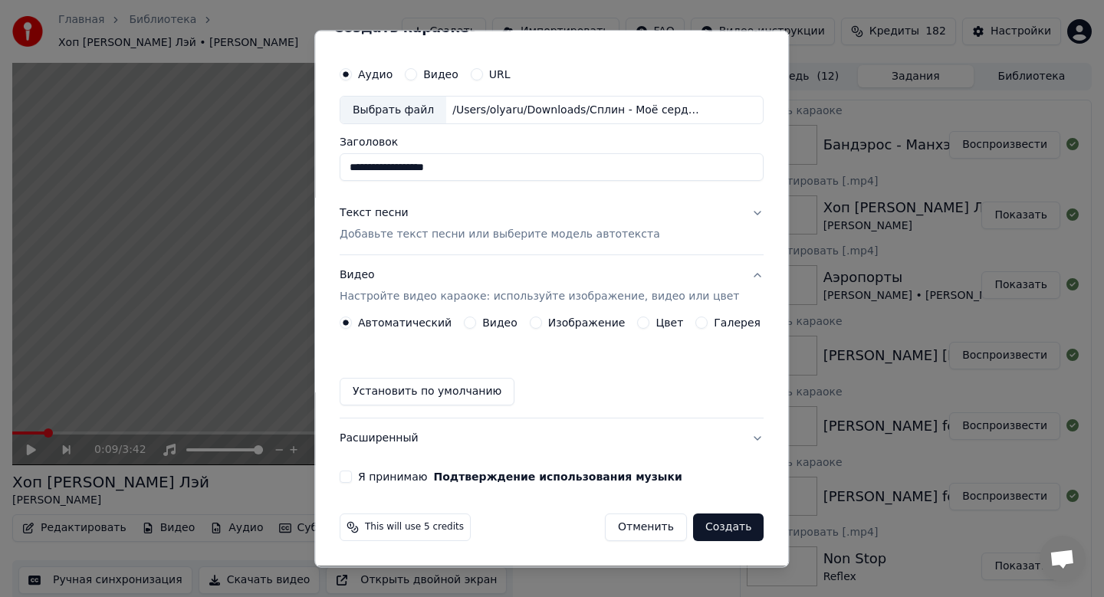
click at [603, 322] on label "Изображение" at bounding box center [586, 323] width 77 height 11
click at [542, 322] on button "Изображение" at bounding box center [536, 323] width 12 height 12
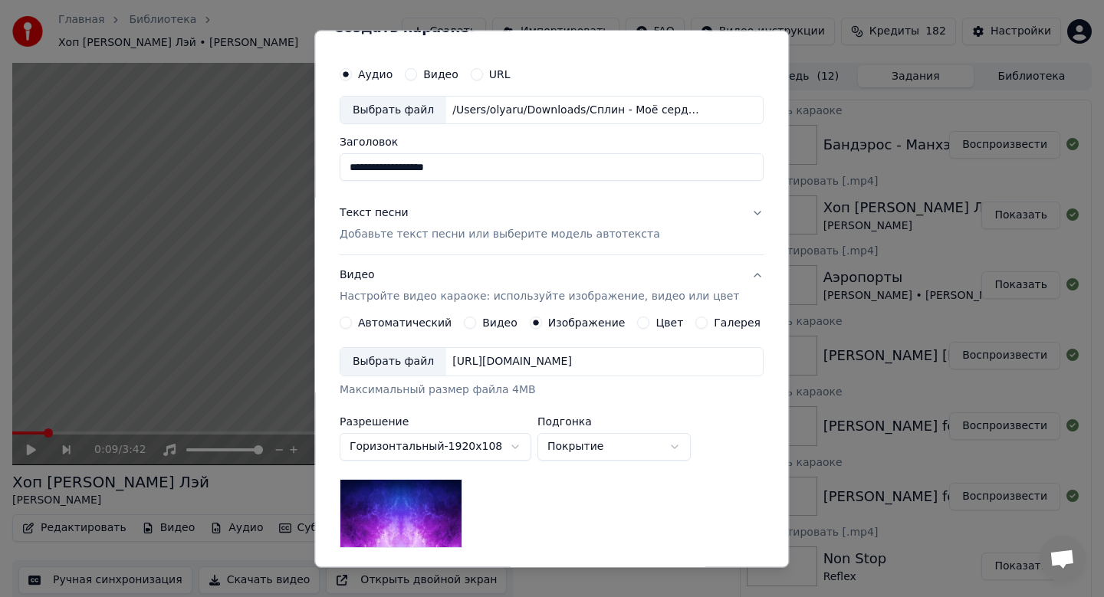
click at [428, 363] on div "Выбрать файл" at bounding box center [393, 363] width 106 height 28
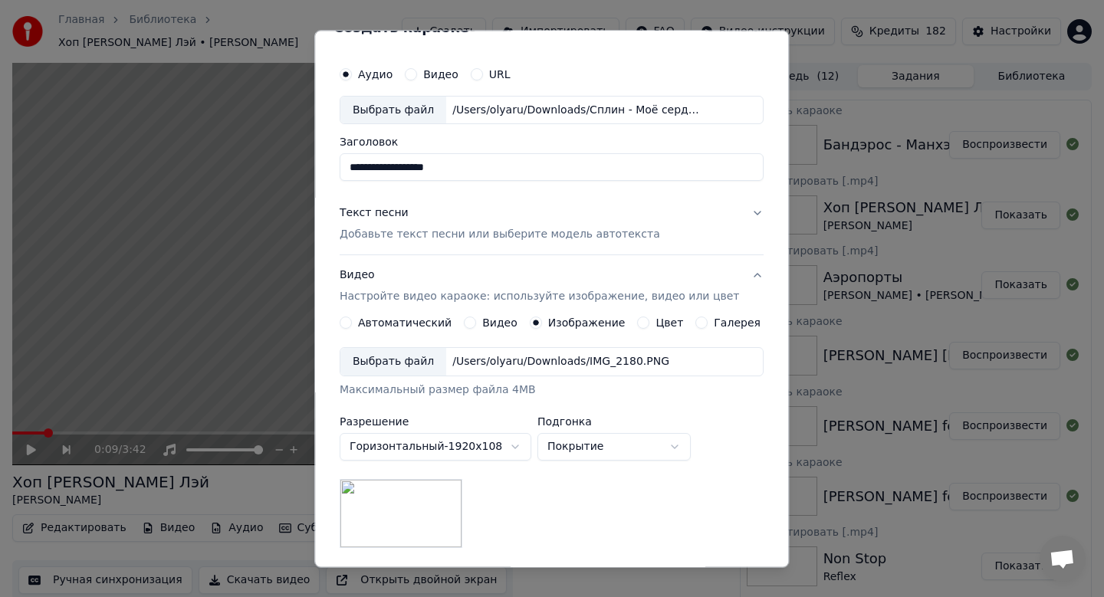
click at [416, 363] on div "Выбрать файл" at bounding box center [393, 363] width 106 height 28
click at [396, 216] on div "Текст песни" at bounding box center [374, 213] width 69 height 15
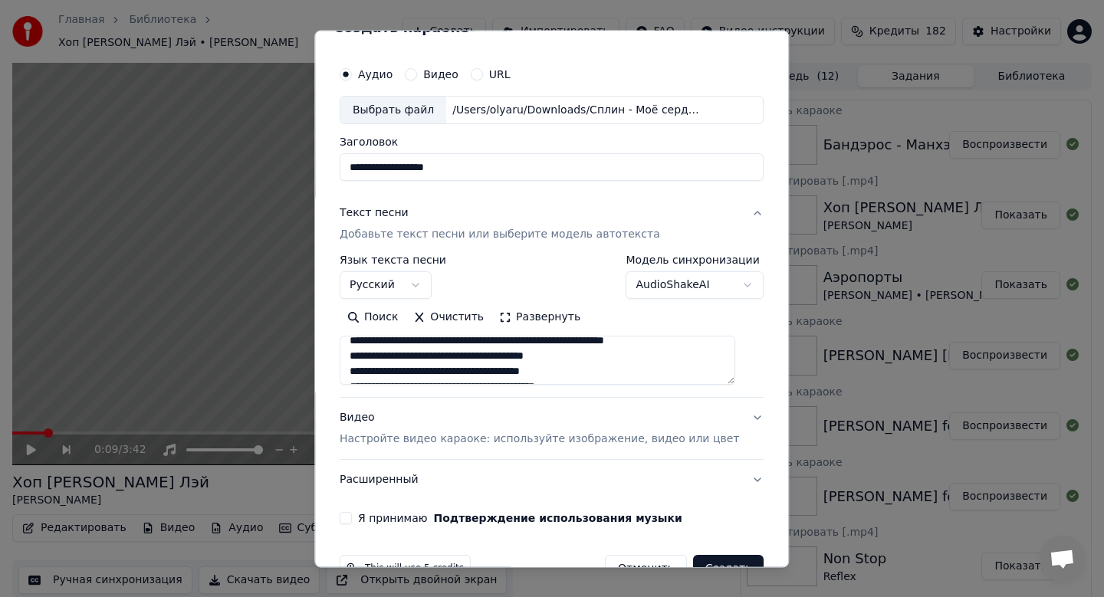
scroll to position [381, 0]
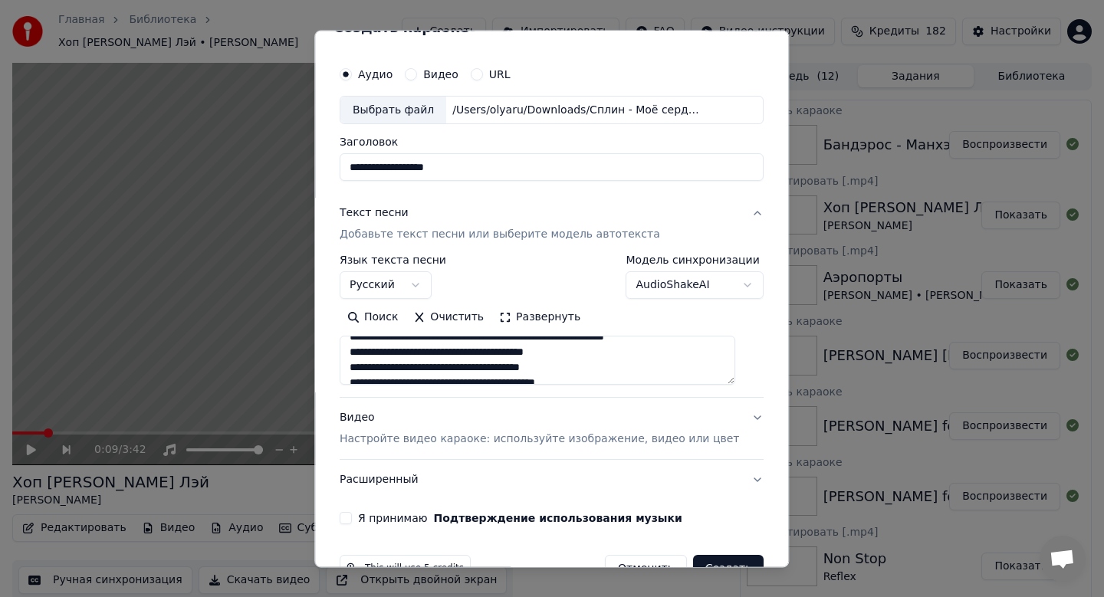
click at [373, 518] on label "Я принимаю Подтверждение использования музыки" at bounding box center [520, 519] width 324 height 11
click at [352, 518] on button "Я принимаю Подтверждение использования музыки" at bounding box center [346, 519] width 12 height 12
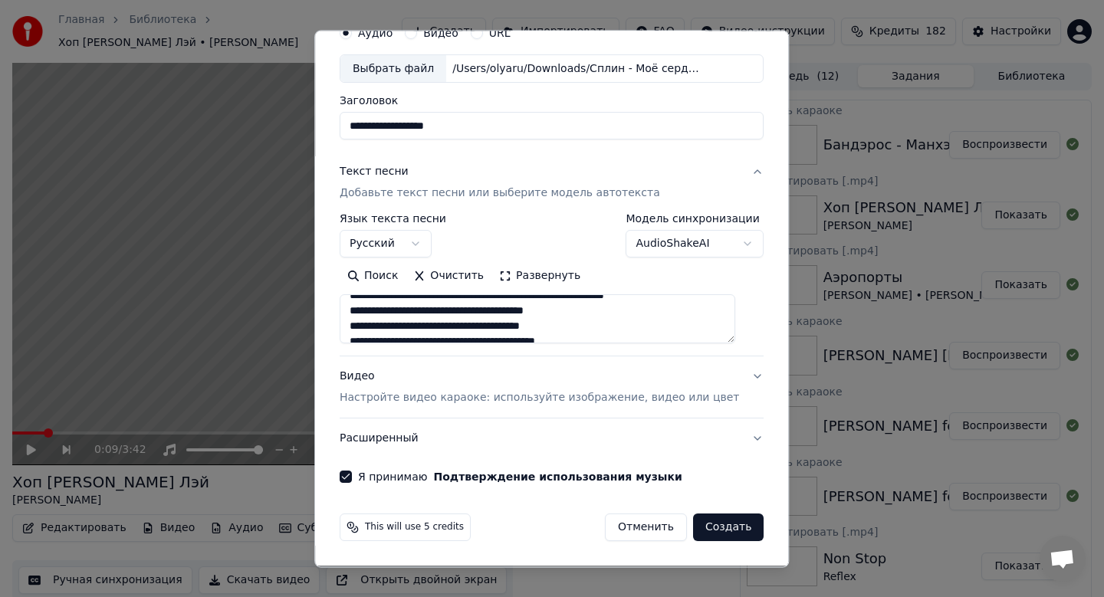
click at [702, 524] on button "Создать" at bounding box center [728, 528] width 71 height 28
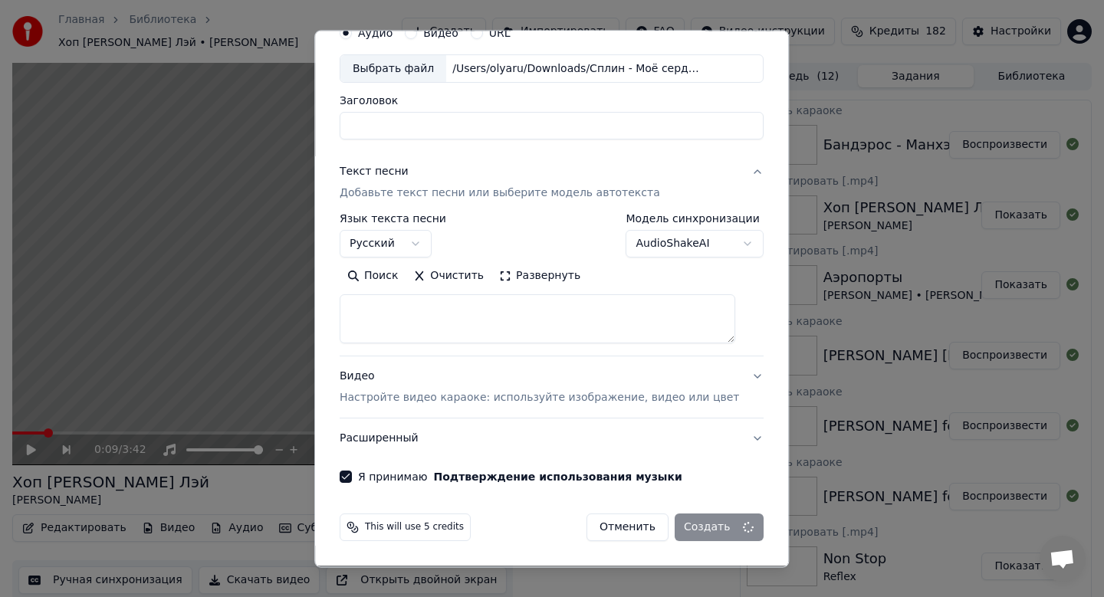
select select
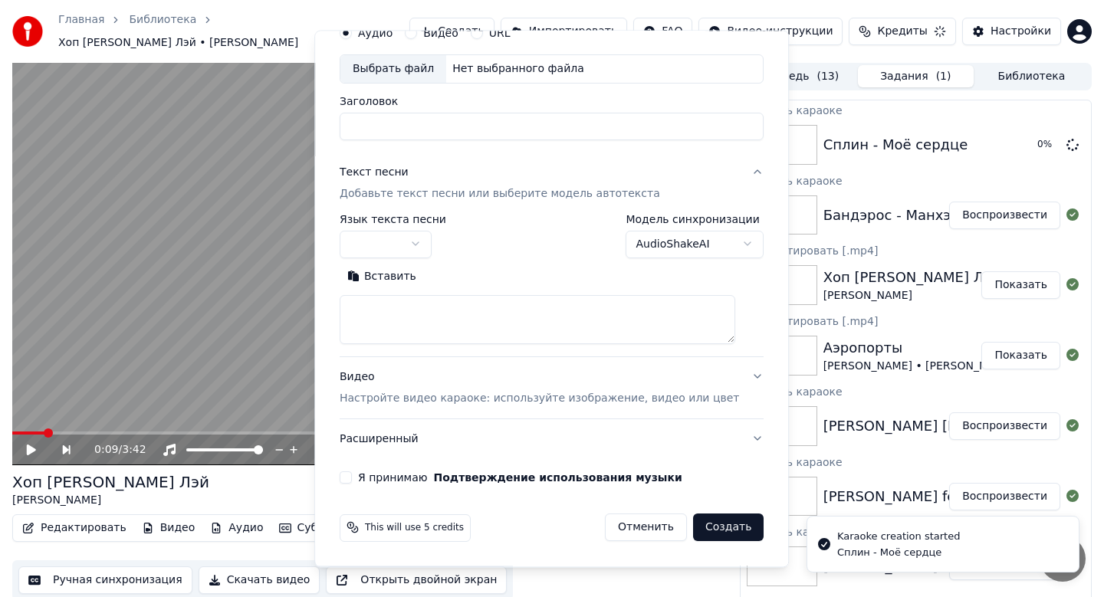
scroll to position [0, 0]
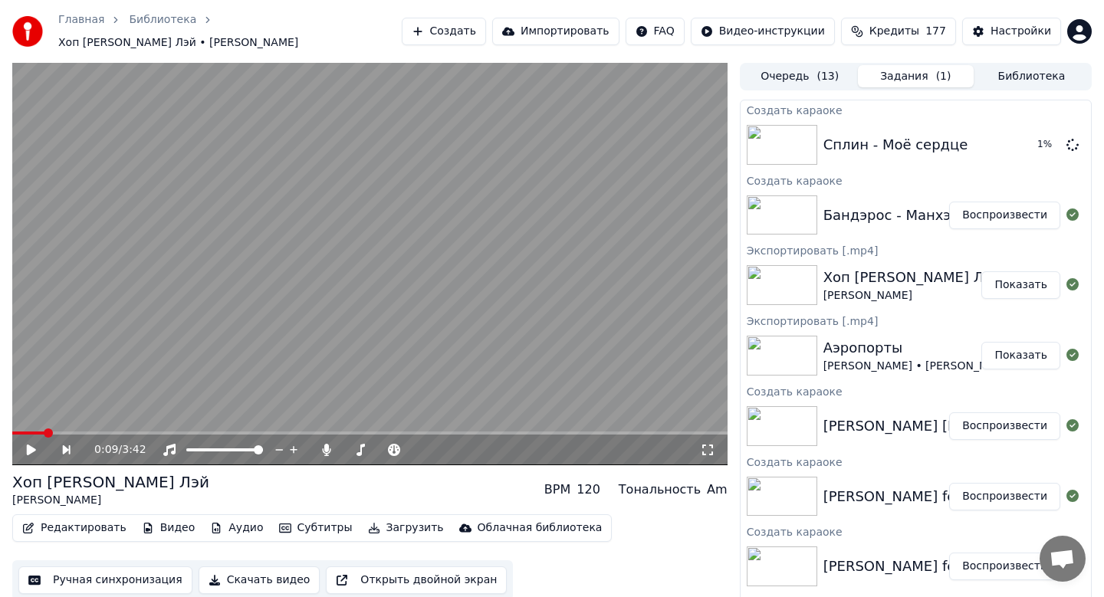
click at [997, 209] on button "Воспроизвести" at bounding box center [1004, 216] width 111 height 28
click at [245, 570] on button "Скачать видео" at bounding box center [260, 581] width 122 height 28
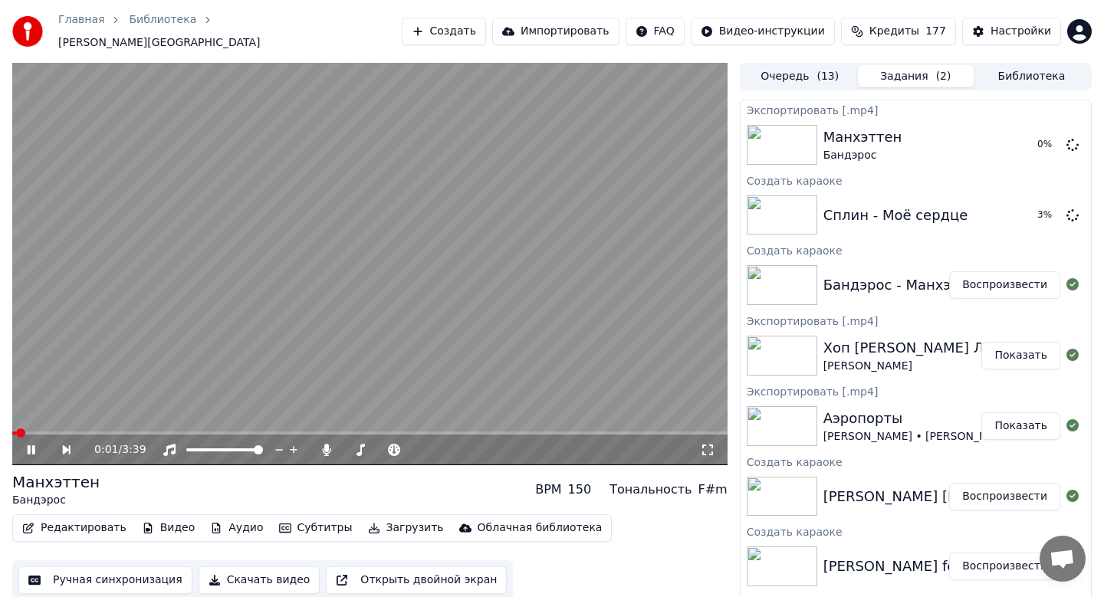
click at [28, 445] on icon at bounding box center [32, 449] width 8 height 9
click at [450, 25] on button "Создать" at bounding box center [444, 32] width 84 height 28
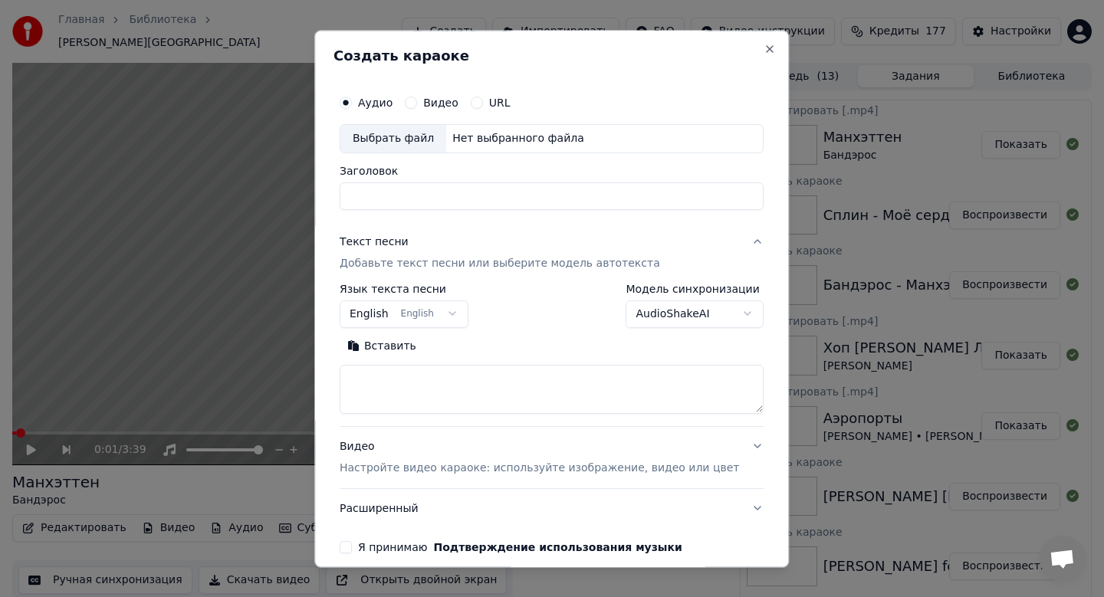
click at [386, 139] on div "Выбрать файл" at bounding box center [393, 139] width 106 height 28
type input "**********"
click at [417, 309] on body "Главная Библиотека [PERSON_NAME] Импортировать FAQ Видео-инструкции Кредиты 177…" at bounding box center [552, 298] width 1104 height 597
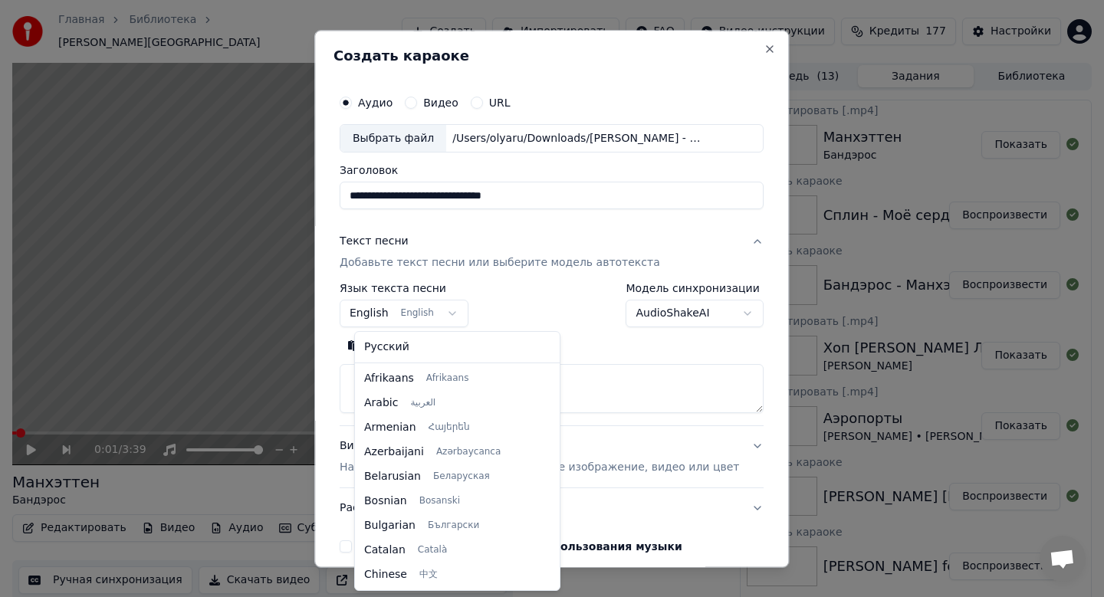
scroll to position [123, 0]
select select "**"
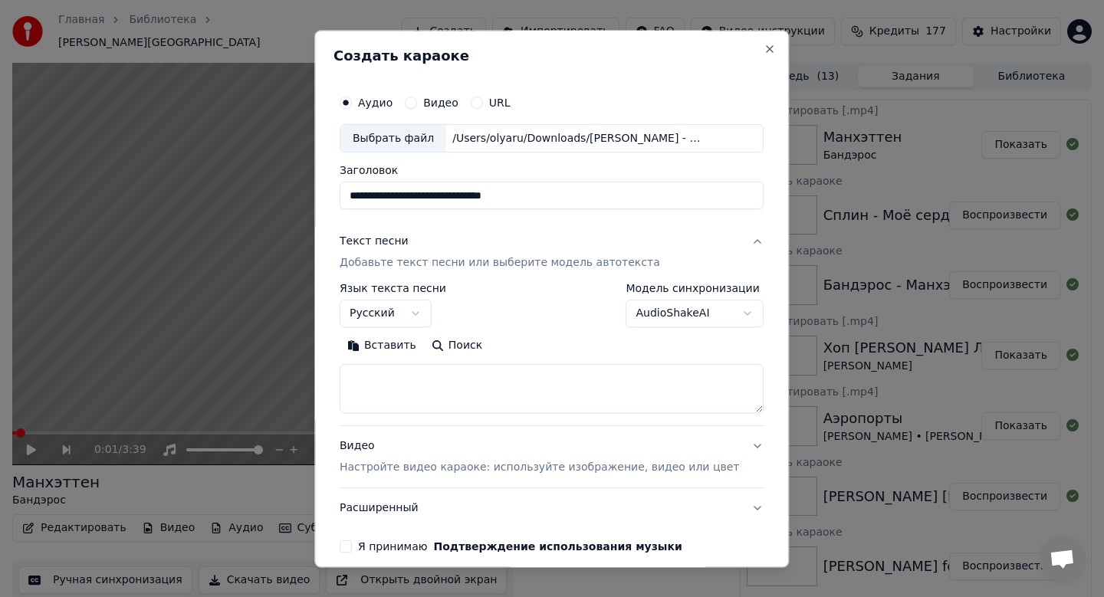
click at [401, 350] on button "Вставить" at bounding box center [382, 346] width 84 height 25
type textarea "**********"
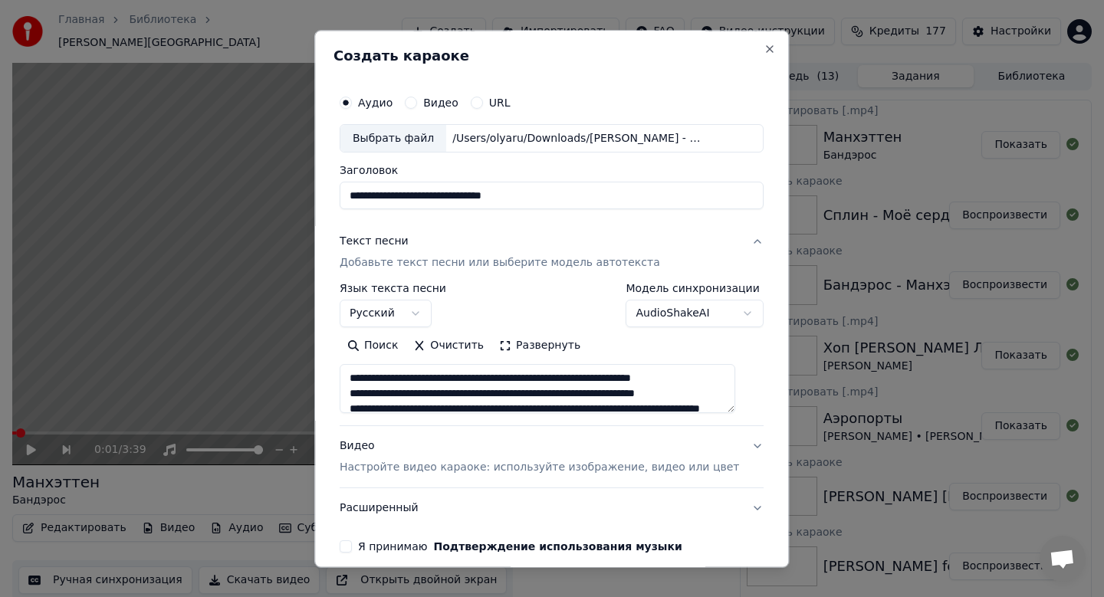
click at [451, 346] on button "Очистить" at bounding box center [449, 346] width 86 height 25
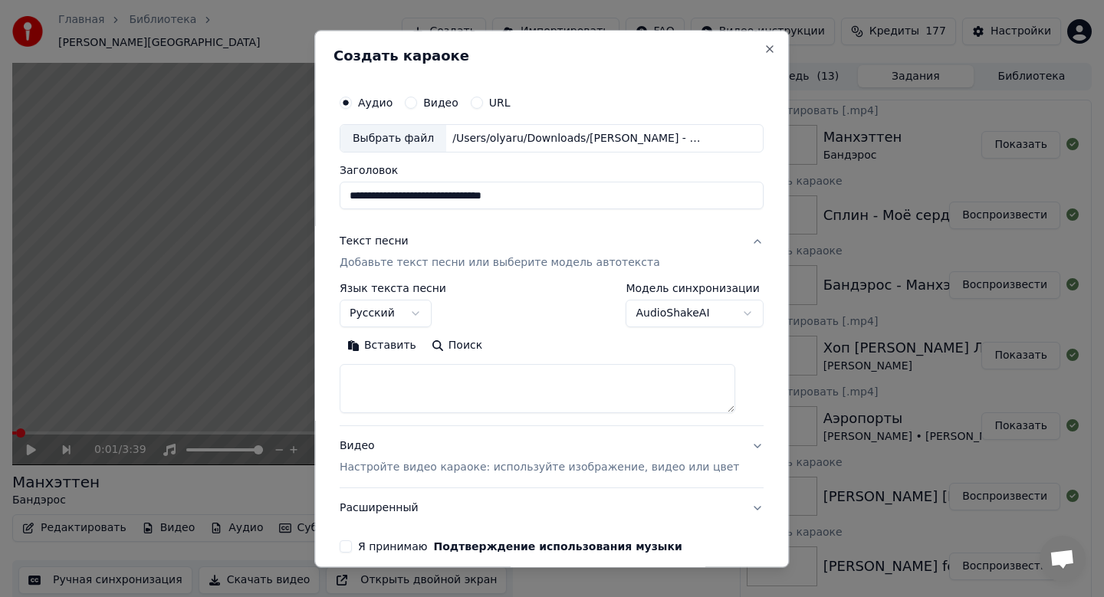
click at [408, 350] on button "Вставить" at bounding box center [382, 346] width 84 height 25
type textarea "**********"
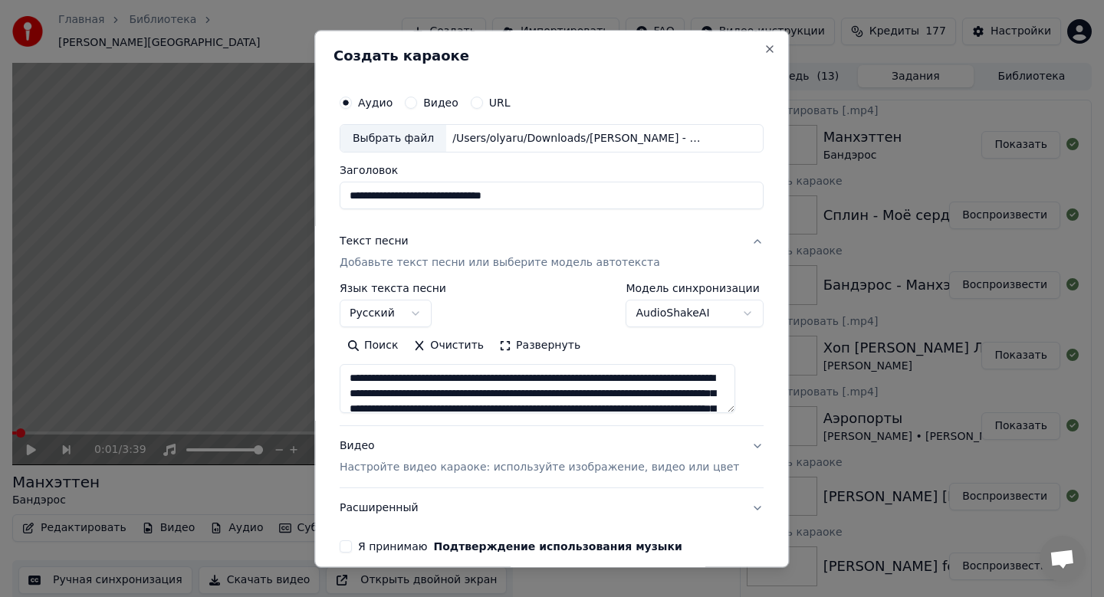
click at [447, 348] on button "Очистить" at bounding box center [449, 346] width 86 height 25
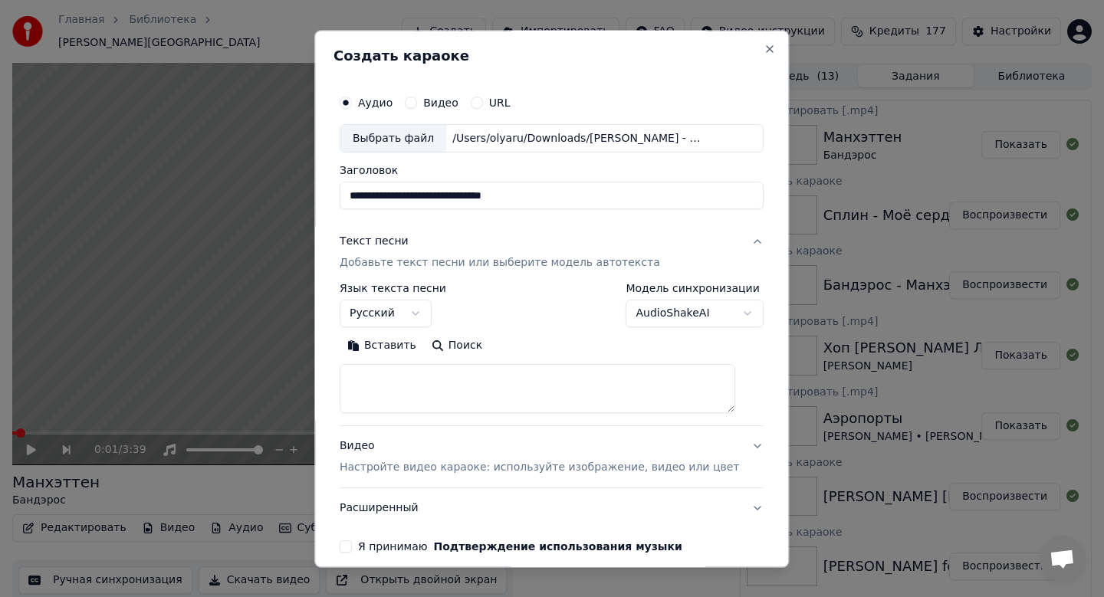
click at [398, 347] on button "Вставить" at bounding box center [382, 346] width 84 height 25
type textarea "**********"
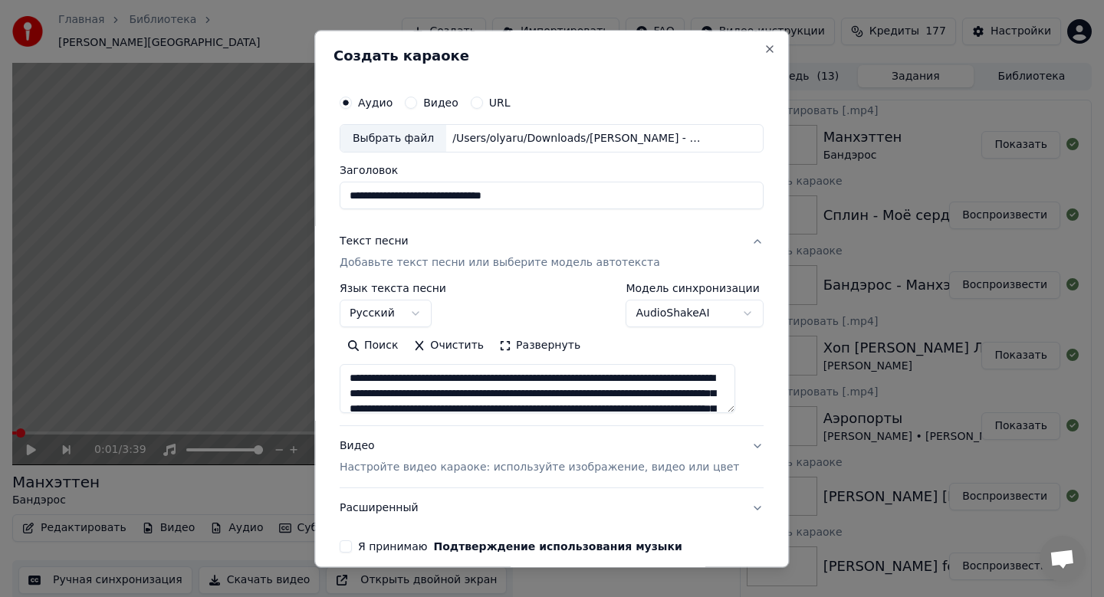
click at [452, 348] on button "Очистить" at bounding box center [449, 346] width 86 height 25
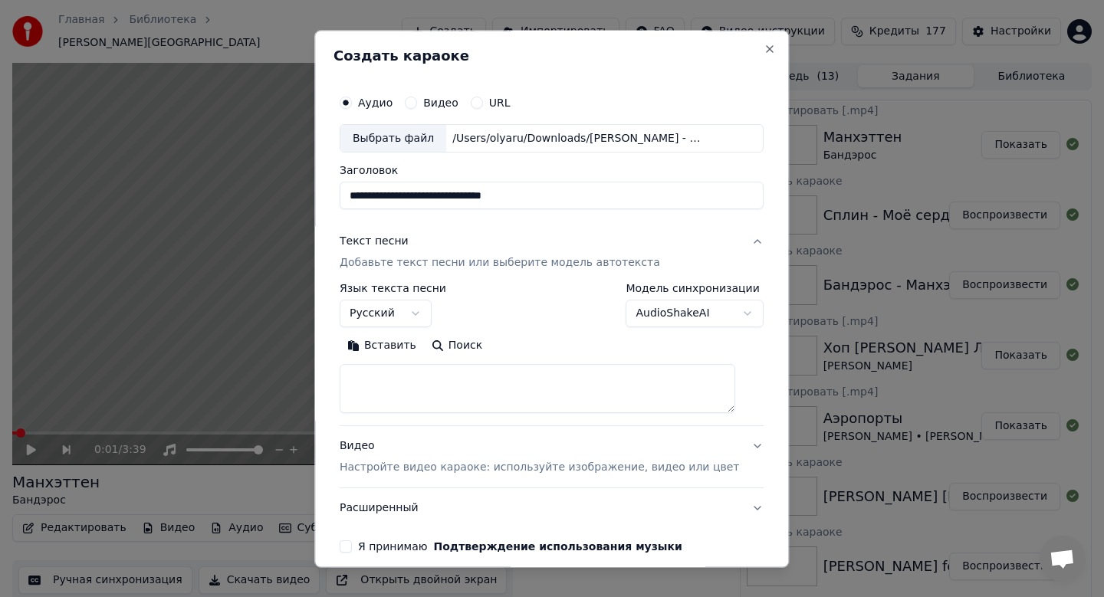
click at [412, 348] on button "Вставить" at bounding box center [382, 346] width 84 height 25
type textarea "**********"
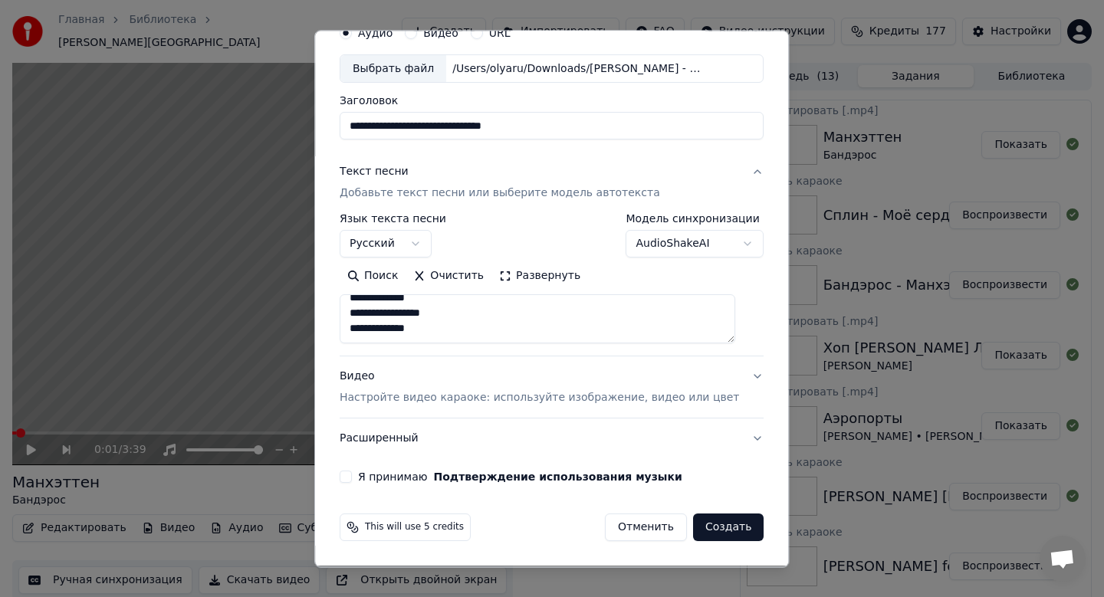
click at [507, 394] on p "Настройте видео караоке: используйте изображение, видео или цвет" at bounding box center [539, 398] width 399 height 15
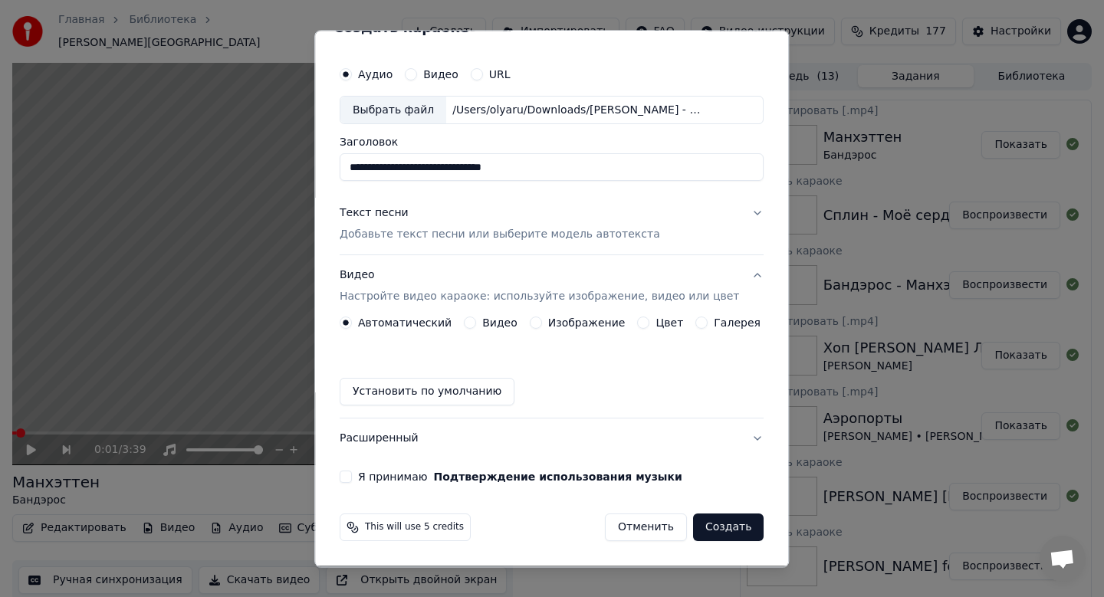
scroll to position [28, 0]
click at [576, 324] on label "Изображение" at bounding box center [586, 323] width 77 height 11
click at [542, 324] on button "Изображение" at bounding box center [536, 323] width 12 height 12
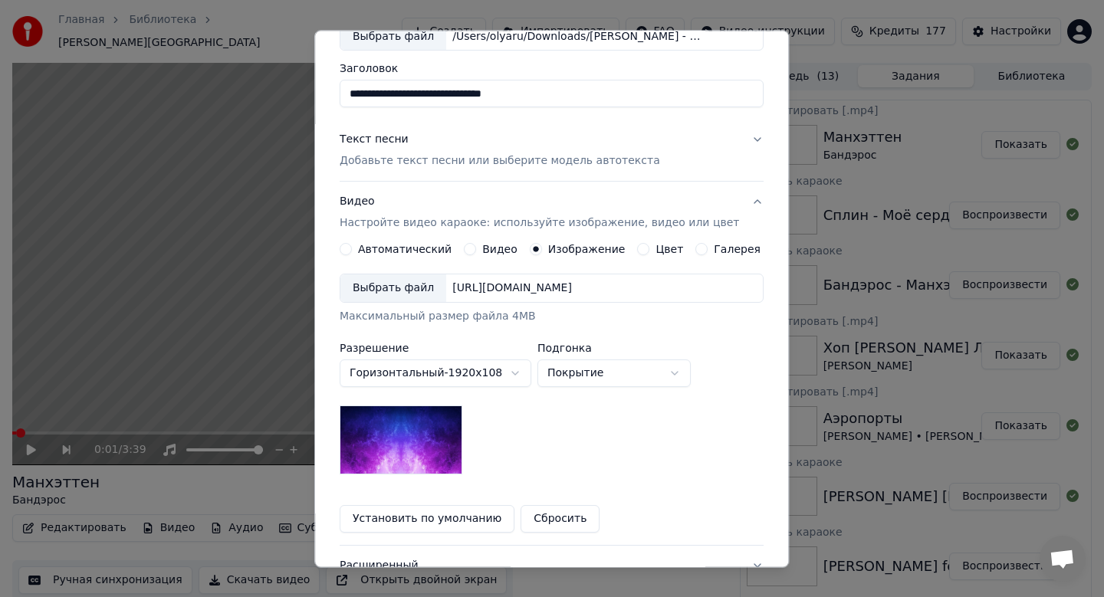
scroll to position [97, 0]
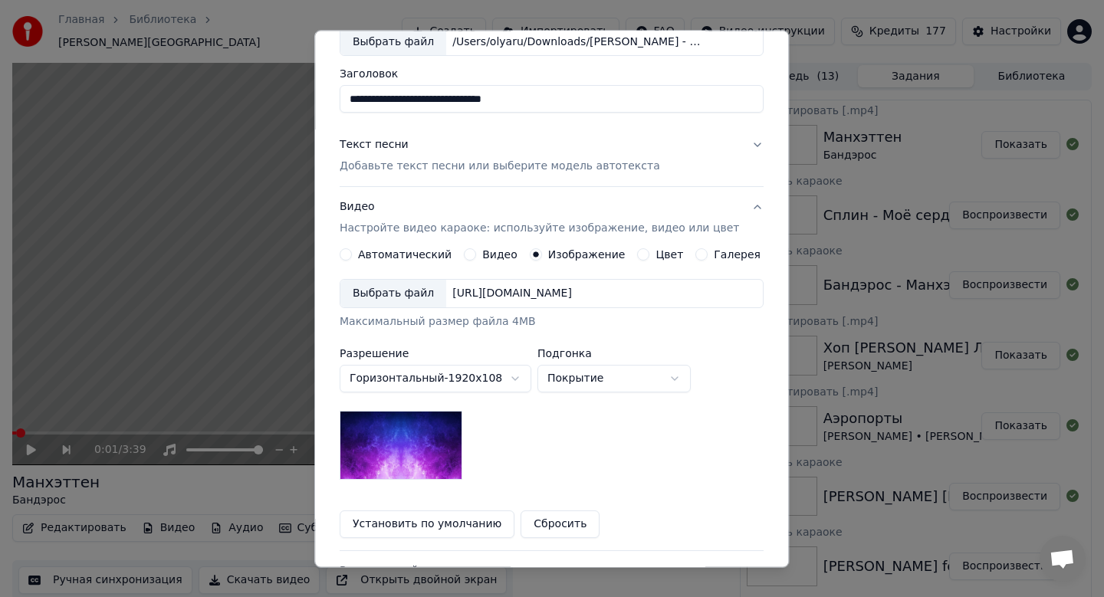
click at [411, 290] on div "Выбрать файл" at bounding box center [393, 295] width 106 height 28
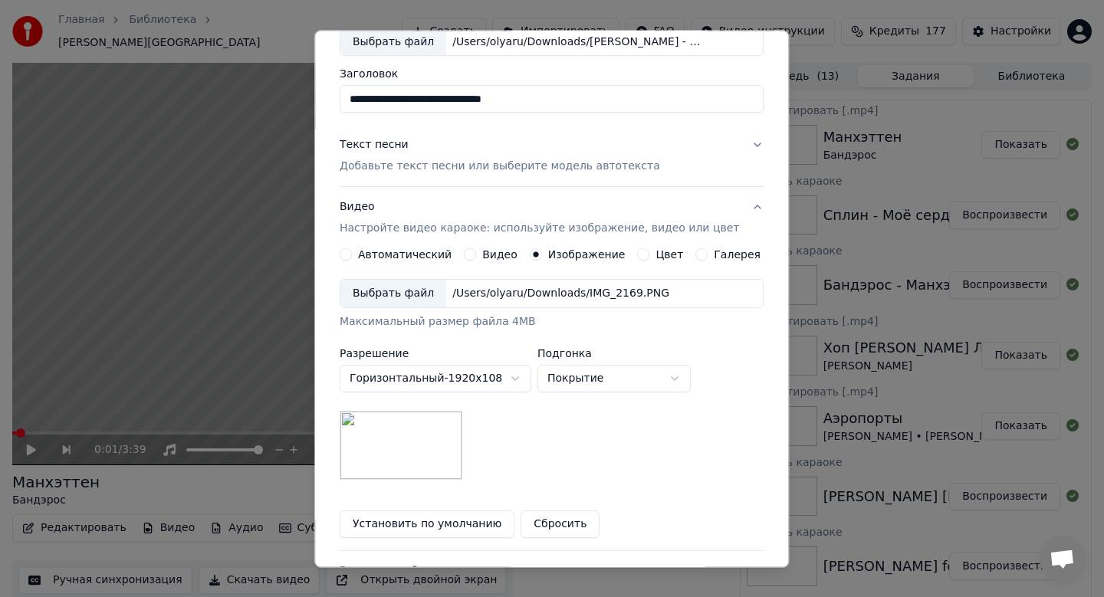
scroll to position [229, 0]
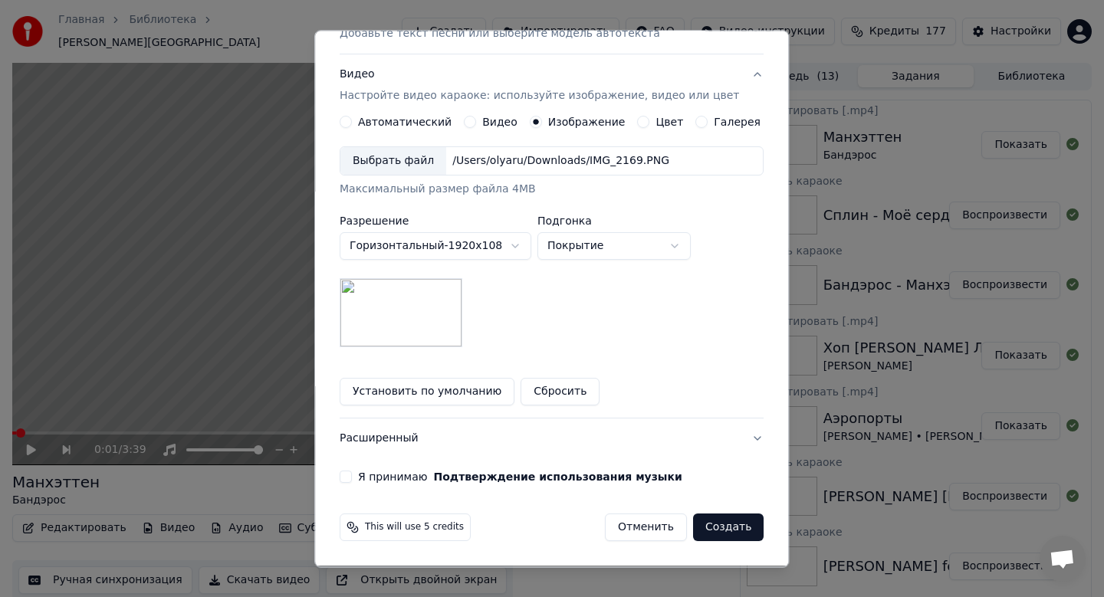
click at [365, 478] on div "Я принимаю Подтверждение использования музыки" at bounding box center [552, 478] width 424 height 12
click at [347, 477] on div "**********" at bounding box center [552, 171] width 436 height 638
click at [352, 477] on button "Я принимаю Подтверждение использования музыки" at bounding box center [346, 478] width 12 height 12
click at [731, 526] on button "Создать" at bounding box center [728, 528] width 71 height 28
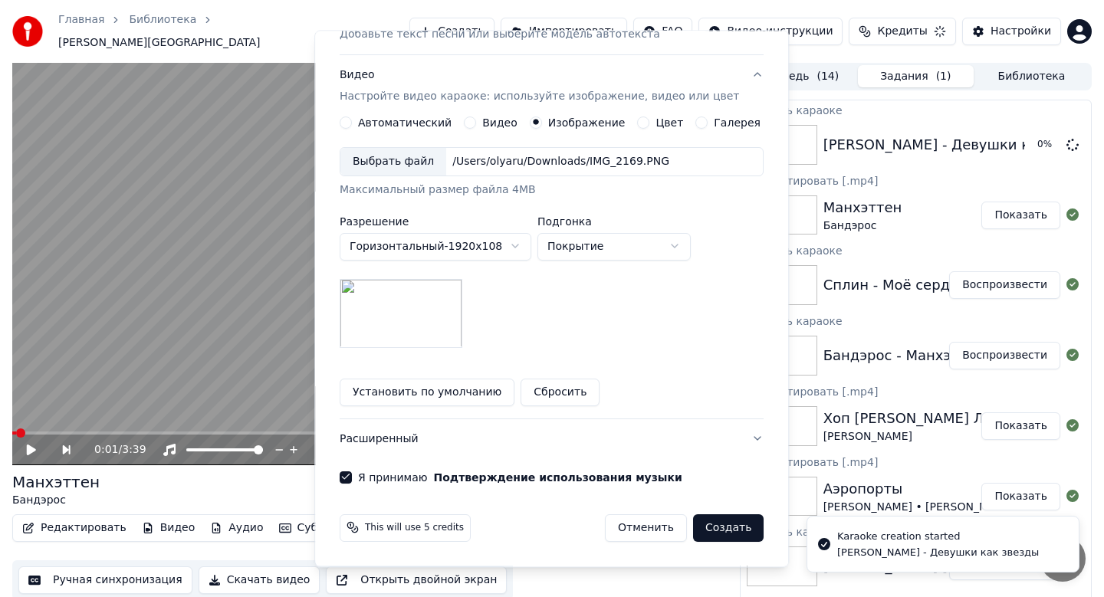
scroll to position [28, 0]
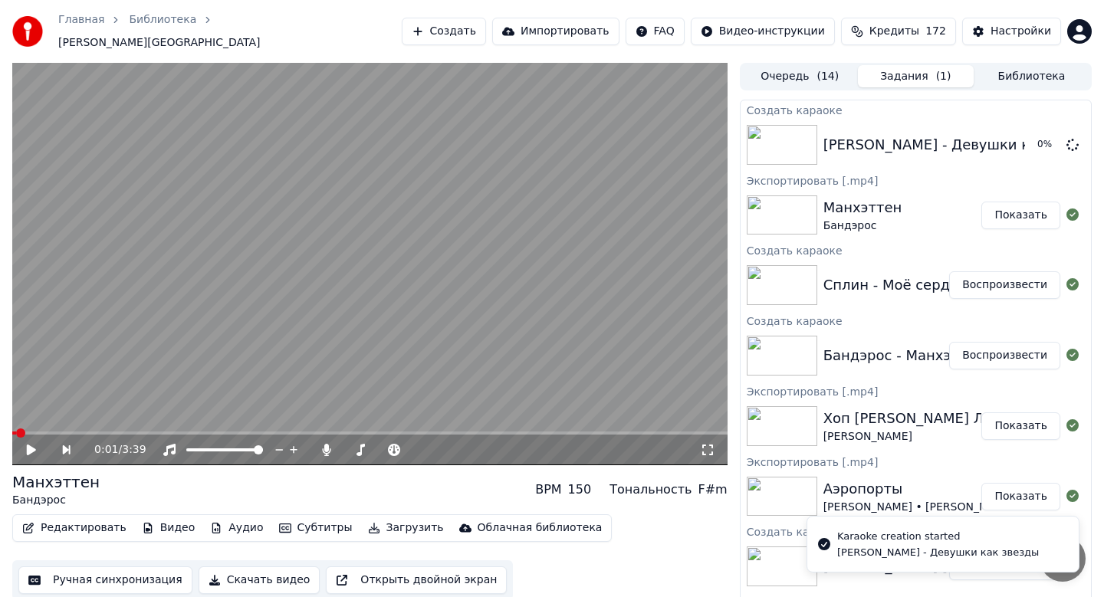
click at [1004, 278] on button "Воспроизвести" at bounding box center [1004, 285] width 111 height 28
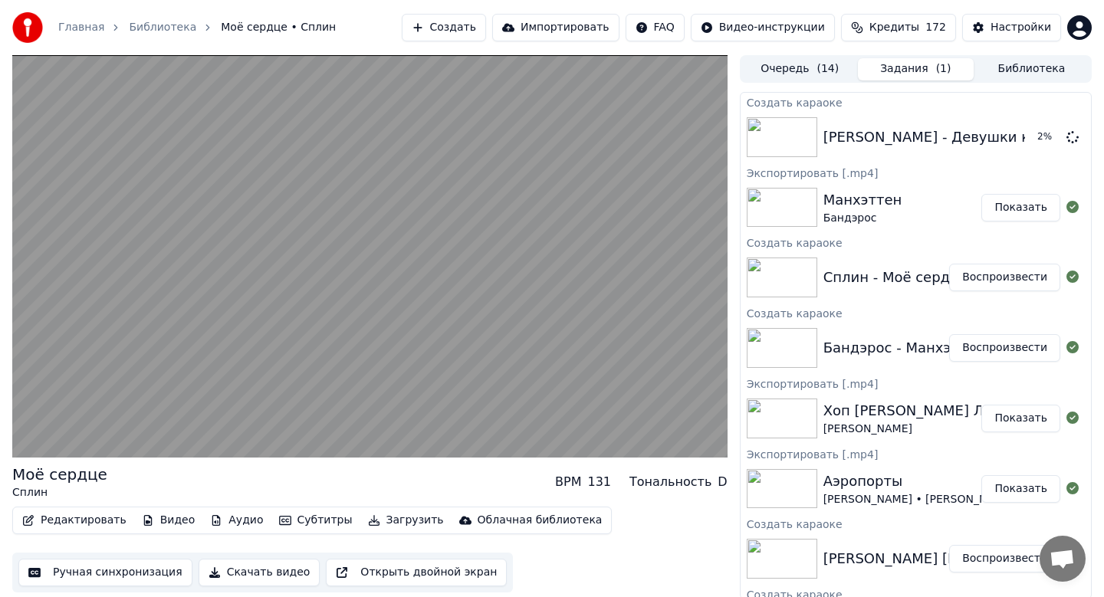
click at [243, 572] on button "Скачать видео" at bounding box center [260, 573] width 122 height 28
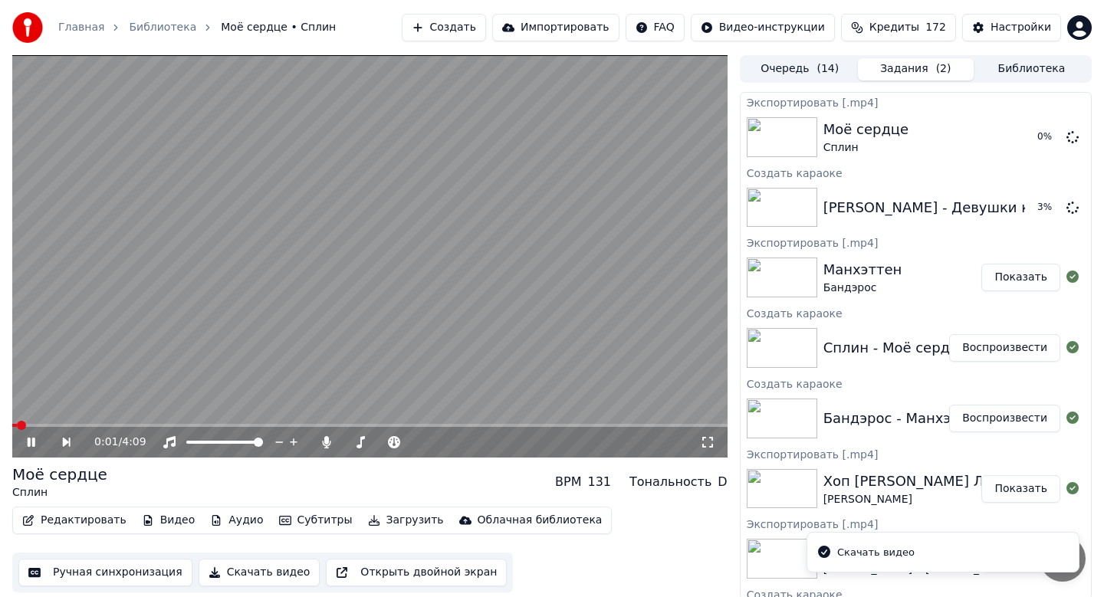
click at [30, 439] on icon at bounding box center [32, 442] width 8 height 9
click at [465, 38] on button "Создать" at bounding box center [444, 28] width 84 height 28
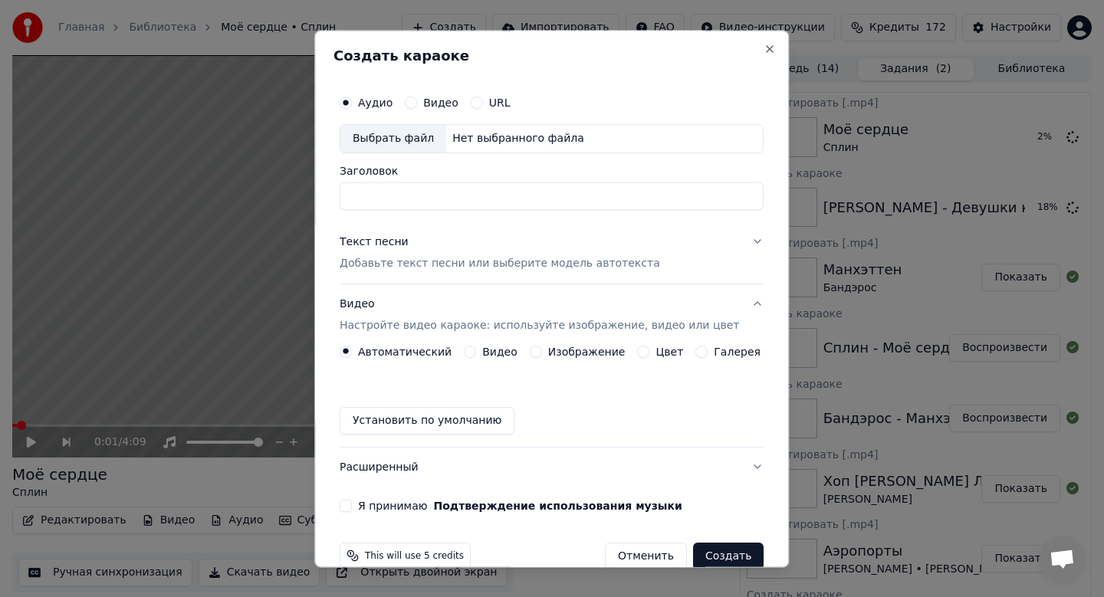
click at [382, 145] on div "Выбрать файл" at bounding box center [393, 139] width 106 height 28
type input "**********"
click at [437, 259] on p "Добавьте текст песни или выберите модель автотекста" at bounding box center [500, 263] width 320 height 15
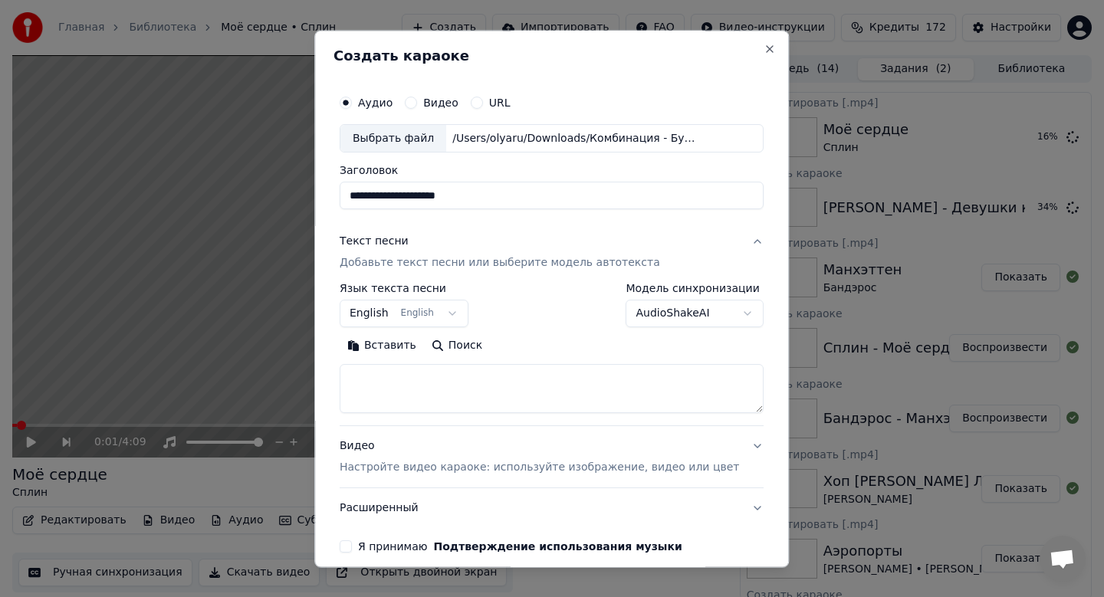
click at [391, 311] on button "English English" at bounding box center [404, 315] width 129 height 28
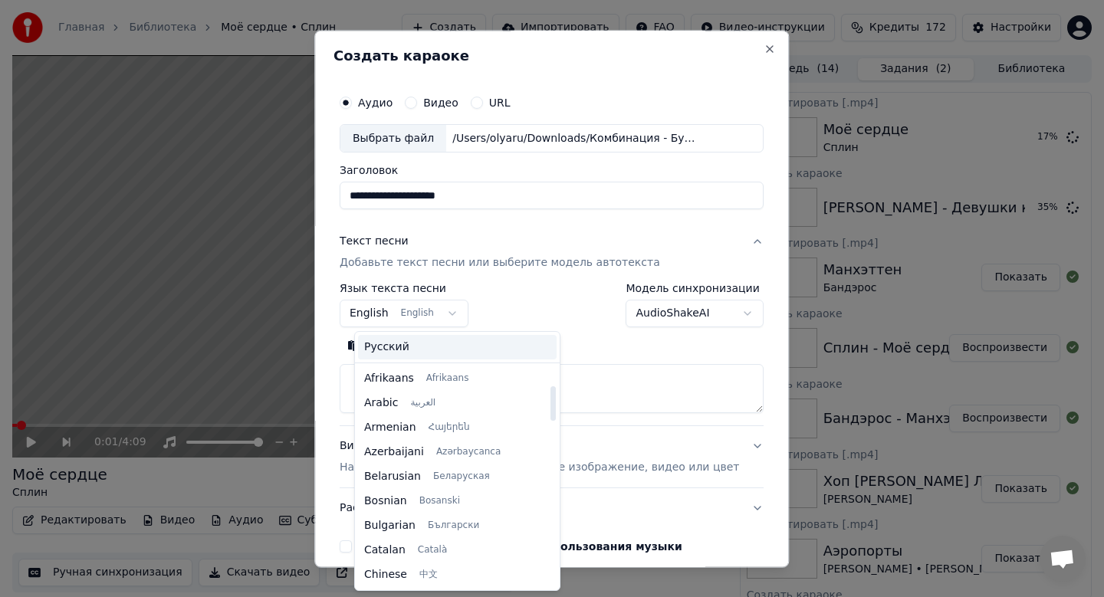
scroll to position [123, 0]
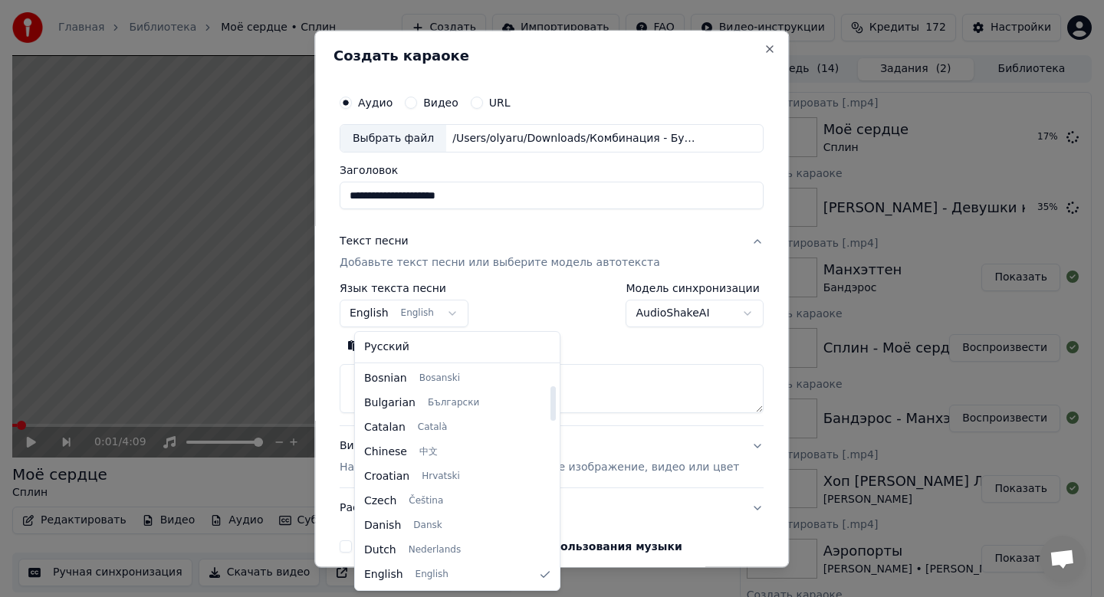
select select "**"
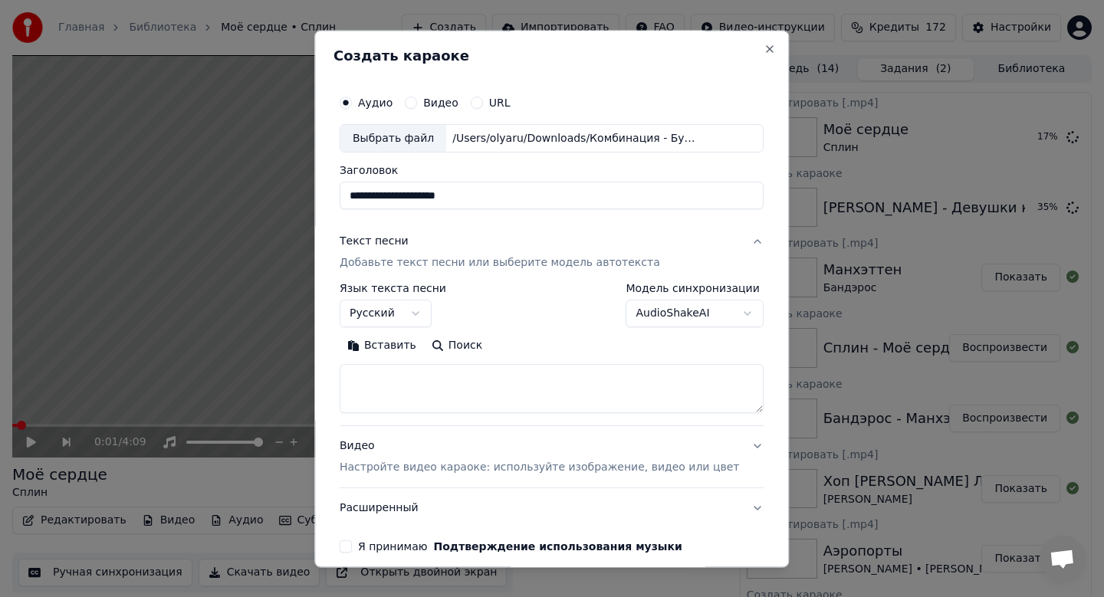
click at [396, 353] on button "Вставить" at bounding box center [382, 346] width 84 height 25
type textarea "**********"
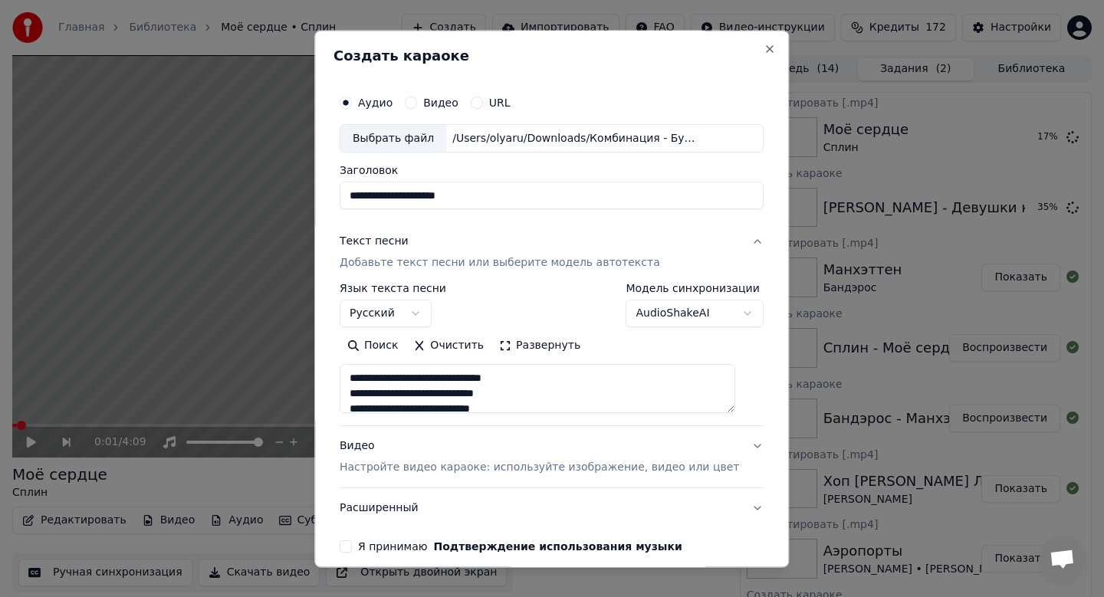
click at [420, 461] on p "Настройте видео караоке: используйте изображение, видео или цвет" at bounding box center [539, 468] width 399 height 15
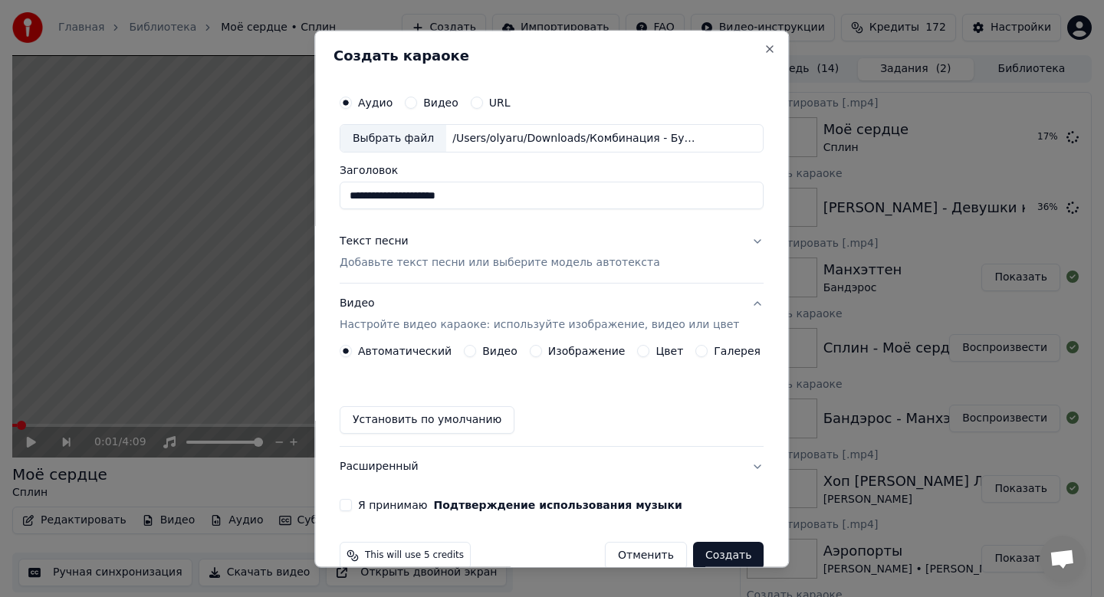
click at [550, 351] on div "Изображение" at bounding box center [578, 352] width 96 height 12
click at [535, 350] on button "Изображение" at bounding box center [536, 352] width 12 height 12
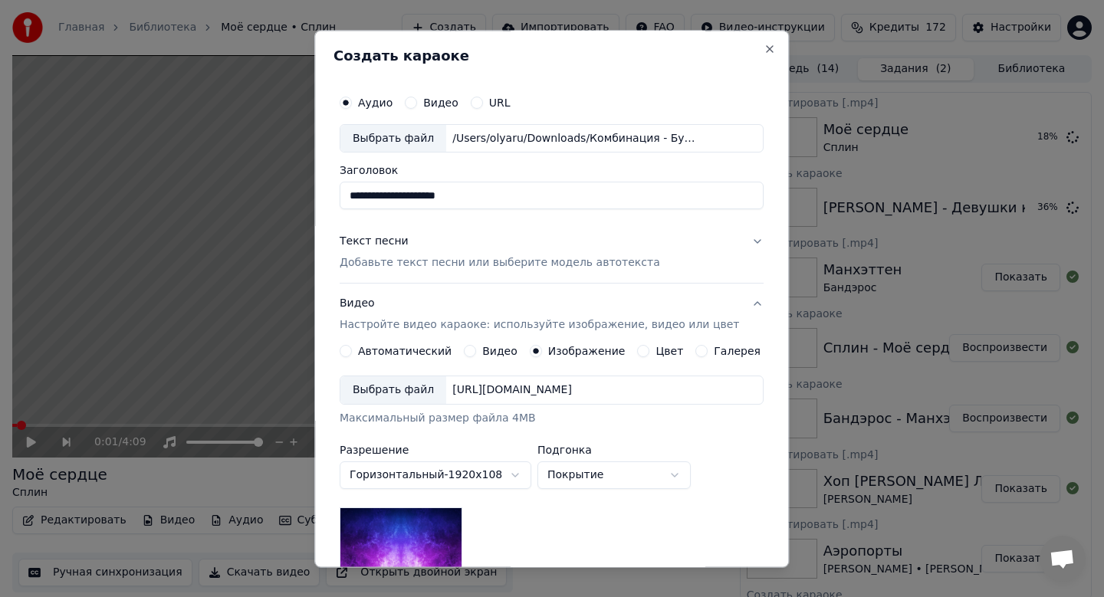
click at [393, 389] on div "Выбрать файл" at bounding box center [393, 391] width 106 height 28
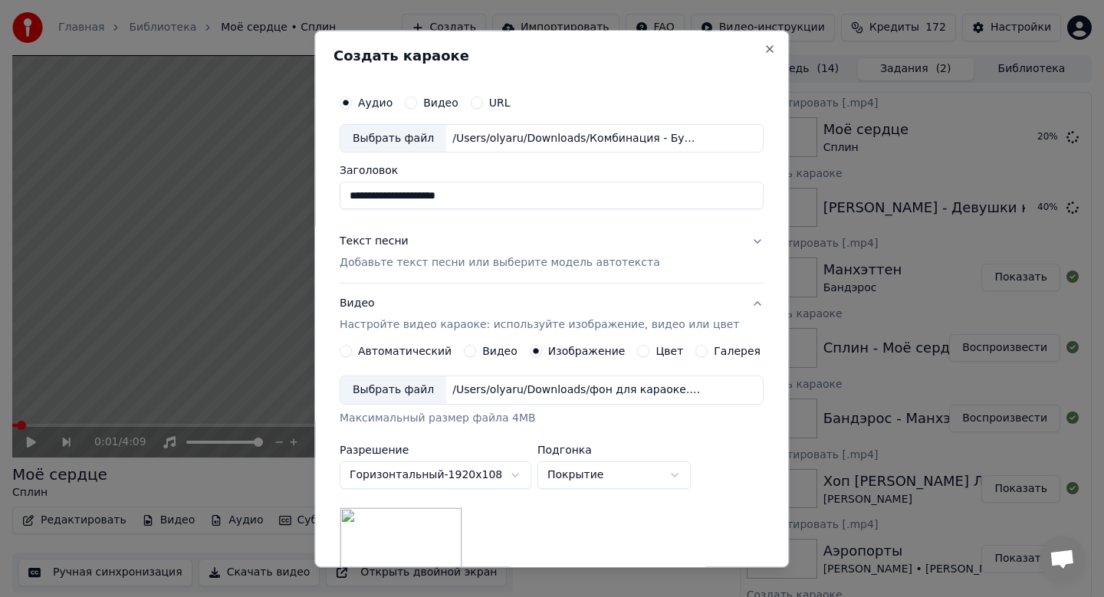
click at [595, 259] on p "Добавьте текст песни или выберите модель автотекста" at bounding box center [500, 263] width 320 height 15
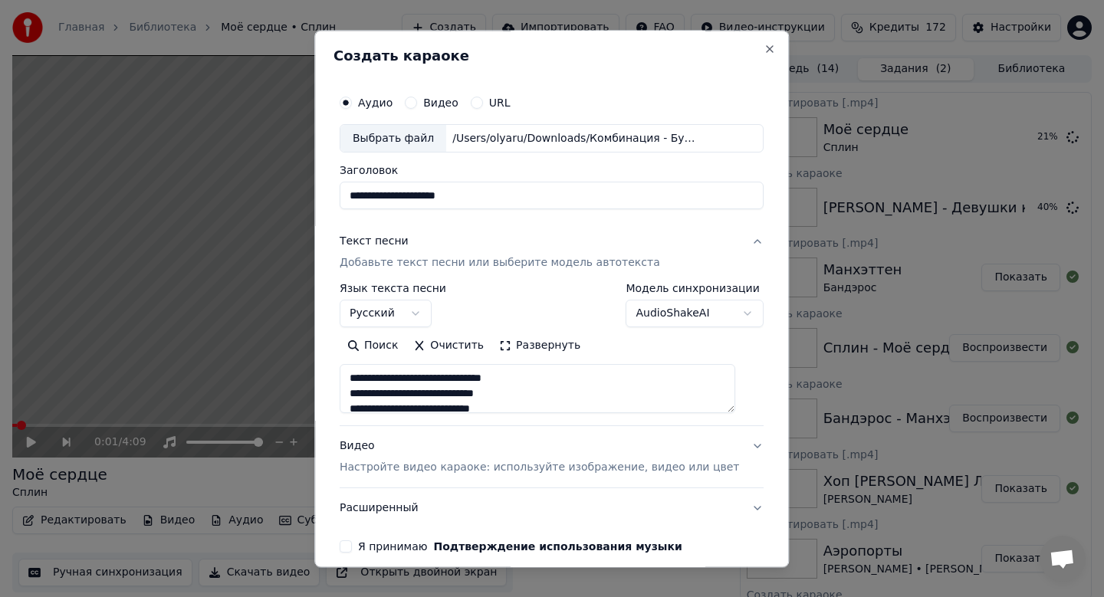
scroll to position [70, 0]
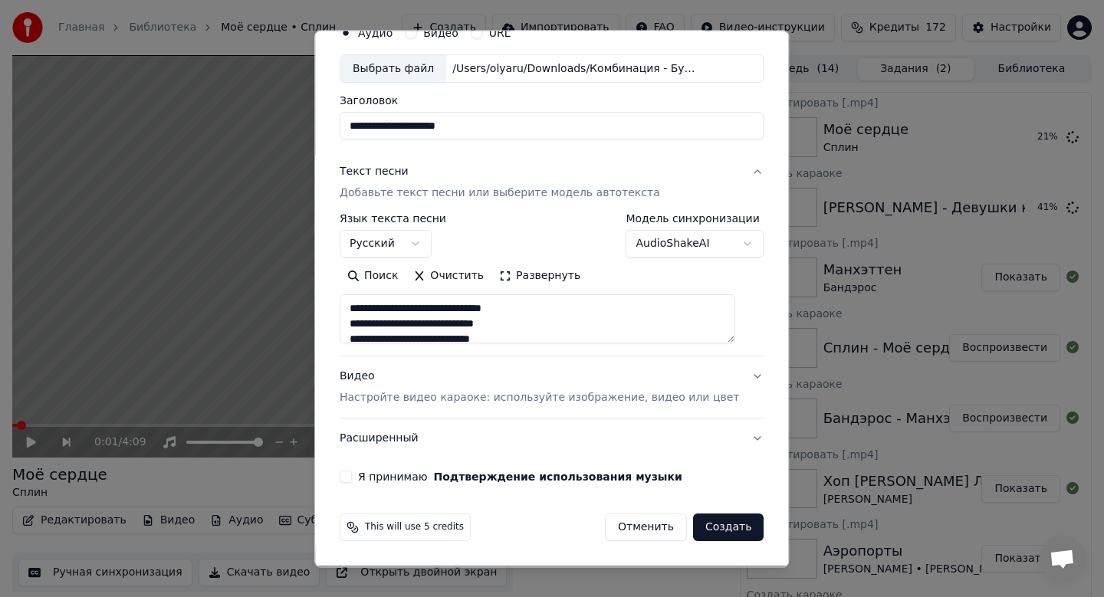
click at [421, 475] on label "Я принимаю Подтверждение использования музыки" at bounding box center [520, 477] width 324 height 11
click at [352, 475] on button "Я принимаю Подтверждение использования музыки" at bounding box center [346, 478] width 12 height 12
click at [700, 537] on button "Создать" at bounding box center [728, 528] width 71 height 28
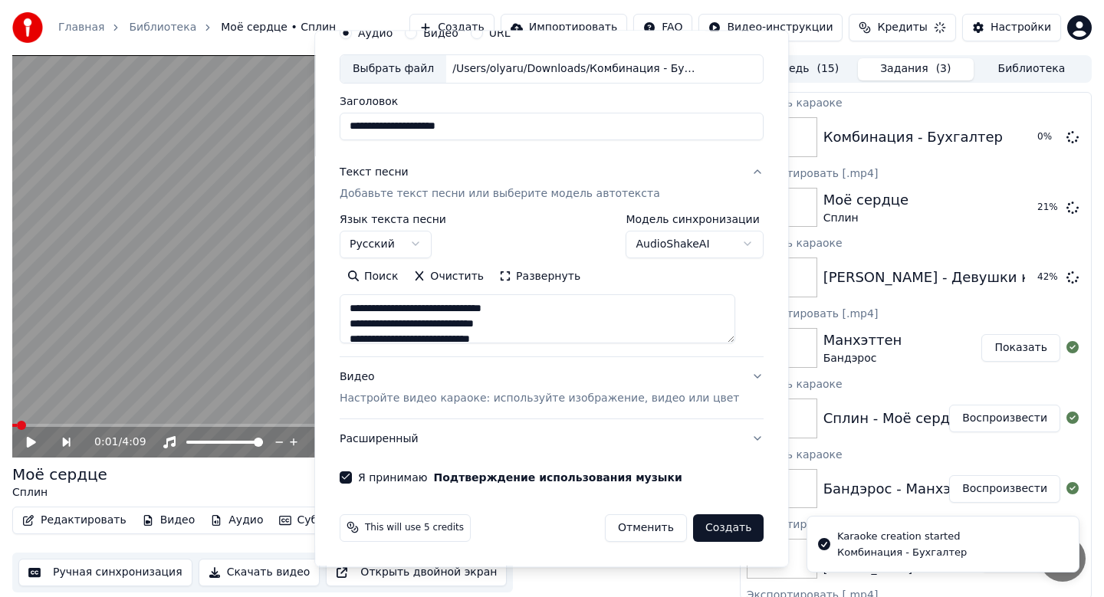
select select
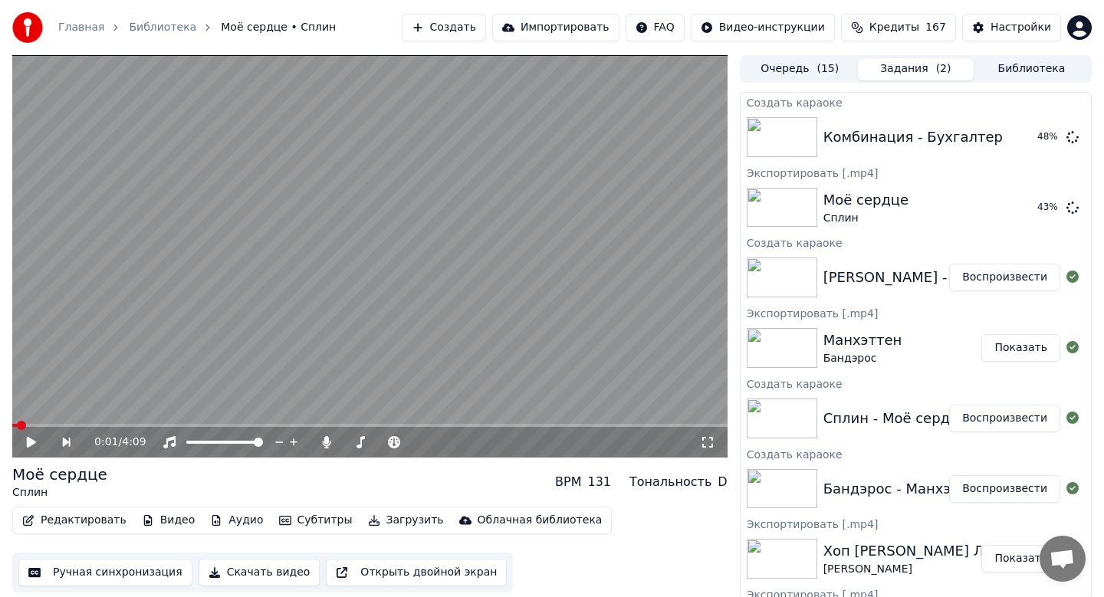
click at [994, 278] on button "Воспроизвести" at bounding box center [1004, 278] width 111 height 28
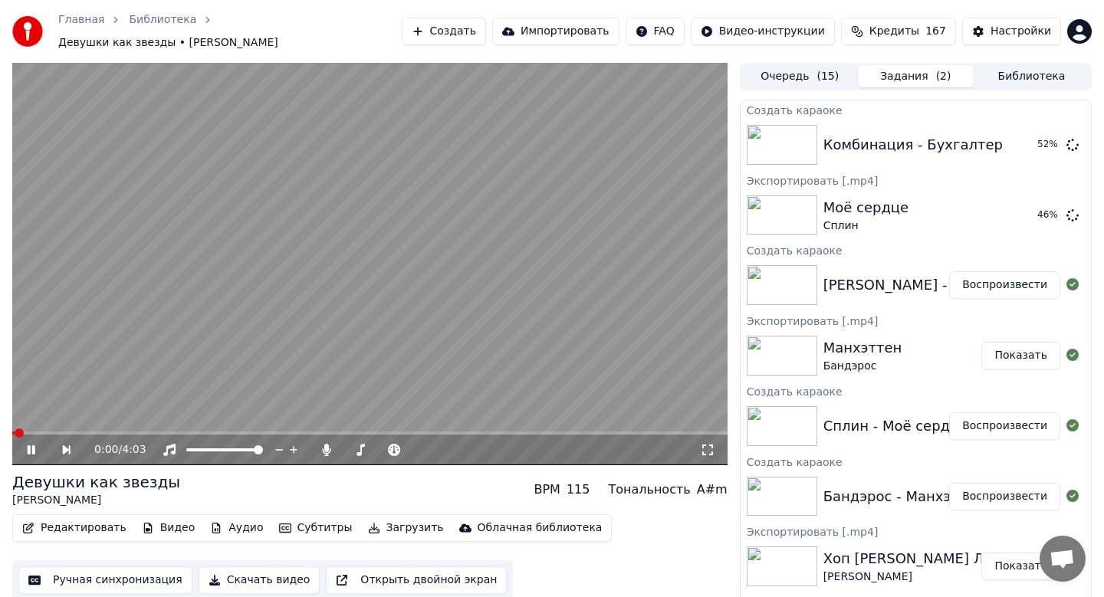
click at [350, 265] on video at bounding box center [369, 264] width 715 height 403
click at [268, 577] on button "Скачать видео" at bounding box center [260, 581] width 122 height 28
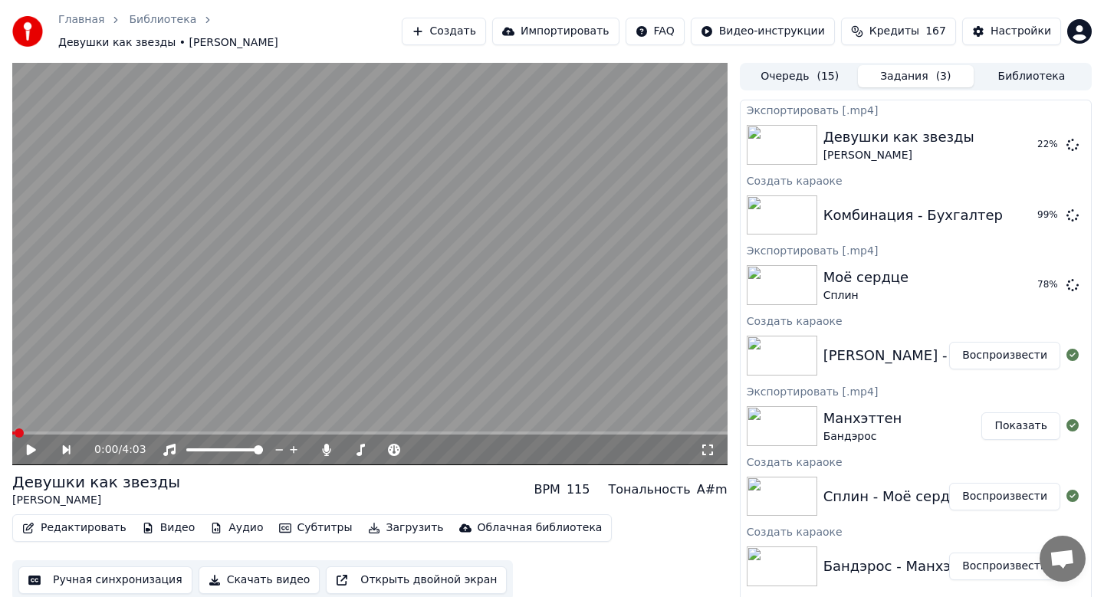
click at [1010, 419] on button "Показать" at bounding box center [1020, 426] width 79 height 28
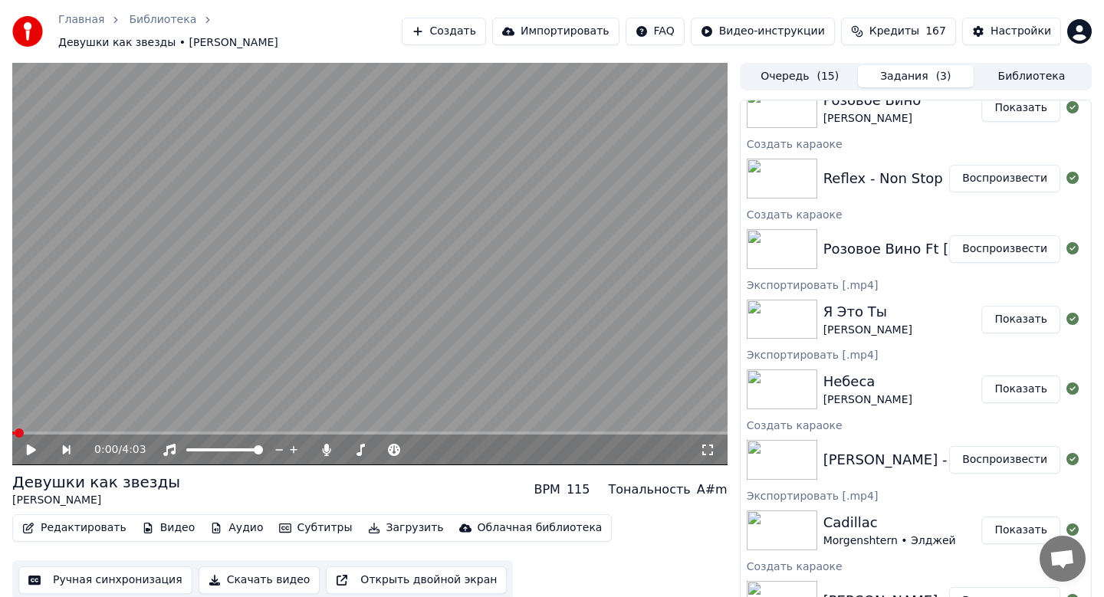
scroll to position [1134, 0]
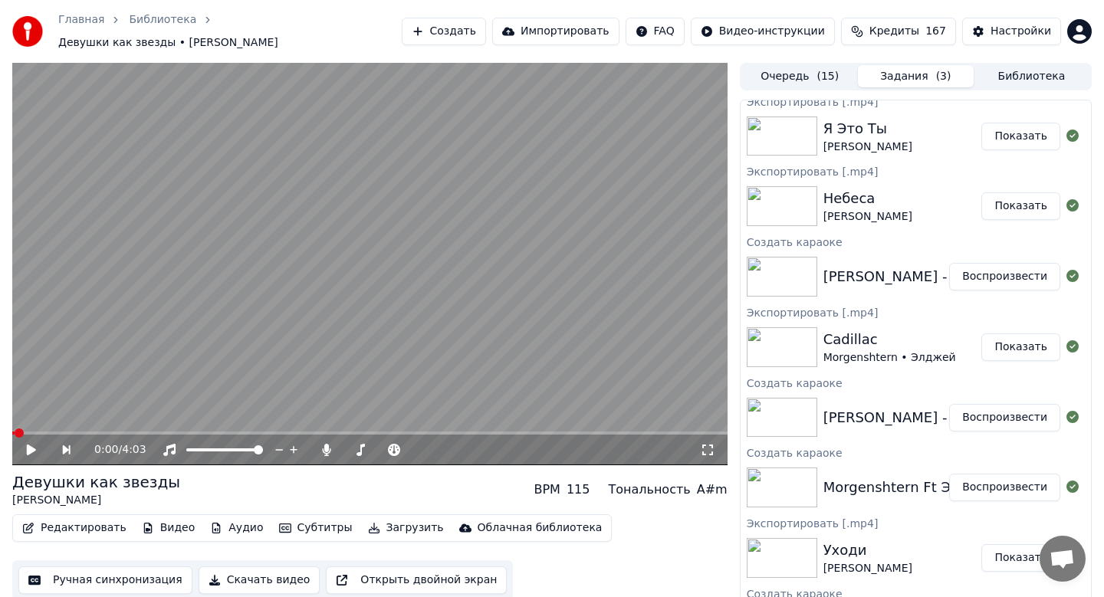
click at [1011, 338] on button "Показать" at bounding box center [1020, 348] width 79 height 28
click at [1008, 429] on div "[PERSON_NAME] - Небеса Воспроизвести" at bounding box center [916, 418] width 350 height 52
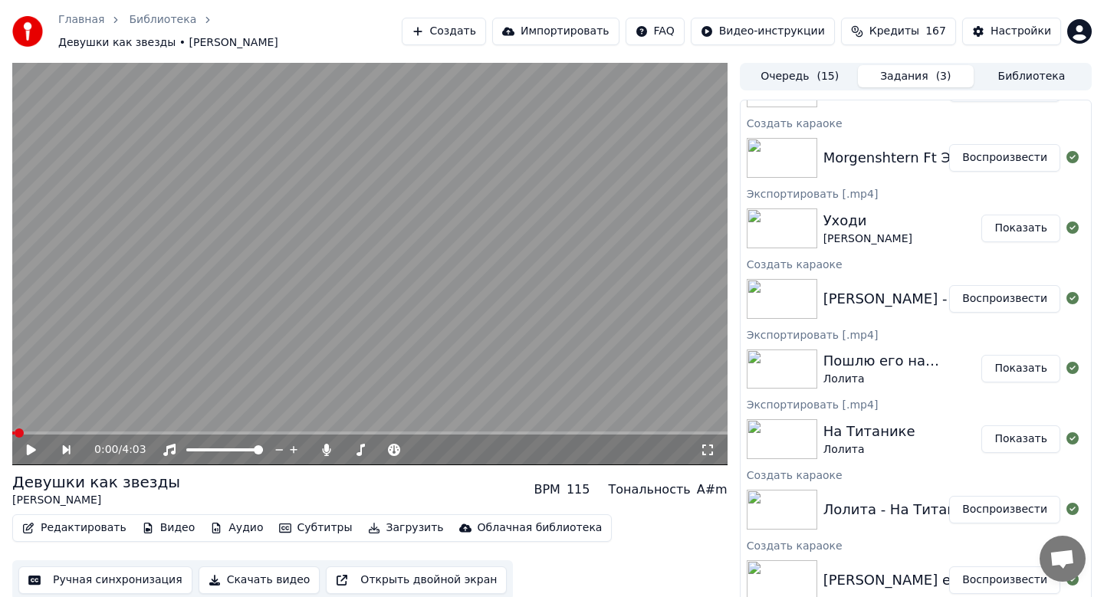
click at [1001, 429] on button "Показать" at bounding box center [1020, 440] width 79 height 28
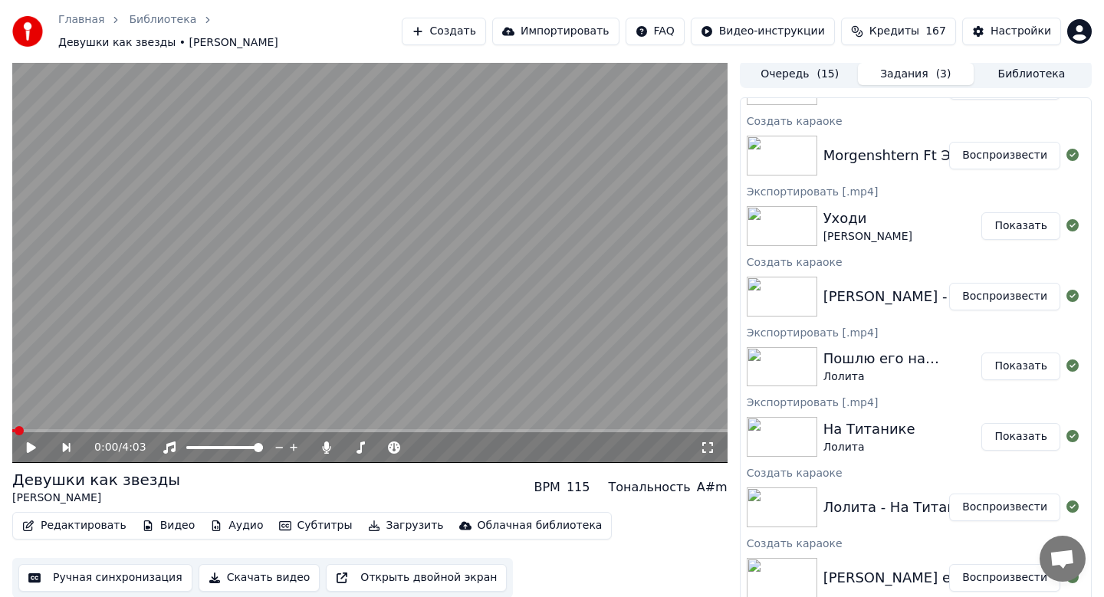
click at [1017, 221] on button "Показать" at bounding box center [1020, 226] width 79 height 28
click at [1022, 356] on button "Показать" at bounding box center [1020, 367] width 79 height 28
click at [1013, 360] on button "Показать" at bounding box center [1020, 367] width 79 height 28
click at [1018, 214] on button "Показать" at bounding box center [1020, 226] width 79 height 28
click at [1020, 212] on button "Показать" at bounding box center [1020, 226] width 79 height 28
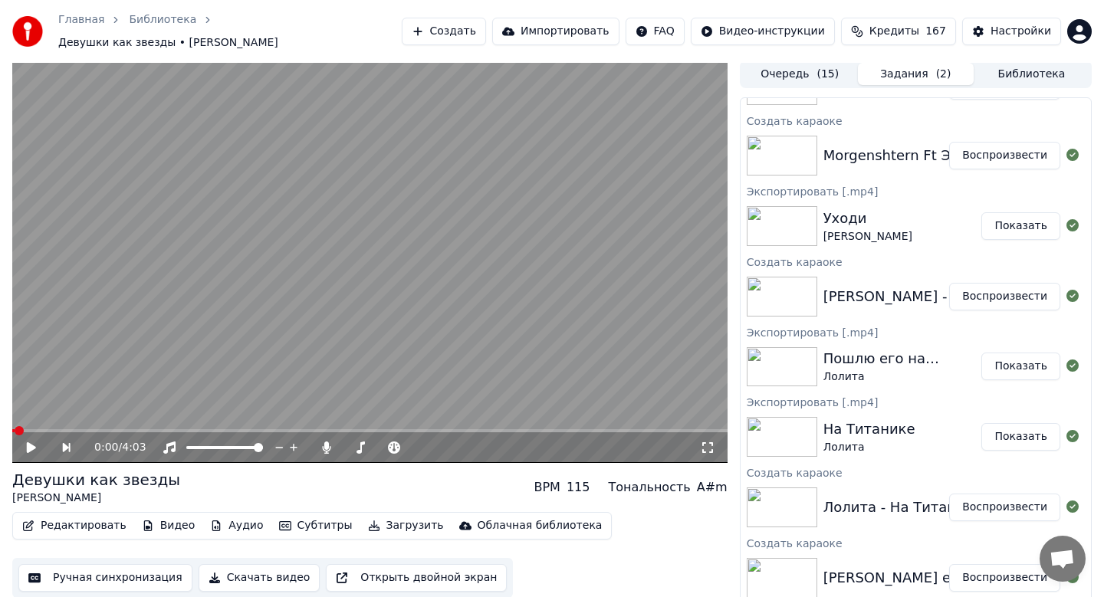
scroll to position [1258, 0]
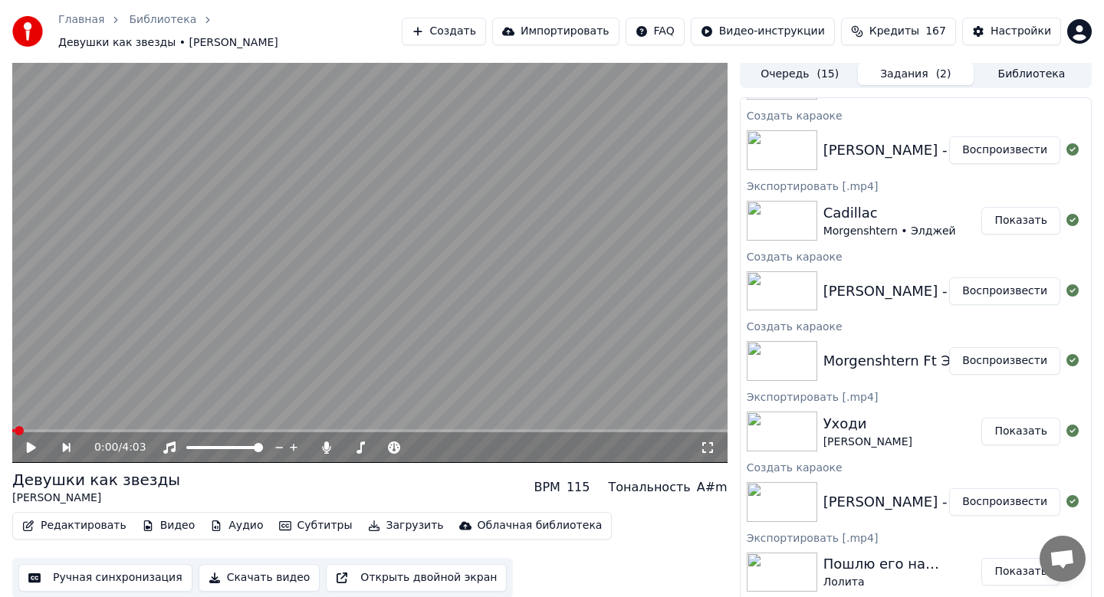
click at [1006, 217] on button "Показать" at bounding box center [1020, 221] width 79 height 28
click at [1017, 207] on button "Показать" at bounding box center [1020, 221] width 79 height 28
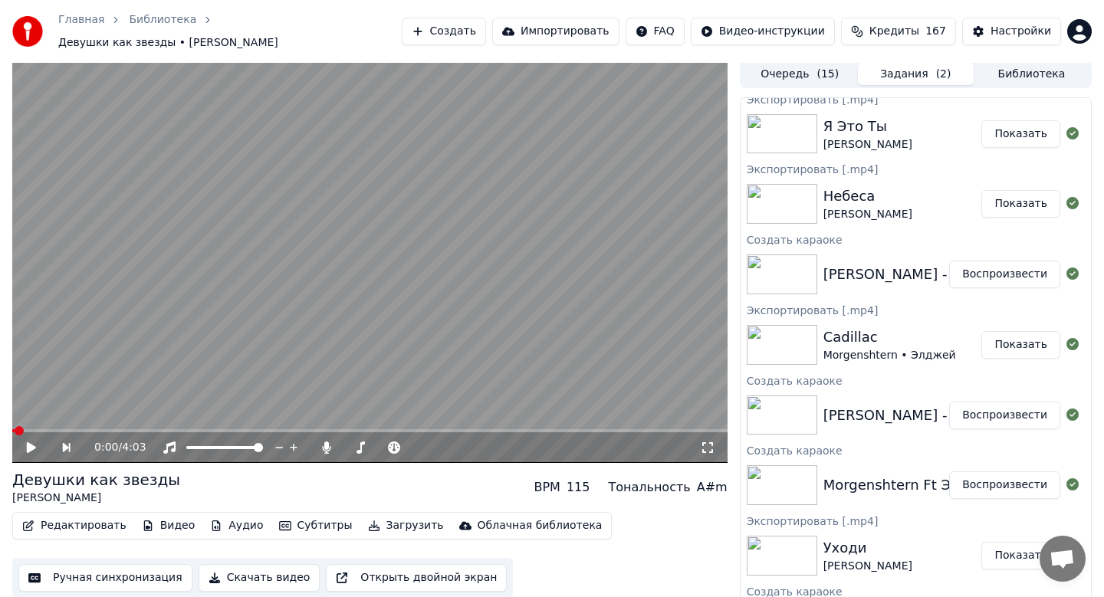
click at [1013, 195] on button "Показать" at bounding box center [1020, 204] width 79 height 28
click at [1030, 133] on button "Показать" at bounding box center [1020, 134] width 79 height 28
click at [1027, 122] on button "Показать" at bounding box center [1020, 134] width 79 height 28
click at [1019, 248] on div "[PERSON_NAME] - Я Это Ты Воспроизвести" at bounding box center [916, 274] width 350 height 52
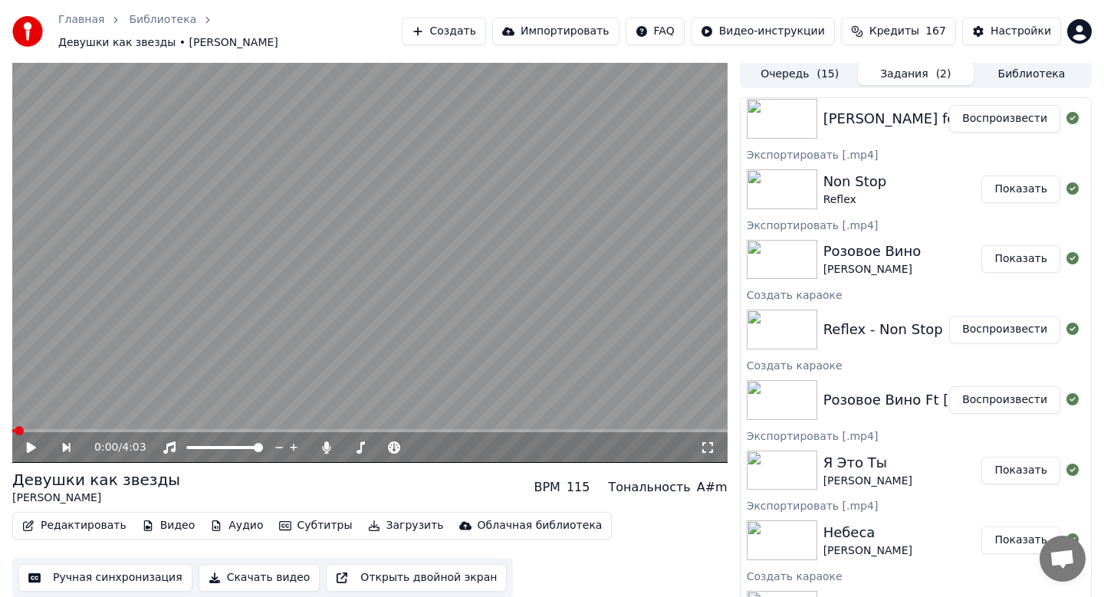
click at [1010, 254] on button "Показать" at bounding box center [1020, 259] width 79 height 28
click at [1032, 180] on button "Показать" at bounding box center [1020, 190] width 79 height 28
click at [1004, 182] on button "Показать" at bounding box center [1020, 190] width 79 height 28
click at [1014, 245] on button "Показать" at bounding box center [1020, 259] width 79 height 28
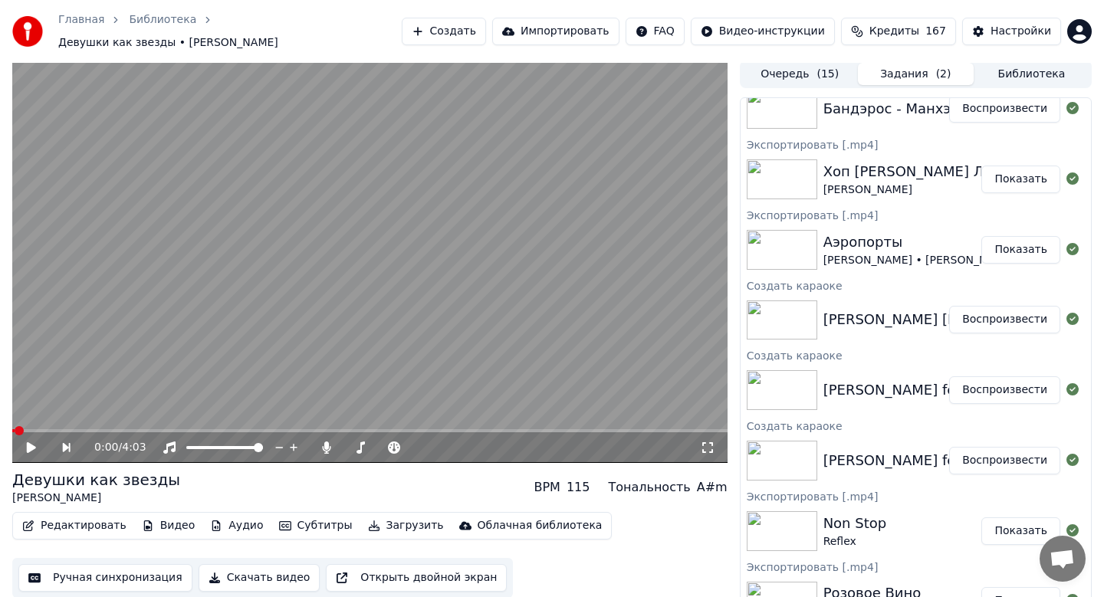
click at [1010, 242] on button "Показать" at bounding box center [1020, 250] width 79 height 28
click at [1029, 176] on button "Показать" at bounding box center [1020, 180] width 79 height 28
click at [1016, 281] on div "Создать караоке" at bounding box center [916, 285] width 350 height 18
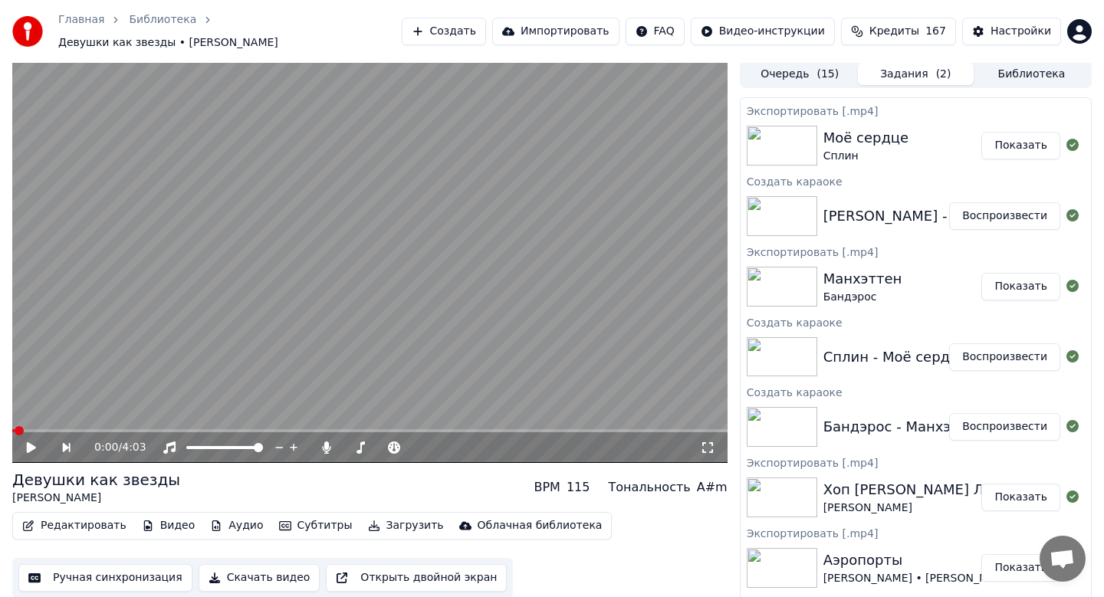
click at [1010, 278] on button "Показать" at bounding box center [1020, 287] width 79 height 28
click at [1017, 137] on button "Показать" at bounding box center [1020, 146] width 79 height 28
